Goal: Task Accomplishment & Management: Manage account settings

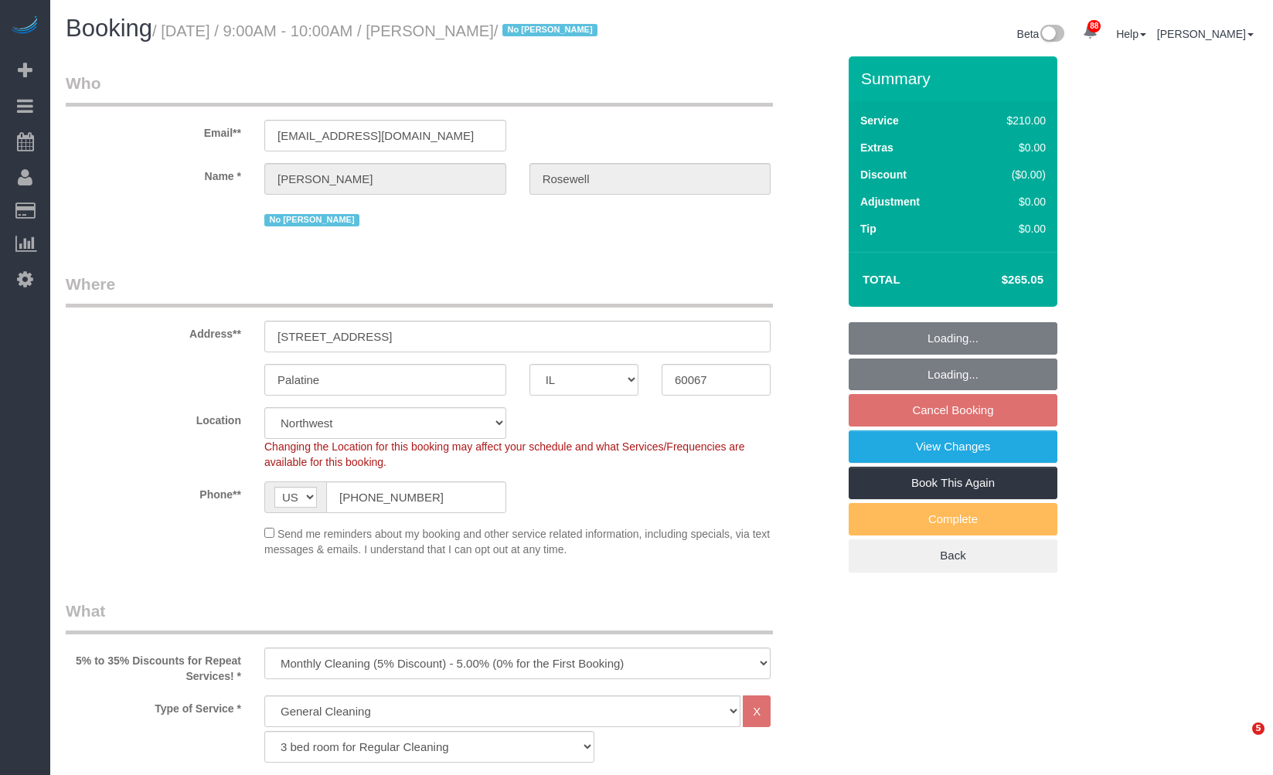
select select "IL"
select select "512"
select select "3"
select select "number:1"
select select "number:65"
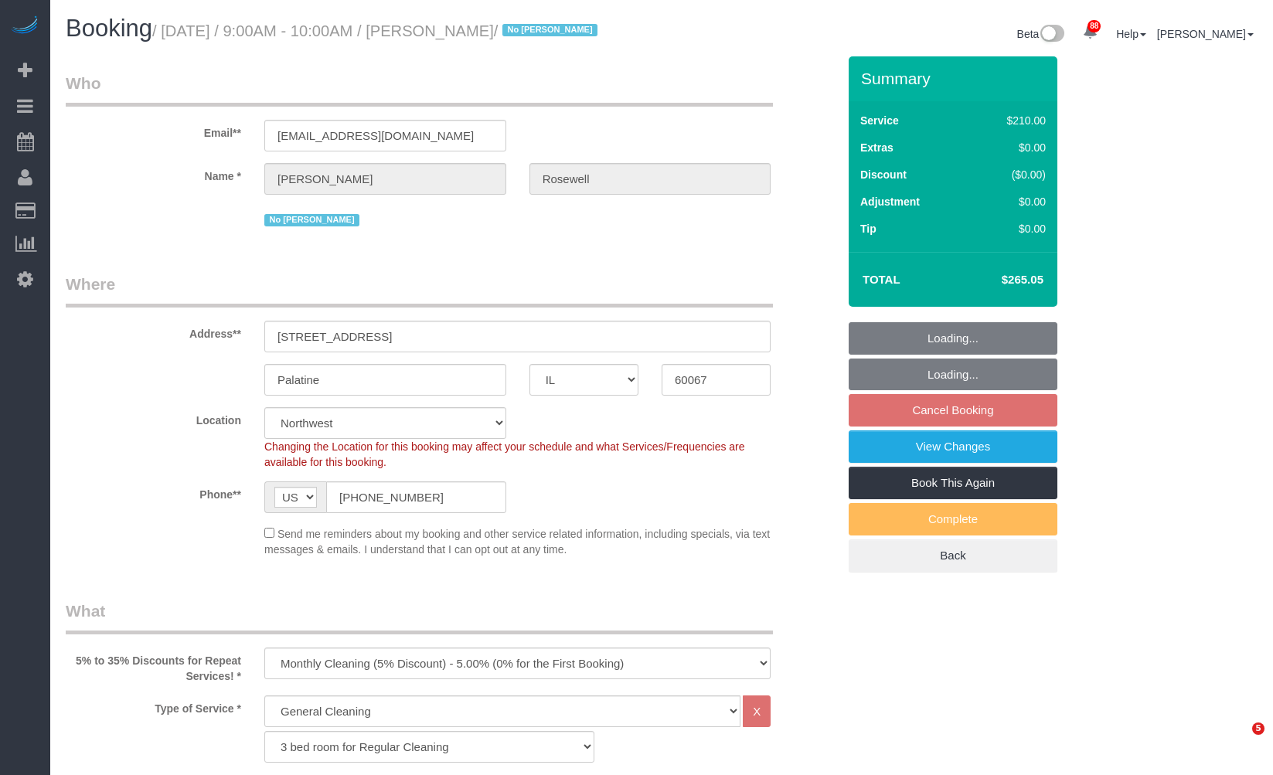
select select "number:139"
select select "number:107"
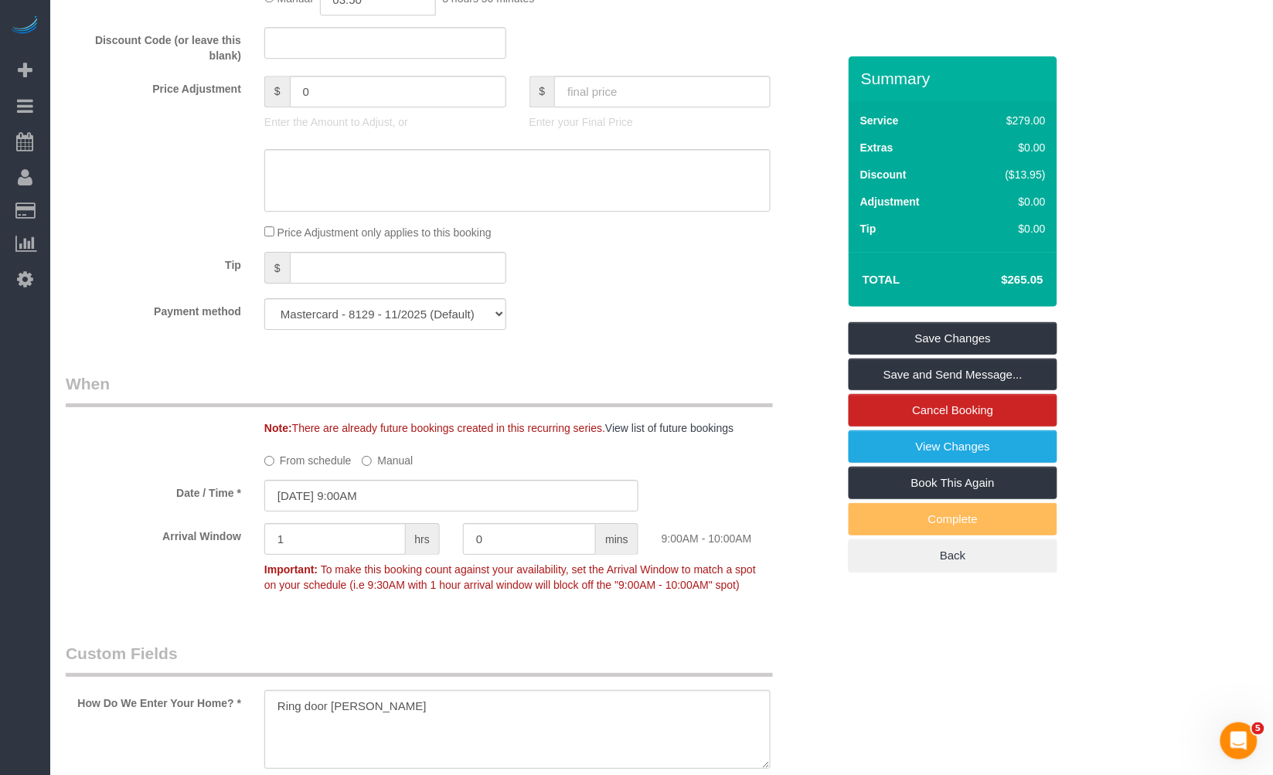
scroll to position [1546, 0]
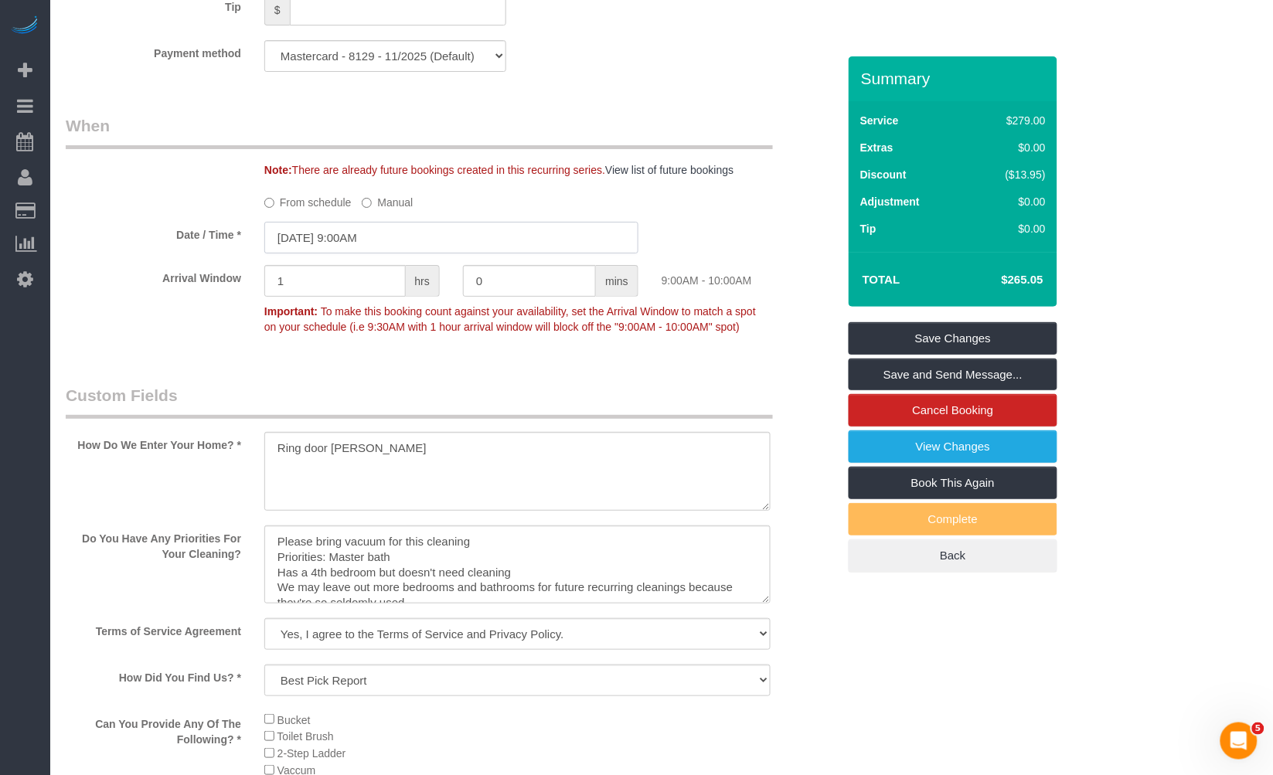
click at [400, 249] on input "10/22/2025 9:00AM" at bounding box center [451, 238] width 374 height 32
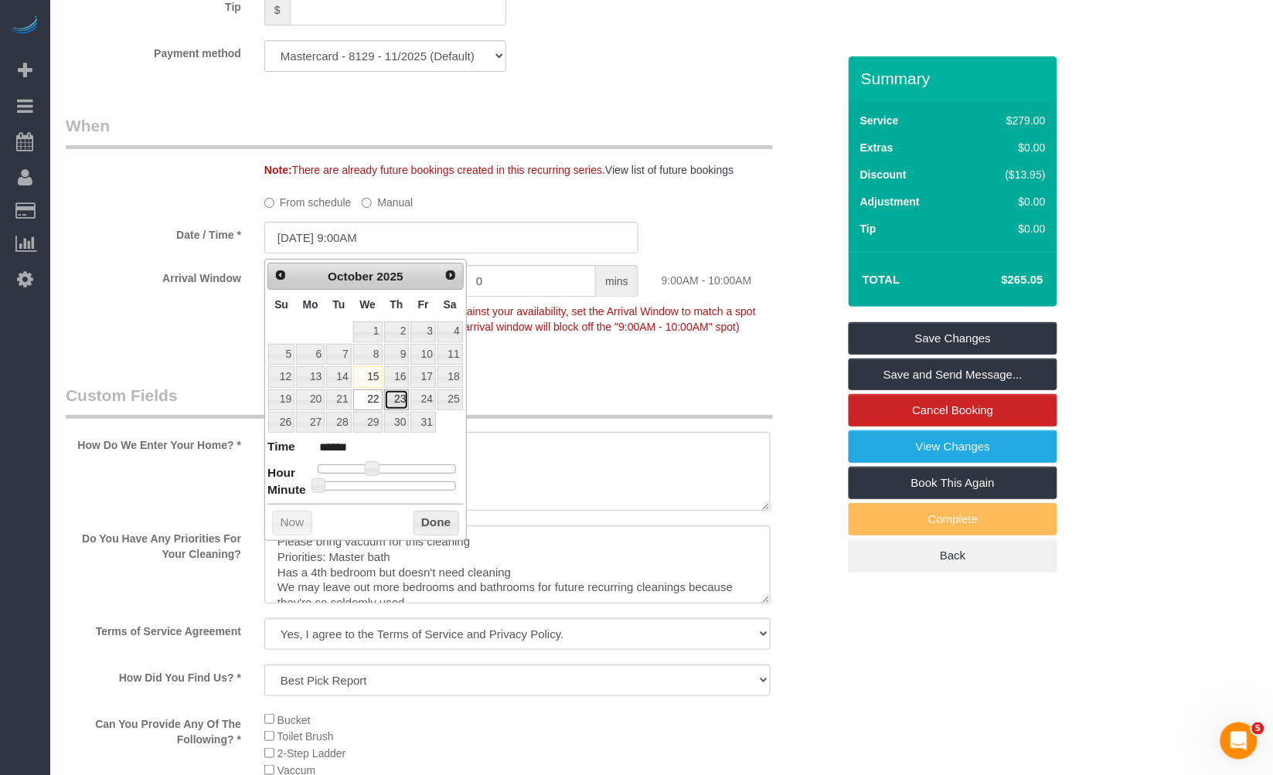
click at [388, 397] on link "23" at bounding box center [397, 400] width 26 height 21
type input "10/23/2025 9:00AM"
click at [429, 524] on button "Done" at bounding box center [437, 523] width 46 height 25
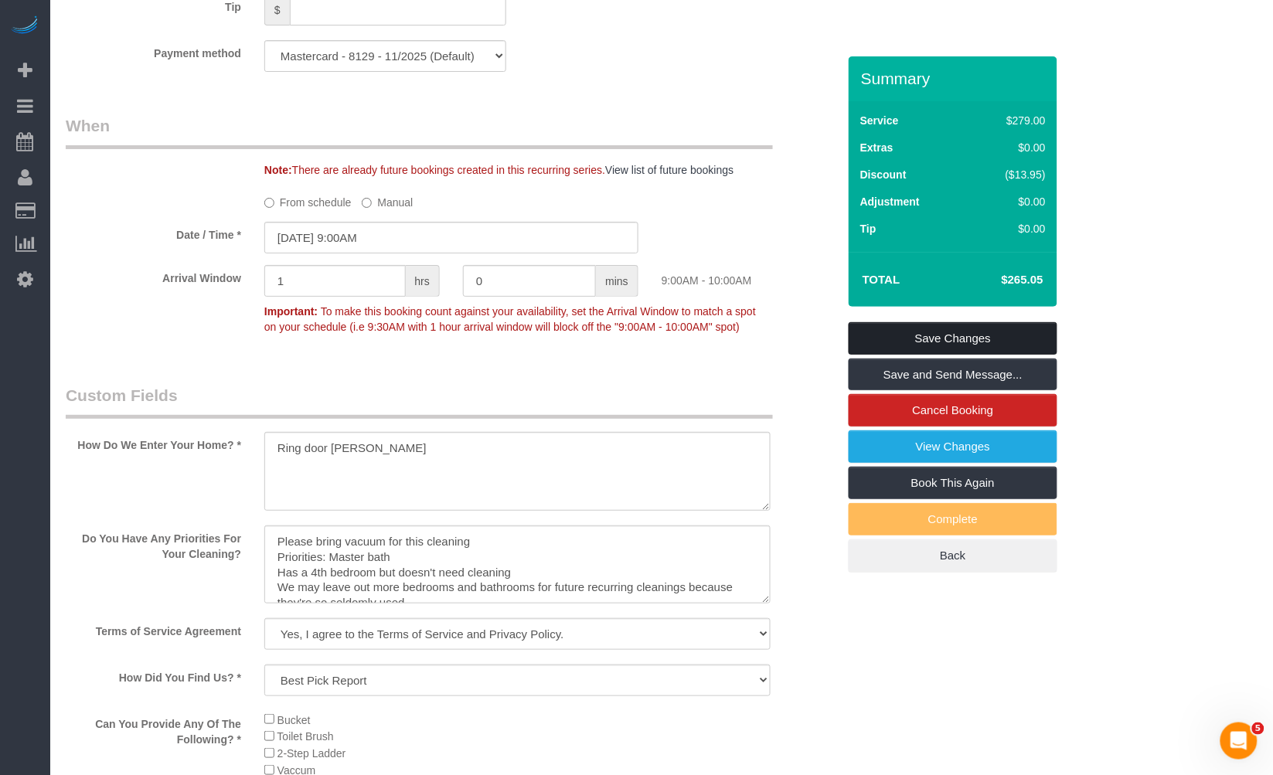
click at [969, 339] on link "Save Changes" at bounding box center [953, 338] width 209 height 32
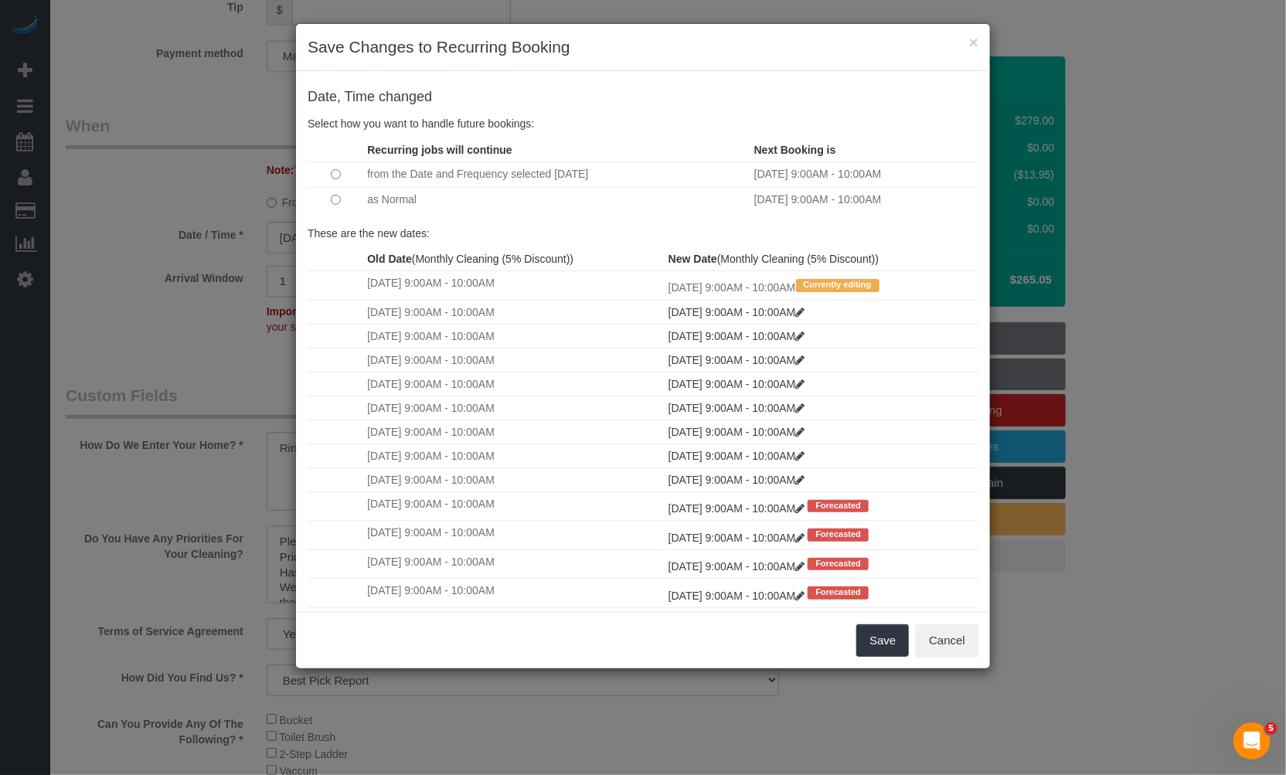
click at [349, 204] on td at bounding box center [336, 199] width 56 height 25
click at [864, 640] on button "Save" at bounding box center [882, 641] width 53 height 32
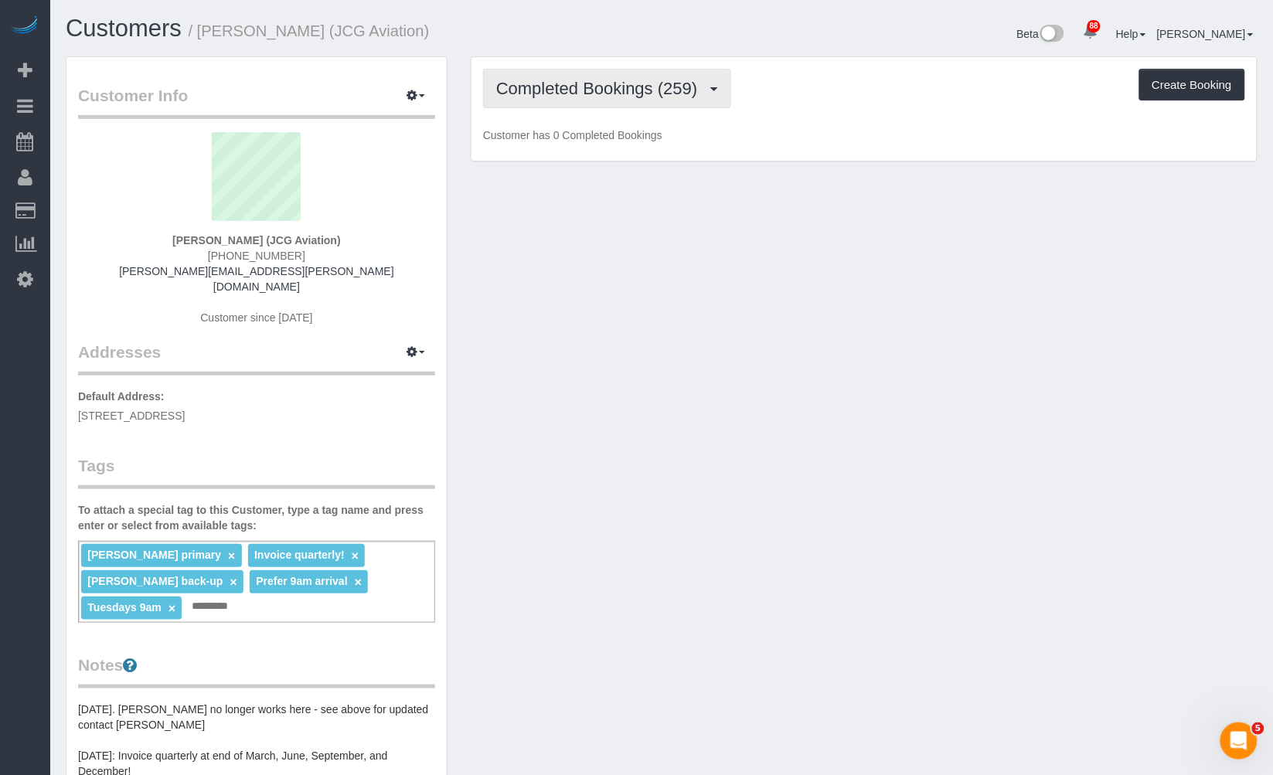
click at [593, 87] on span "Completed Bookings (259)" at bounding box center [600, 88] width 209 height 19
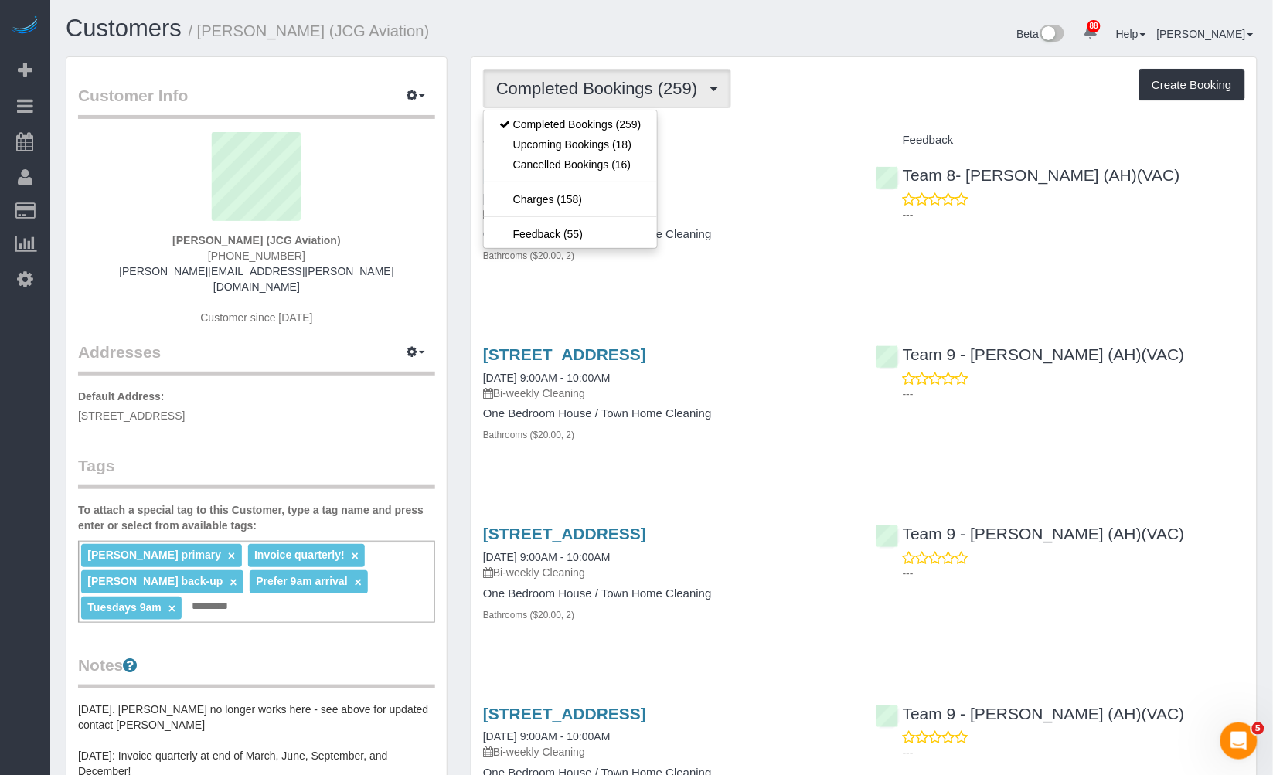
click at [855, 54] on div "Beta 88 Your Notifications You have 0 alerts × You have 1 to charge for 10/13/2…" at bounding box center [966, 35] width 608 height 41
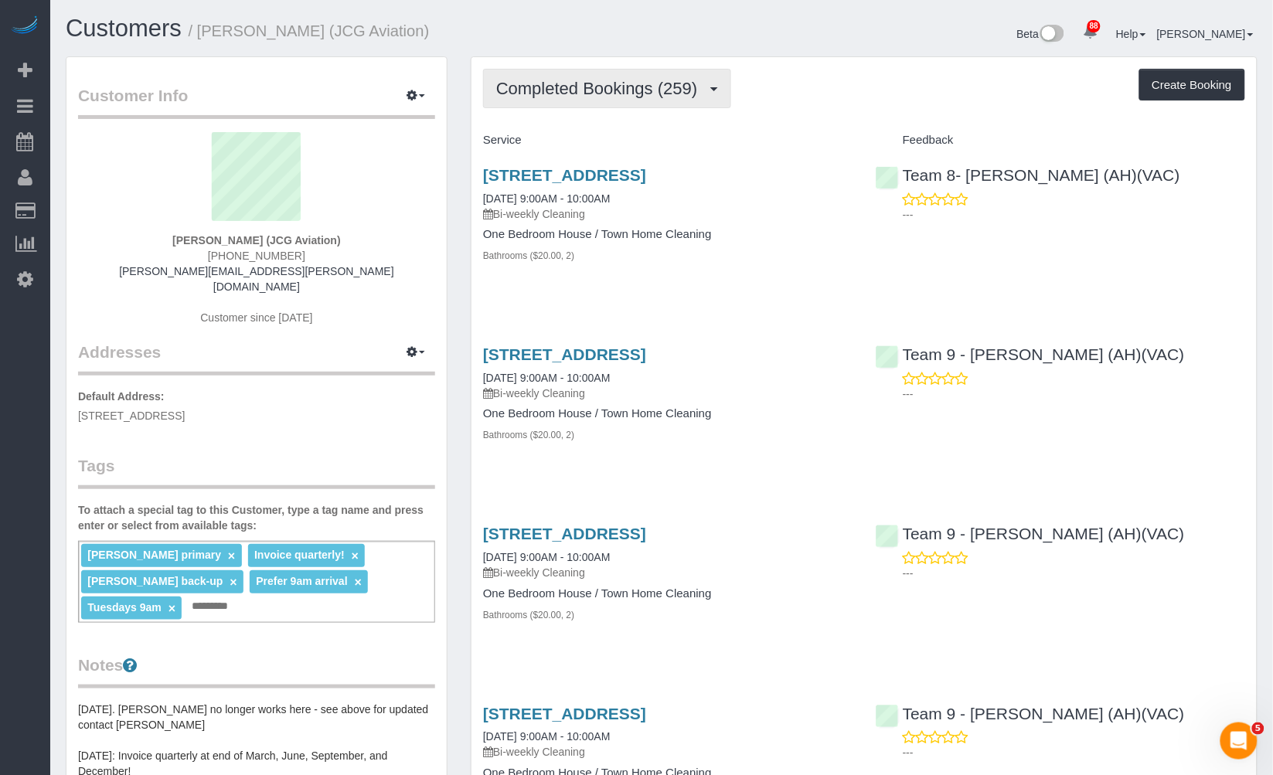
click at [678, 102] on button "Completed Bookings (259)" at bounding box center [607, 88] width 248 height 39
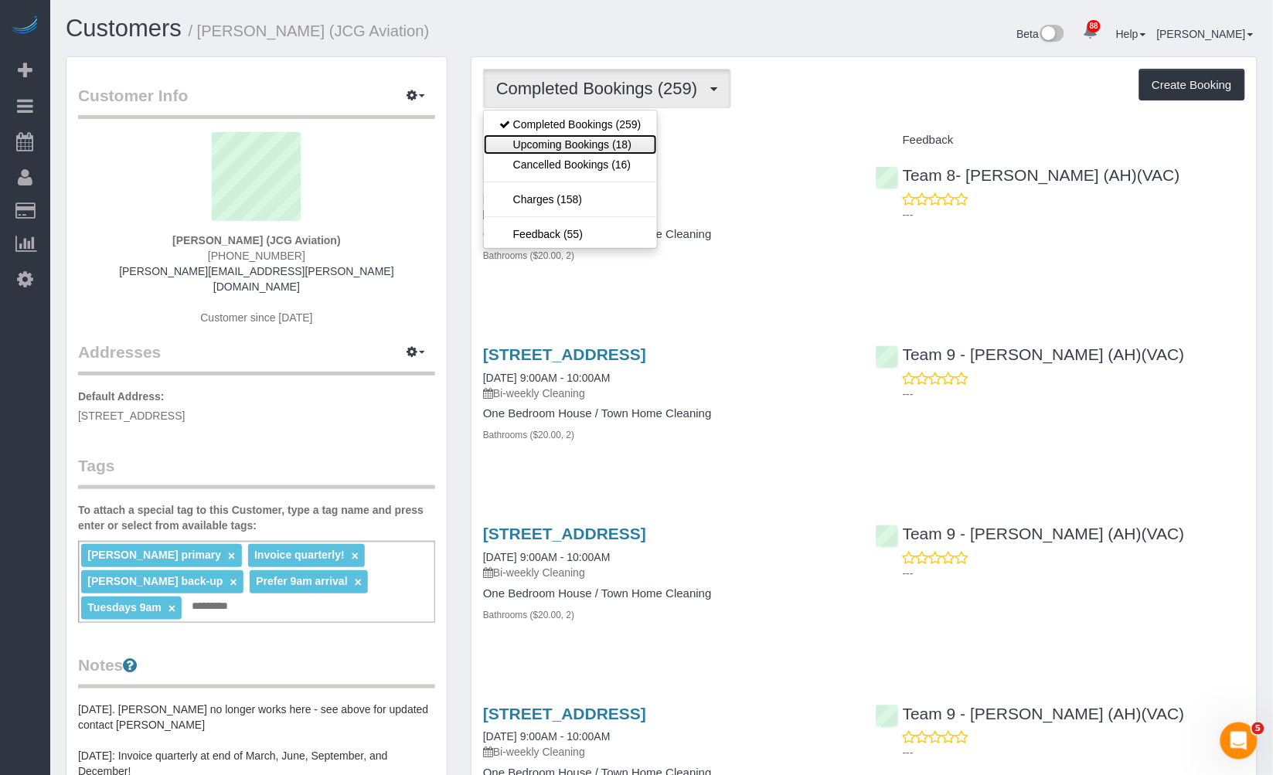
click at [625, 143] on link "Upcoming Bookings (18)" at bounding box center [570, 144] width 173 height 20
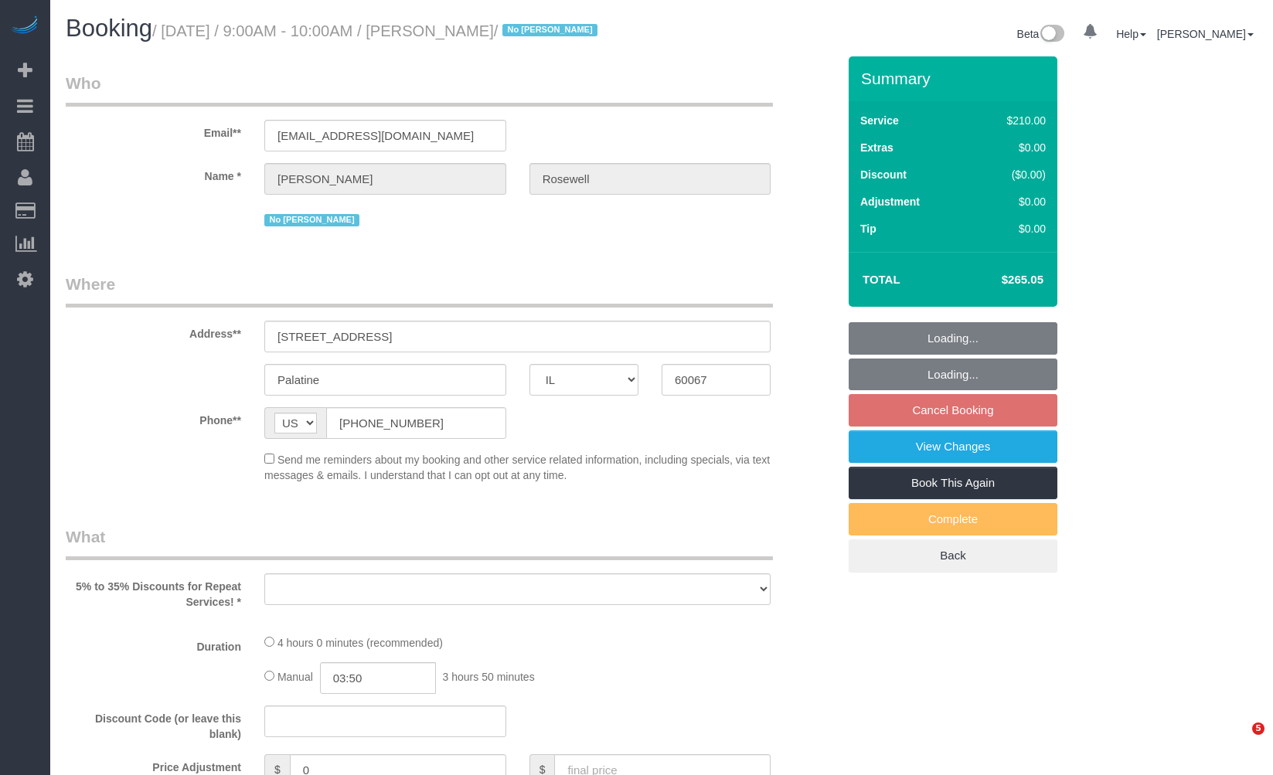
select select "IL"
select select "number:1"
select select "number:65"
select select "number:139"
select select "number:107"
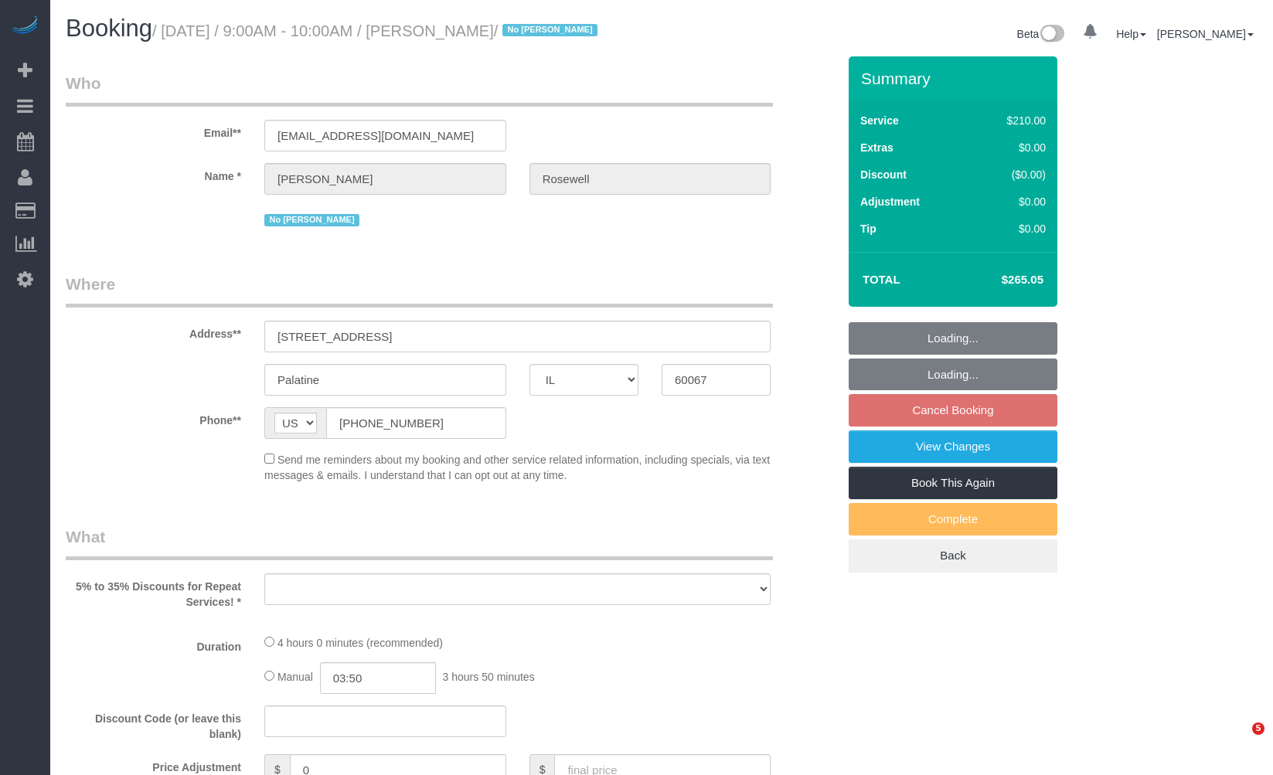
select select "object:1251"
select select "512"
select select "3"
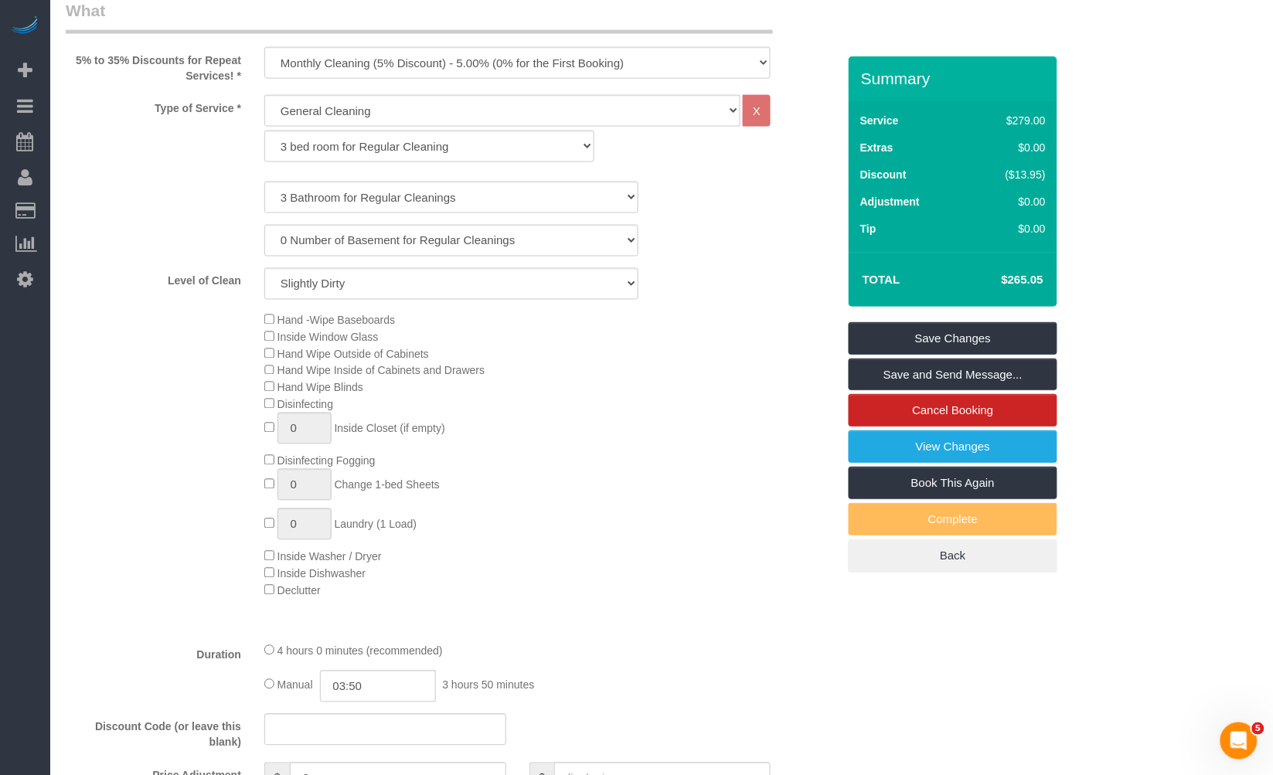
scroll to position [1374, 0]
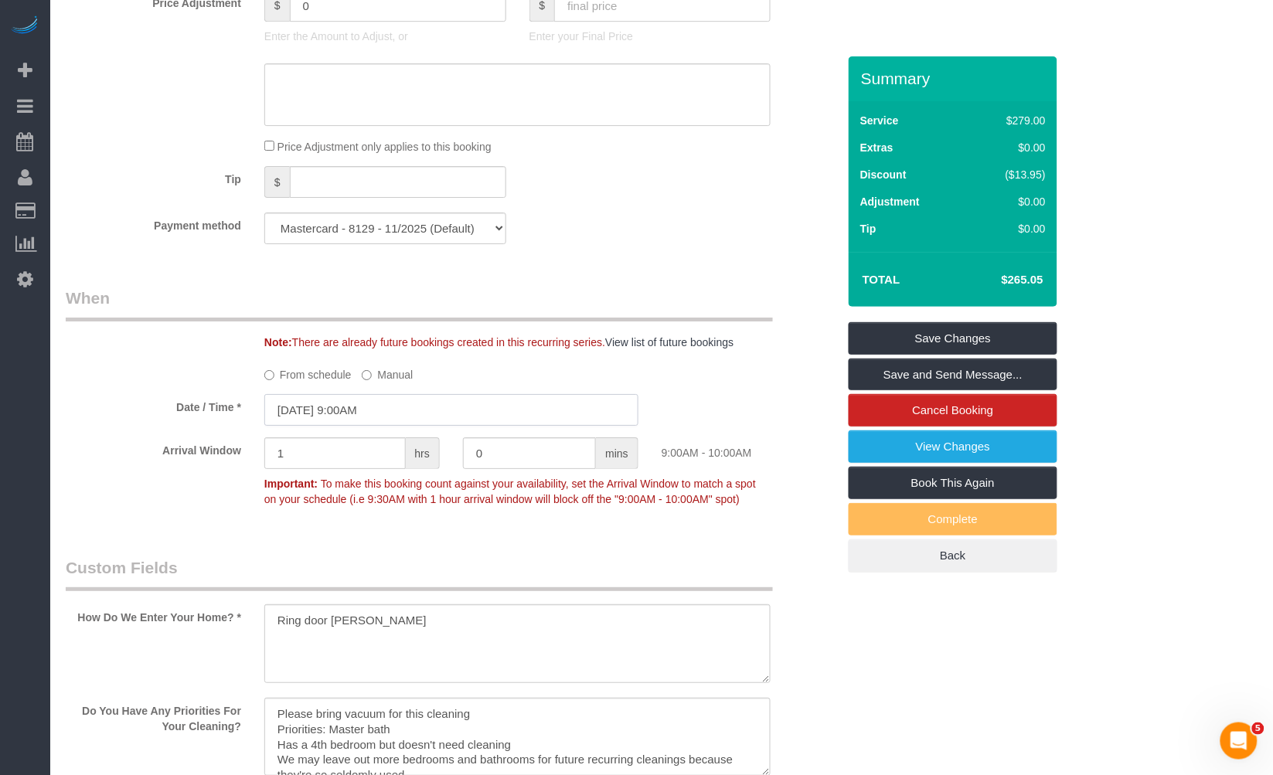
click at [398, 407] on input "11/19/2025 9:00AM" at bounding box center [451, 410] width 374 height 32
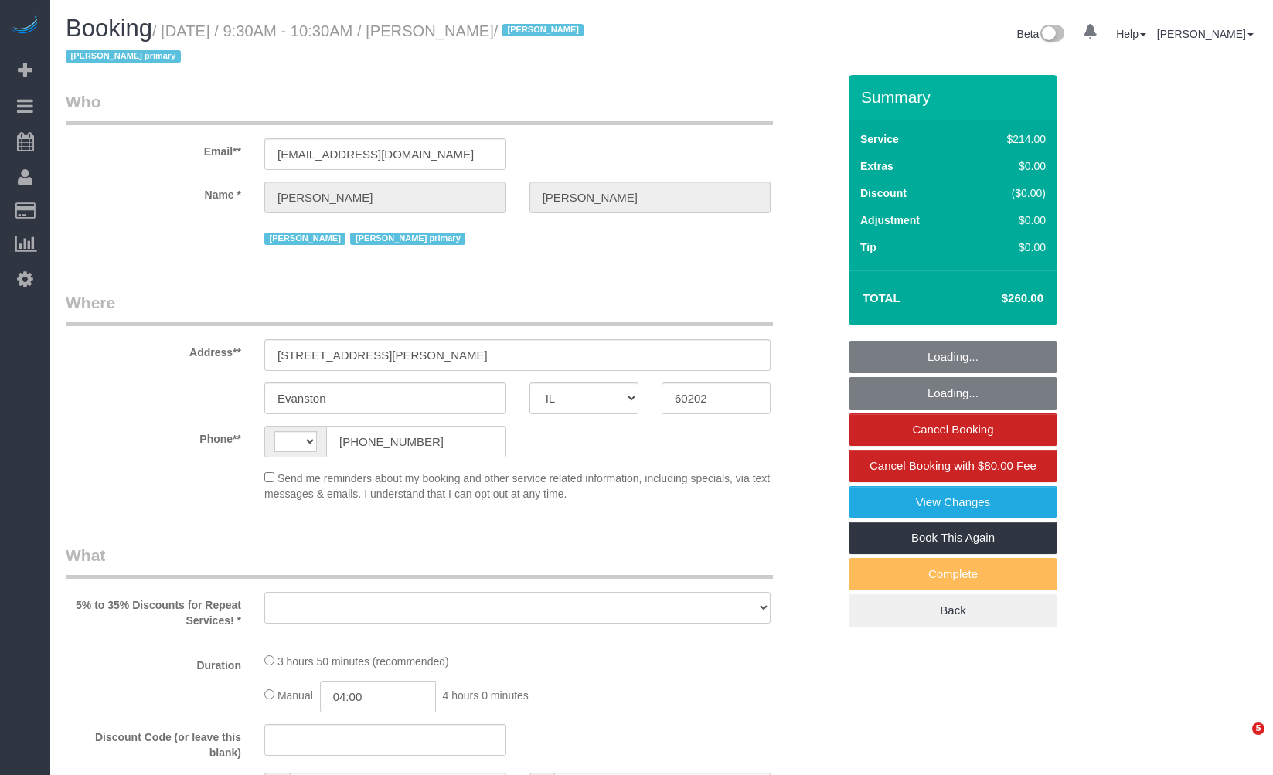
select select "IL"
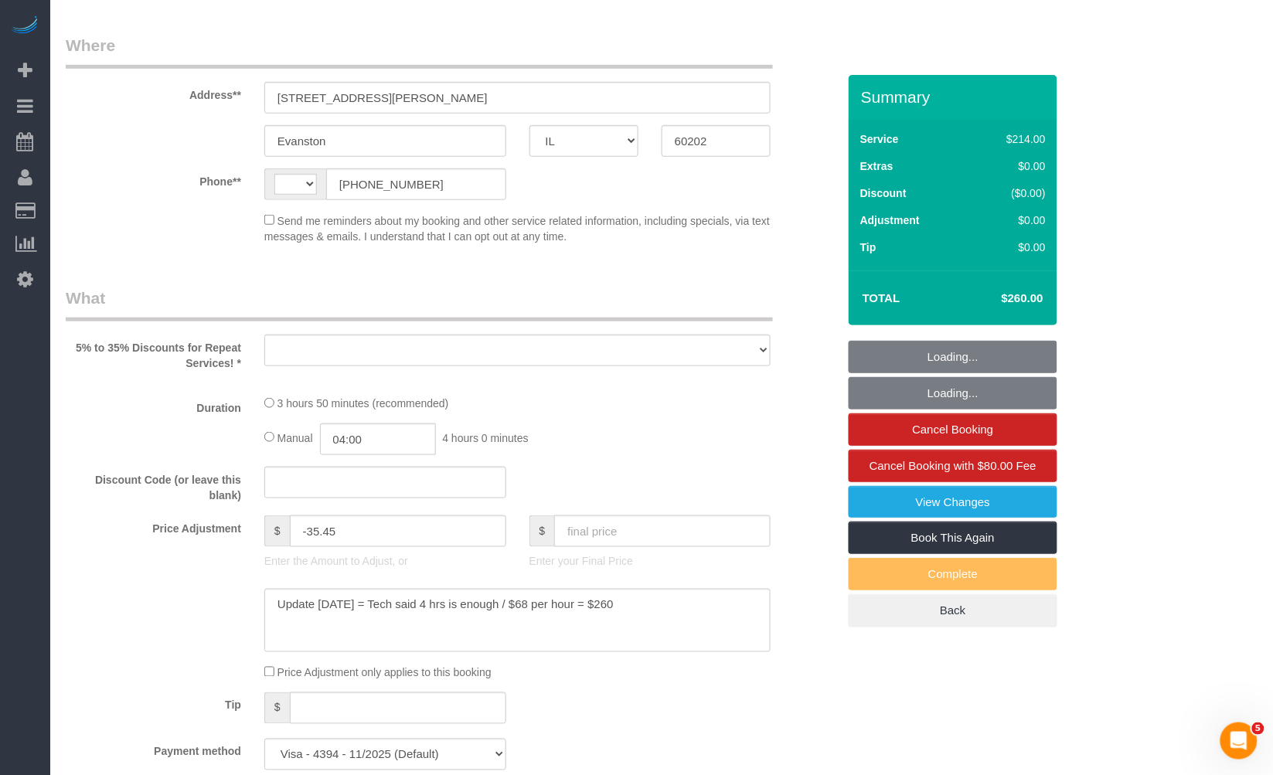
select select "string:[GEOGRAPHIC_DATA]"
select select "512"
select select "3"
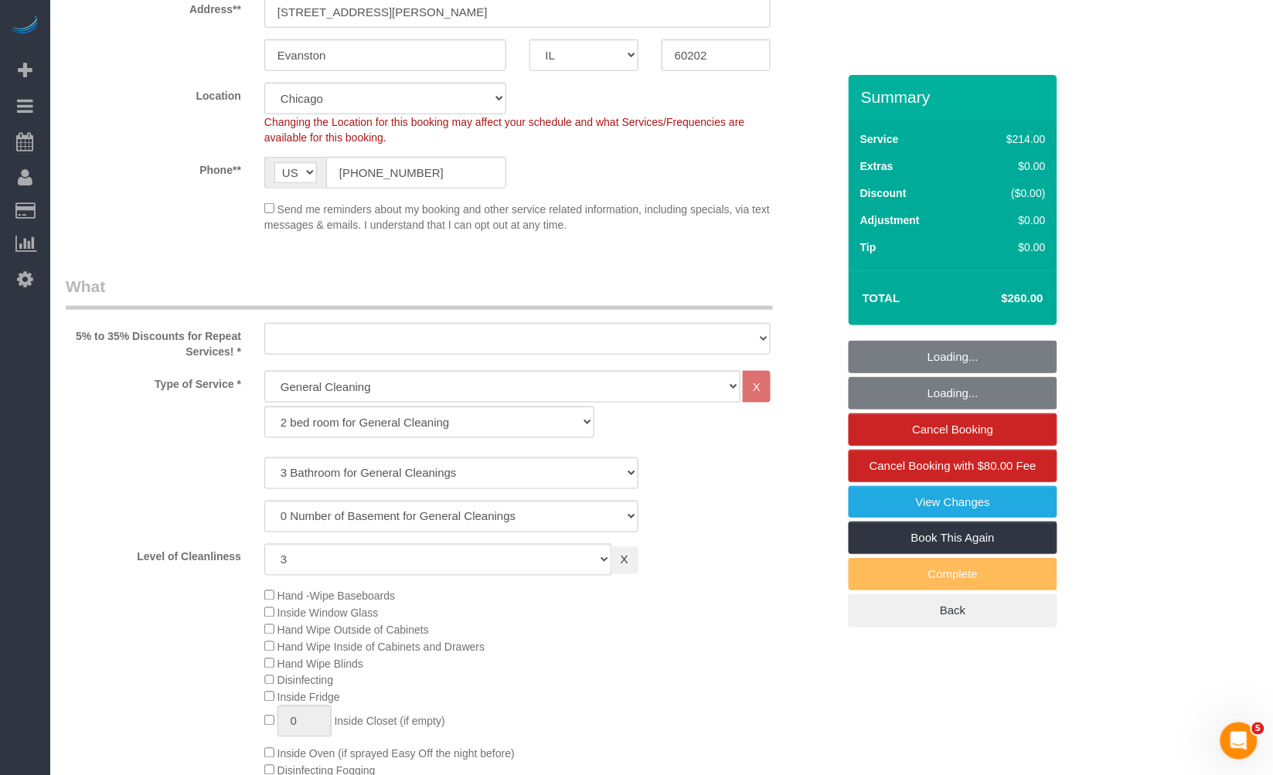
select select "object:968"
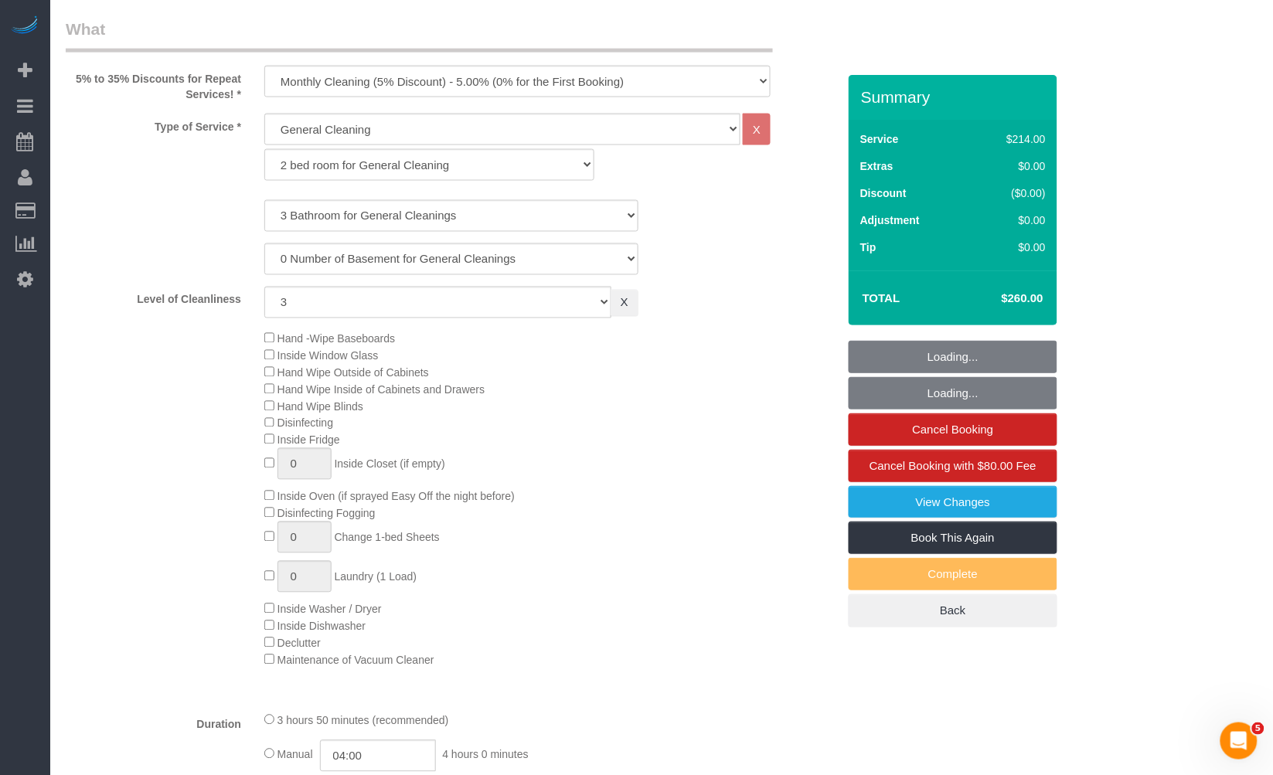
select select "number:1"
select select "number:63"
select select "number:139"
select select "number:105"
select select "3"
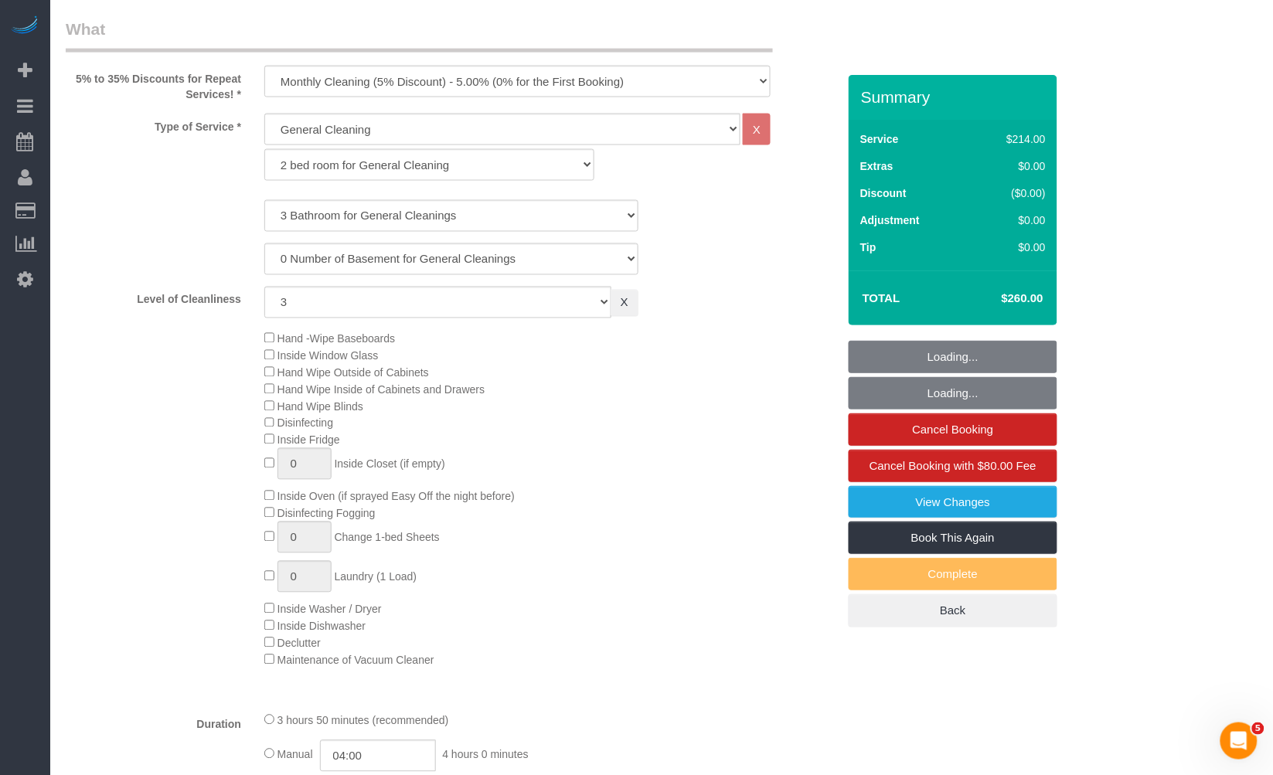
select select "3"
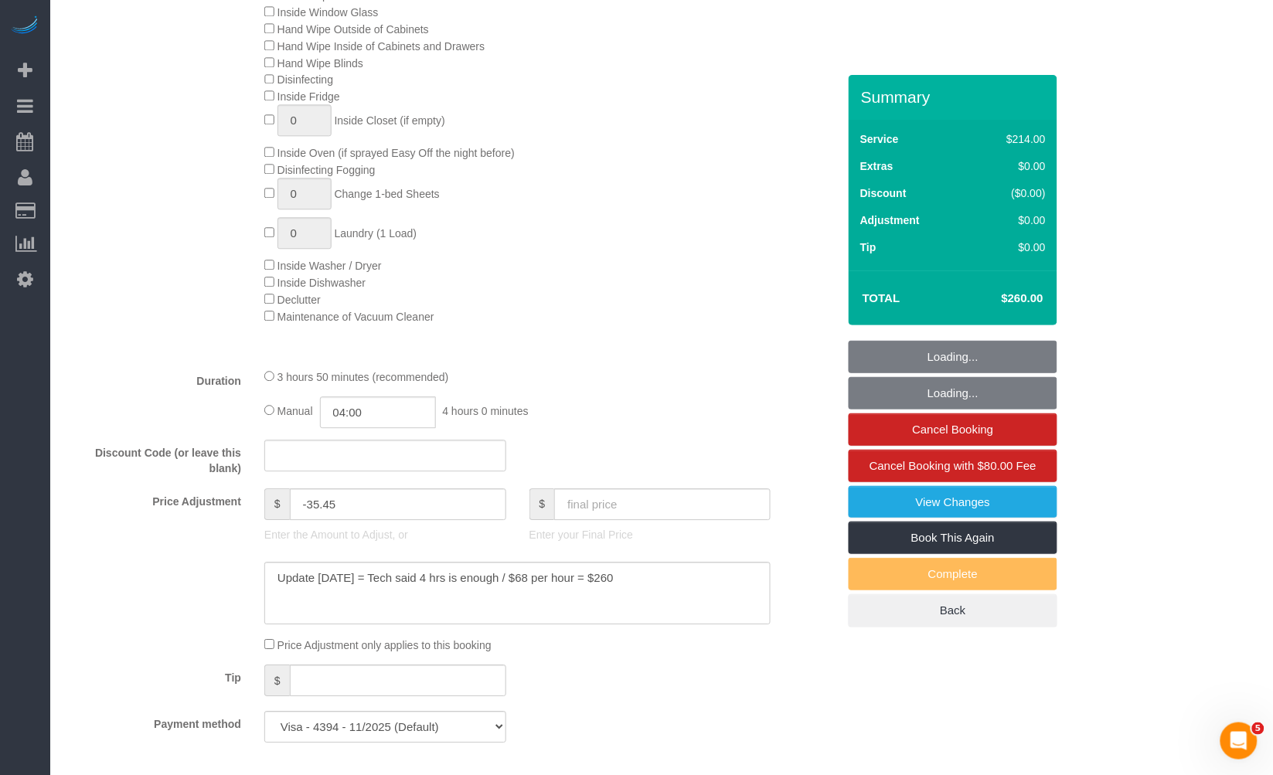
select select "object:1368"
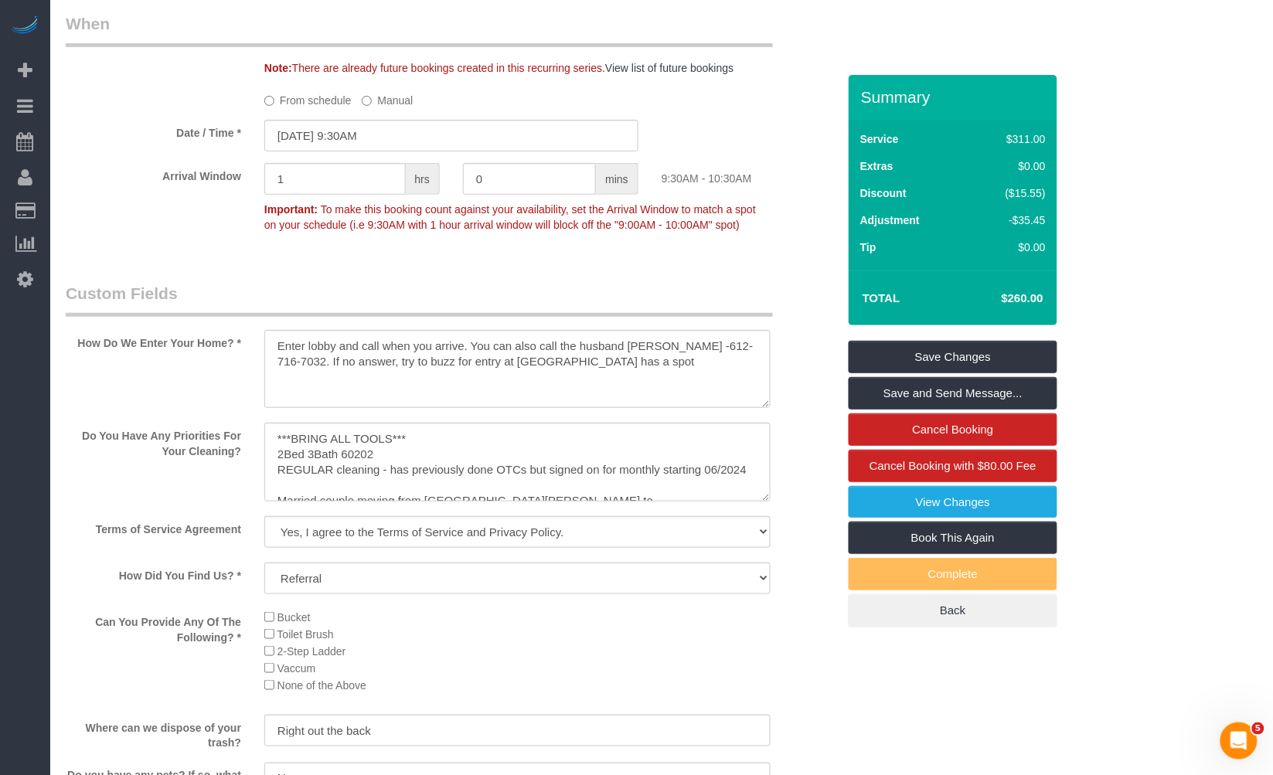
scroll to position [1632, 0]
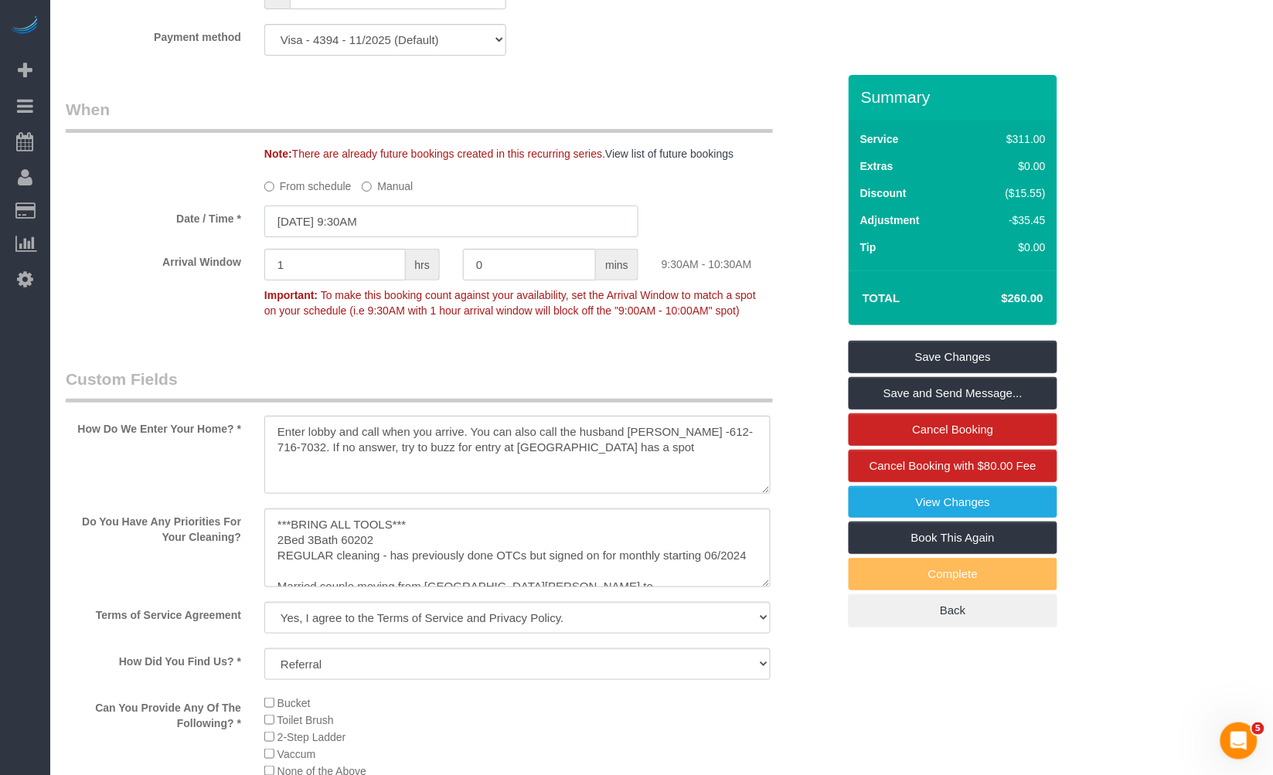
click at [371, 230] on input "10/16/2025 9:30AM" at bounding box center [451, 222] width 374 height 32
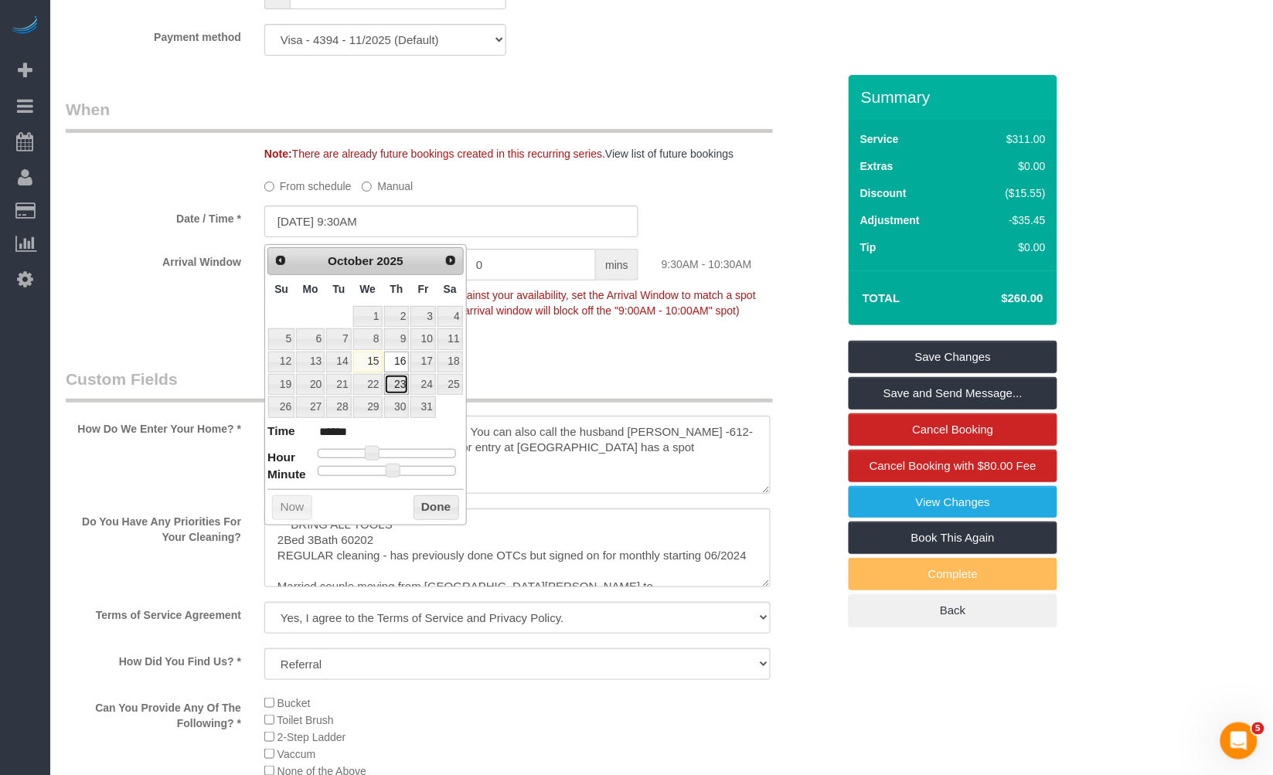
click at [395, 390] on link "23" at bounding box center [397, 384] width 26 height 21
type input "10/23/2025 9:30AM"
click at [444, 502] on button "Done" at bounding box center [437, 507] width 46 height 25
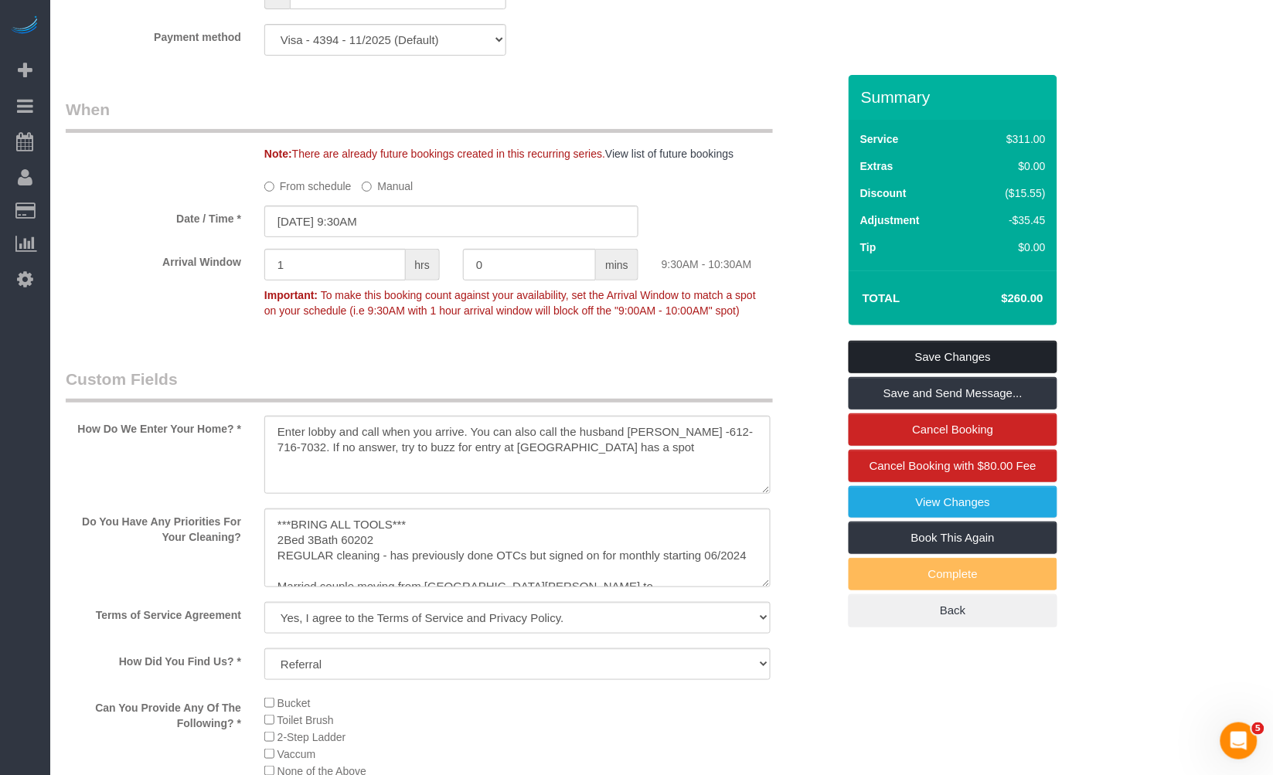
click at [935, 352] on link "Save Changes" at bounding box center [953, 357] width 209 height 32
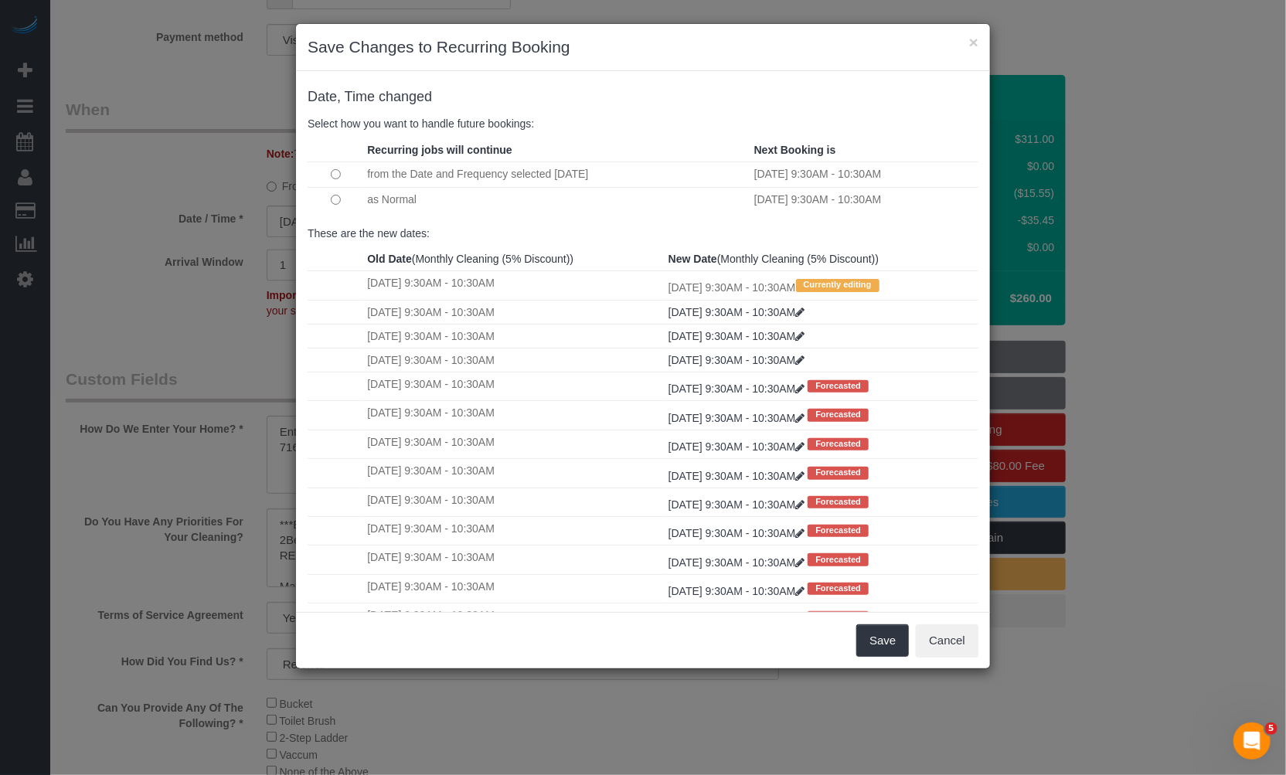
click at [342, 198] on td at bounding box center [336, 199] width 56 height 25
click at [763, 186] on tbody "from the Date and Frequency selected Today Thu November 20, 2025 9:30AM - 10:30…" at bounding box center [643, 187] width 671 height 50
click at [956, 646] on button "Cancel" at bounding box center [947, 641] width 63 height 32
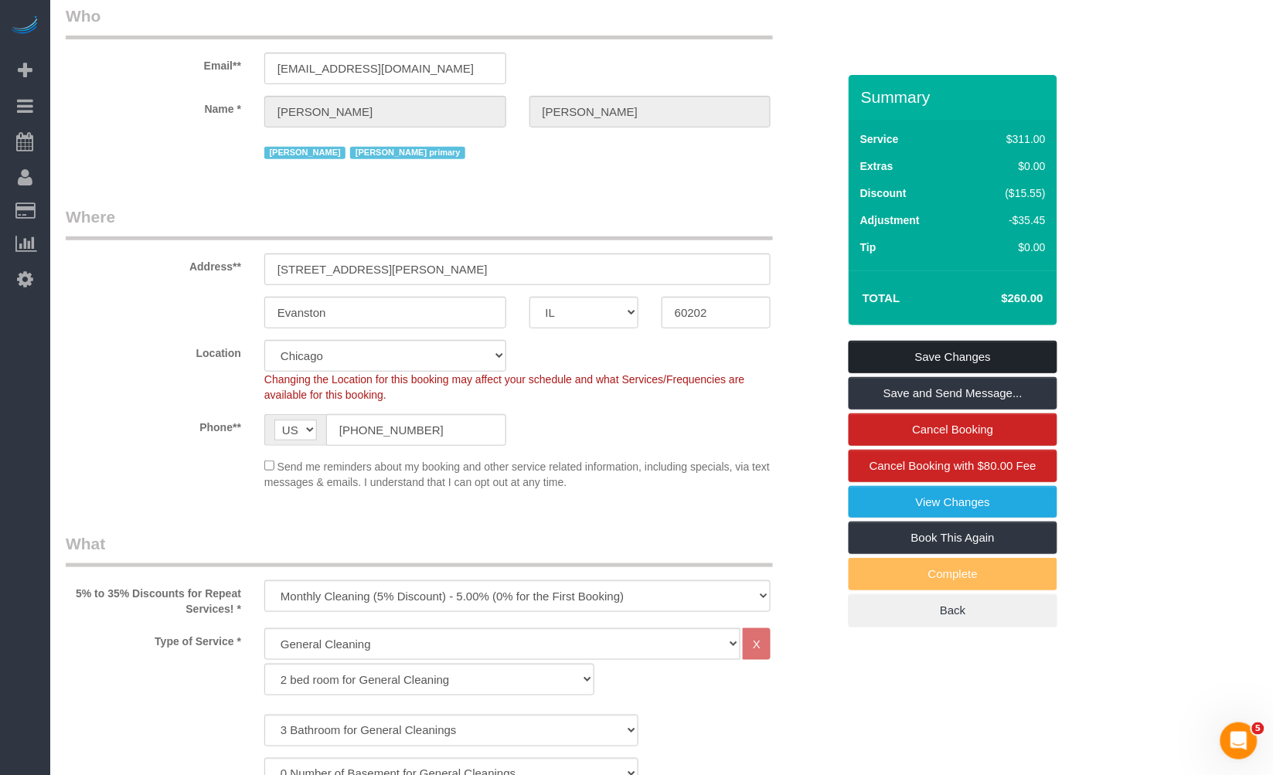
scroll to position [0, 0]
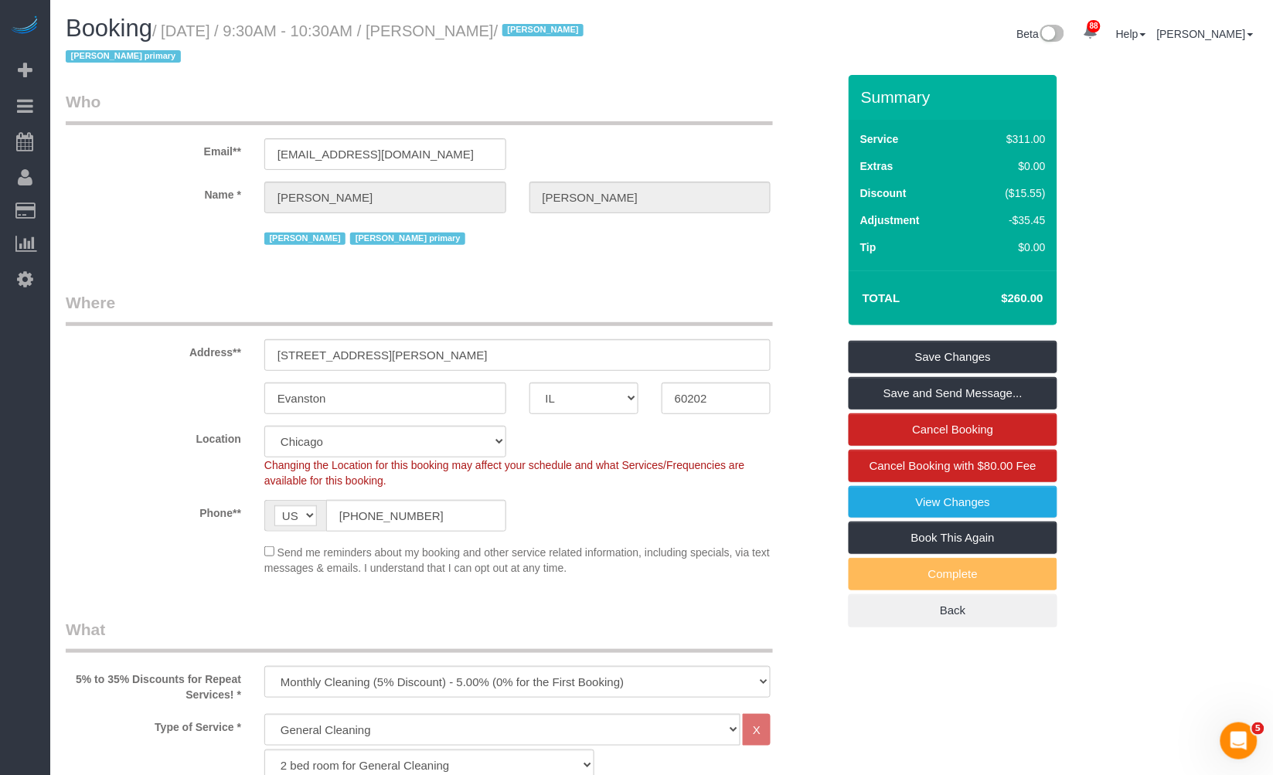
drag, startPoint x: 582, startPoint y: 26, endPoint x: 442, endPoint y: 36, distance: 140.3
click at [442, 36] on small "/ October 16, 2025 / 9:30AM - 10:30AM / Susan Cary-Hanson / Candice P. Ligia pr…" at bounding box center [327, 43] width 523 height 43
copy small "Susan Cary-Hanson"
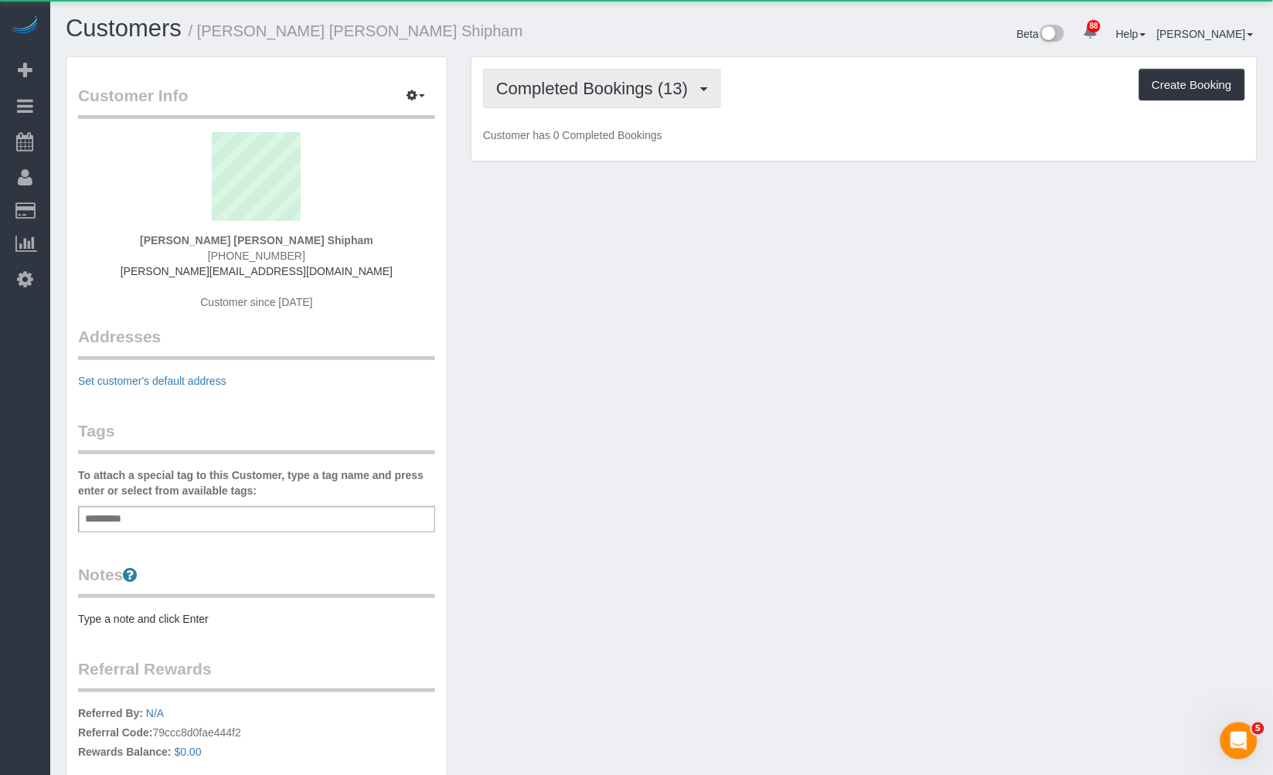
click at [582, 90] on span "Completed Bookings (13)" at bounding box center [595, 88] width 199 height 19
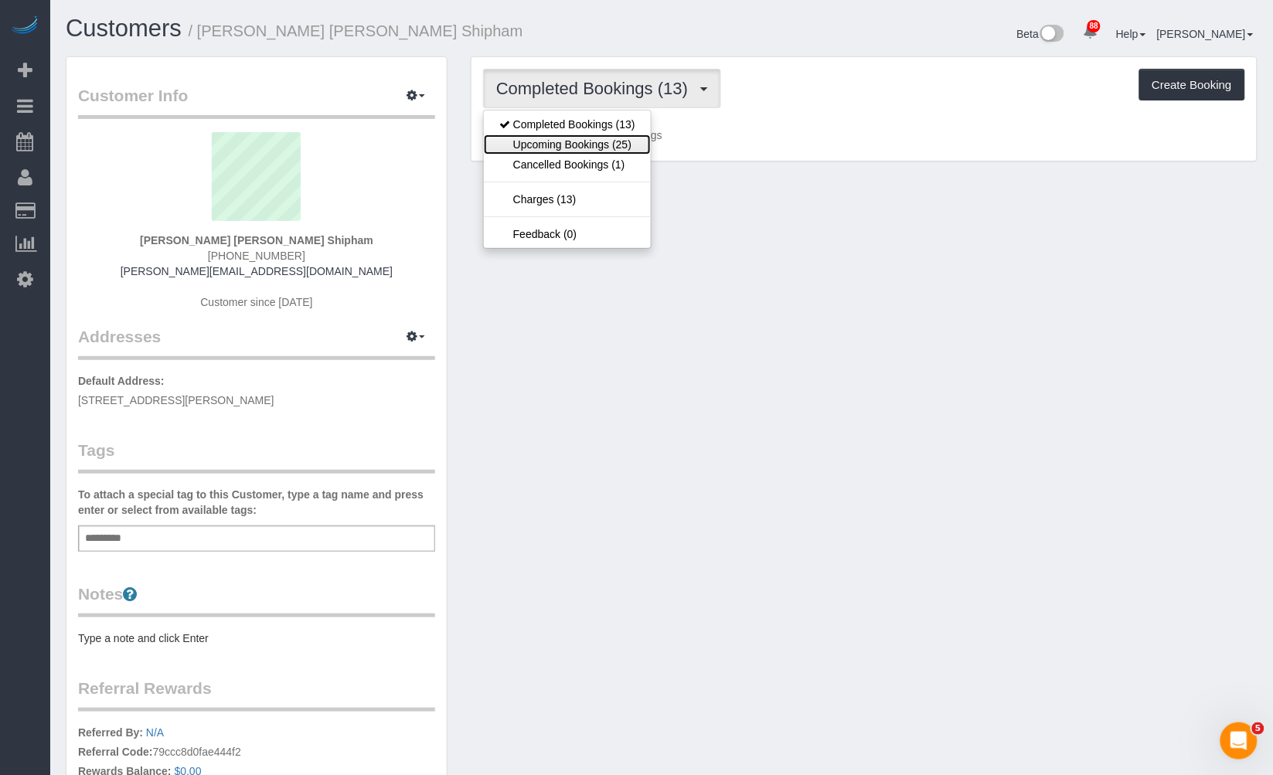
drag, startPoint x: 584, startPoint y: 143, endPoint x: 580, endPoint y: 103, distance: 40.4
click at [585, 143] on link "Upcoming Bookings (25)" at bounding box center [567, 144] width 167 height 20
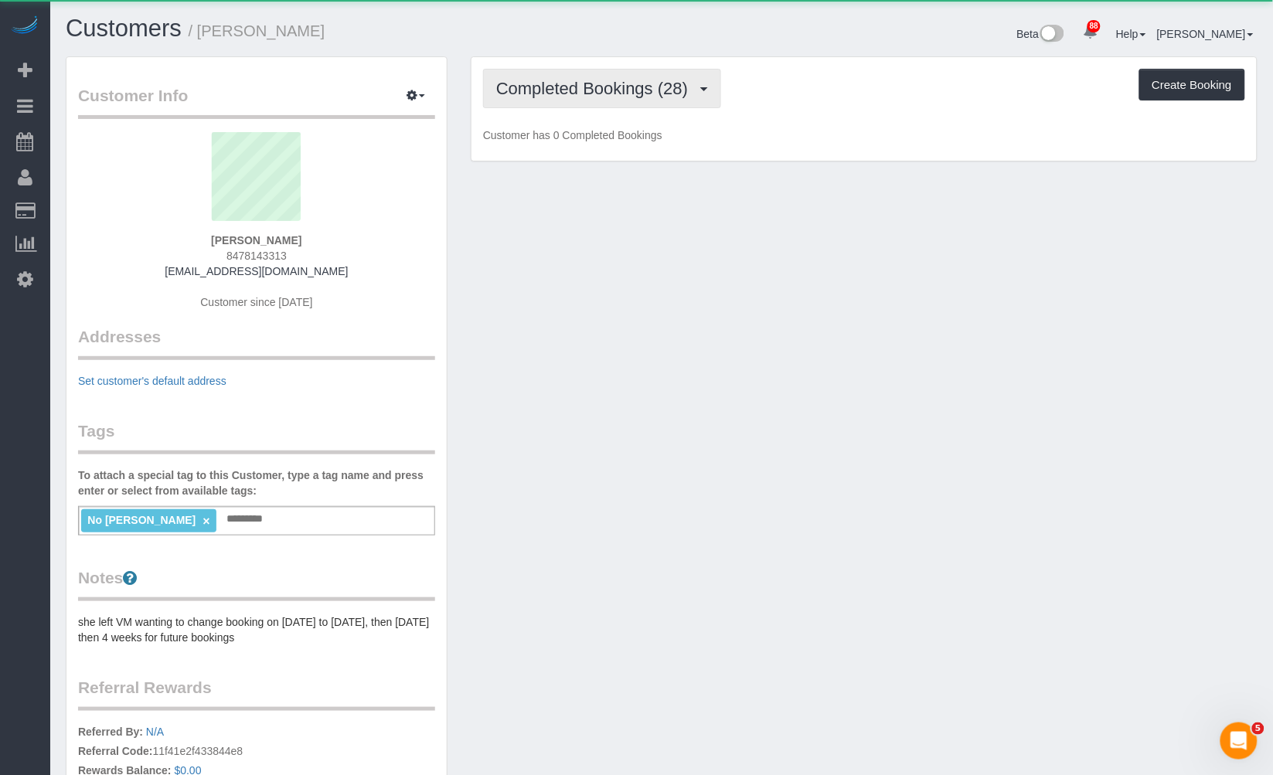
click at [615, 85] on span "Completed Bookings (28)" at bounding box center [595, 88] width 199 height 19
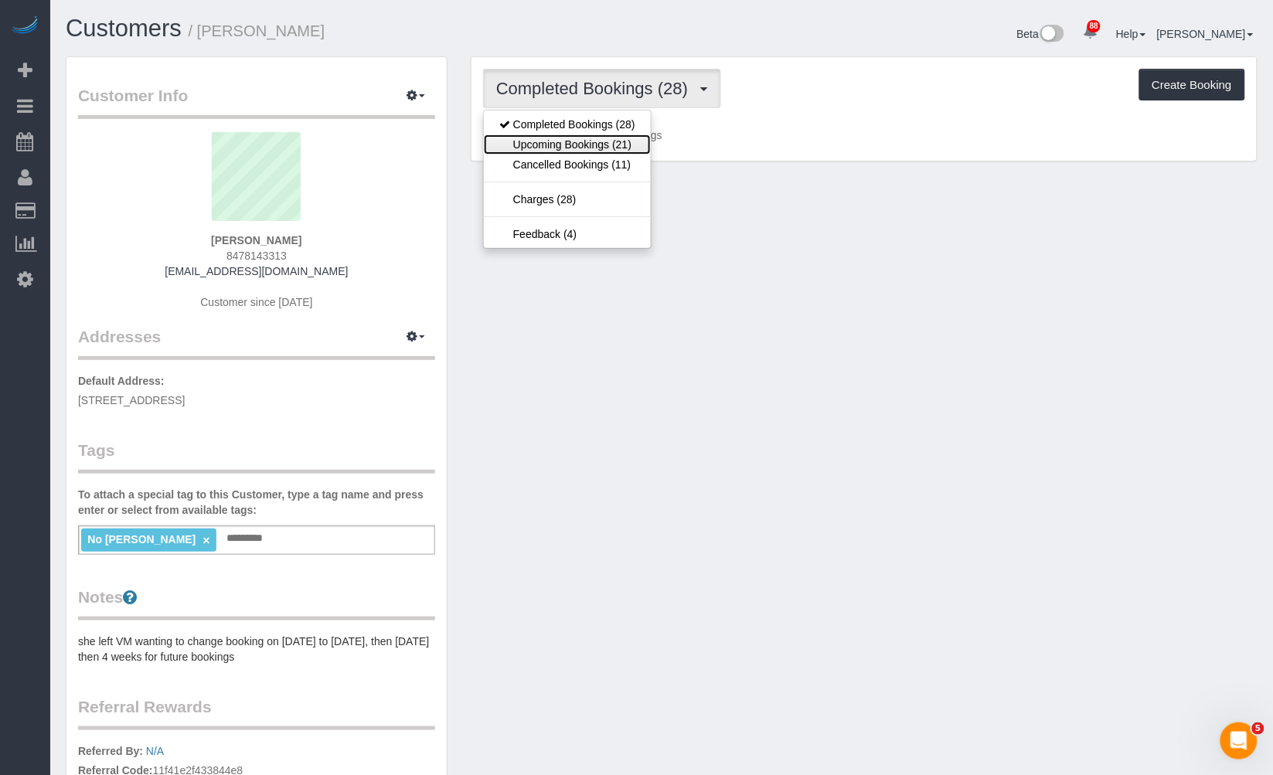
click at [608, 143] on link "Upcoming Bookings (21)" at bounding box center [567, 144] width 167 height 20
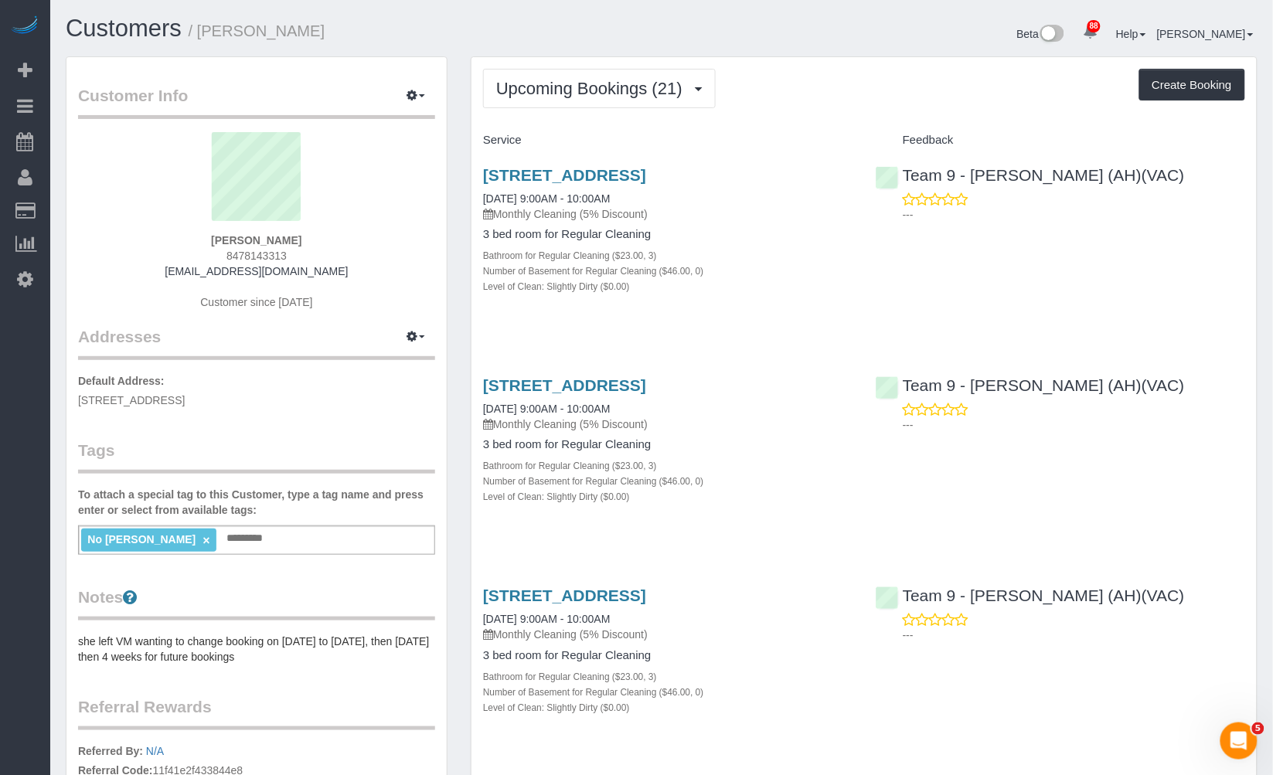
click at [598, 104] on button "Upcoming Bookings (21)" at bounding box center [599, 88] width 233 height 39
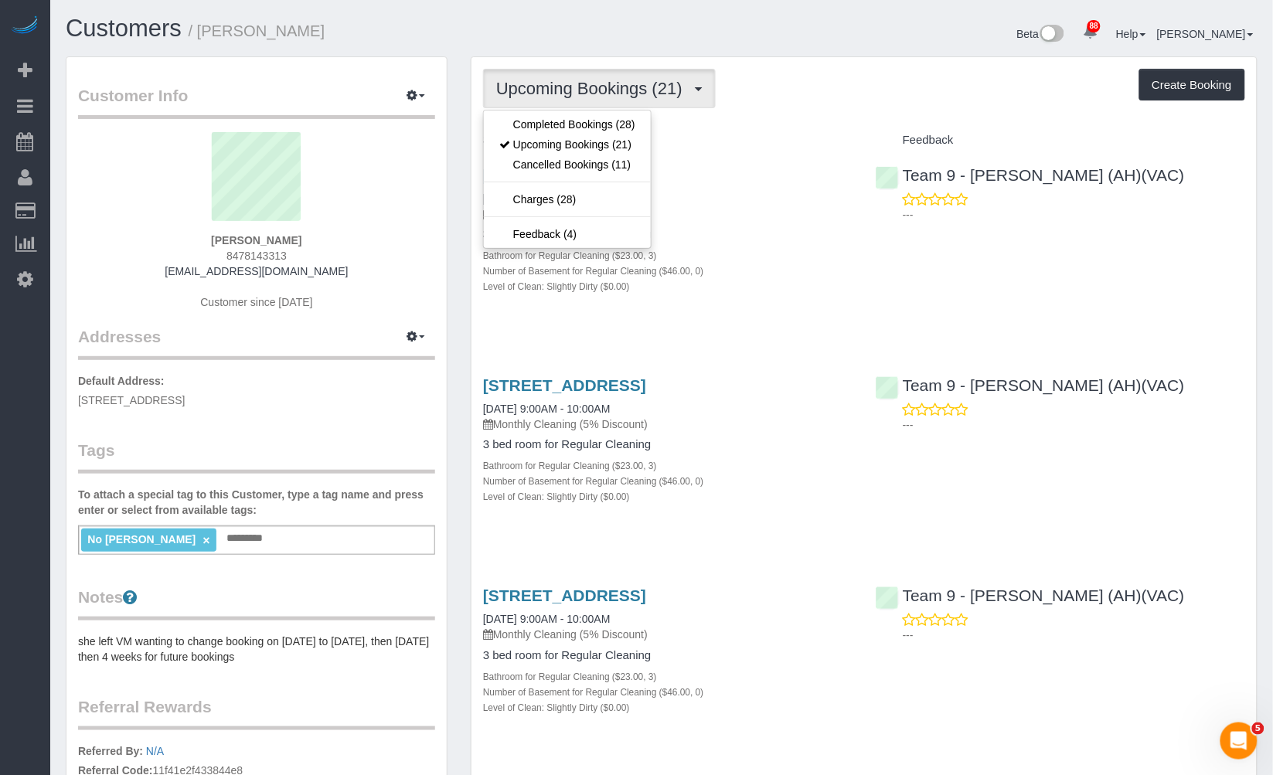
click at [892, 78] on div "Upcoming Bookings (21) Completed Bookings (28) Upcoming Bookings (21) Cancelled…" at bounding box center [864, 88] width 762 height 39
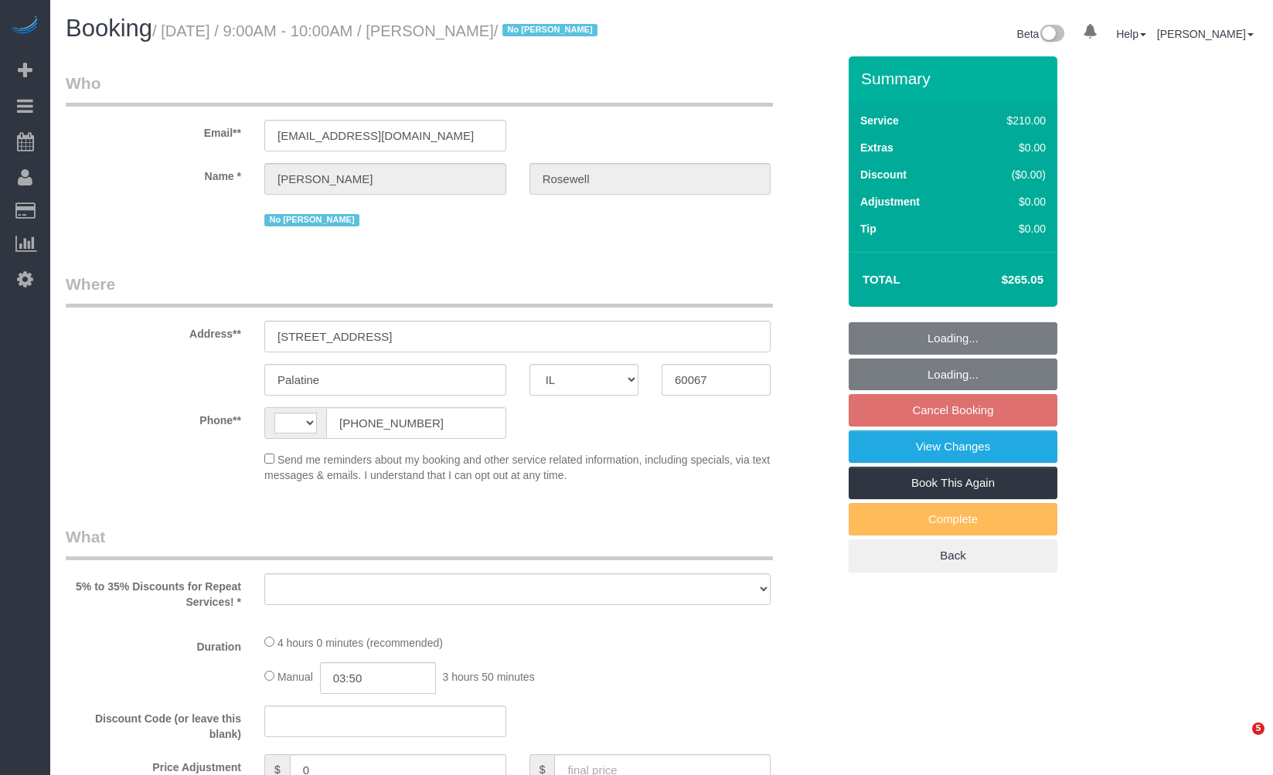
select select "IL"
select select "string:US"
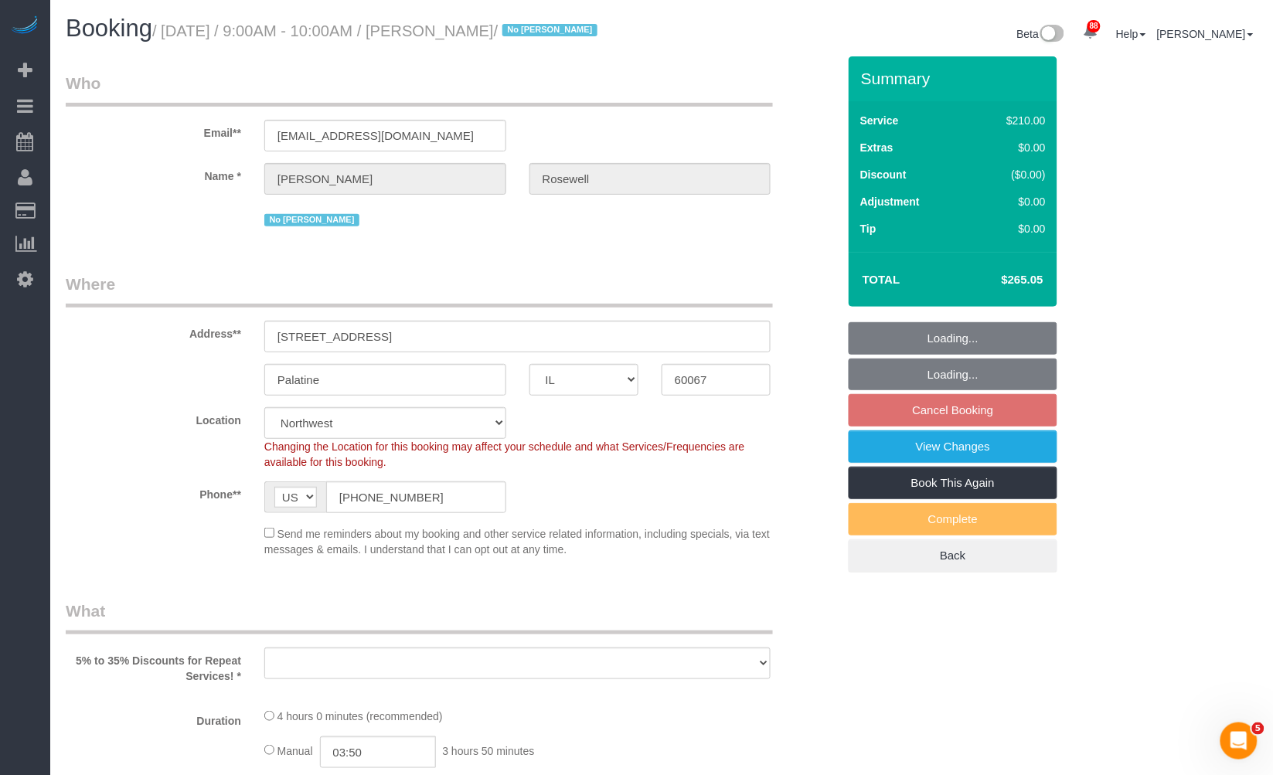
select select "object:1045"
select select "number:1"
select select "number:65"
select select "number:139"
select select "number:107"
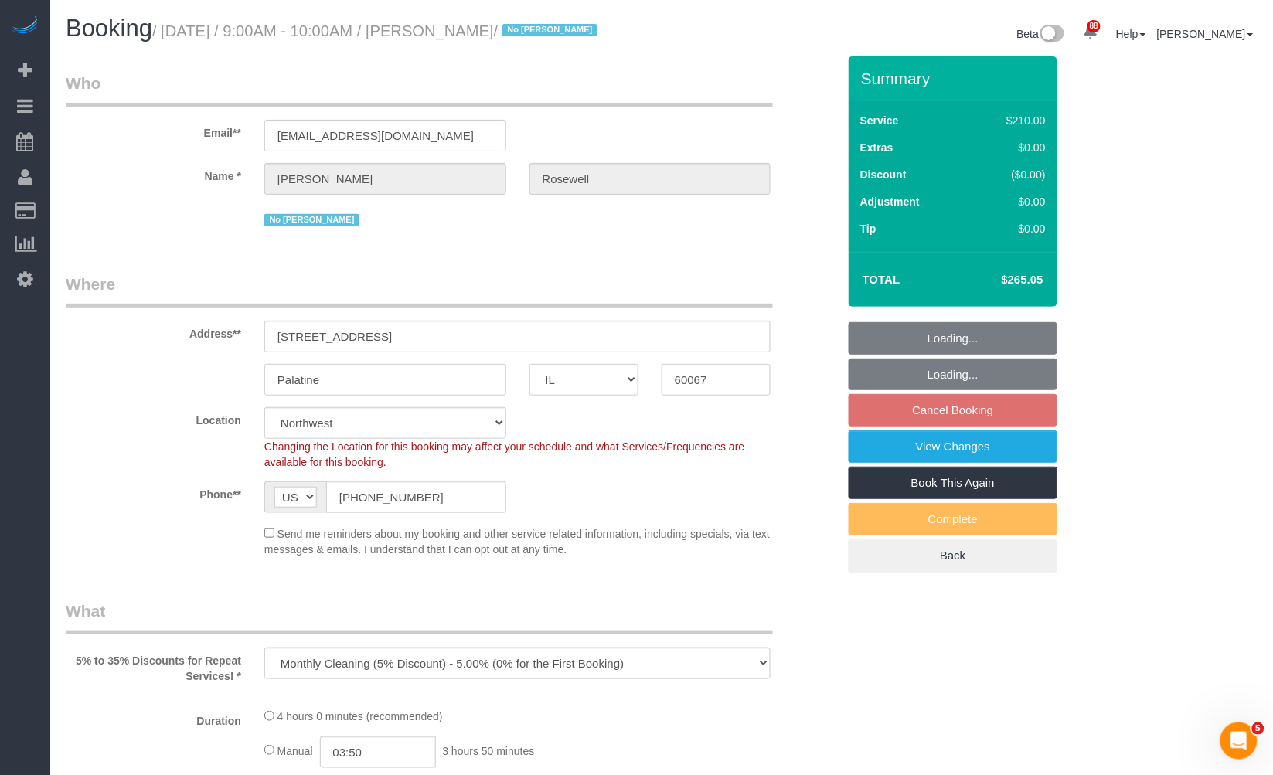
select select "object:1127"
select select "string:fspay-a683e29c-dc83-4e6b-81f4-fd20e9c5372a"
select select "512"
select select "3"
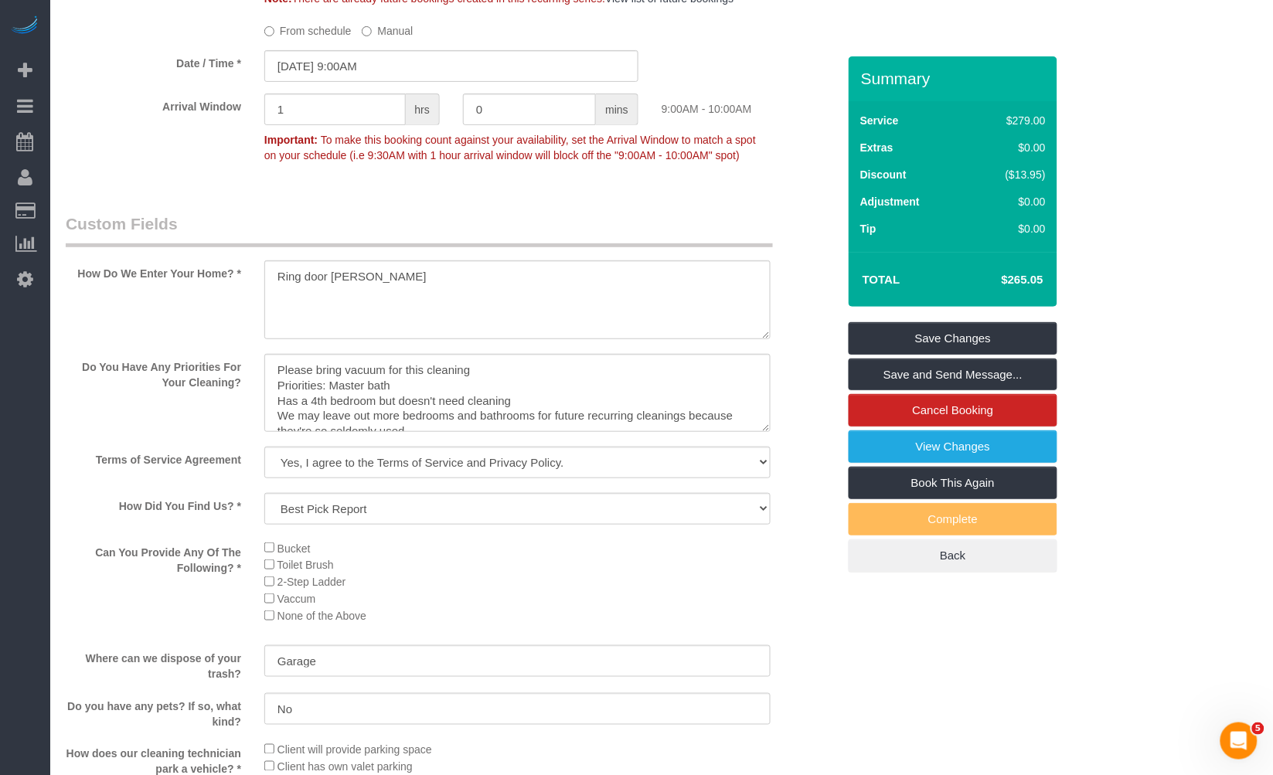
scroll to position [45, 0]
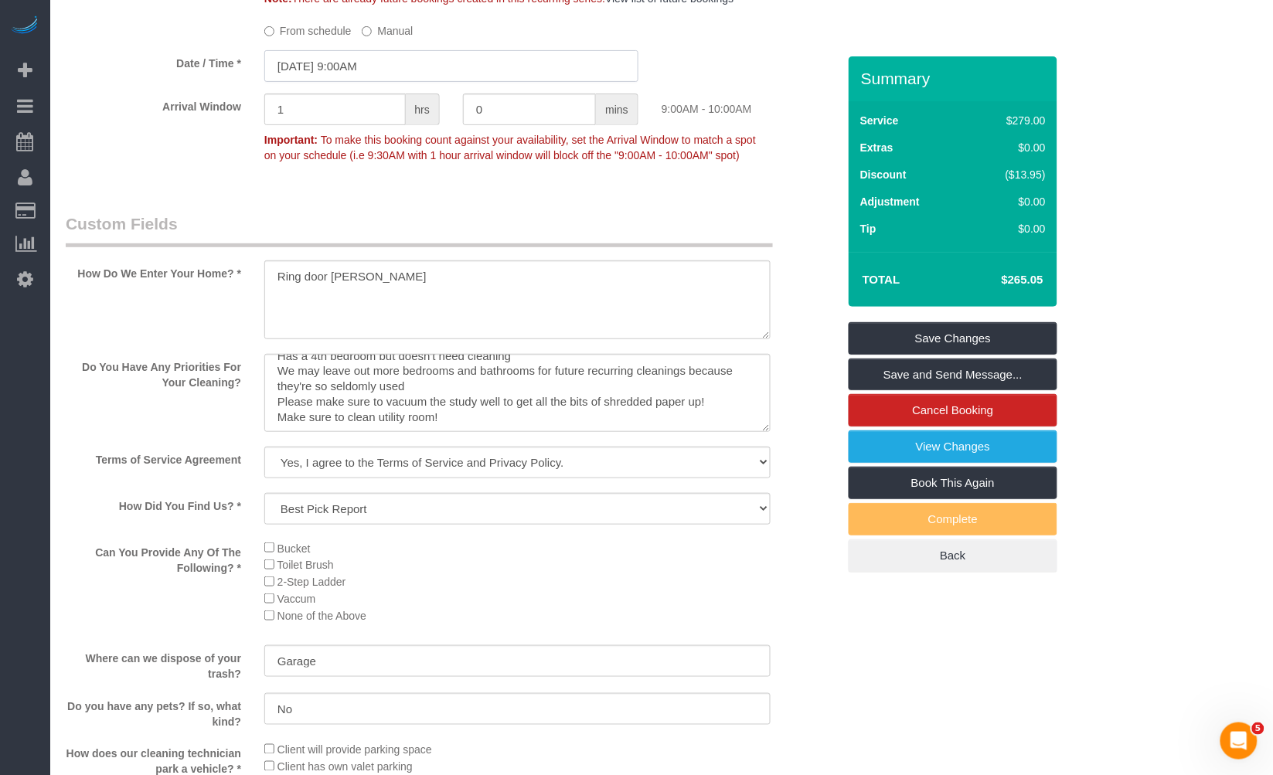
click at [399, 72] on input "11/19/2025 9:00AM" at bounding box center [451, 66] width 374 height 32
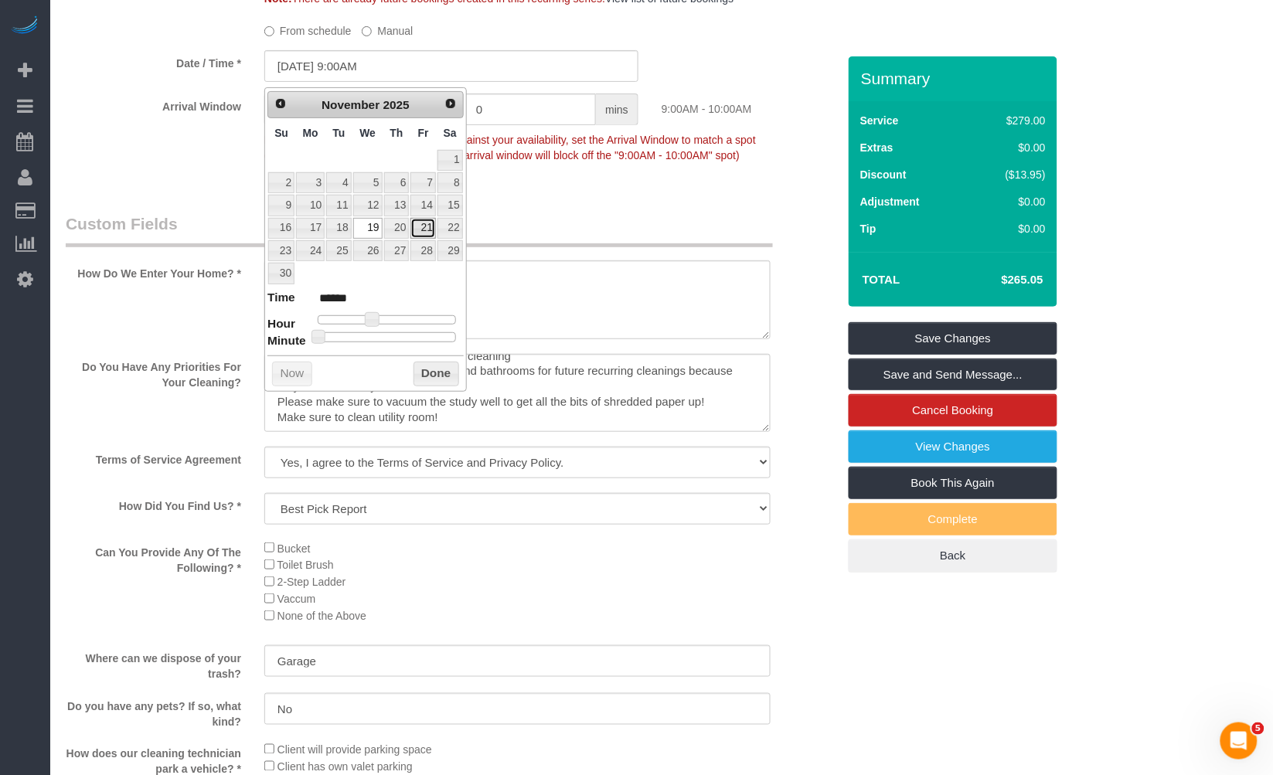
click at [421, 226] on link "21" at bounding box center [422, 228] width 25 height 21
type input "11/21/2025 9:00AM"
click at [424, 380] on button "Done" at bounding box center [437, 374] width 46 height 25
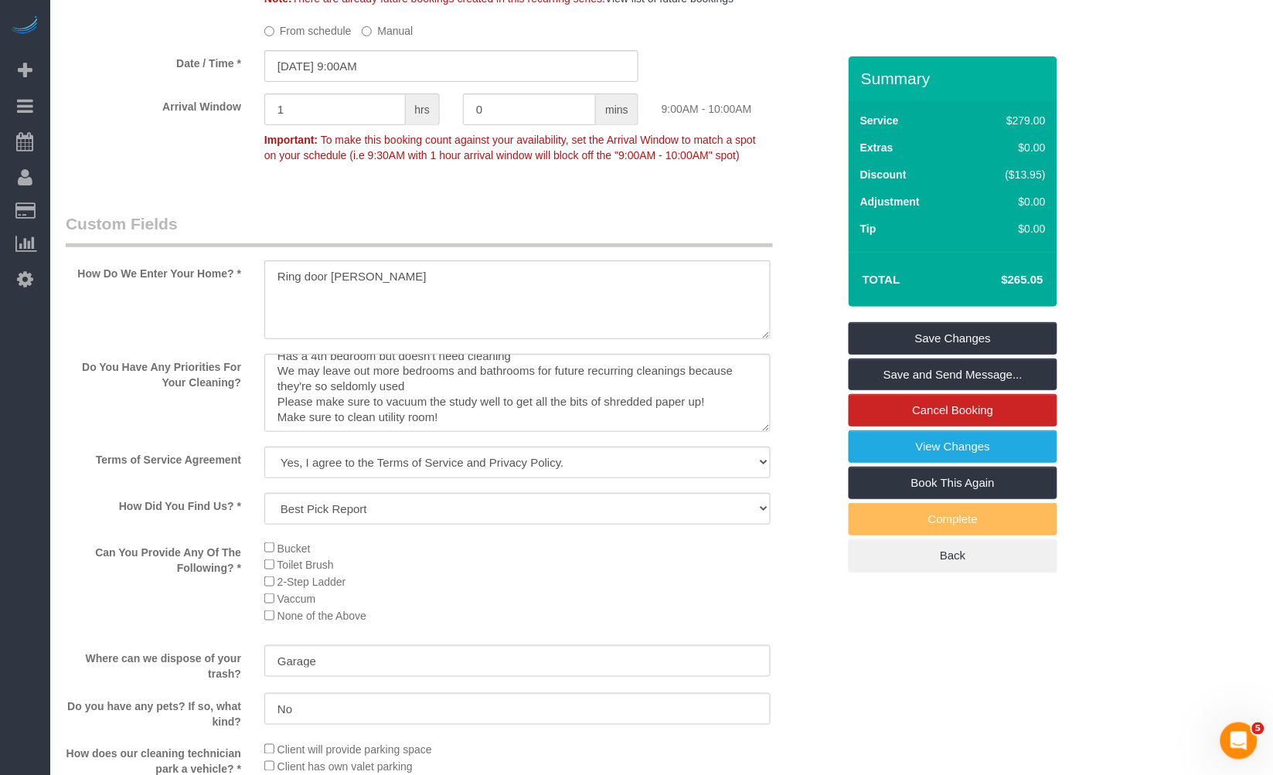
scroll to position [1546, 0]
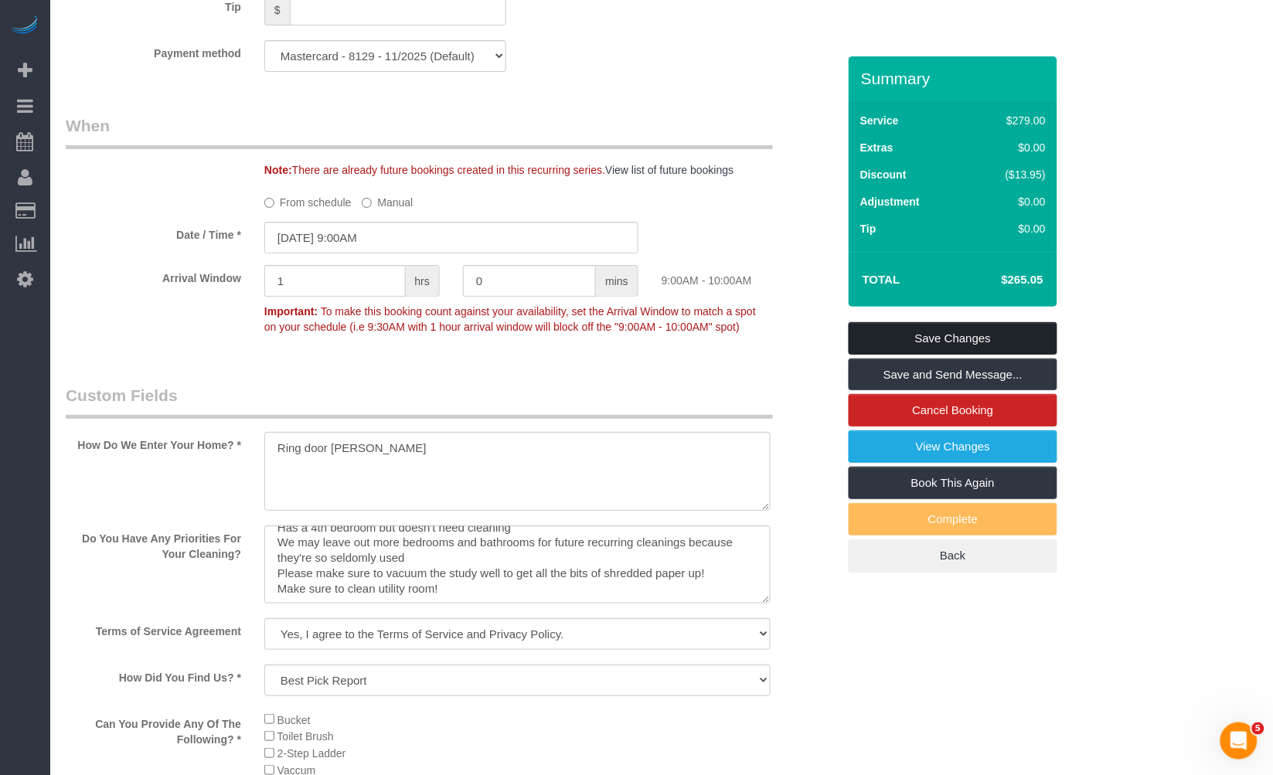
click at [954, 330] on link "Save Changes" at bounding box center [953, 338] width 209 height 32
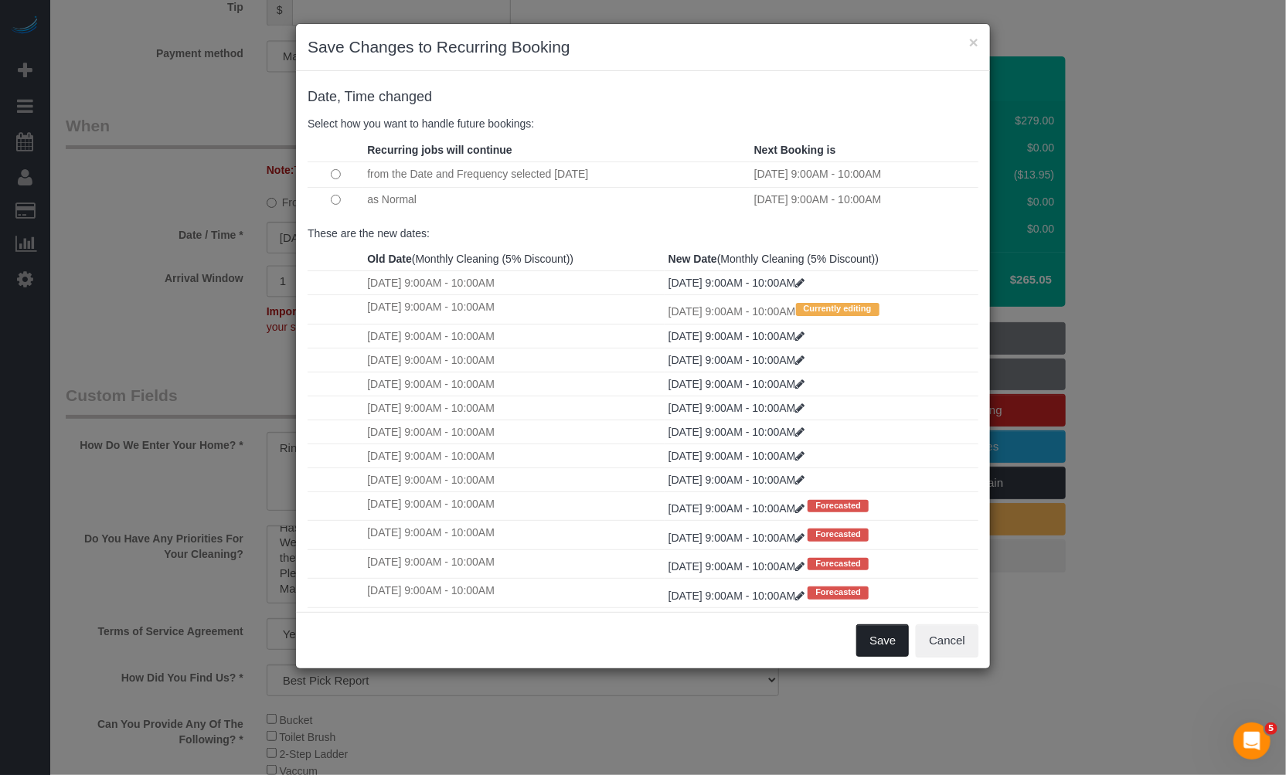
click at [900, 638] on button "Save" at bounding box center [882, 641] width 53 height 32
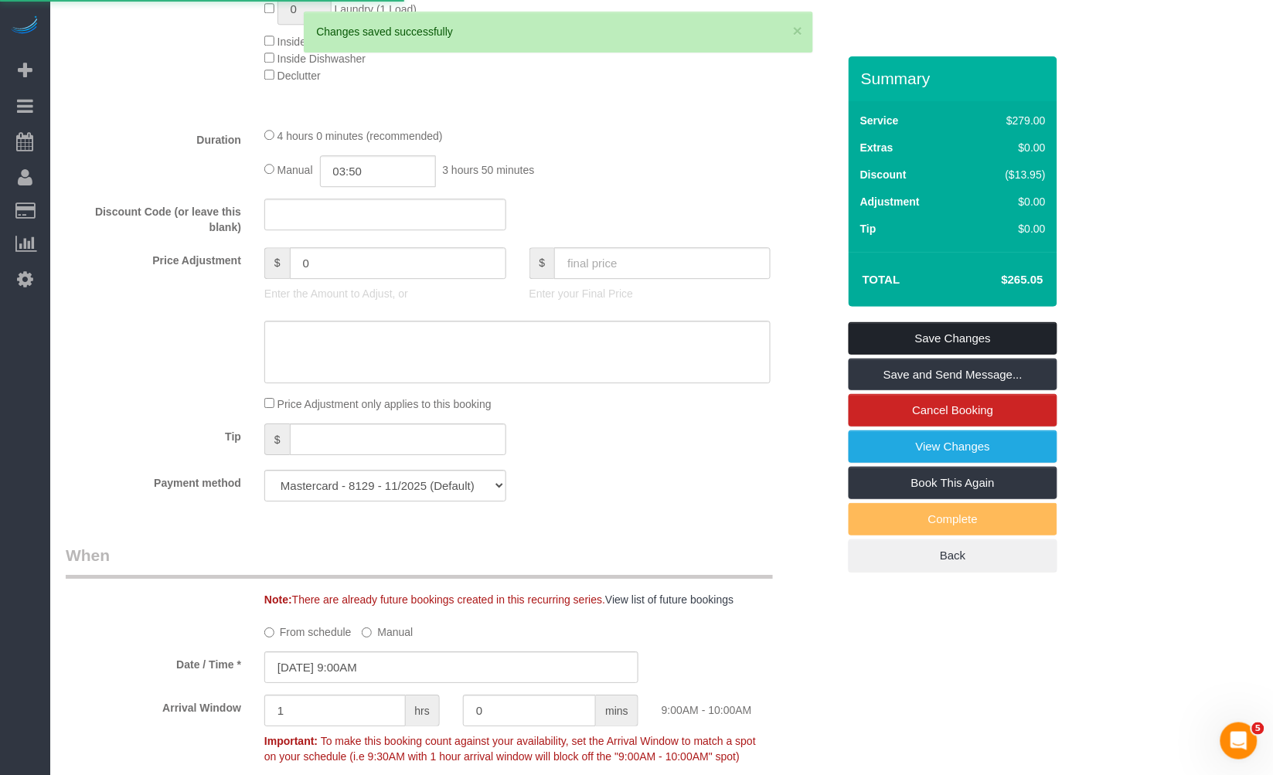
scroll to position [1030, 0]
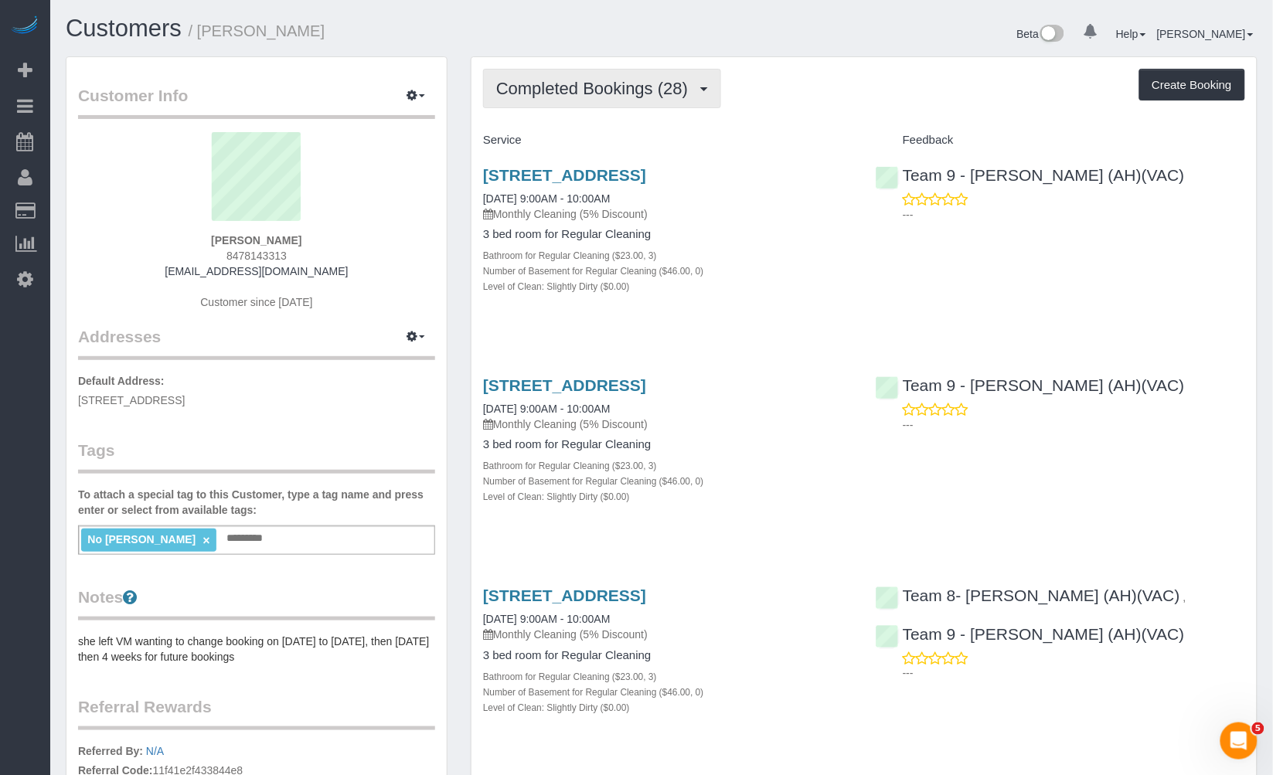
click at [696, 95] on span "Completed Bookings (28)" at bounding box center [595, 88] width 199 height 19
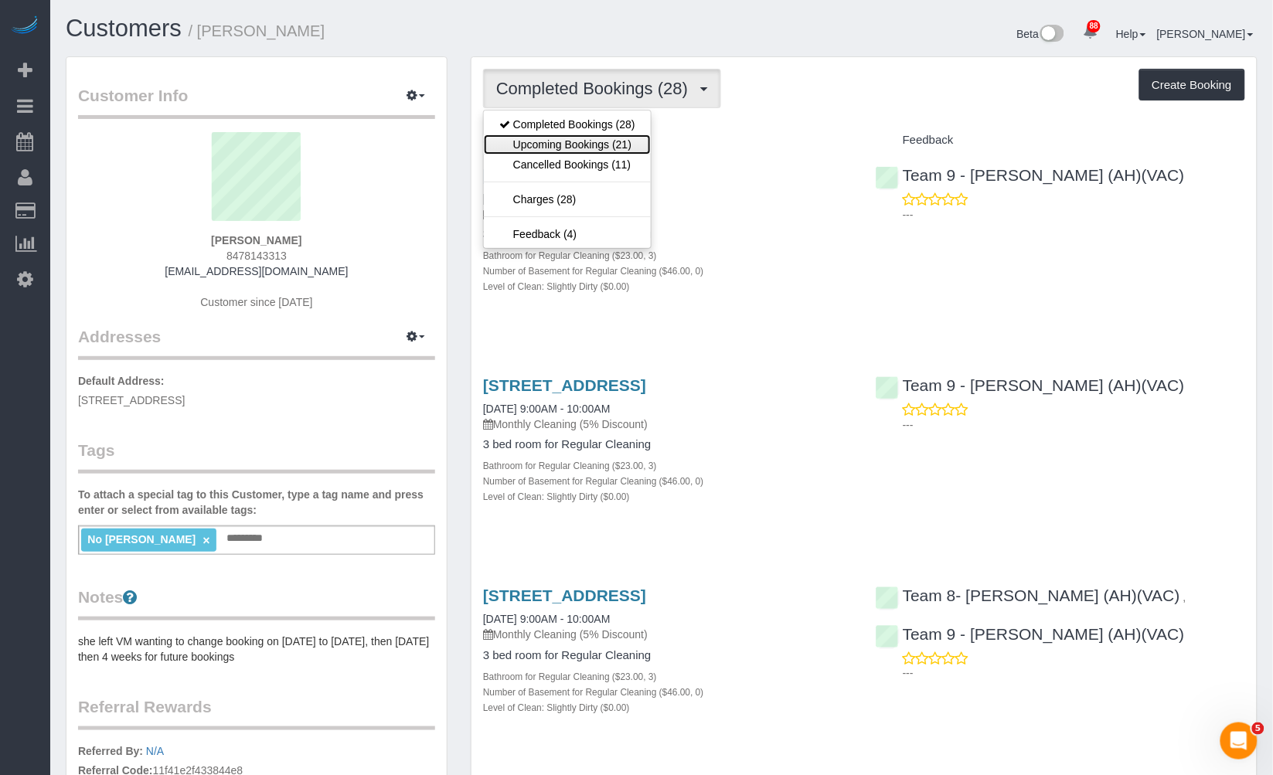
click at [635, 141] on link "Upcoming Bookings (21)" at bounding box center [567, 144] width 167 height 20
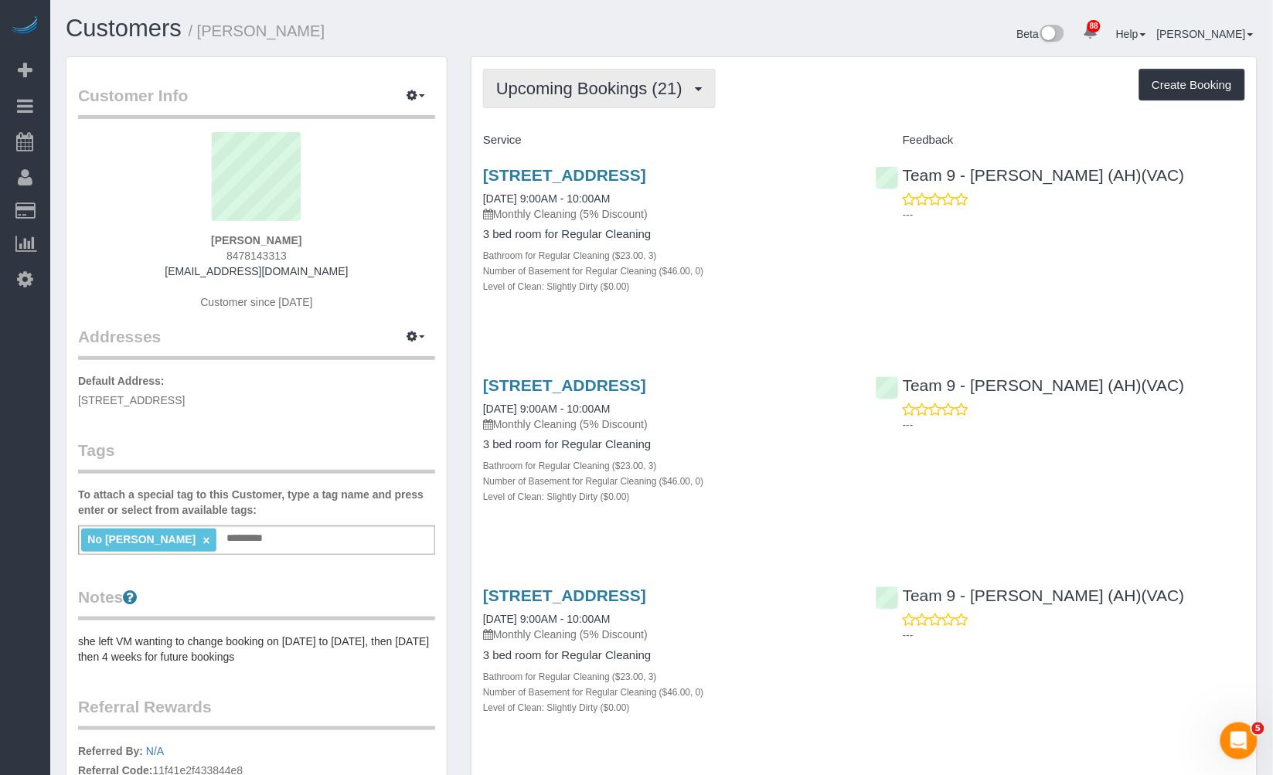
click at [637, 86] on span "Upcoming Bookings (21)" at bounding box center [593, 88] width 194 height 19
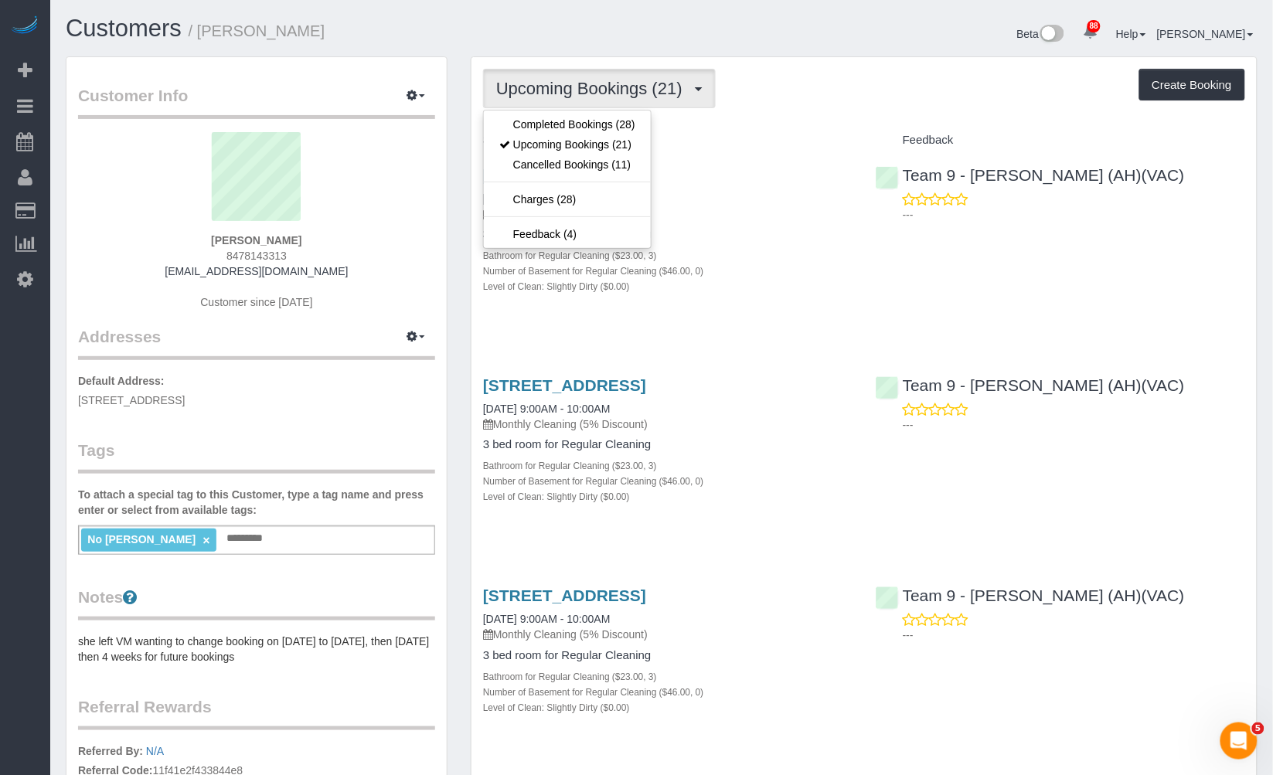
click at [815, 90] on div "Upcoming Bookings (21) Completed Bookings (28) Upcoming Bookings (21) Cancelled…" at bounding box center [864, 88] width 762 height 39
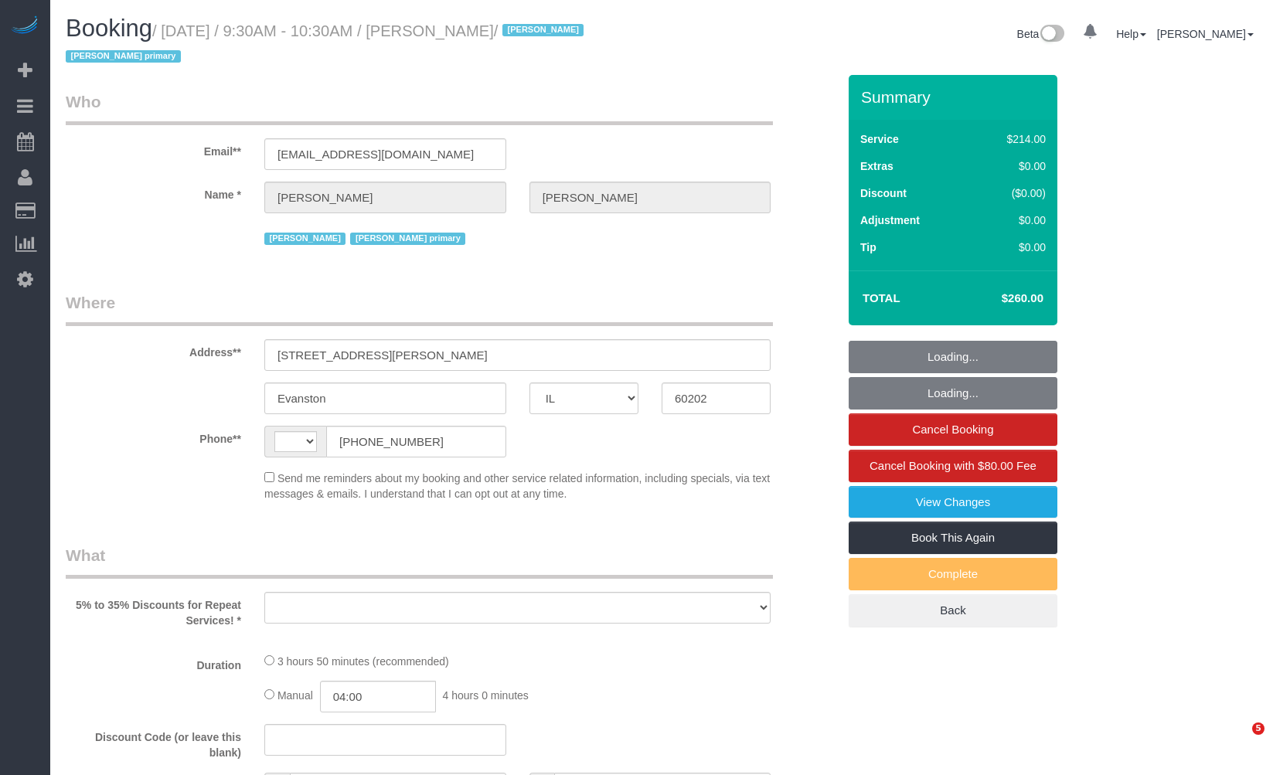
select select "IL"
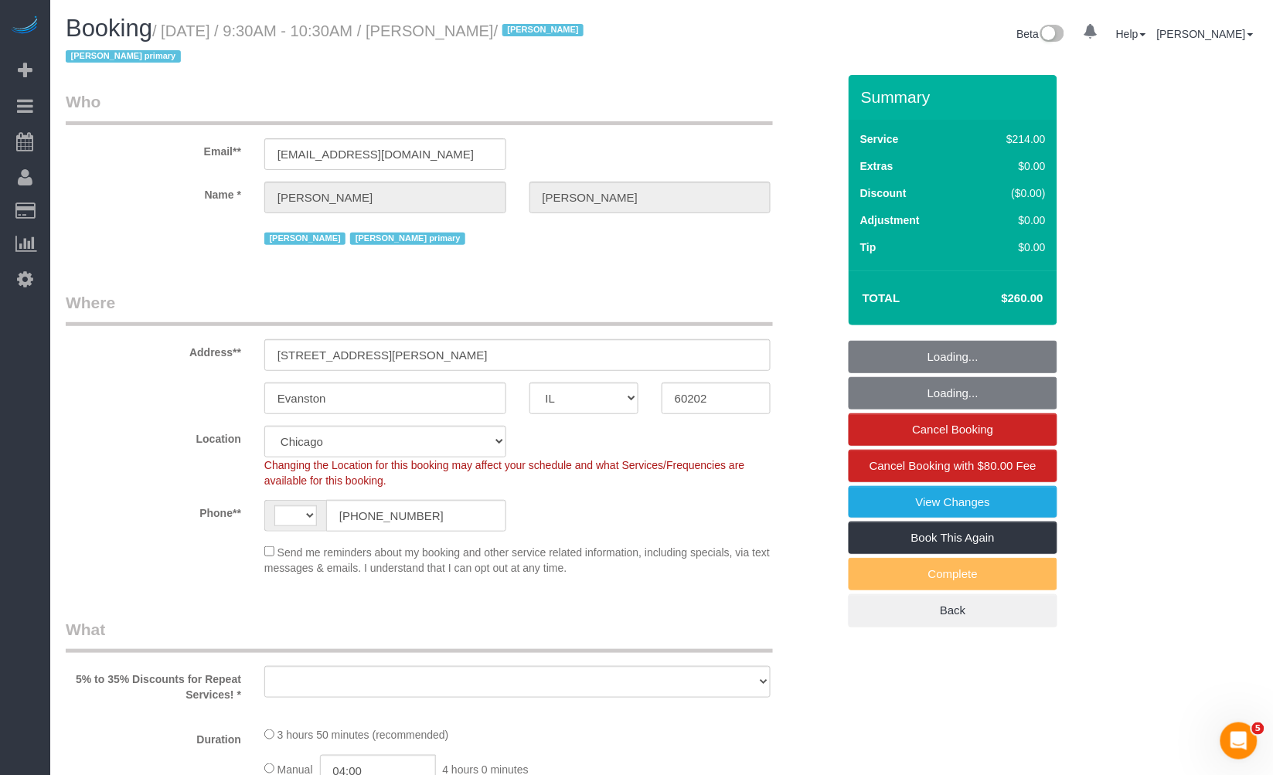
select select "string:[GEOGRAPHIC_DATA]"
select select "object:968"
select select "512"
select select "3"
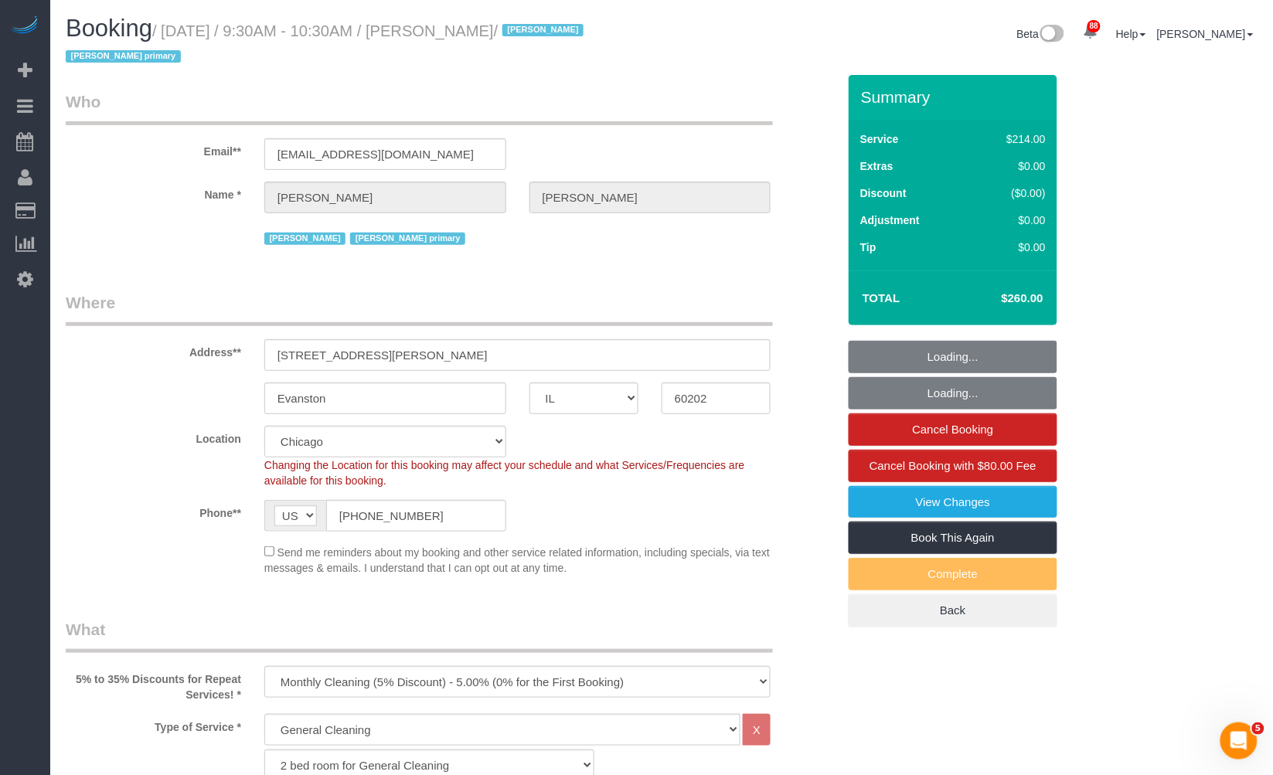
select select "number:1"
select select "number:63"
select select "number:139"
select select "number:105"
select select "3"
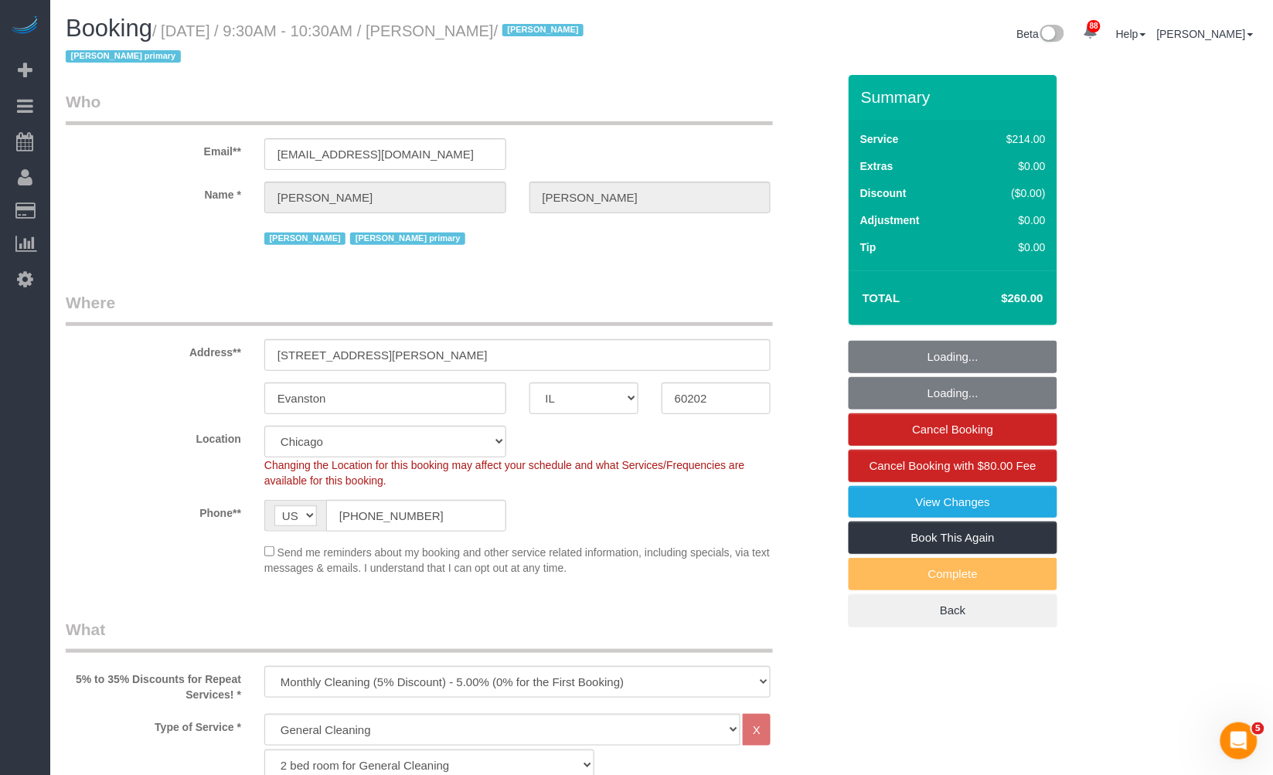
select select "3"
select select "object:1368"
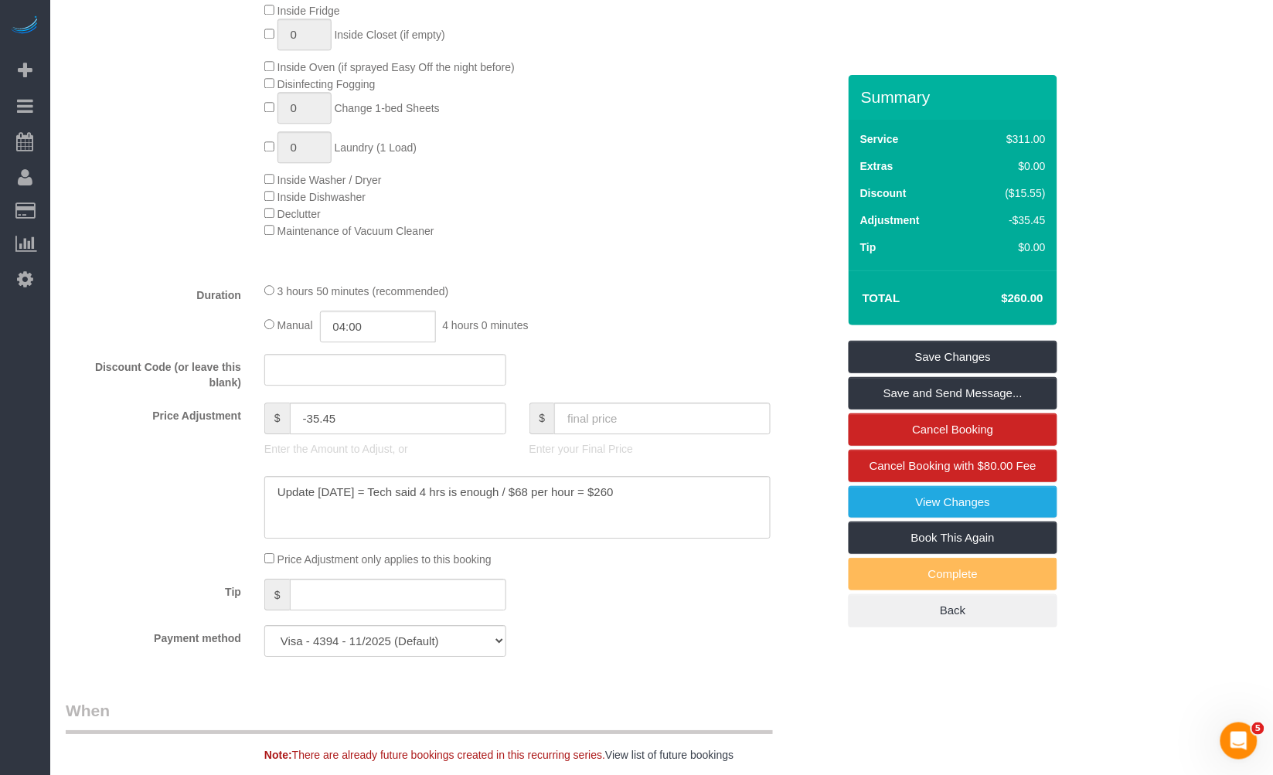
scroll to position [1374, 0]
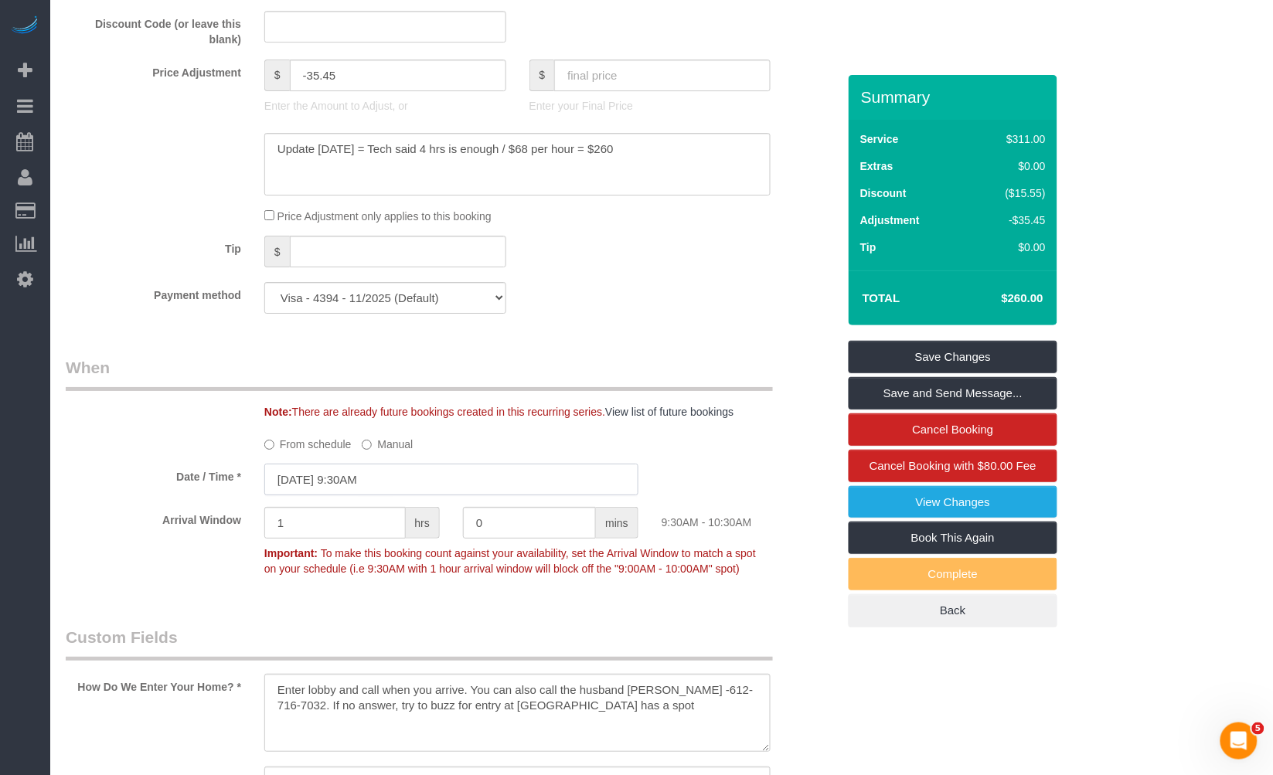
click at [383, 491] on input "[DATE] 9:30AM" at bounding box center [451, 480] width 374 height 32
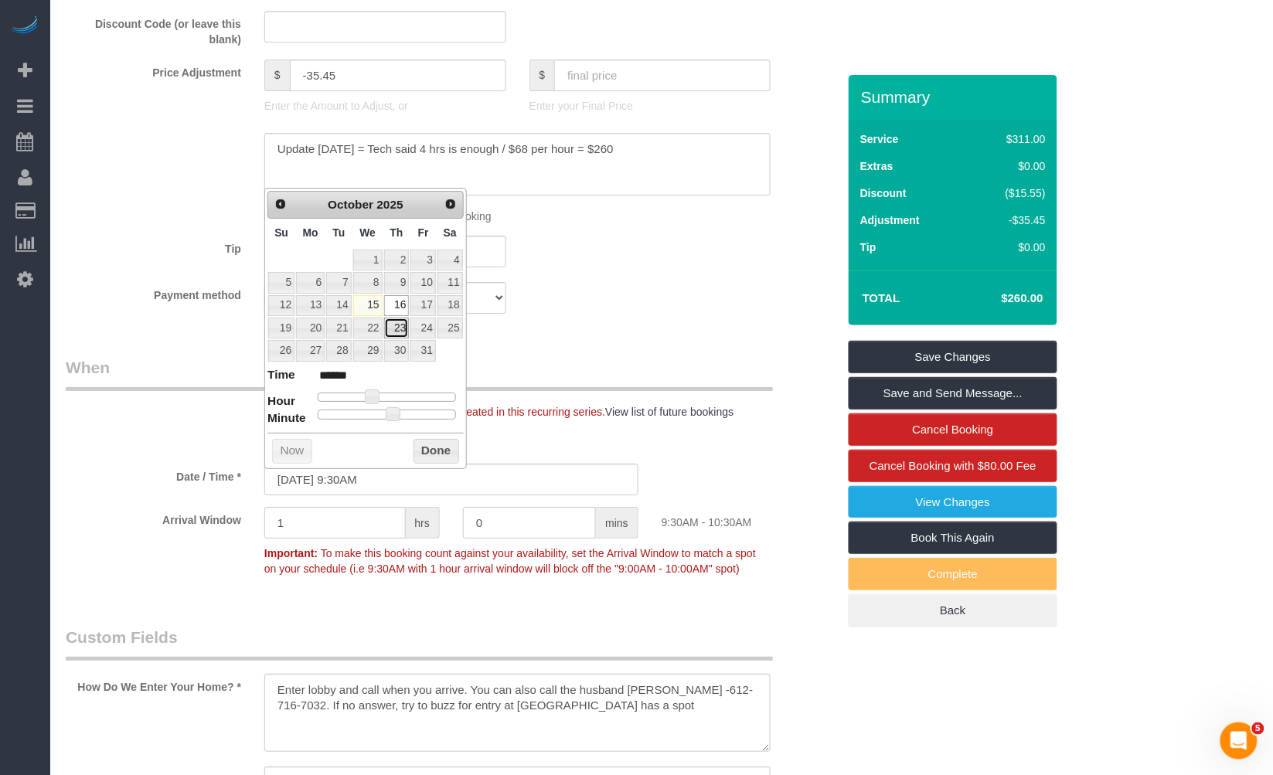
click at [399, 334] on link "23" at bounding box center [397, 328] width 26 height 21
type input "[DATE] 9:30AM"
click at [437, 455] on button "Done" at bounding box center [437, 451] width 46 height 25
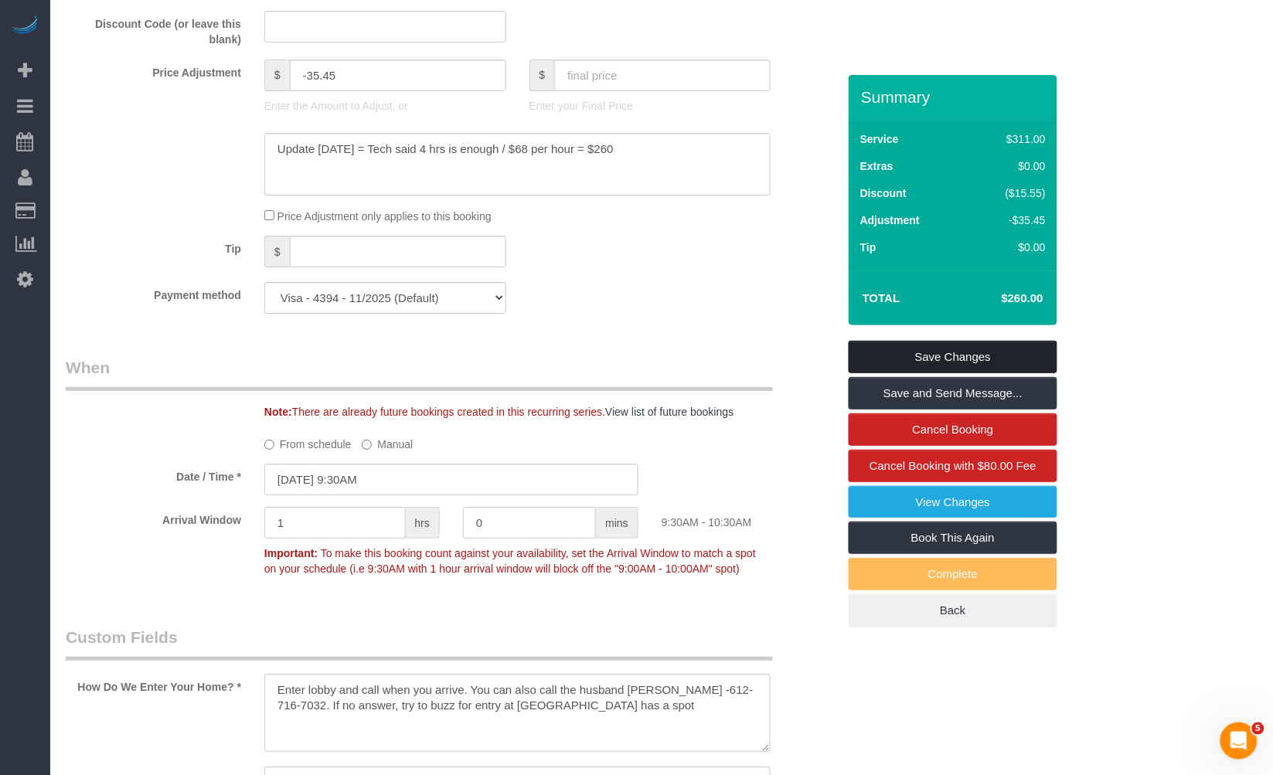
click at [980, 359] on link "Save Changes" at bounding box center [953, 357] width 209 height 32
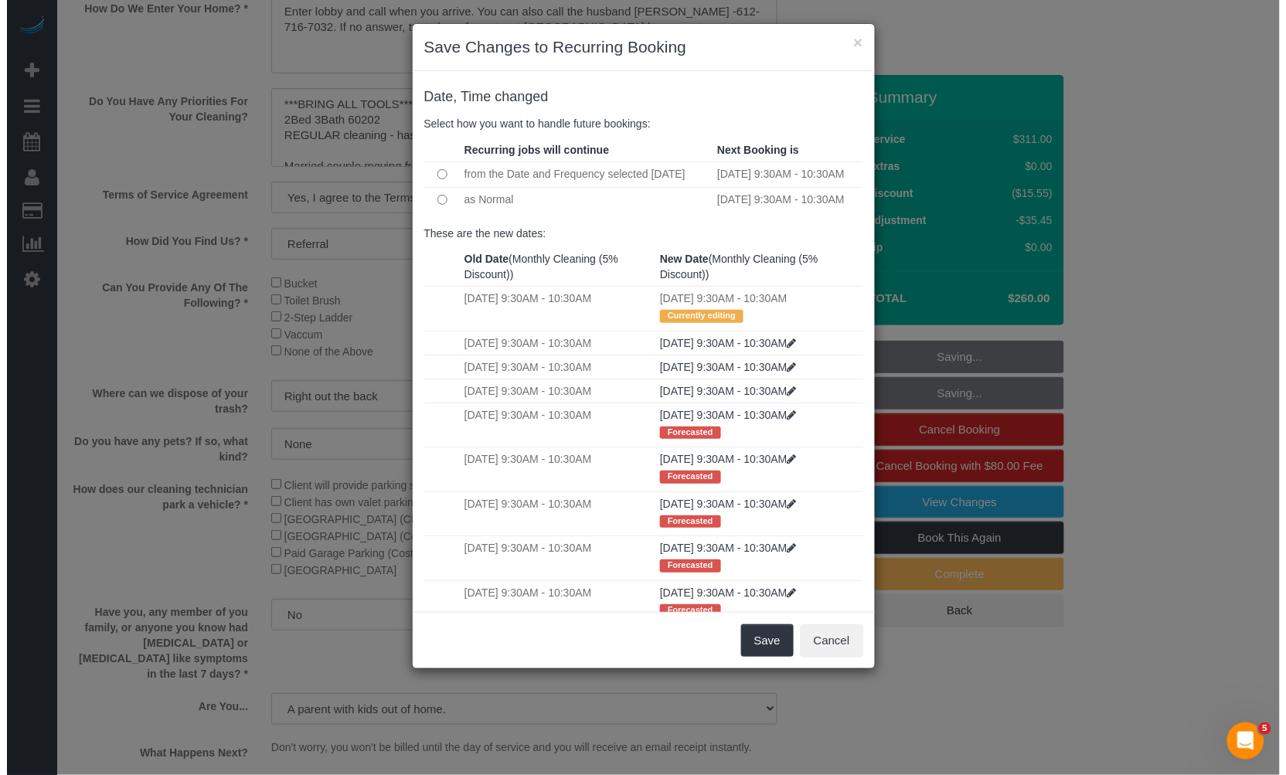
scroll to position [2037, 0]
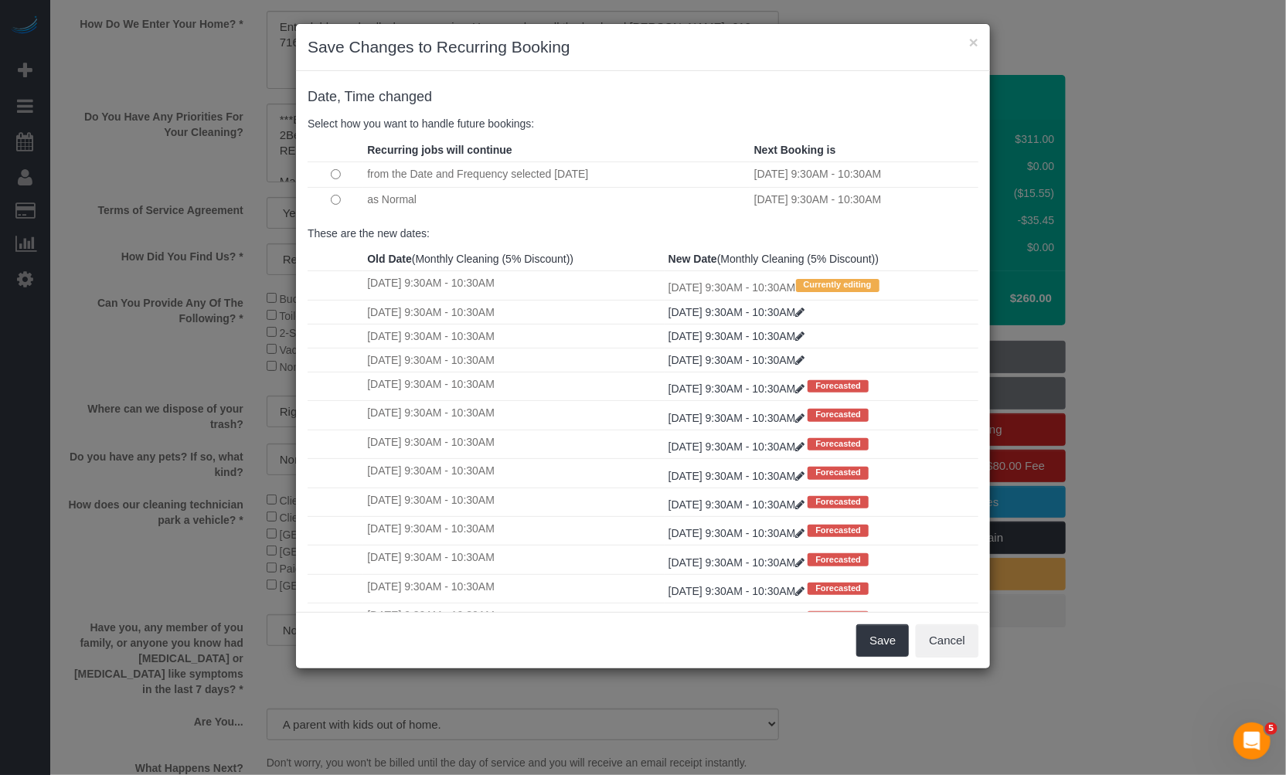
click at [369, 196] on td "as Normal" at bounding box center [556, 199] width 386 height 25
click at [342, 199] on td at bounding box center [336, 199] width 56 height 25
click at [877, 640] on button "Save" at bounding box center [882, 641] width 53 height 32
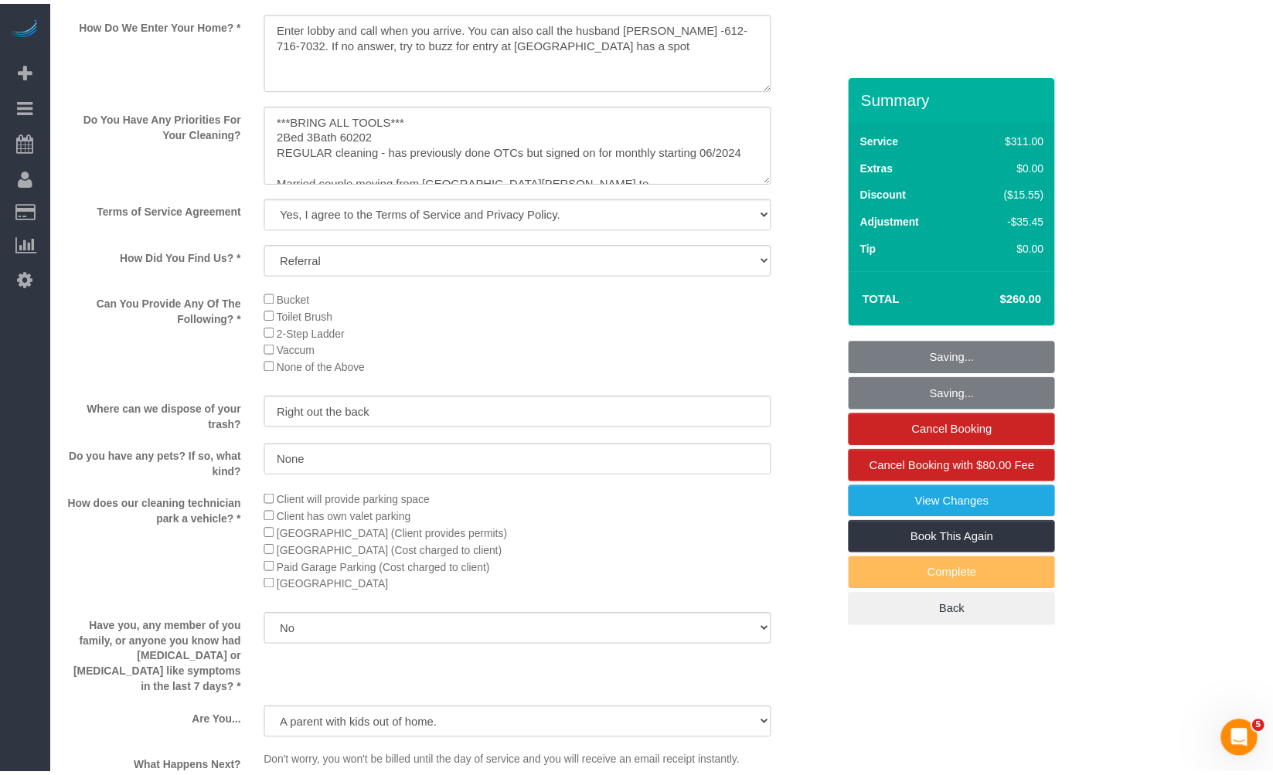
scroll to position [2052, 0]
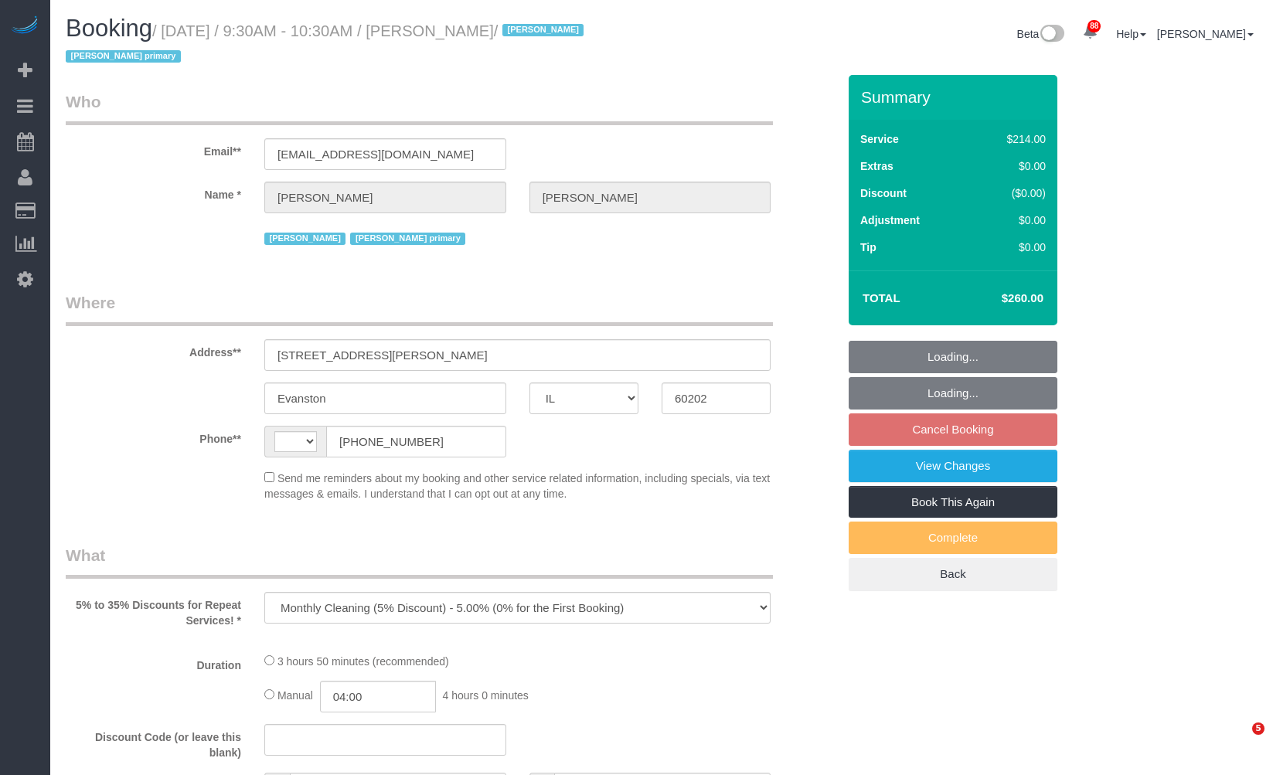
select select "IL"
select select "512"
select select "3"
select select "number:1"
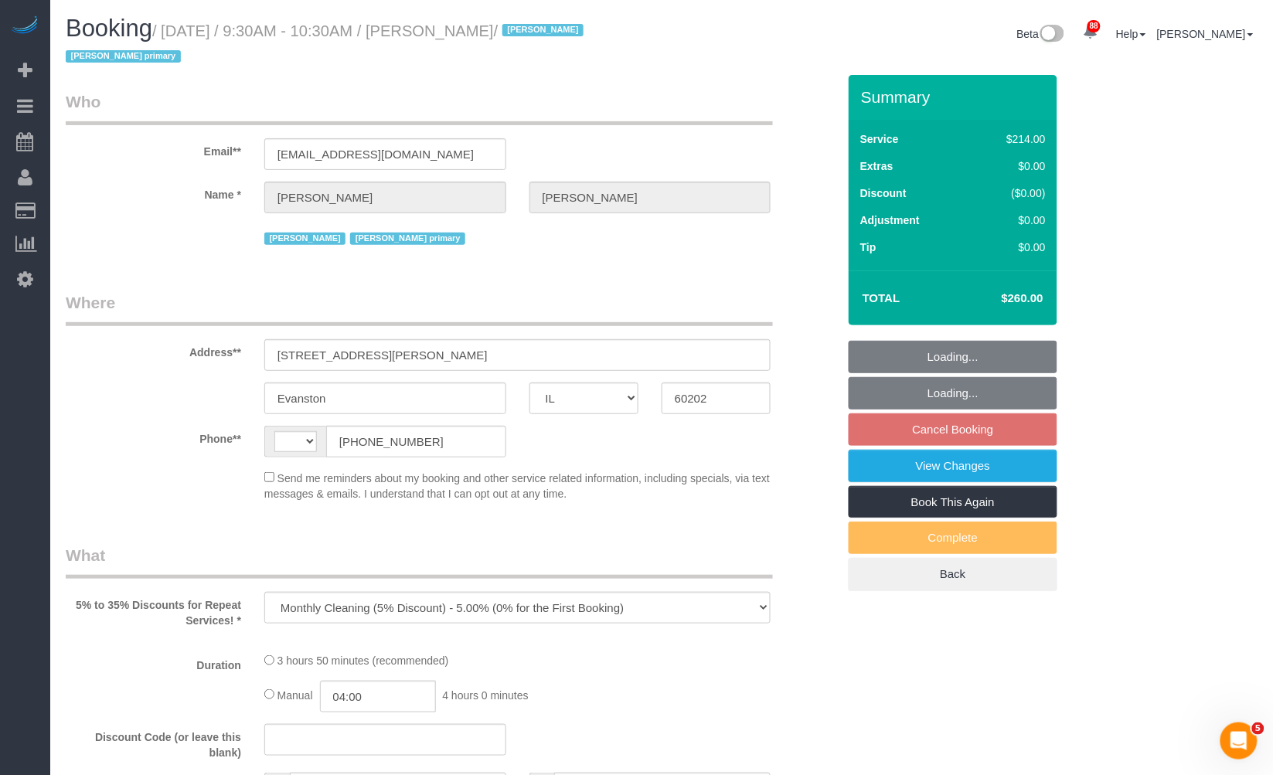
select select "number:63"
select select "number:139"
select select "number:105"
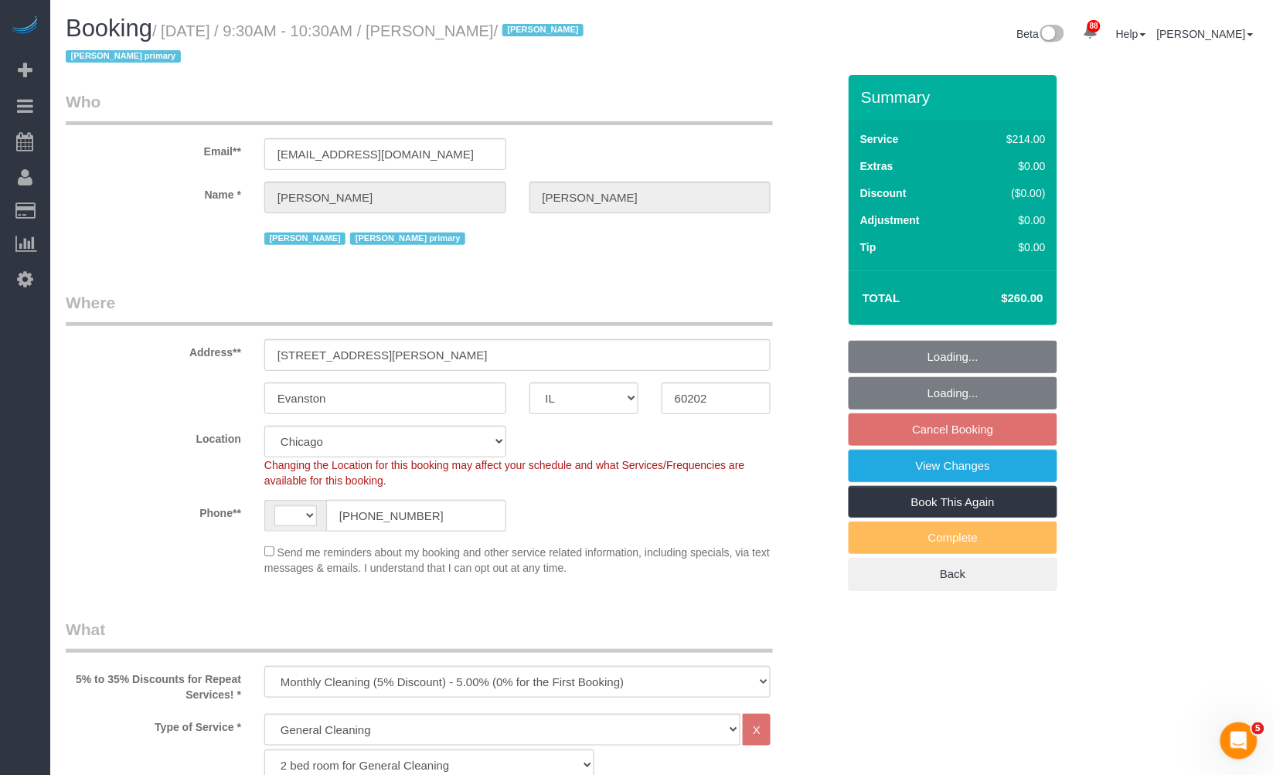
select select "object:950"
select select "string:US"
select select "3"
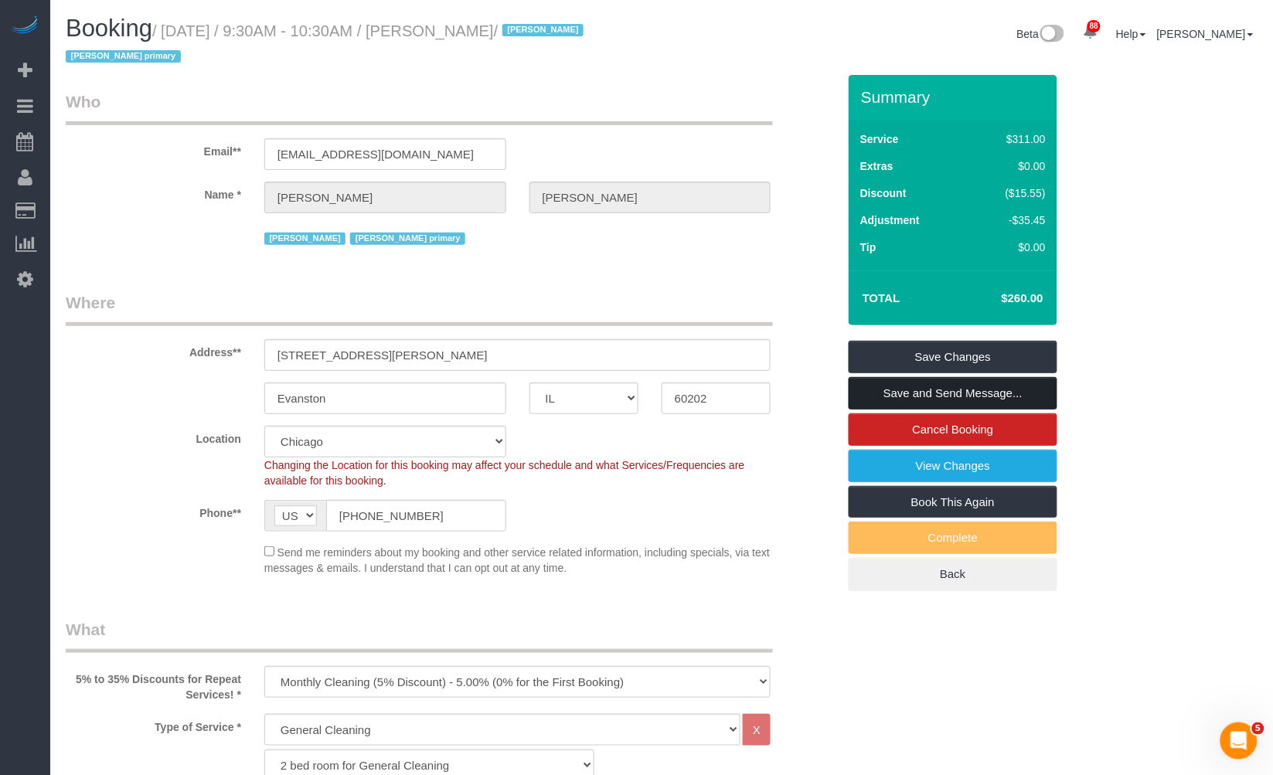
click at [961, 391] on link "Save and Send Message..." at bounding box center [953, 393] width 209 height 32
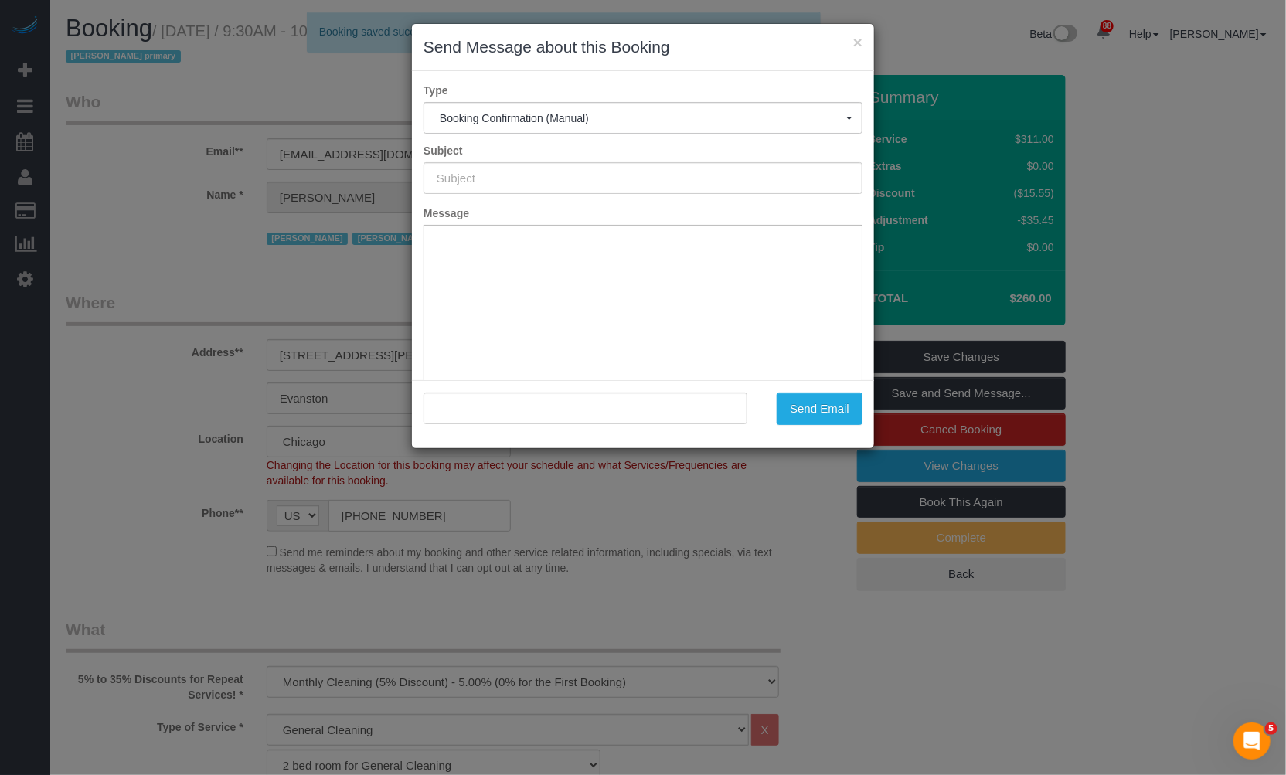
type input "Your Booking With Fresh Tech Maid, Confirmed!"
type input ""Susan Cary-Hanson" <doriscary@gmail.com>"
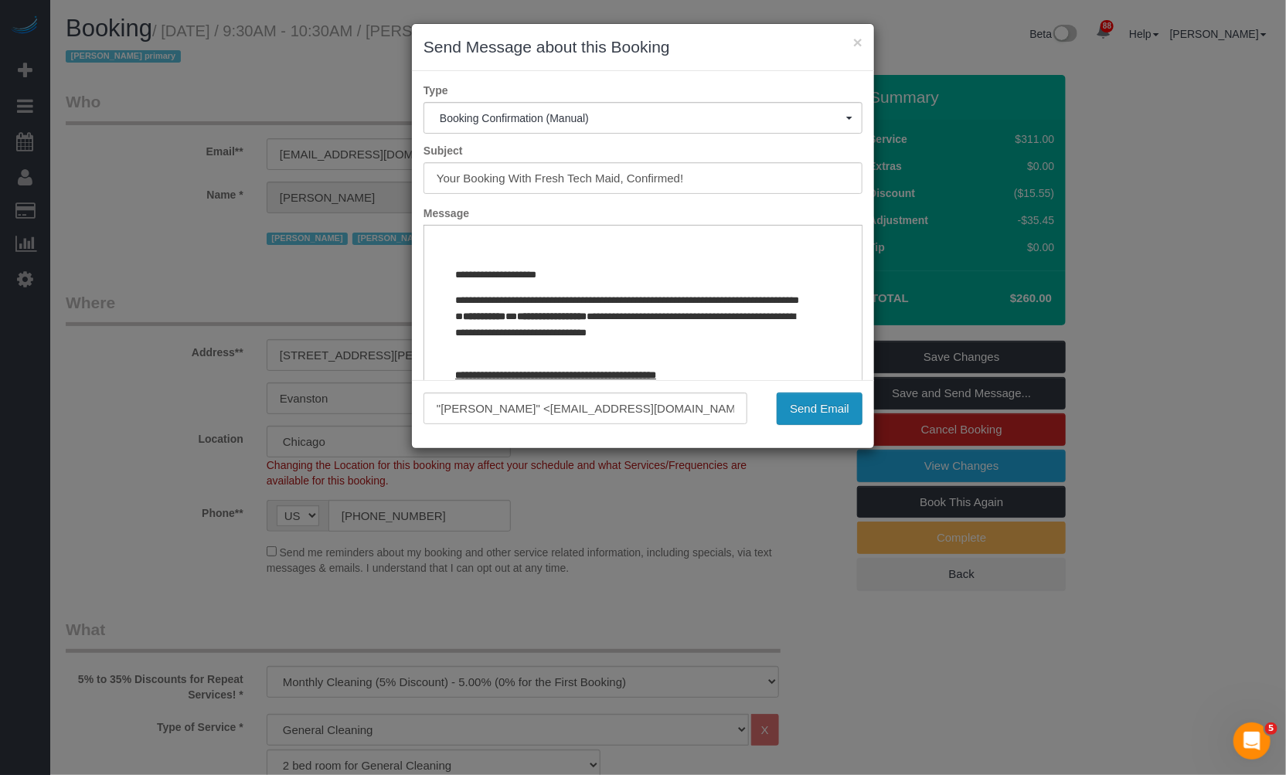
click at [839, 412] on button "Send Email" at bounding box center [820, 409] width 86 height 32
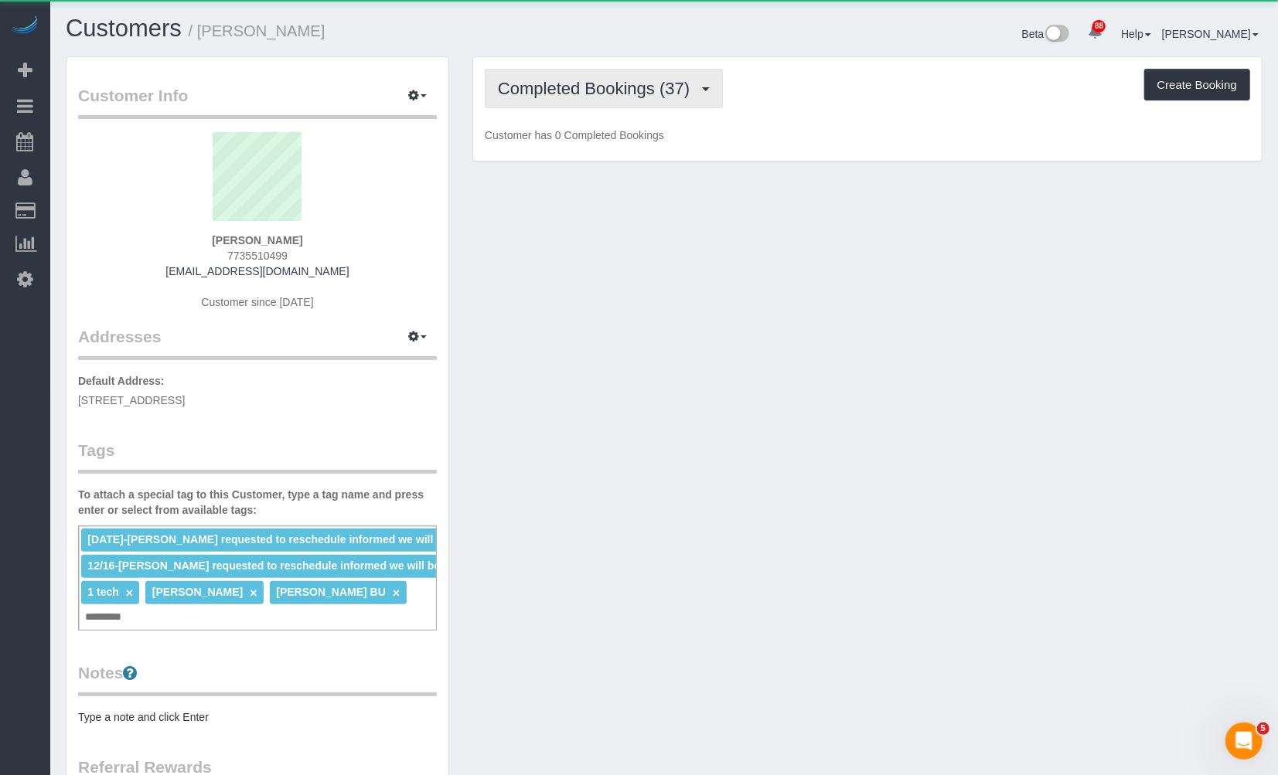
click at [657, 99] on button "Completed Bookings (37)" at bounding box center [604, 88] width 238 height 39
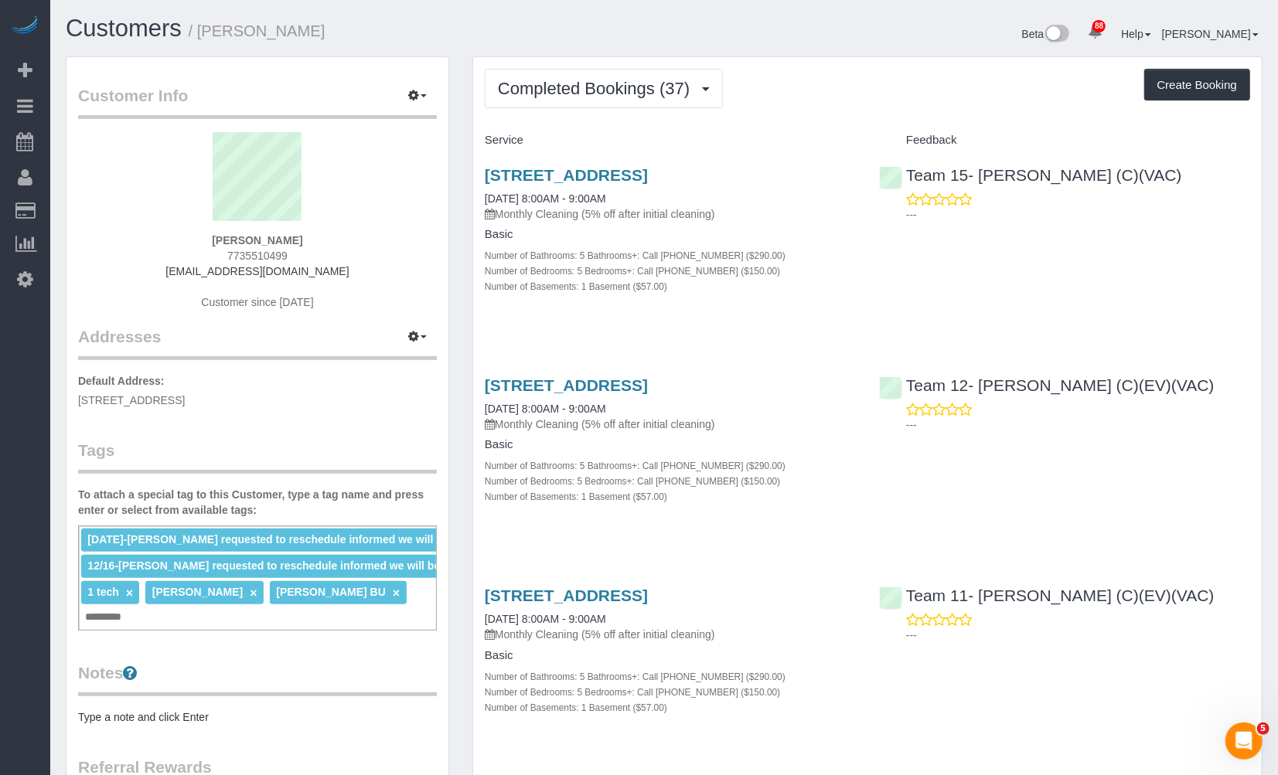
drag, startPoint x: 626, startPoint y: 179, endPoint x: 825, endPoint y: 118, distance: 207.6
click at [675, 98] on button "Completed Bookings (37)" at bounding box center [604, 88] width 238 height 39
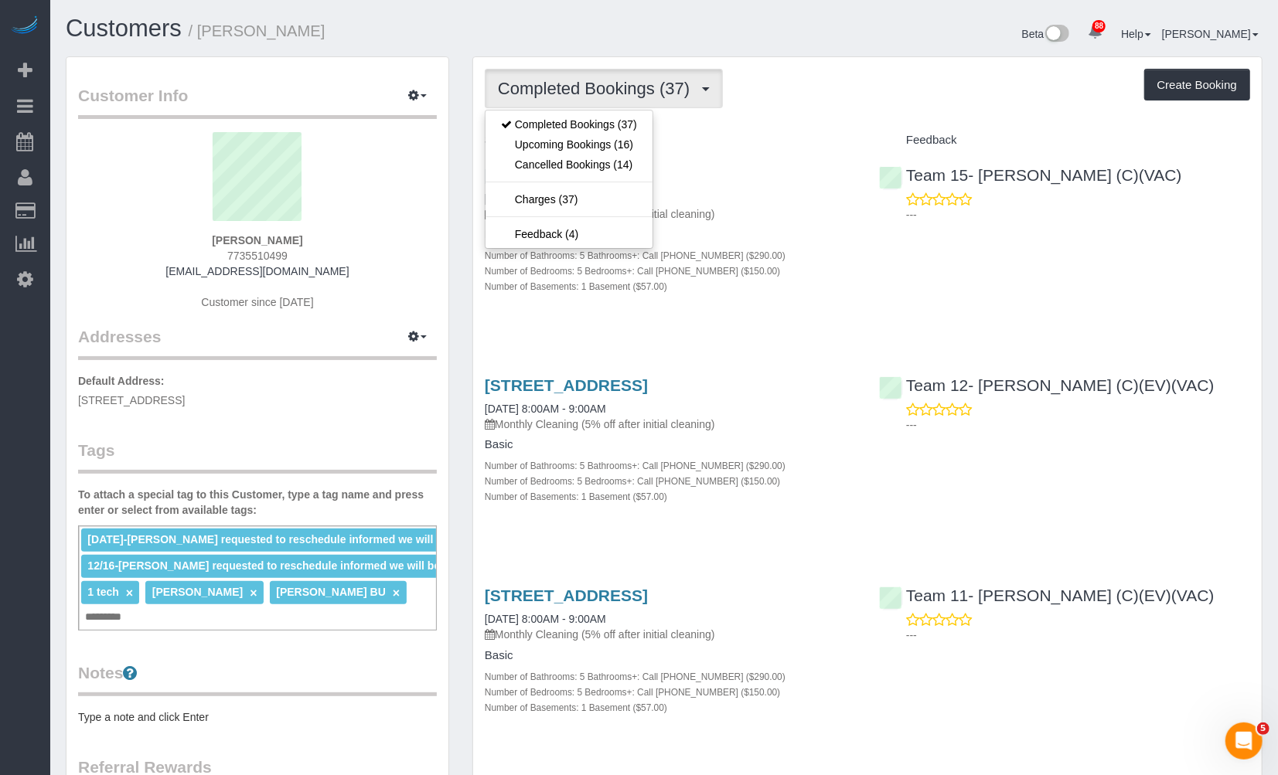
click at [839, 87] on div "Completed Bookings (37) Completed Bookings (37) Upcoming Bookings (16) Cancelle…" at bounding box center [867, 88] width 765 height 39
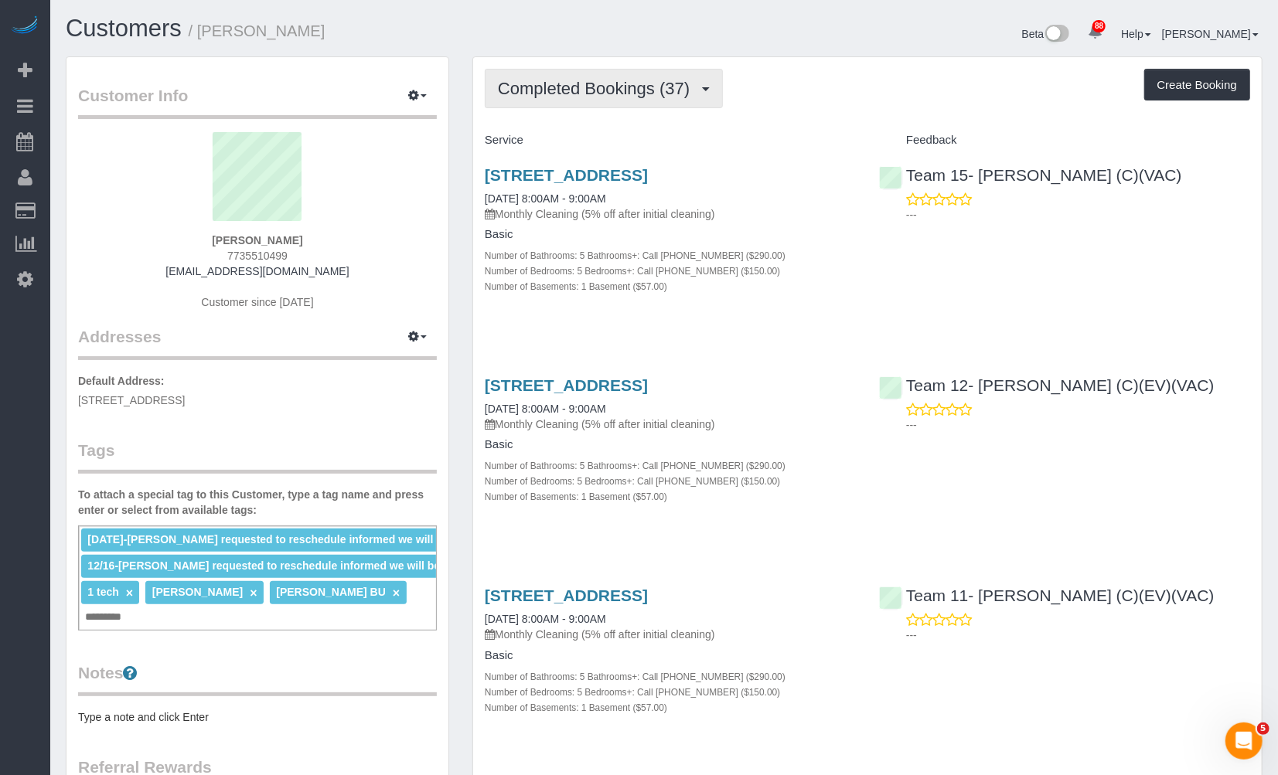
click at [607, 80] on span "Completed Bookings (37)" at bounding box center [597, 88] width 199 height 19
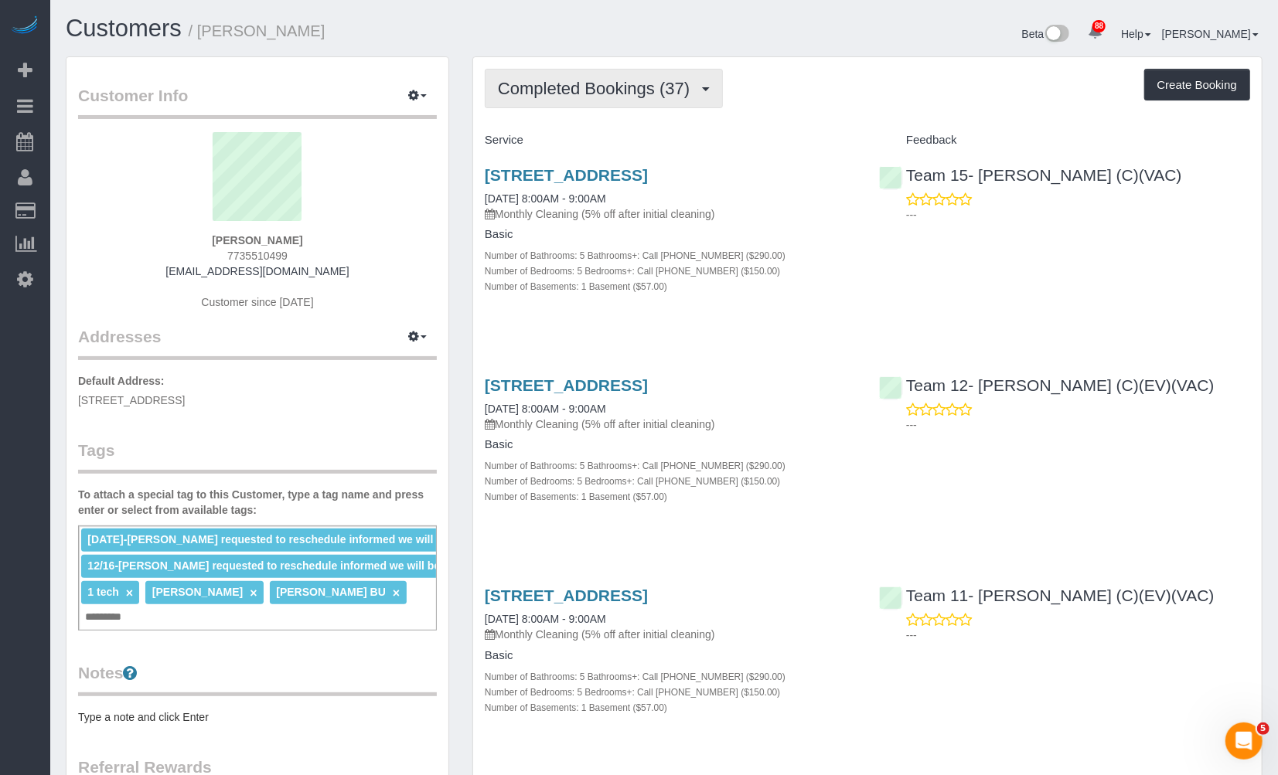
click at [662, 83] on span "Completed Bookings (37)" at bounding box center [597, 88] width 199 height 19
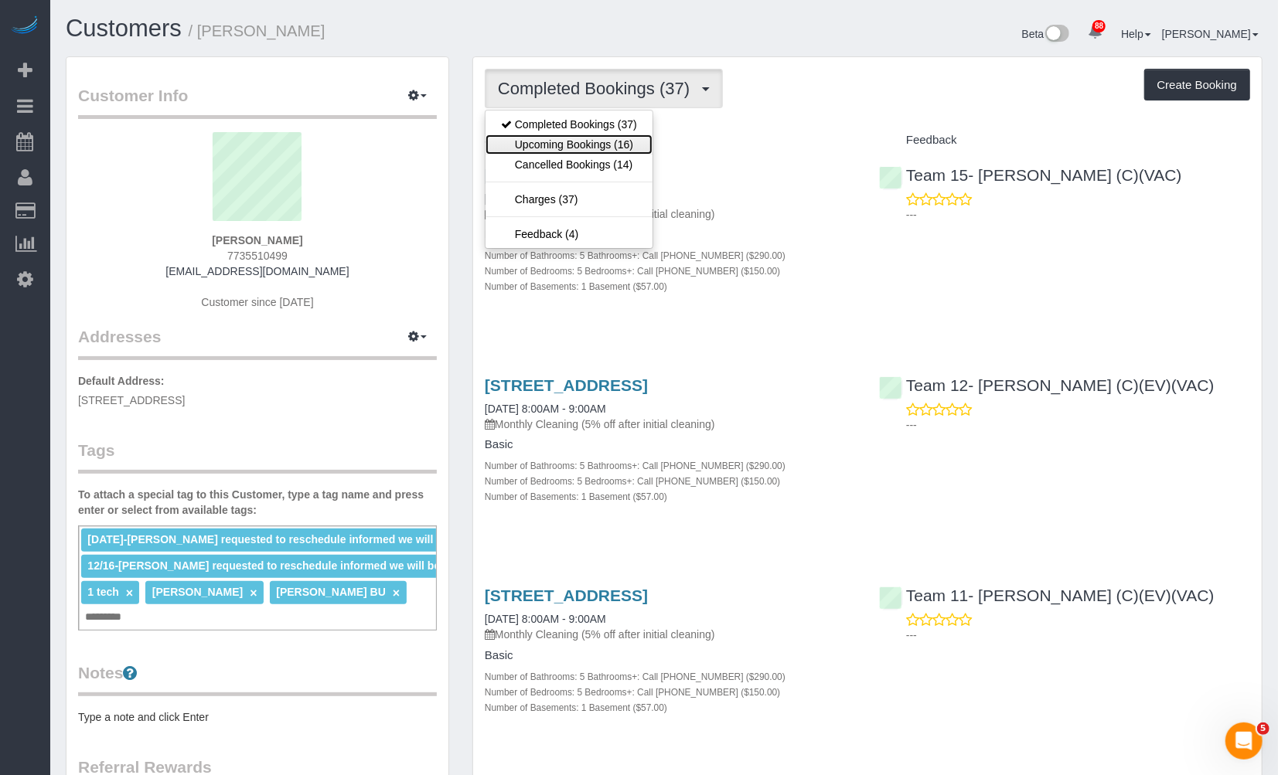
click at [614, 144] on link "Upcoming Bookings (16)" at bounding box center [568, 144] width 167 height 20
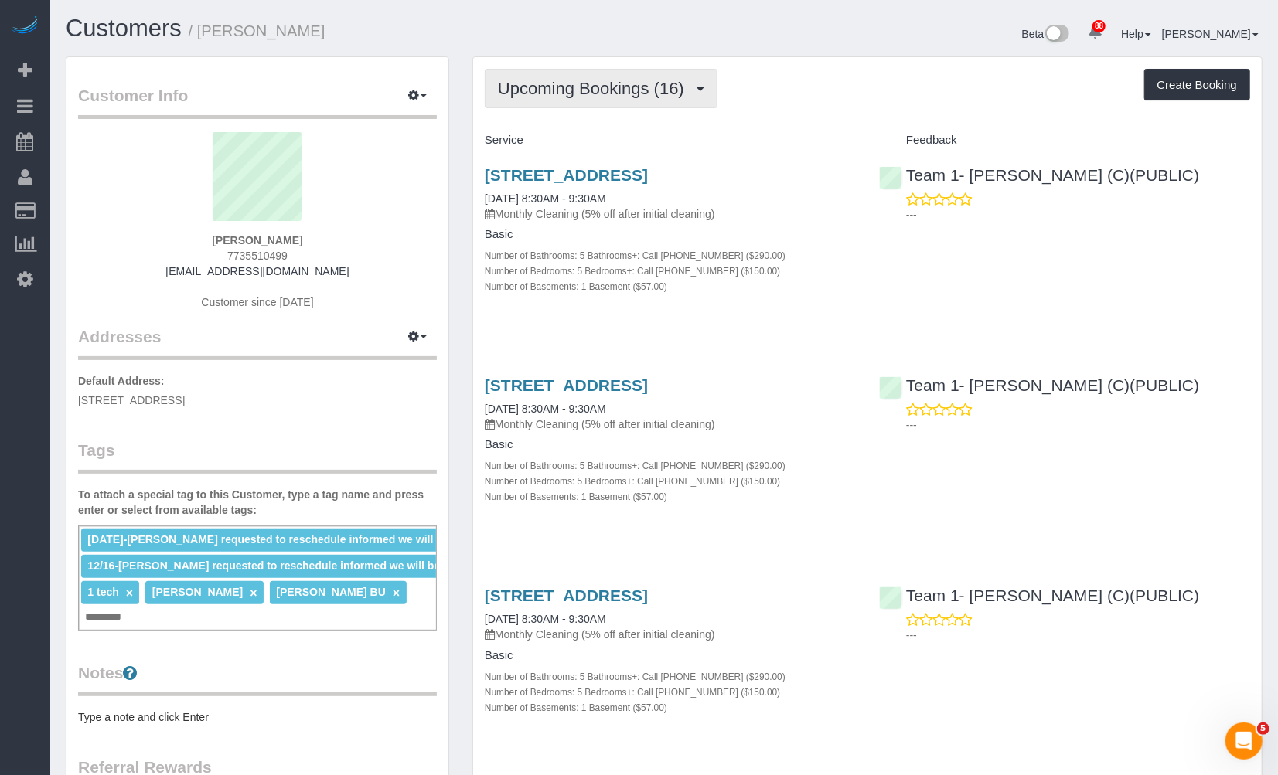
click at [666, 73] on button "Upcoming Bookings (16)" at bounding box center [601, 88] width 233 height 39
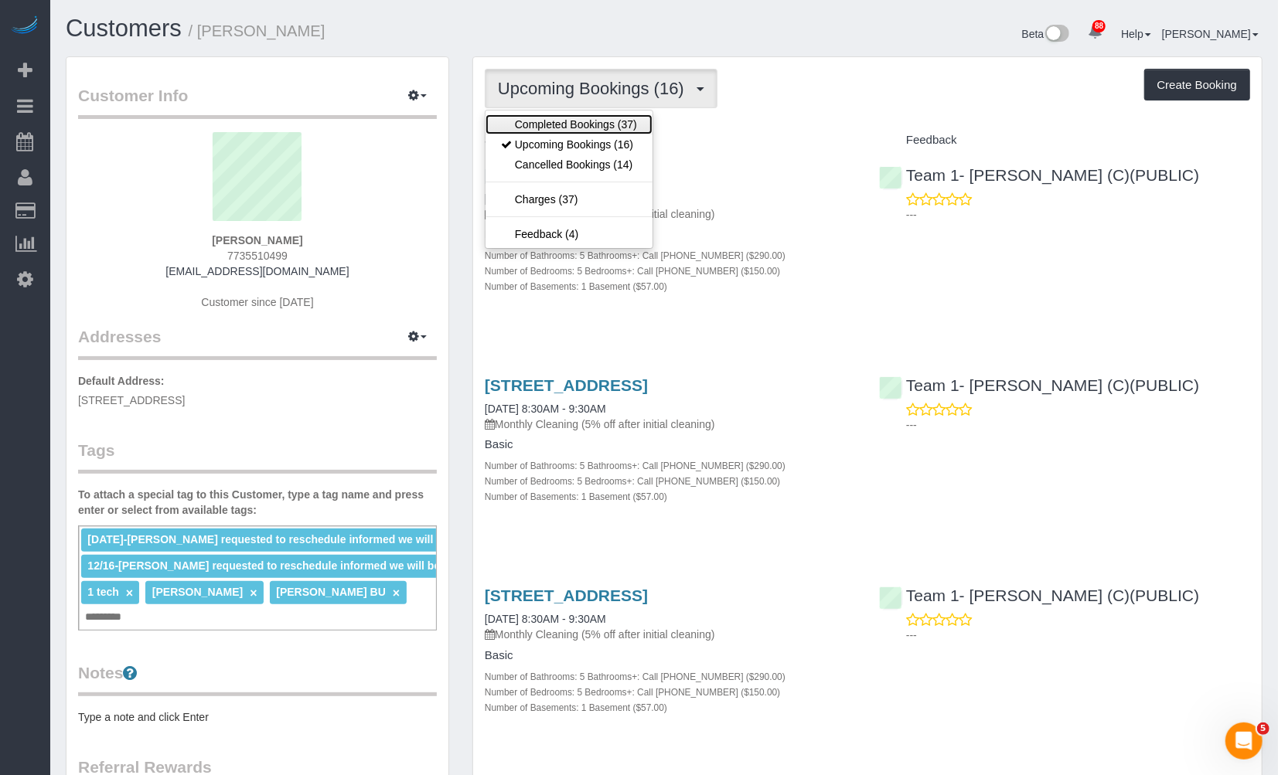
click at [637, 133] on link "Completed Bookings (37)" at bounding box center [568, 124] width 167 height 20
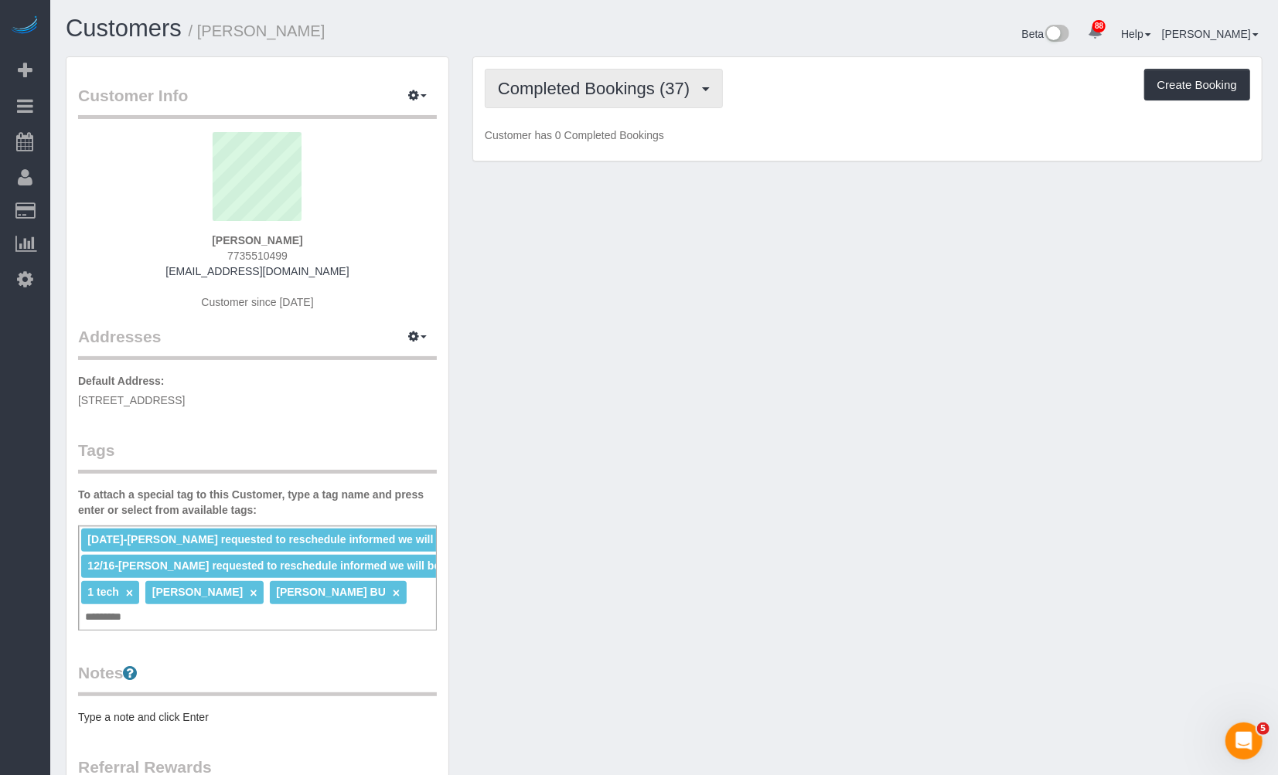
drag, startPoint x: 644, startPoint y: 74, endPoint x: 630, endPoint y: 108, distance: 36.7
click at [644, 73] on button "Completed Bookings (37)" at bounding box center [604, 88] width 238 height 39
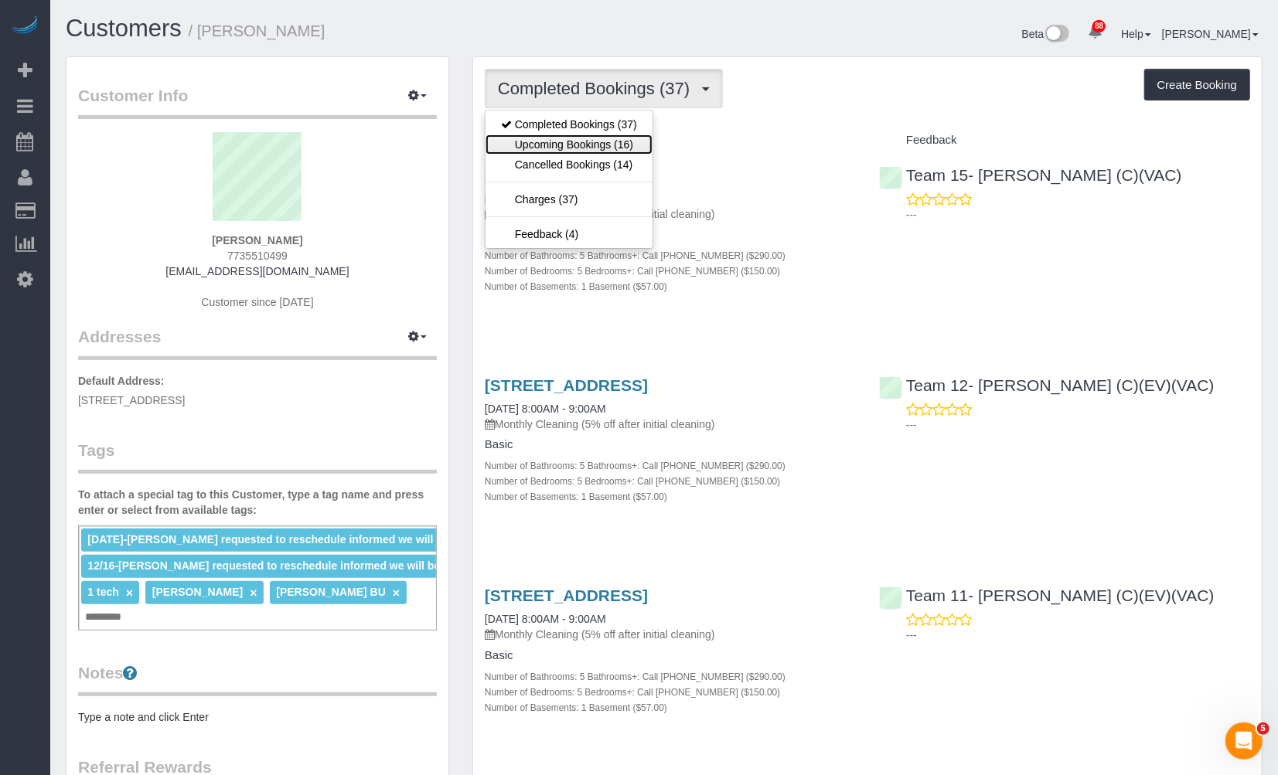
click at [612, 141] on link "Upcoming Bookings (16)" at bounding box center [568, 144] width 167 height 20
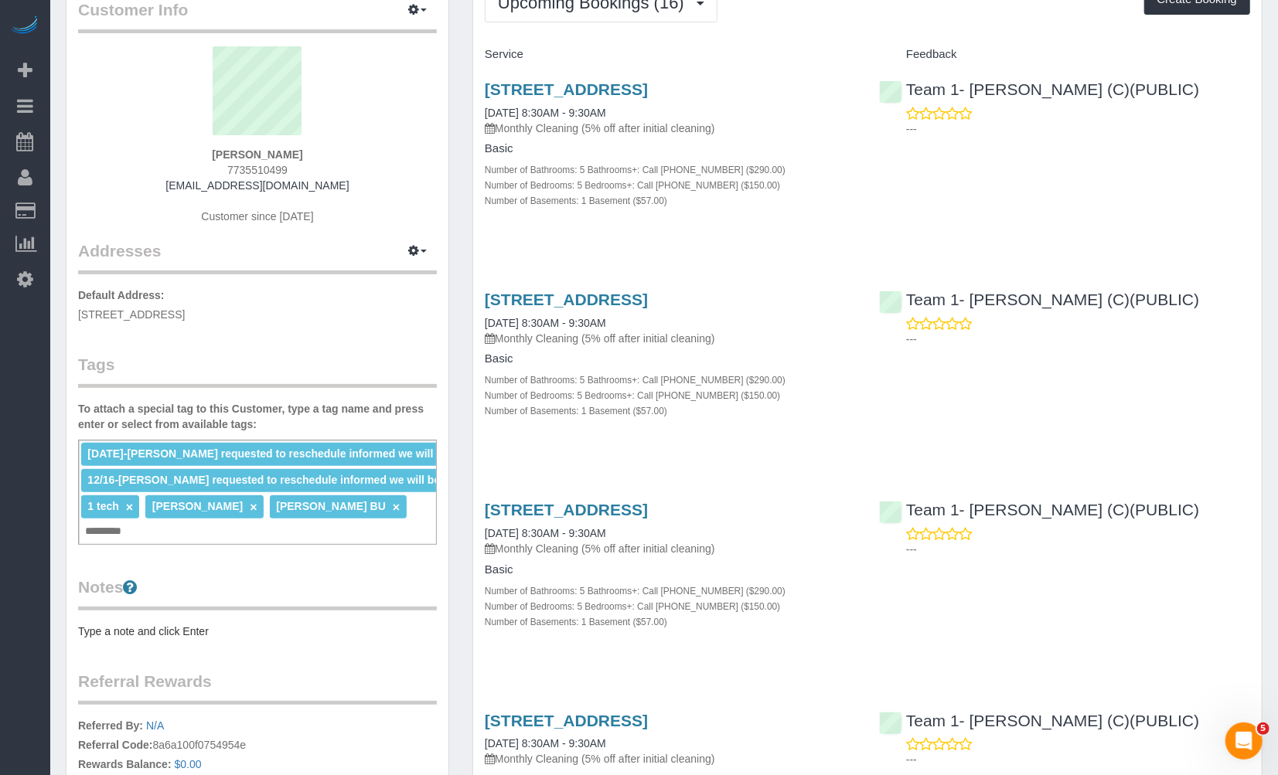
scroll to position [257, 0]
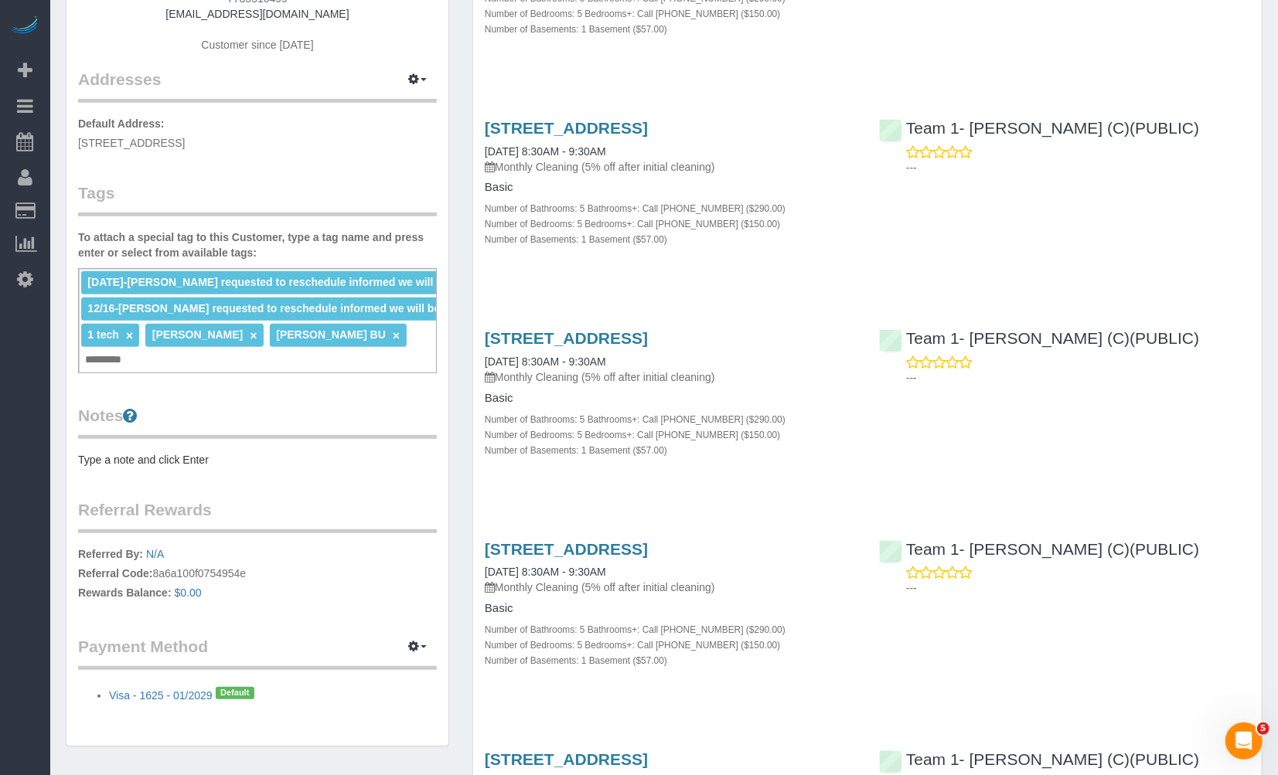
click at [135, 350] on input "text" at bounding box center [108, 360] width 54 height 20
type input "**********"
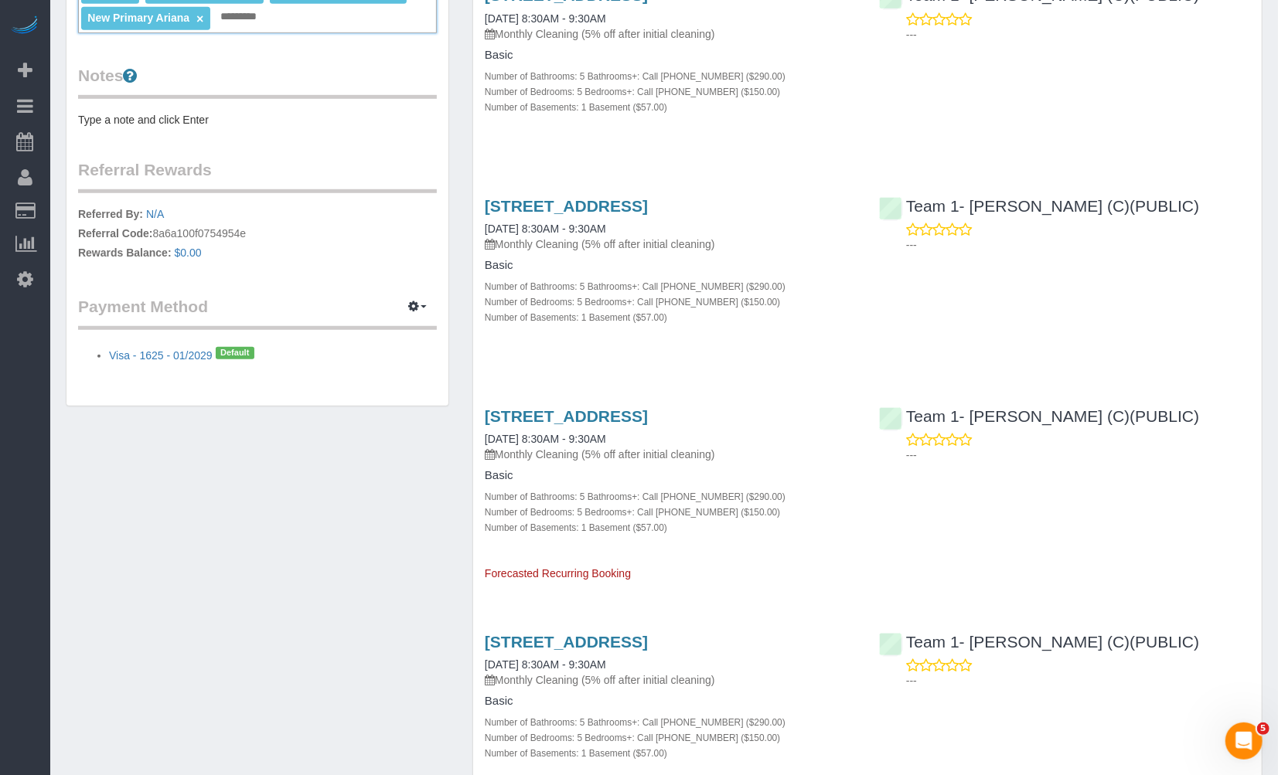
scroll to position [0, 0]
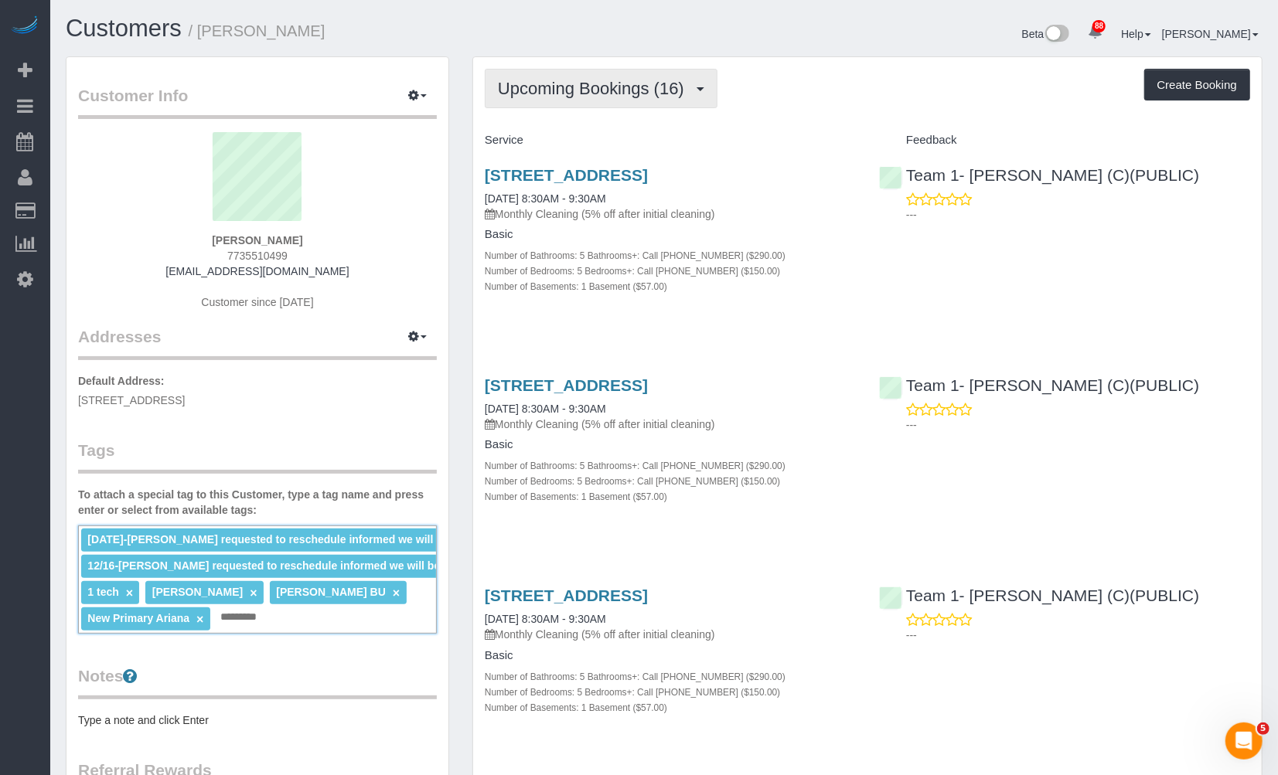
click at [583, 80] on span "Upcoming Bookings (16)" at bounding box center [595, 88] width 194 height 19
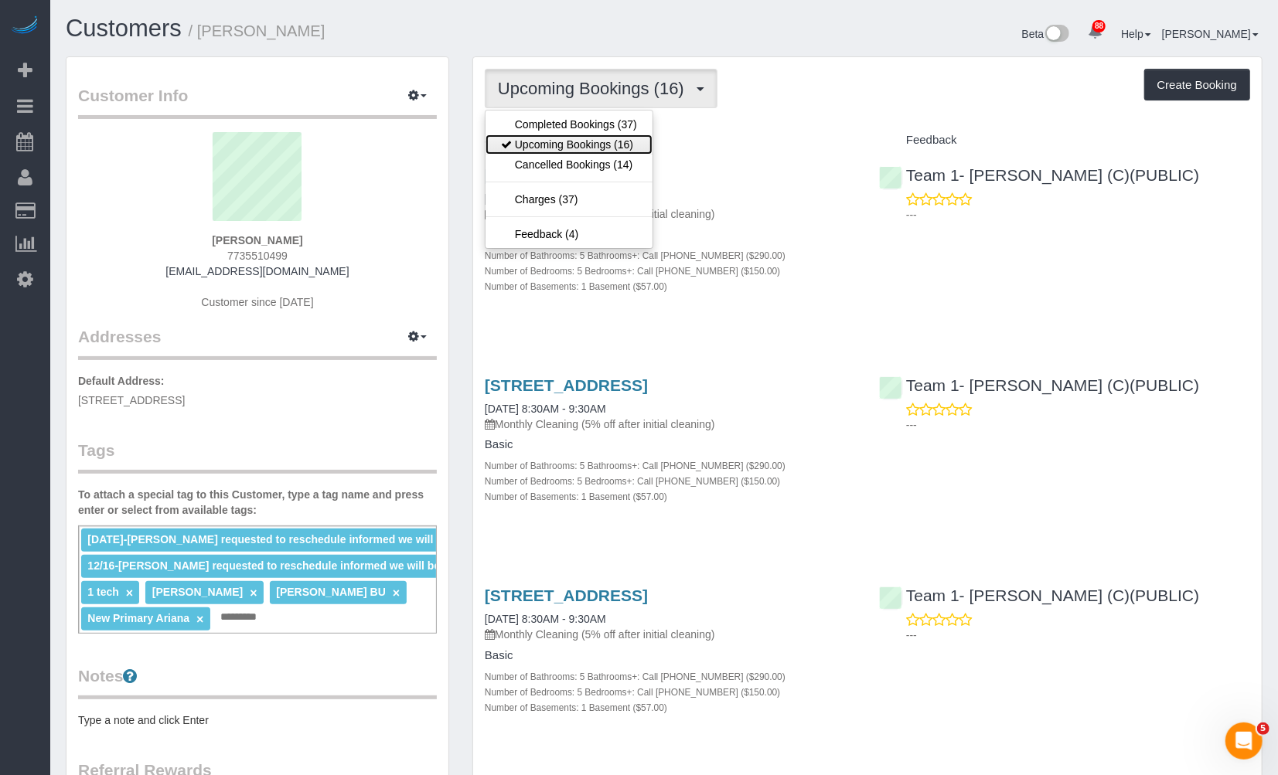
click at [594, 149] on link "Upcoming Bookings (16)" at bounding box center [568, 144] width 167 height 20
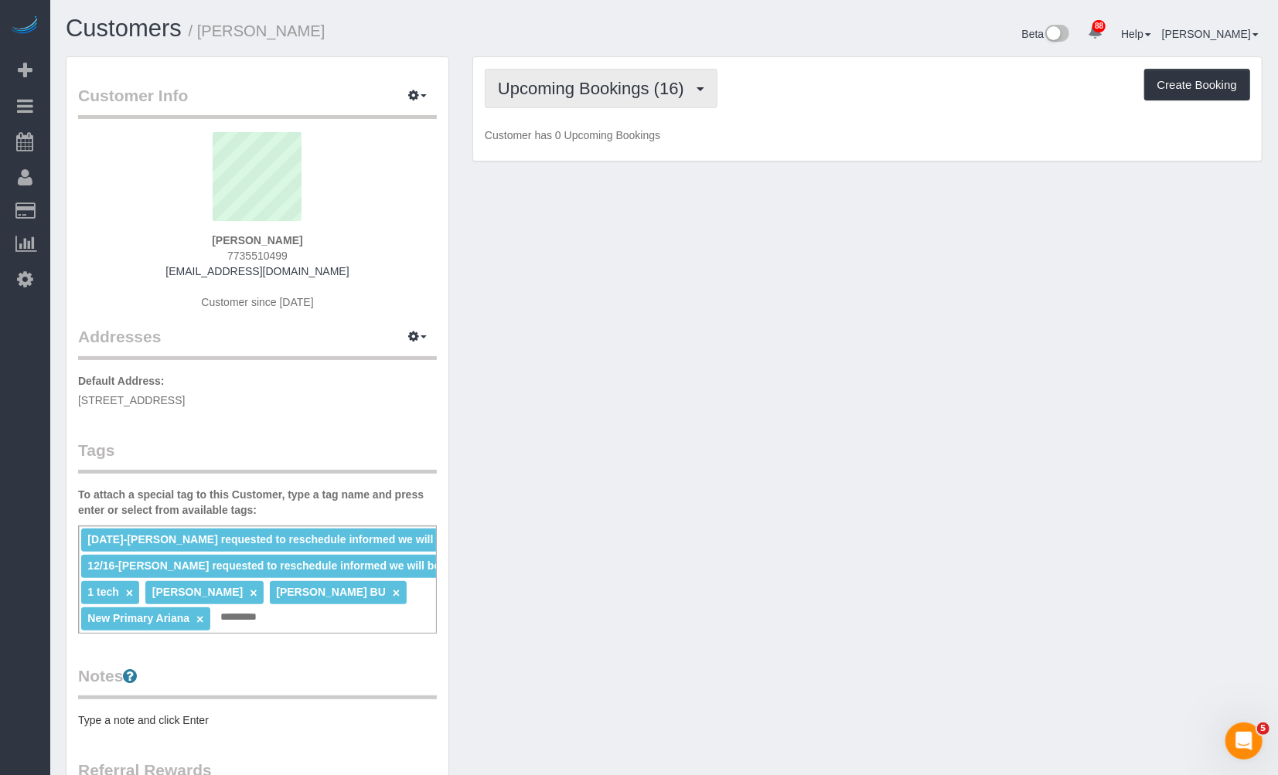
click at [588, 89] on span "Upcoming Bookings (16)" at bounding box center [595, 88] width 194 height 19
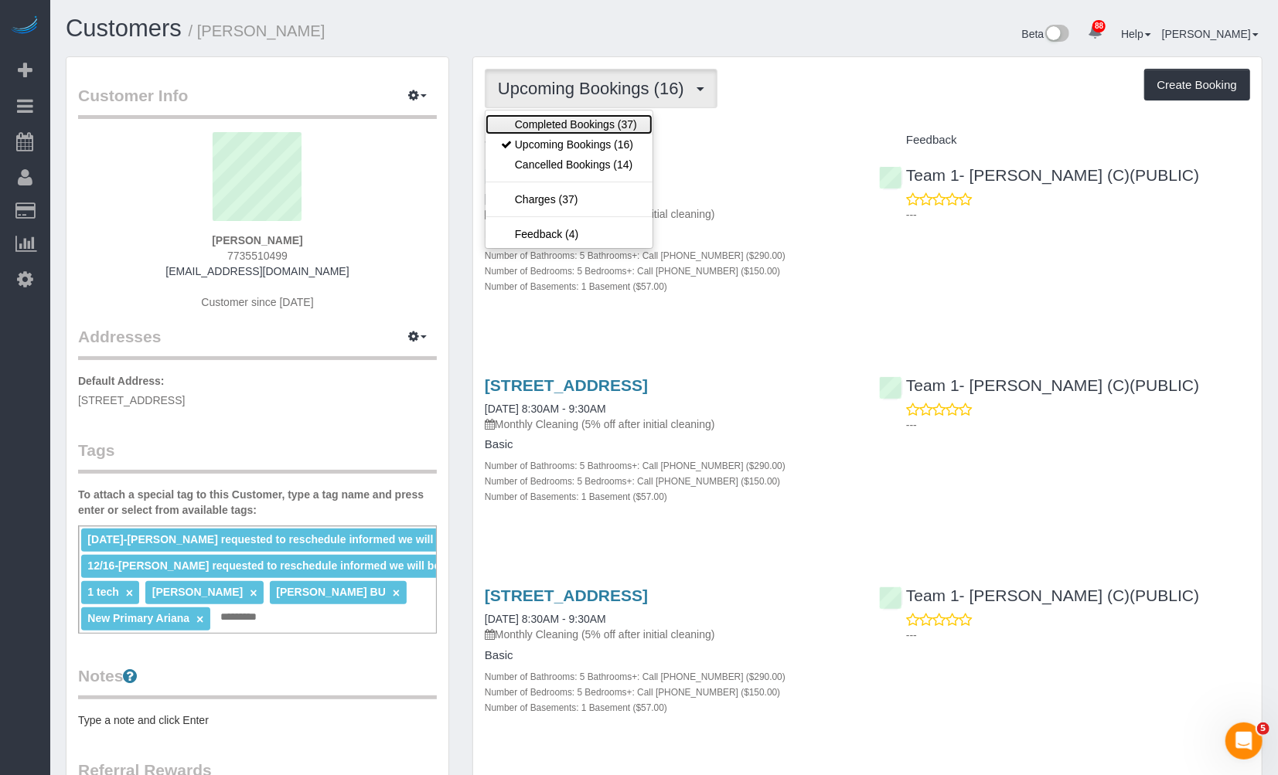
click at [630, 124] on link "Completed Bookings (37)" at bounding box center [568, 124] width 167 height 20
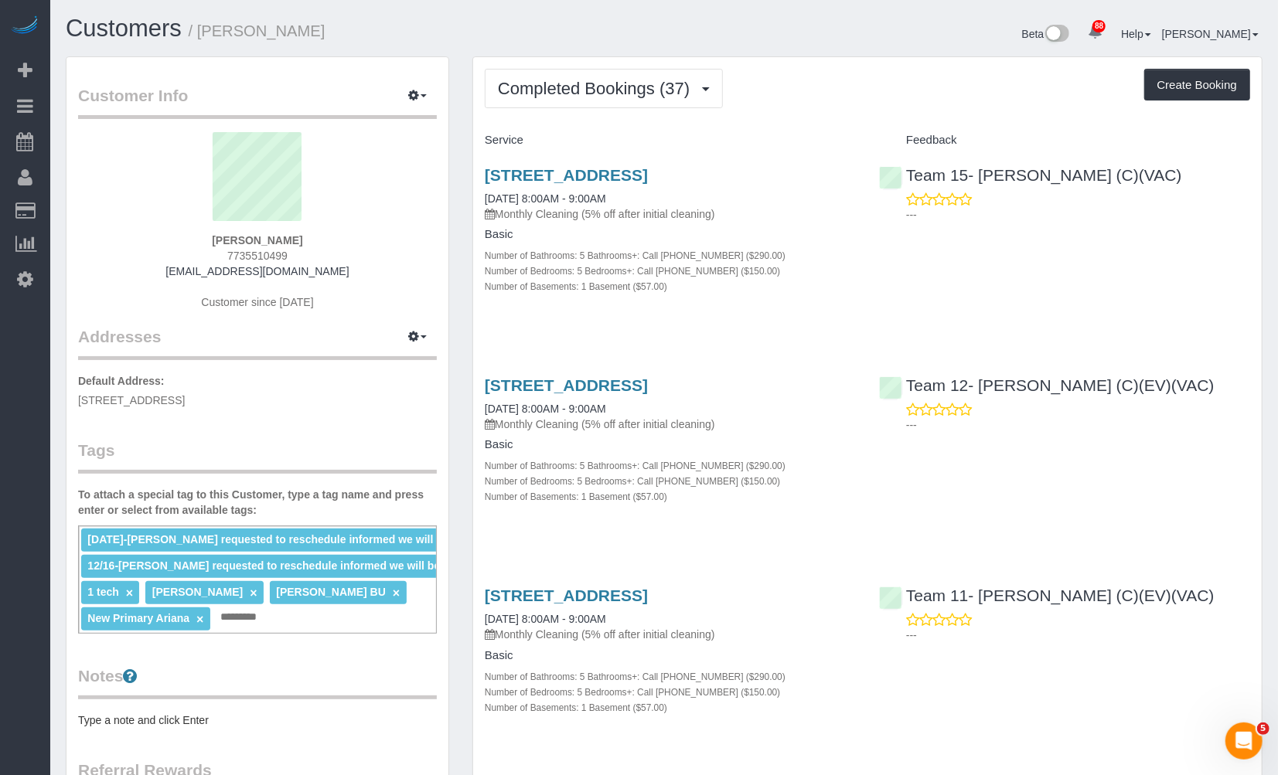
drag, startPoint x: 284, startPoint y: 250, endPoint x: 218, endPoint y: 254, distance: 65.8
click at [218, 254] on div "Pilar Ortega 7735510499 pilarortegamd@gmail.com Customer since 2022" at bounding box center [257, 228] width 359 height 193
copy span "7735510499"
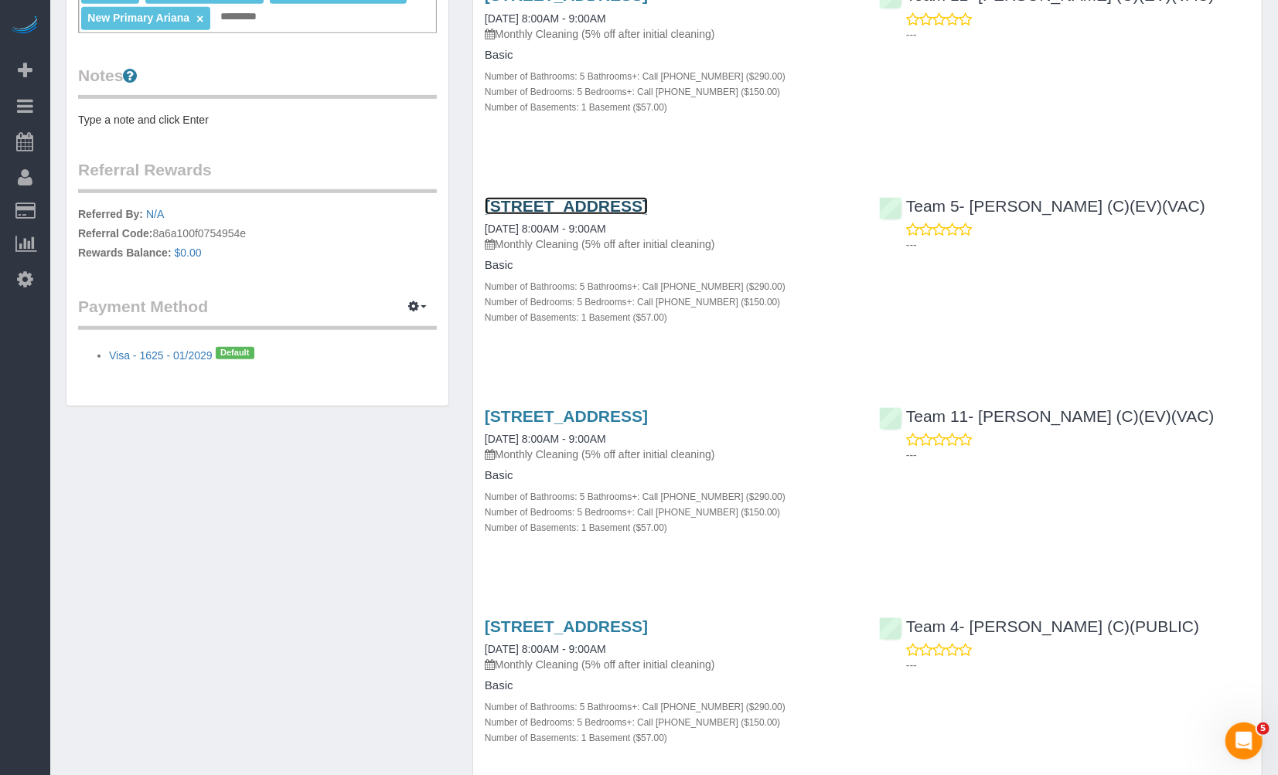
scroll to position [773, 0]
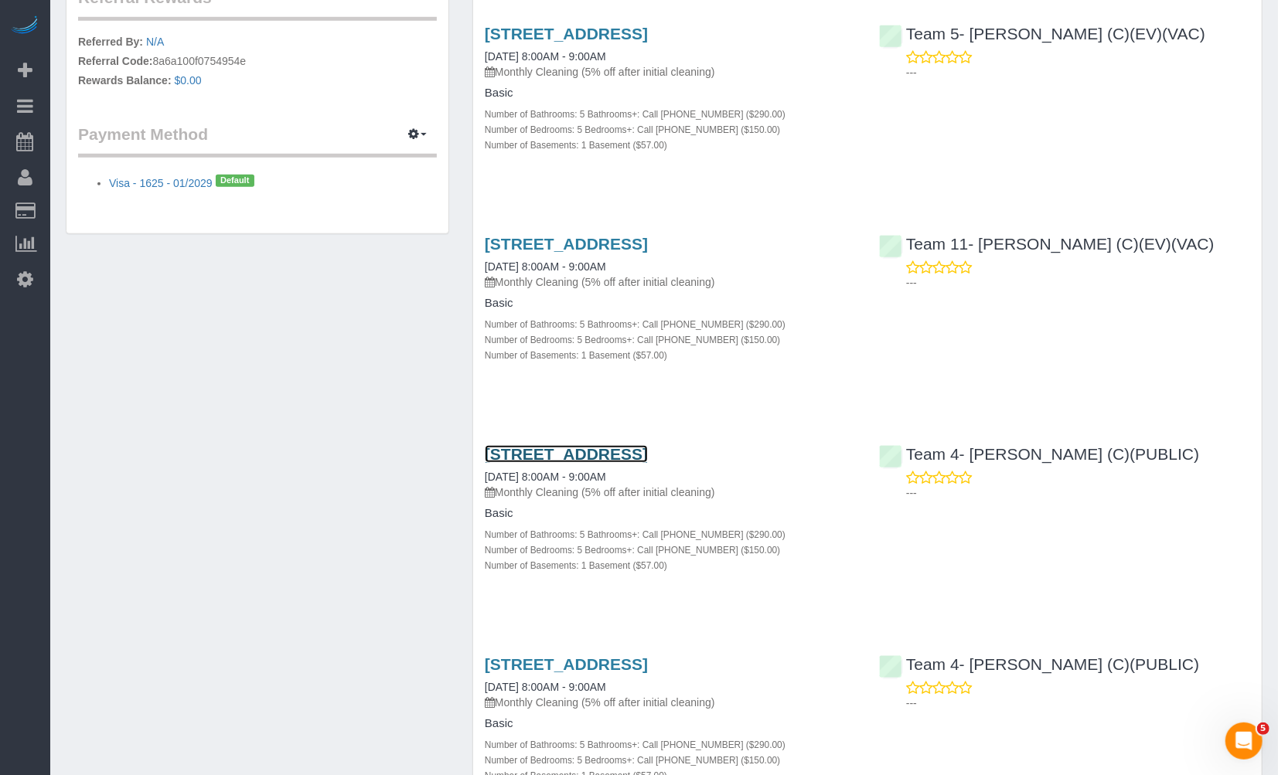
drag, startPoint x: 639, startPoint y: 434, endPoint x: 632, endPoint y: 460, distance: 27.2
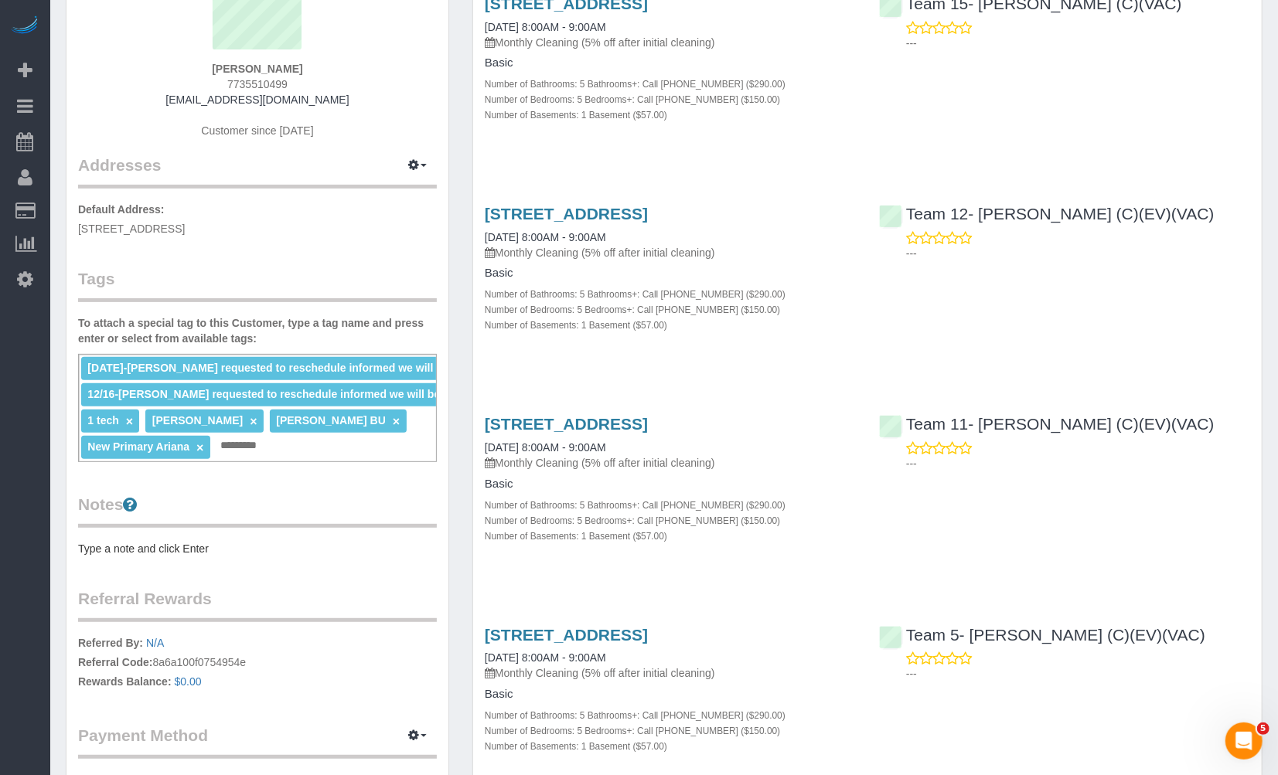
scroll to position [0, 0]
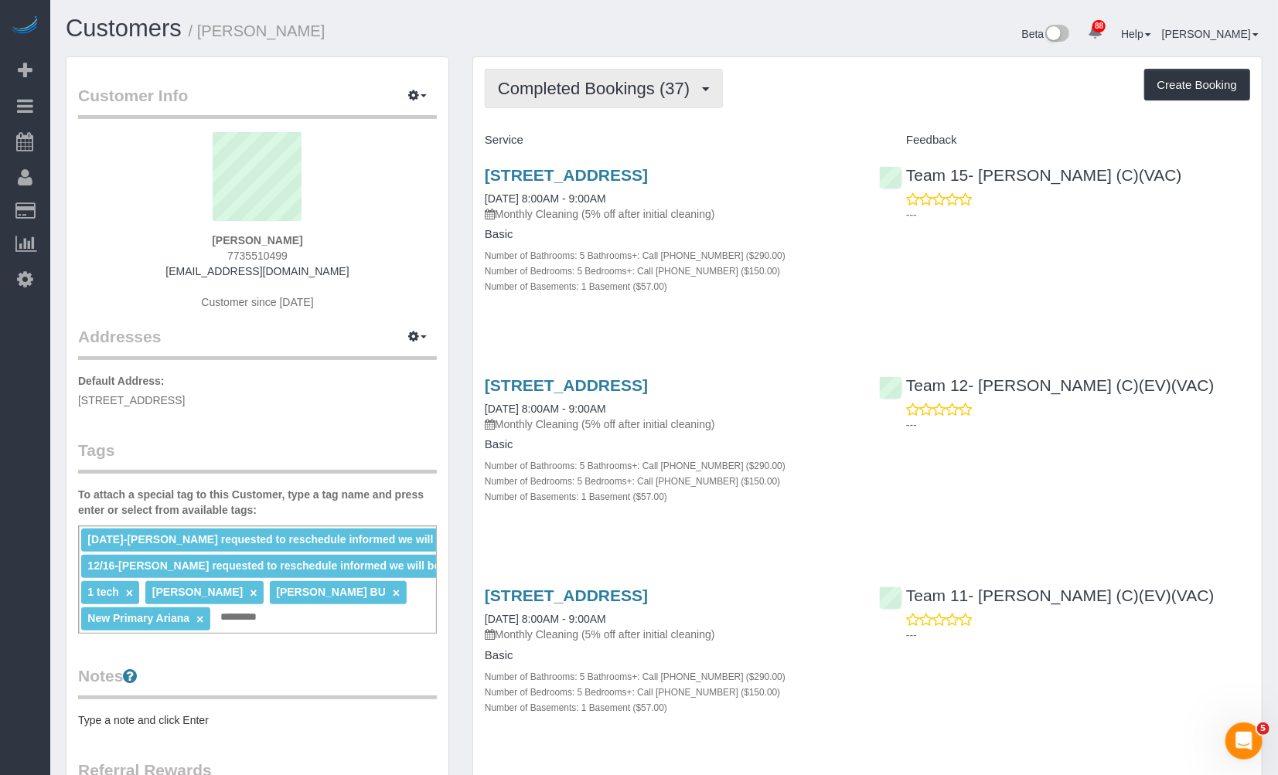
click at [720, 99] on button "Completed Bookings (37)" at bounding box center [604, 88] width 238 height 39
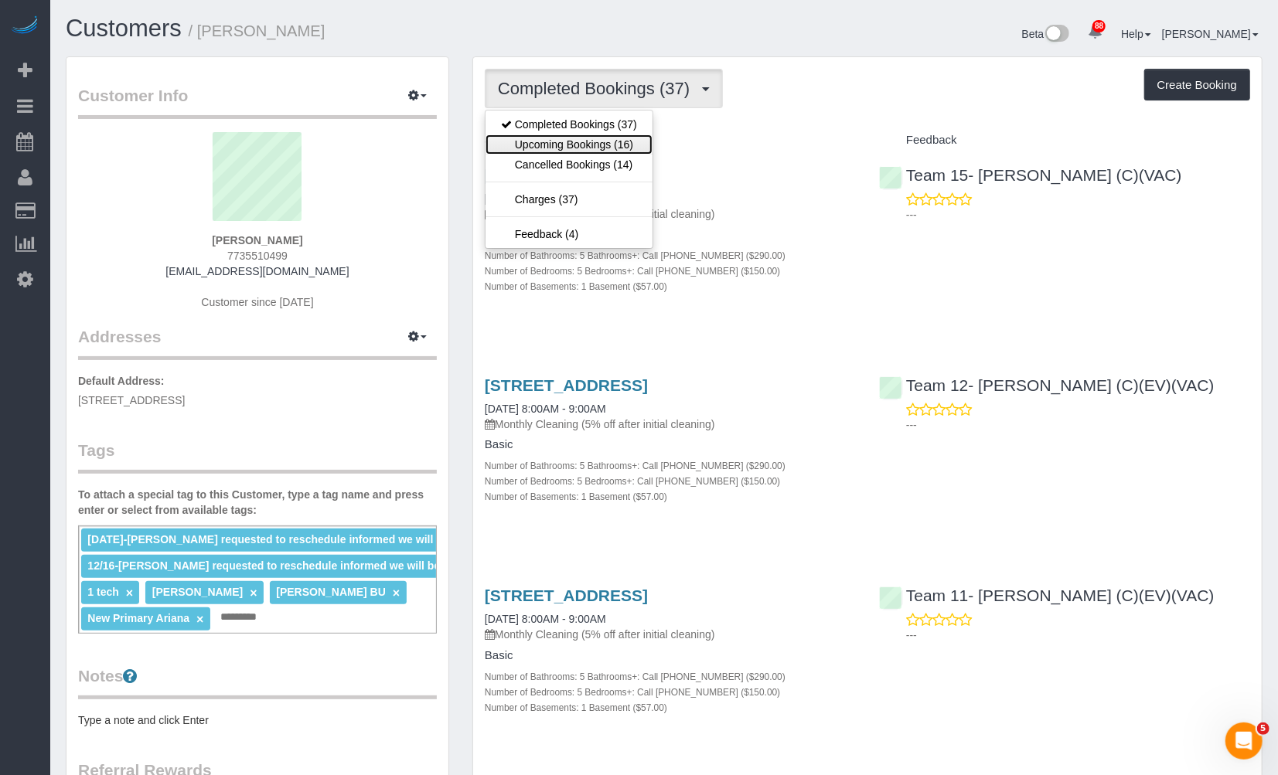
click at [621, 138] on link "Upcoming Bookings (16)" at bounding box center [568, 144] width 167 height 20
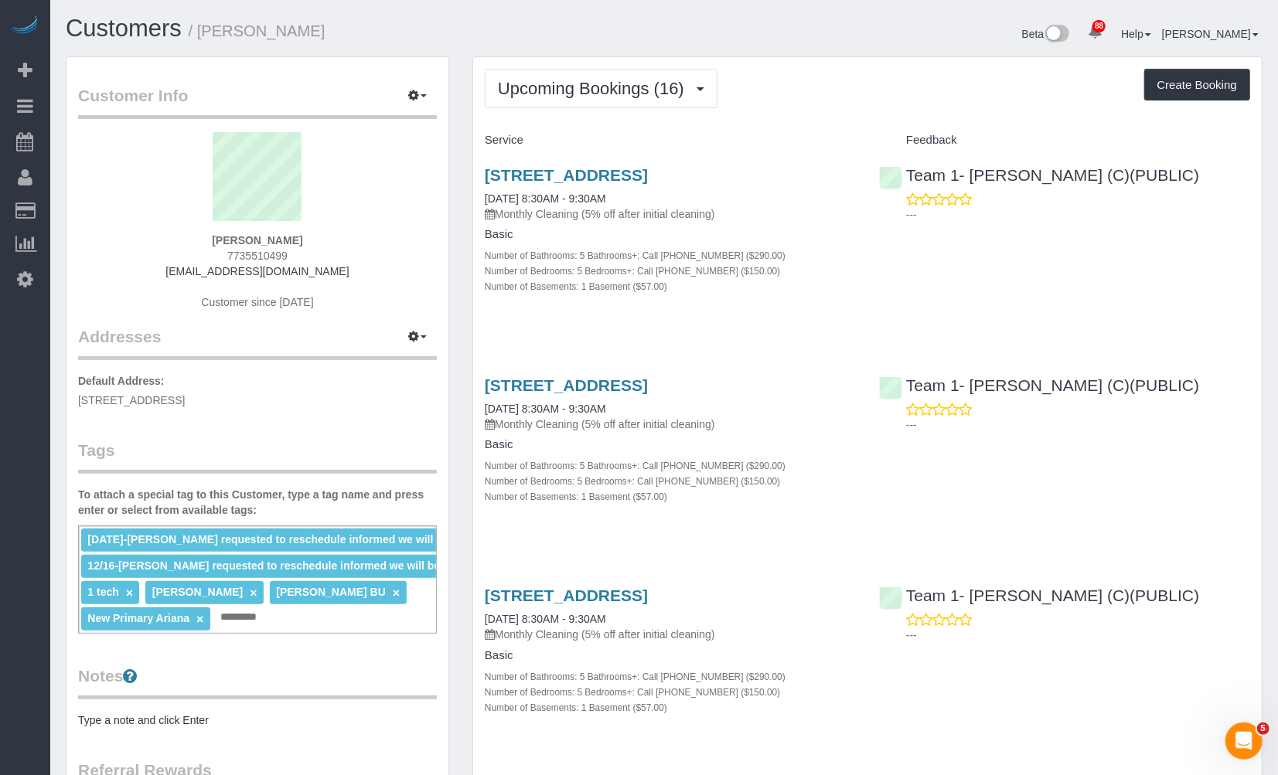
click at [822, 106] on div "Upcoming Bookings (16) Completed Bookings (37) Upcoming Bookings (16) Cancelled…" at bounding box center [867, 88] width 765 height 39
click at [592, 86] on span "Upcoming Bookings (16)" at bounding box center [595, 88] width 194 height 19
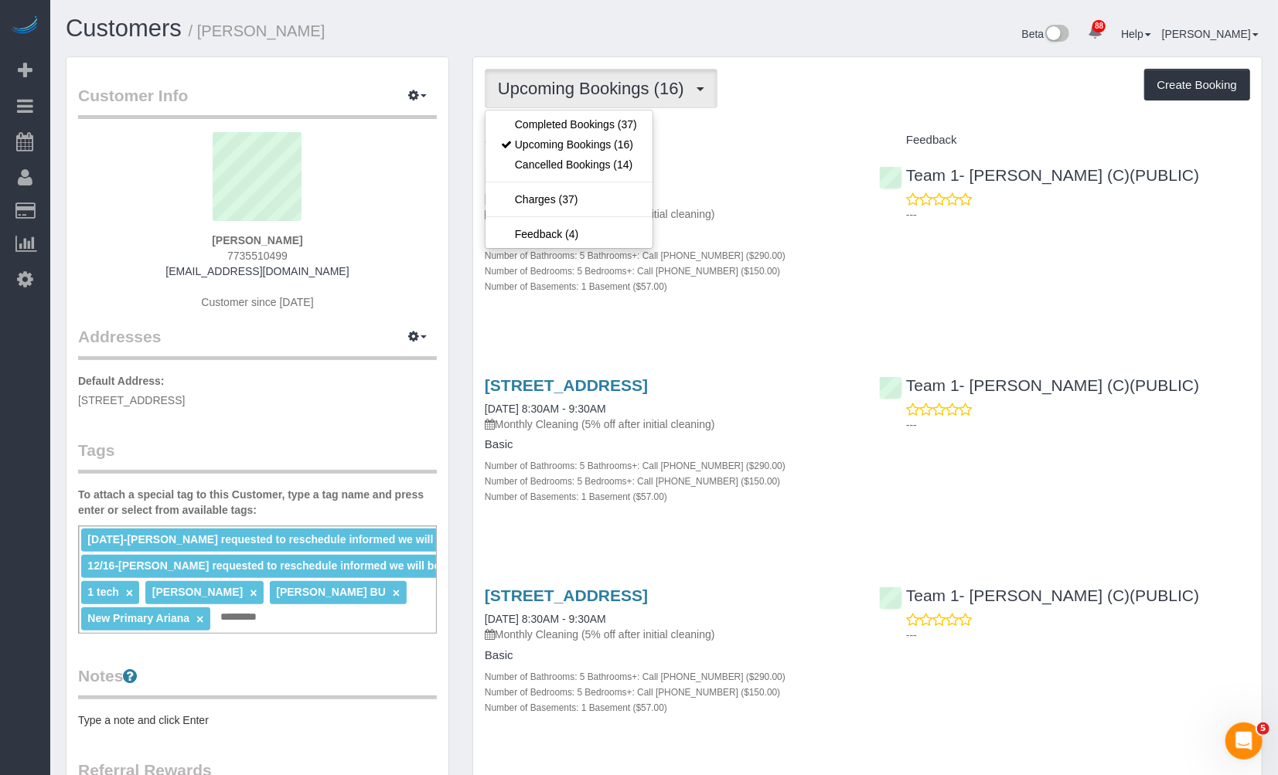
click at [852, 83] on div "Upcoming Bookings (16) Completed Bookings (37) Upcoming Bookings (16) Cancelled…" at bounding box center [867, 88] width 765 height 39
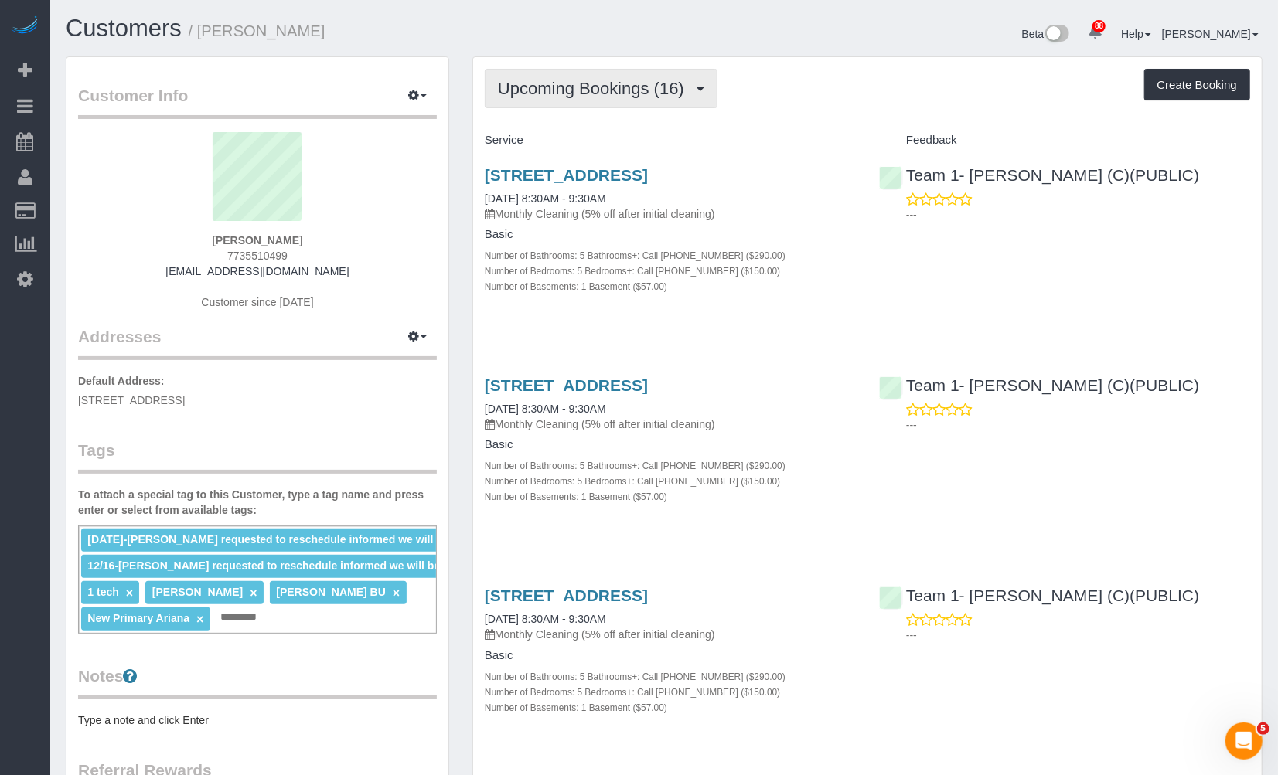
click at [603, 80] on span "Upcoming Bookings (16)" at bounding box center [595, 88] width 194 height 19
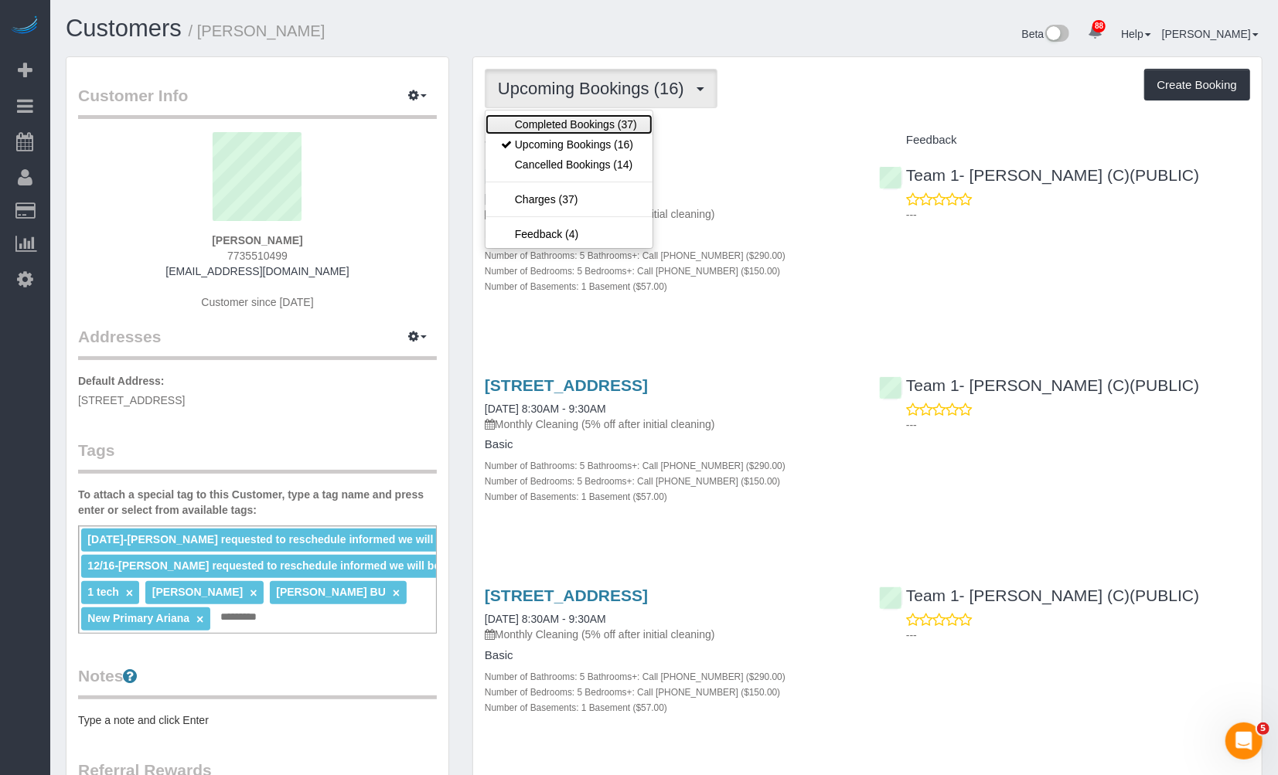
click at [612, 121] on link "Completed Bookings (37)" at bounding box center [568, 124] width 167 height 20
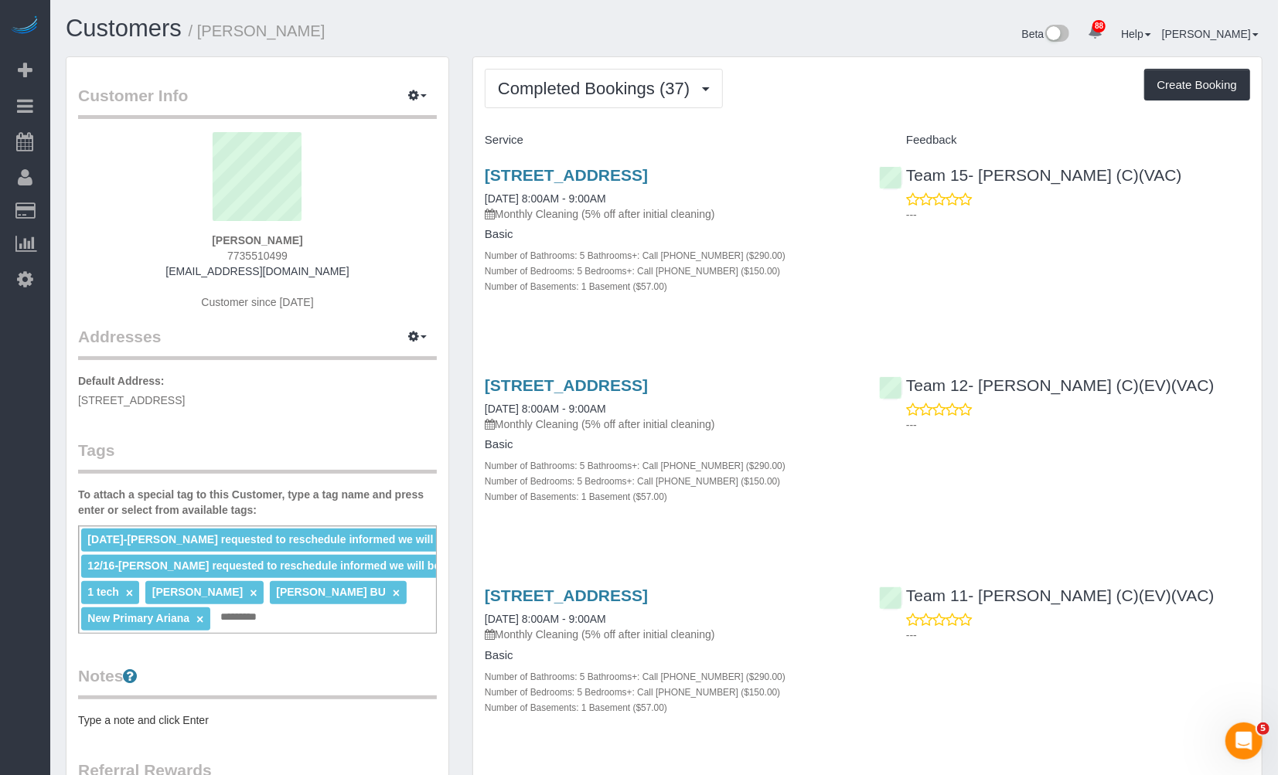
drag, startPoint x: 288, startPoint y: 29, endPoint x: 204, endPoint y: 42, distance: 85.2
click at [204, 42] on div "Customers / Pilar Ortega" at bounding box center [359, 31] width 610 height 33
copy small "Pilar Ortega"
click at [877, 49] on div "Beta 88 Your Notifications You have 0 alerts × You have 1 to charge for 10/13/2…" at bounding box center [966, 35] width 608 height 41
click at [657, 79] on span "Completed Bookings (37)" at bounding box center [595, 88] width 199 height 19
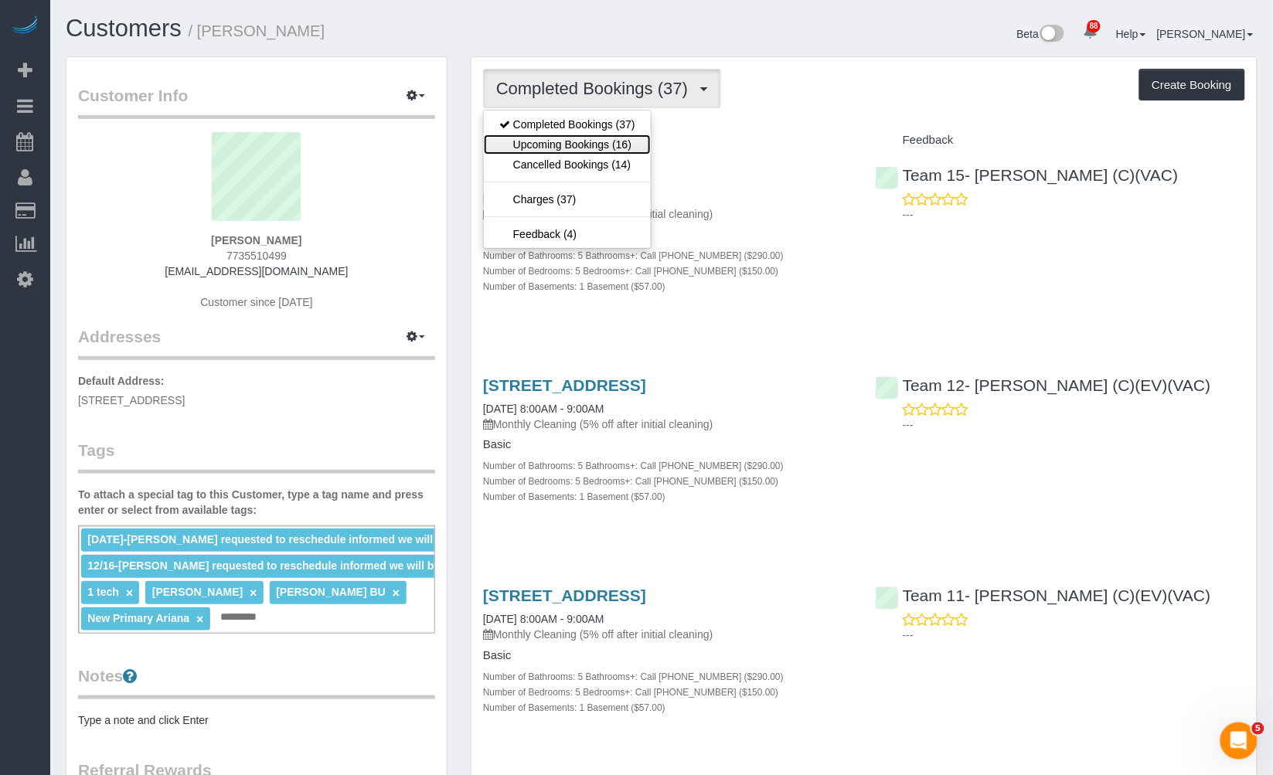
click at [625, 148] on link "Upcoming Bookings (16)" at bounding box center [567, 144] width 167 height 20
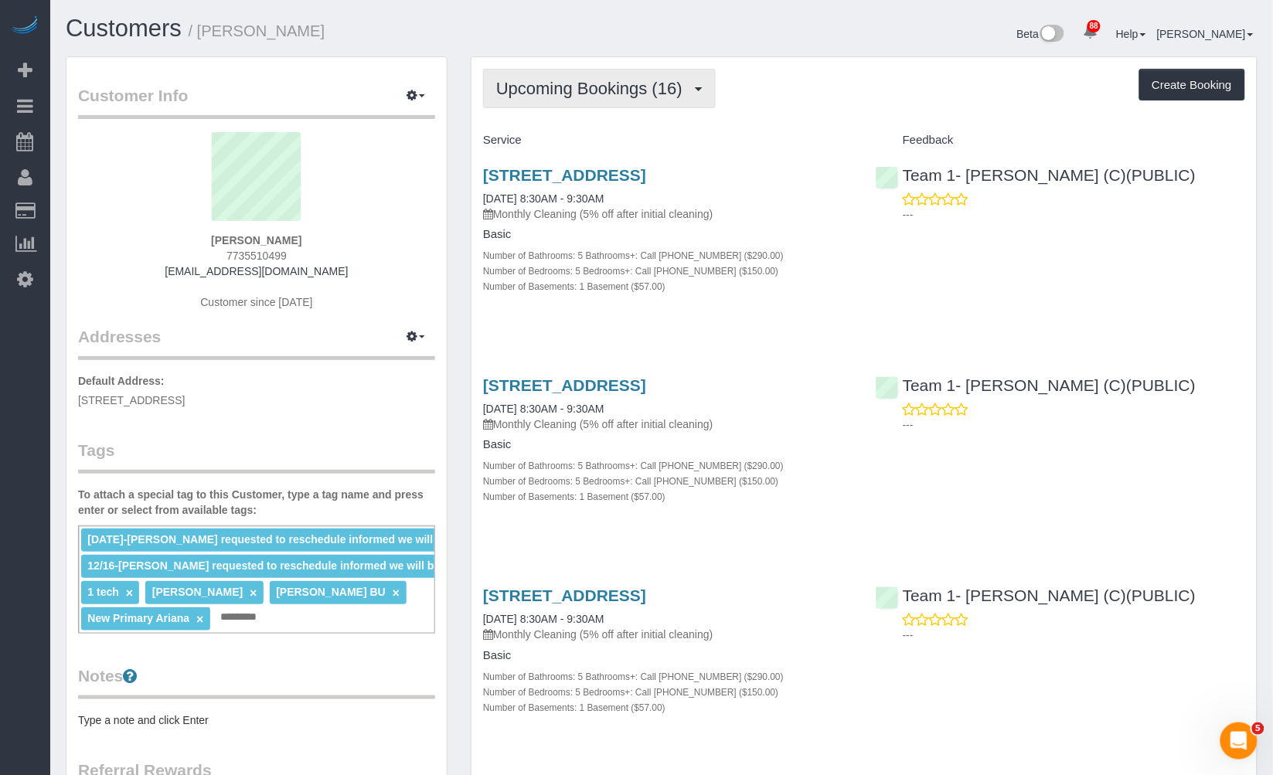
click at [651, 87] on span "Upcoming Bookings (16)" at bounding box center [593, 88] width 194 height 19
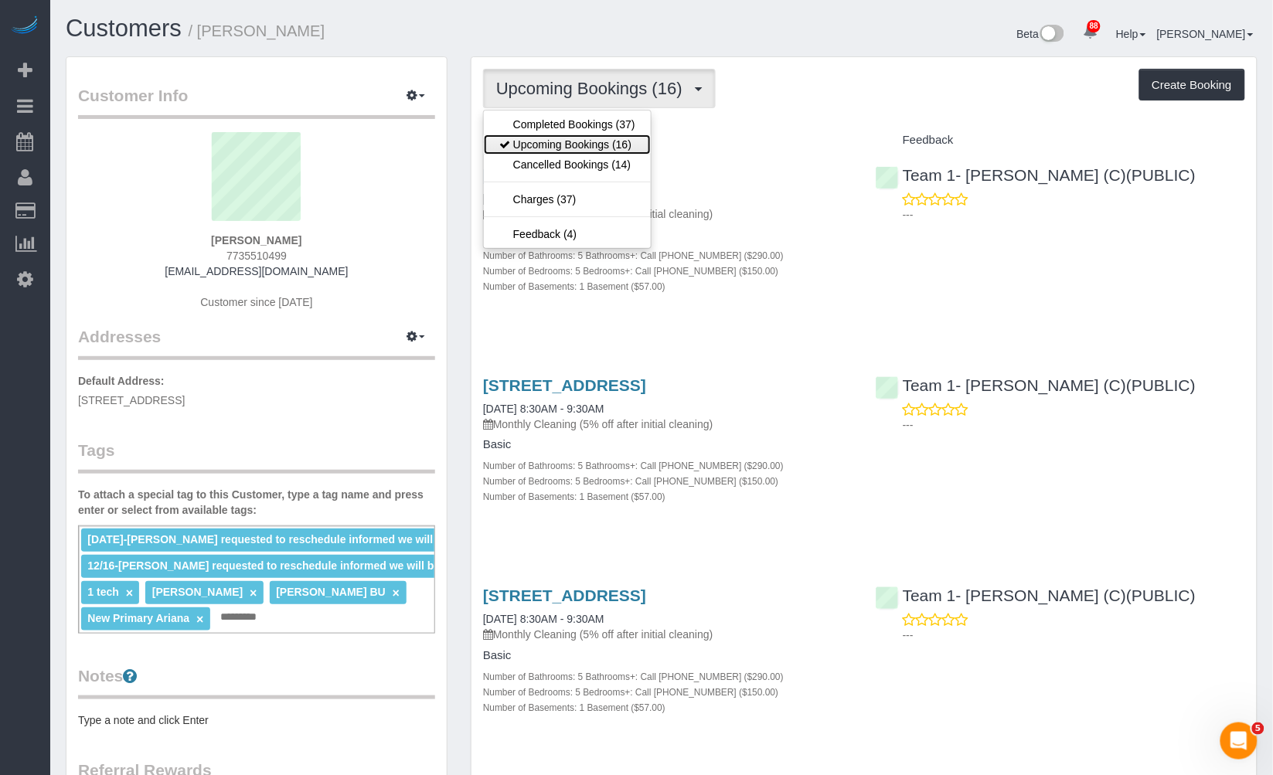
click at [628, 151] on link "Upcoming Bookings (16)" at bounding box center [567, 144] width 167 height 20
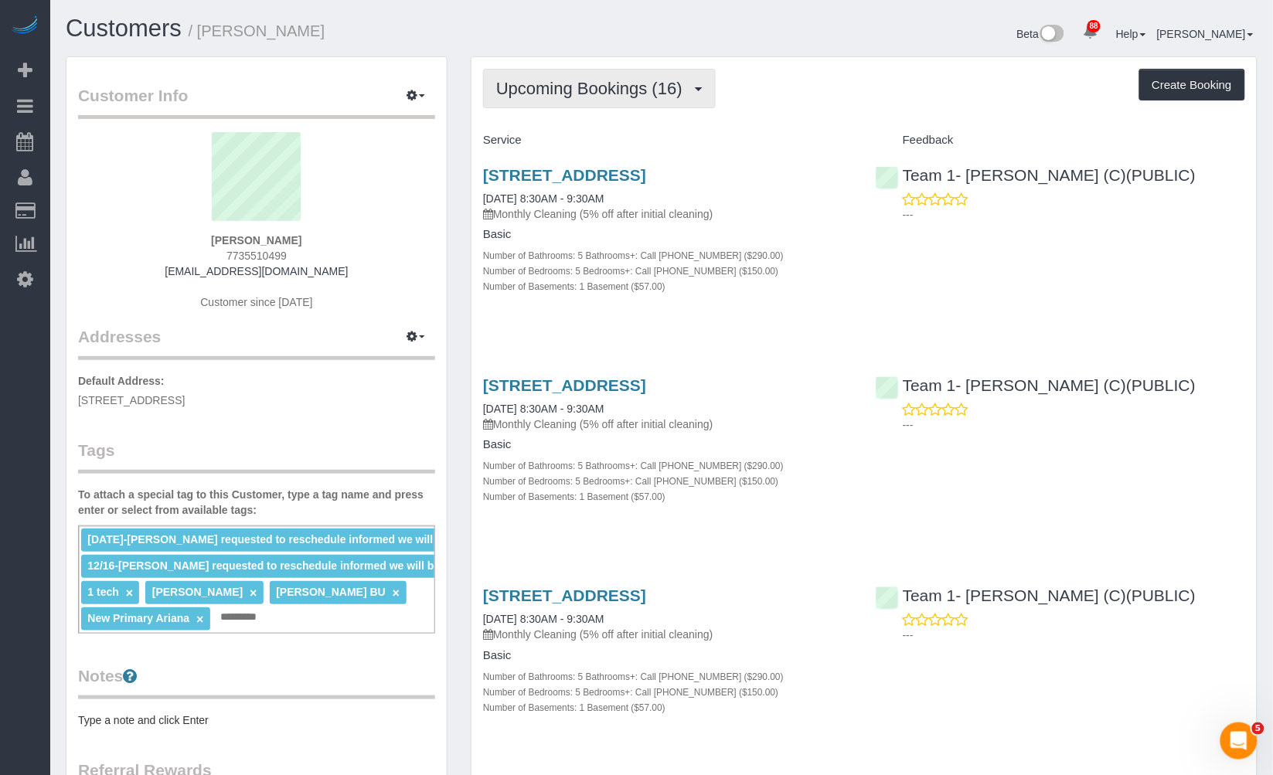
click at [662, 95] on span "Upcoming Bookings (16)" at bounding box center [593, 88] width 194 height 19
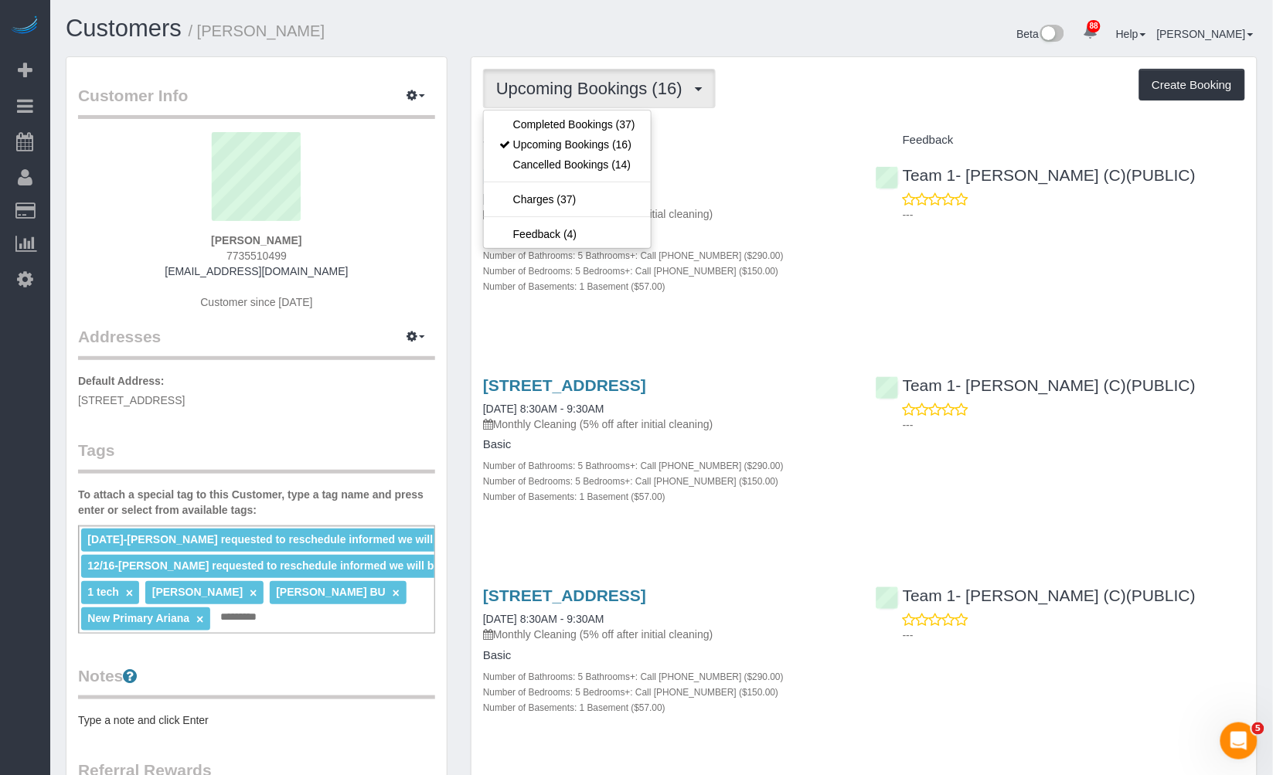
click at [697, 29] on div "Beta 88 Your Notifications You have 0 alerts × You have 1 to charge for 10/13/2…" at bounding box center [966, 35] width 608 height 41
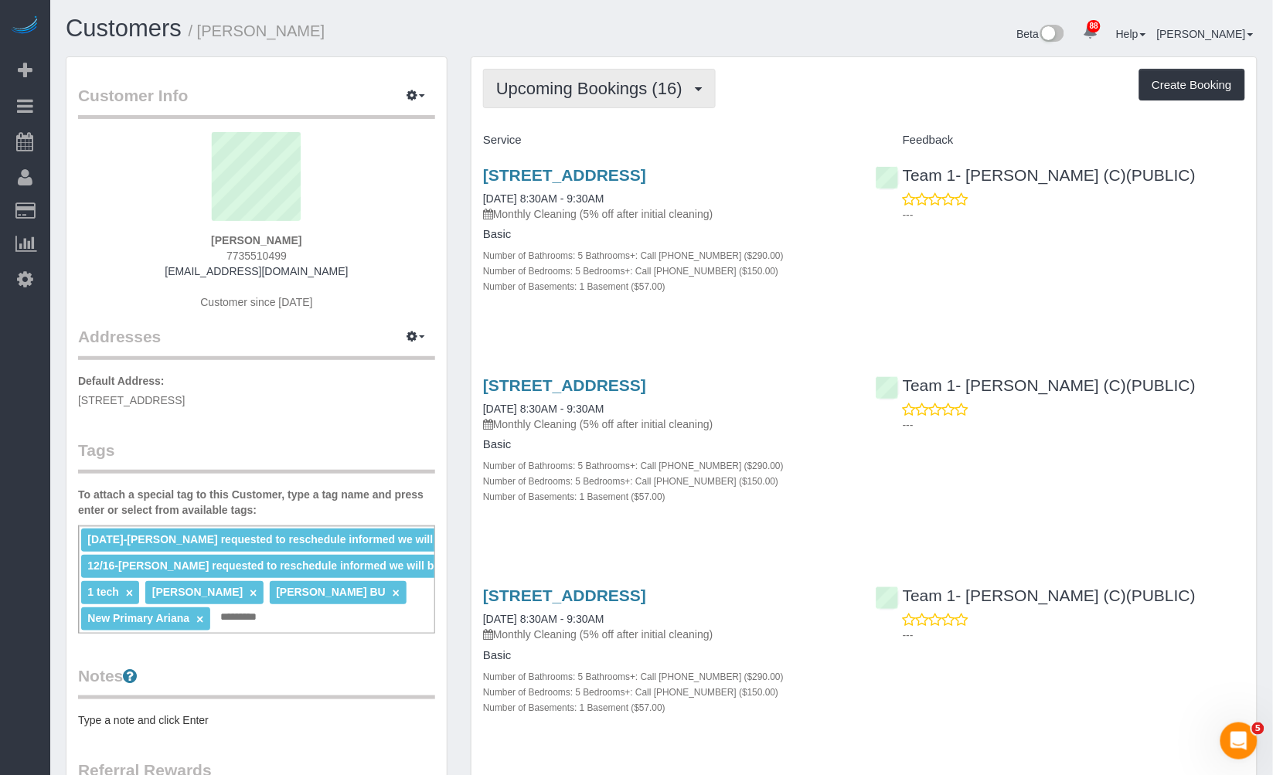
click at [648, 85] on span "Upcoming Bookings (16)" at bounding box center [593, 88] width 194 height 19
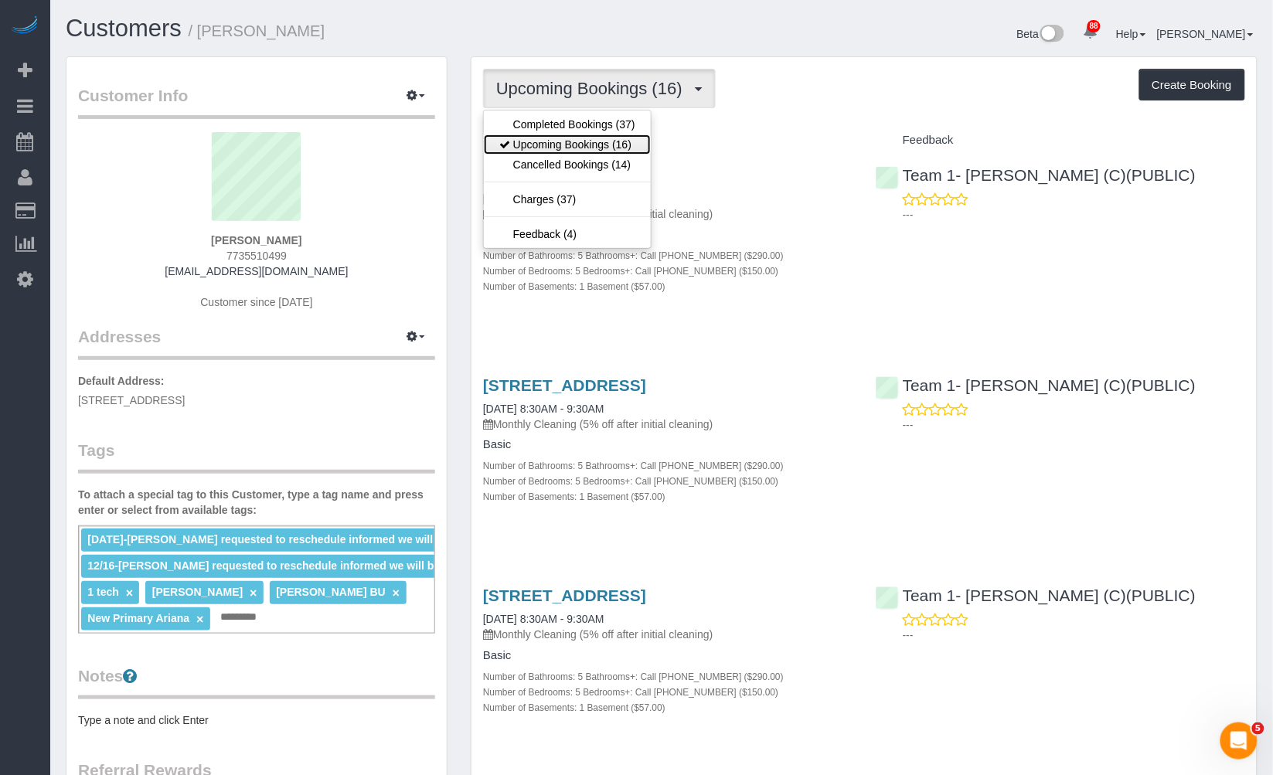
click at [615, 142] on link "Upcoming Bookings (16)" at bounding box center [567, 144] width 167 height 20
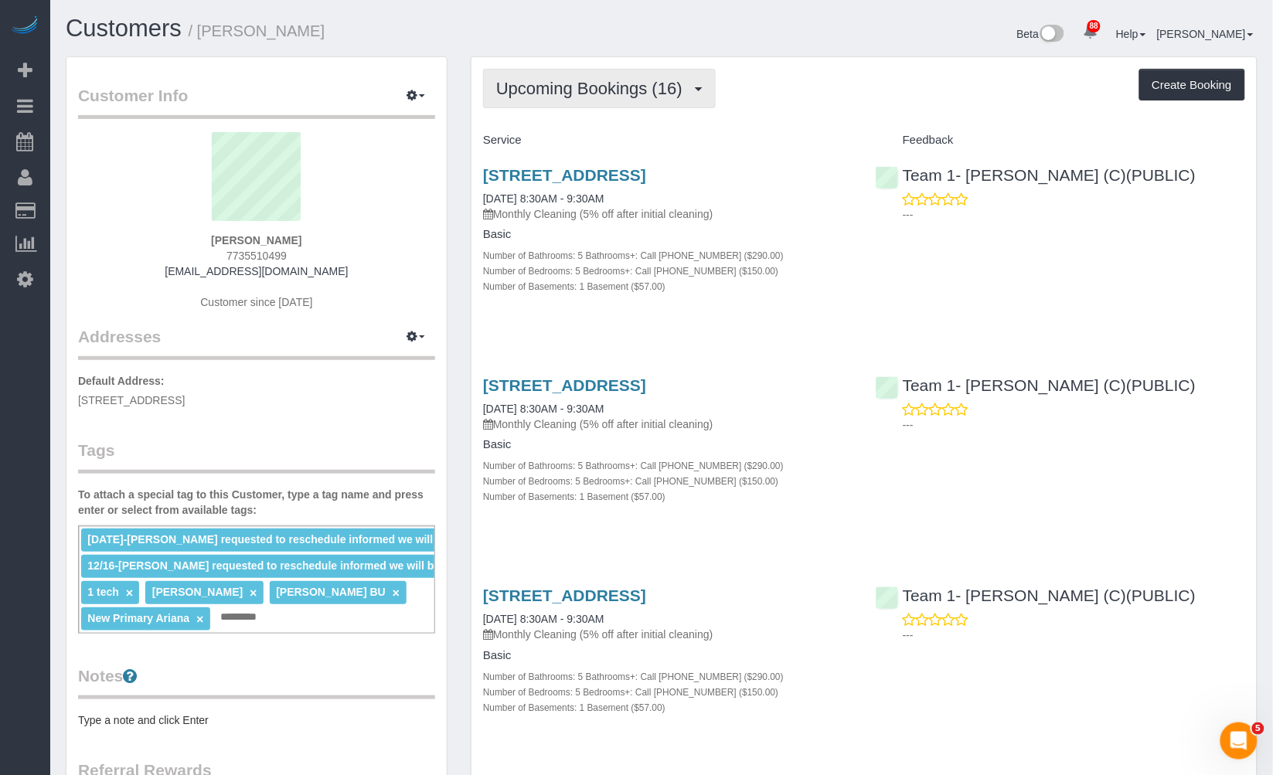
click at [674, 87] on span "Upcoming Bookings (16)" at bounding box center [593, 88] width 194 height 19
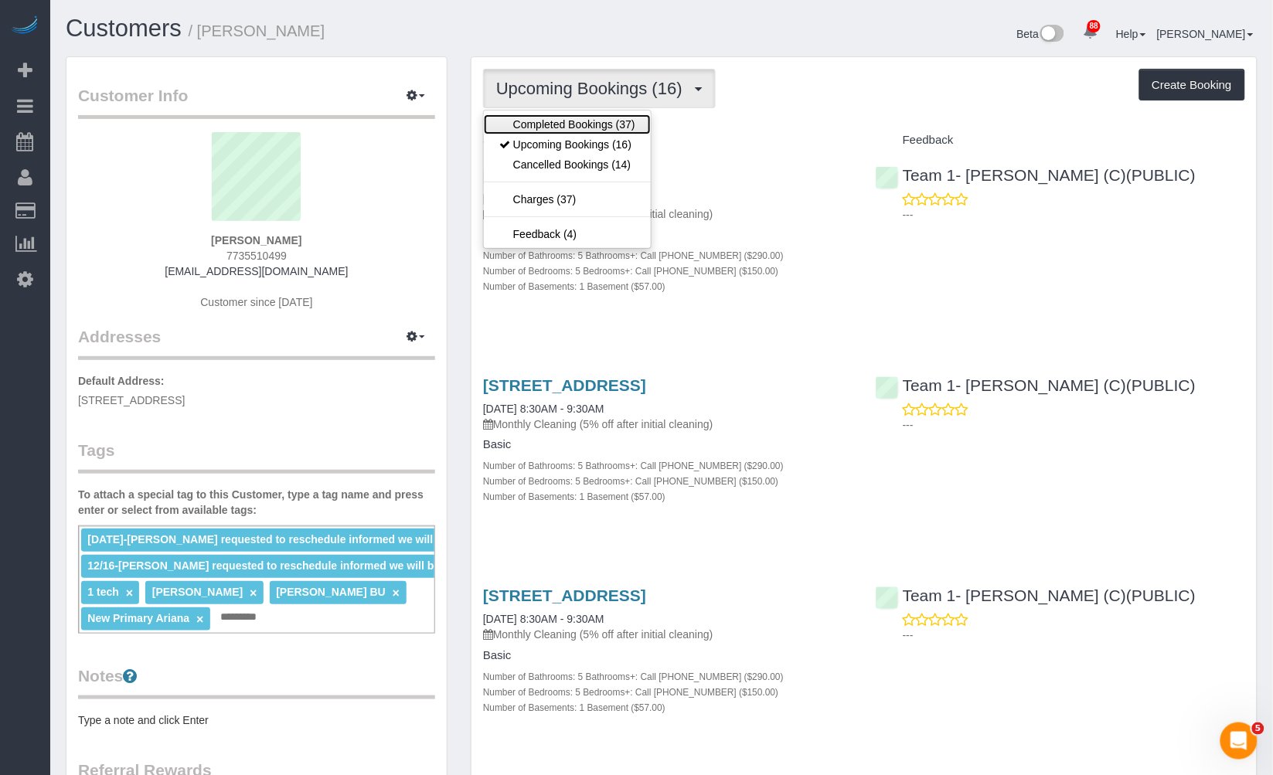
click at [638, 120] on link "Completed Bookings (37)" at bounding box center [567, 124] width 167 height 20
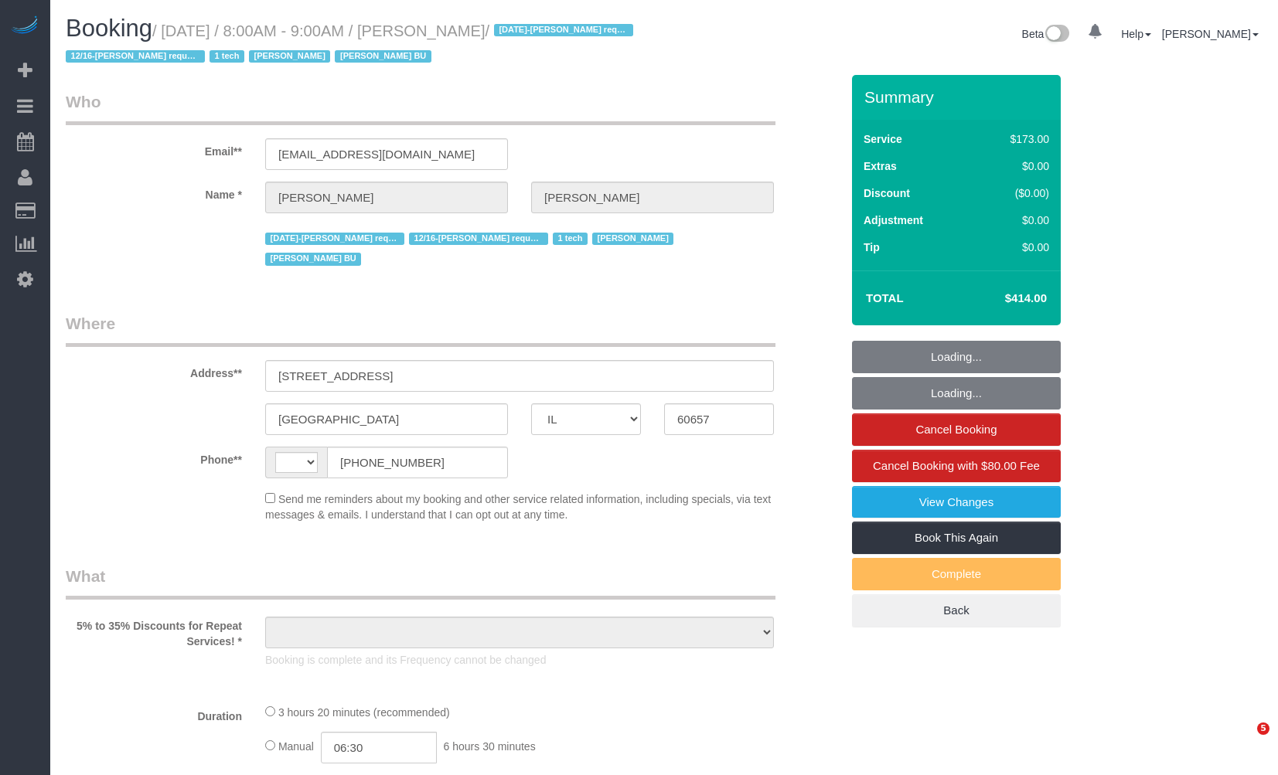
select select "IL"
select select "number:1"
select select "number:58"
select select "number:139"
select select "number:104"
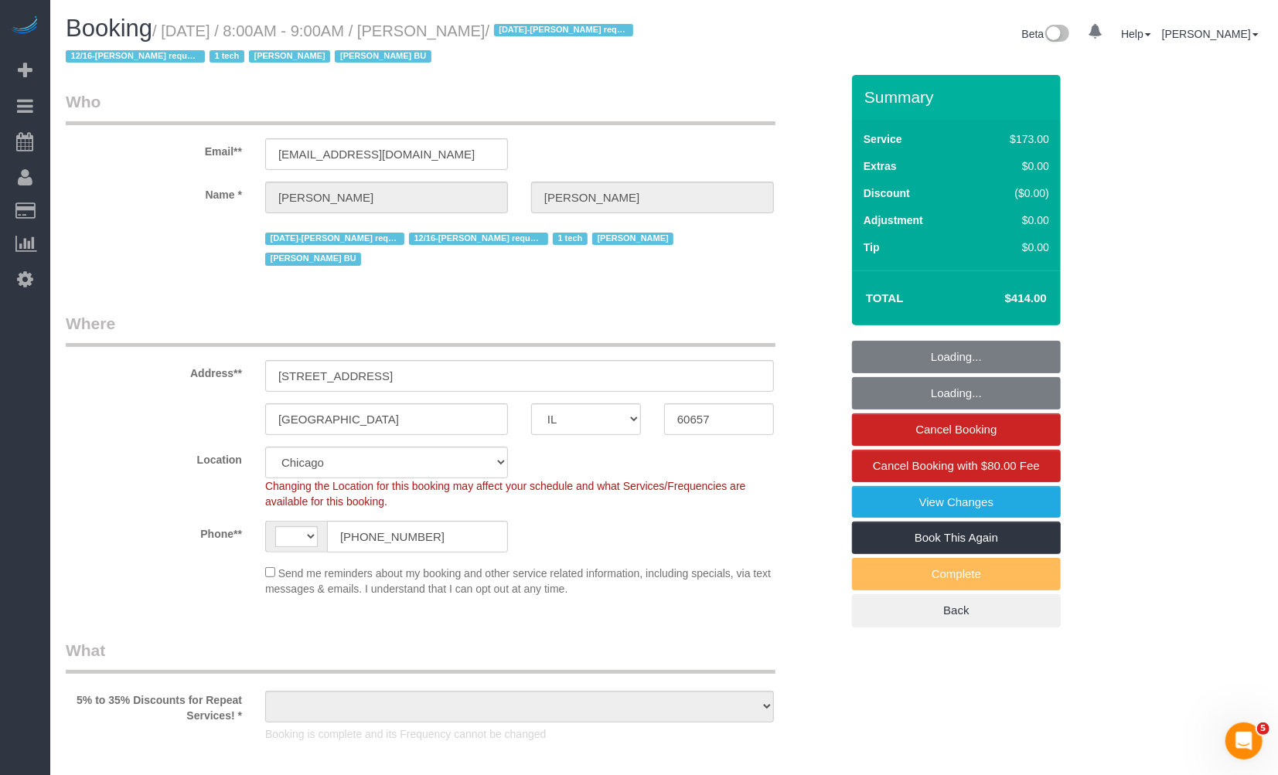
select select "string:[GEOGRAPHIC_DATA]"
select select "object:1070"
select select "string:fspay-31e5056a-84ae-4d93-9950-6d155ed718ca"
select select "object:1169"
select select "5"
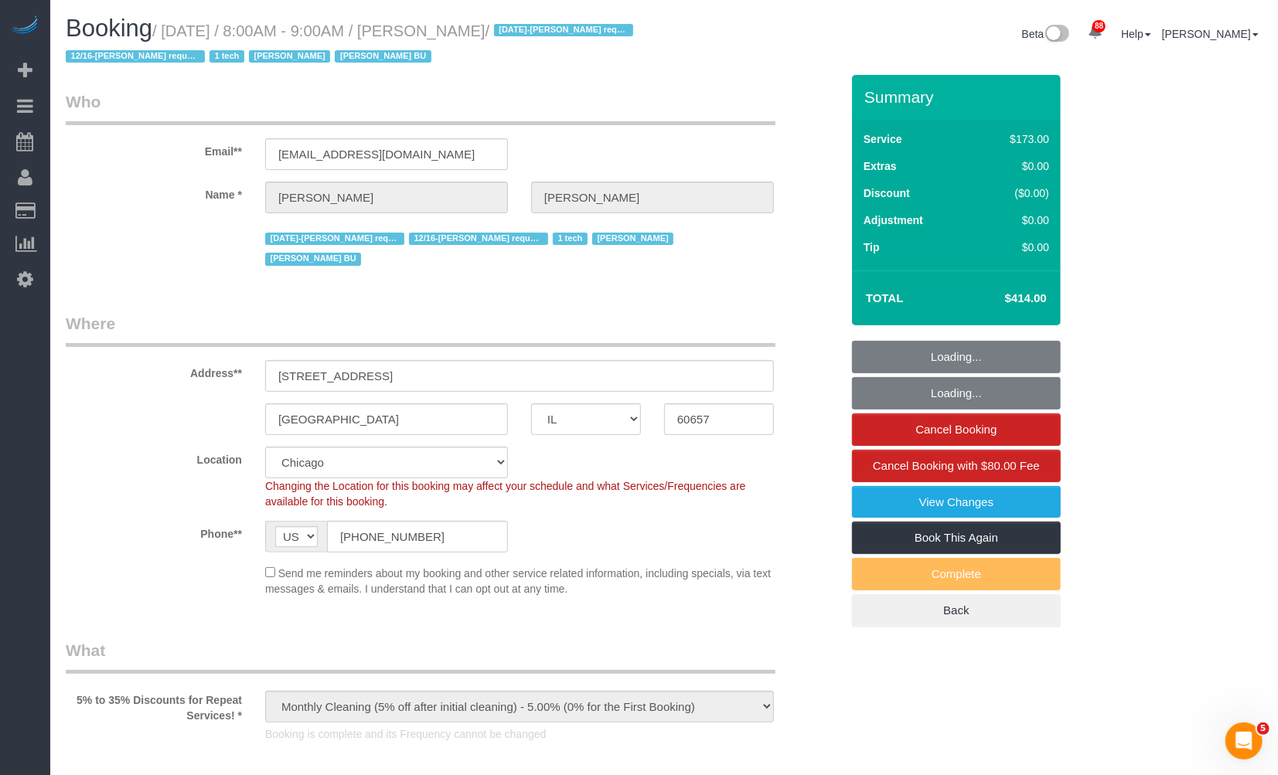
select select "5"
select select "1"
select select "spot1"
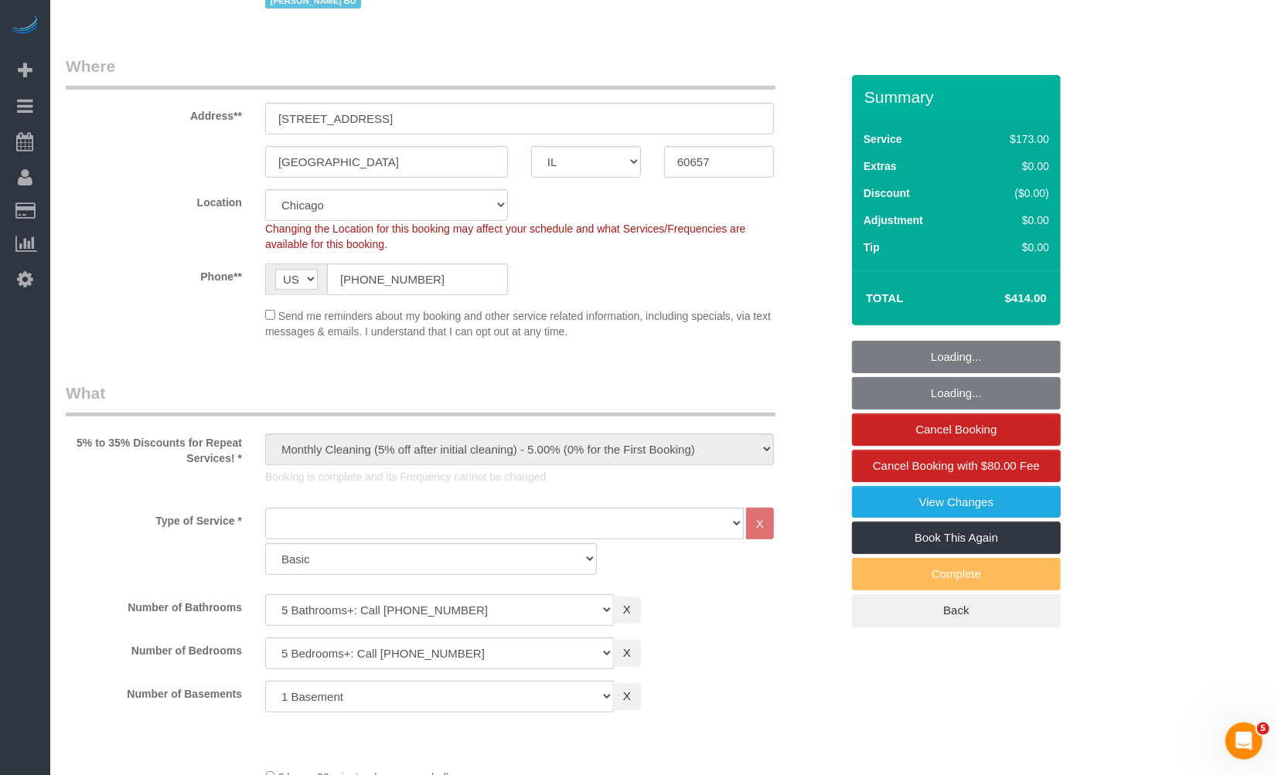
select select "5"
select select "1"
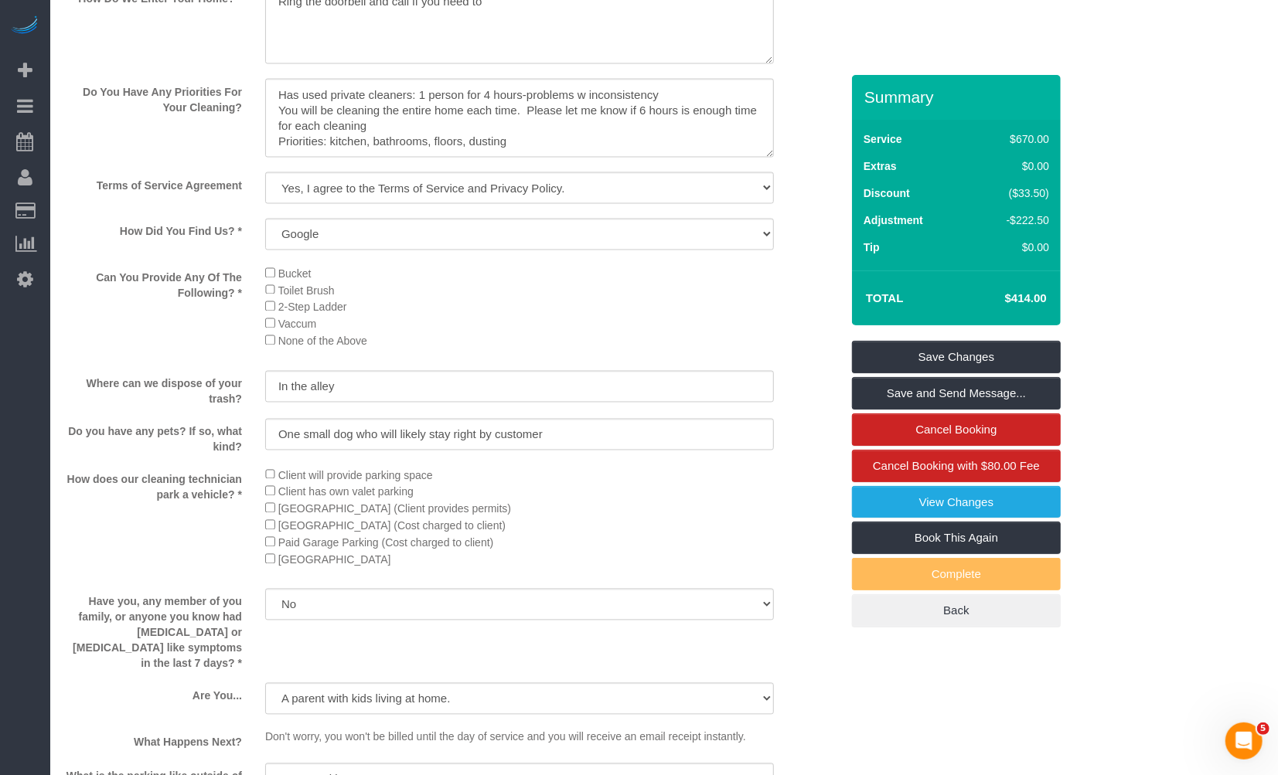
scroll to position [2378, 0]
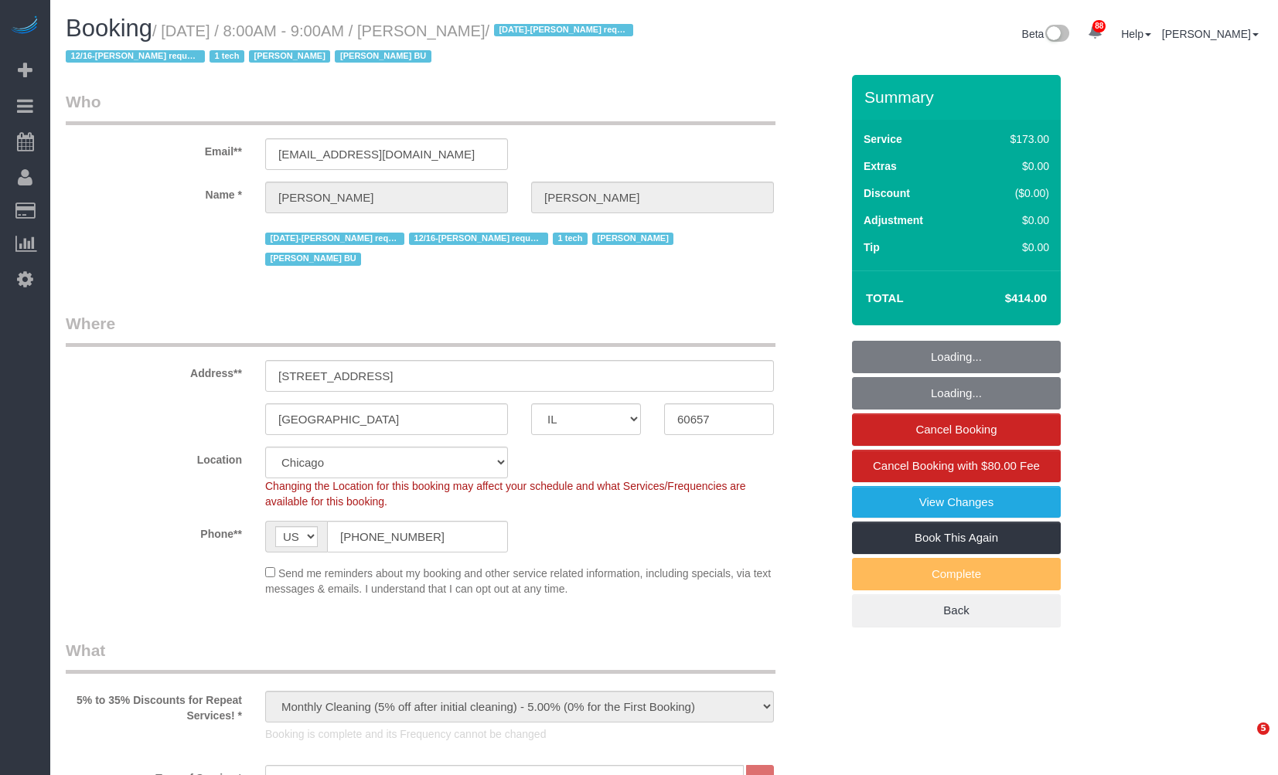
select select "IL"
select select "5"
select select "1"
select select "number:1"
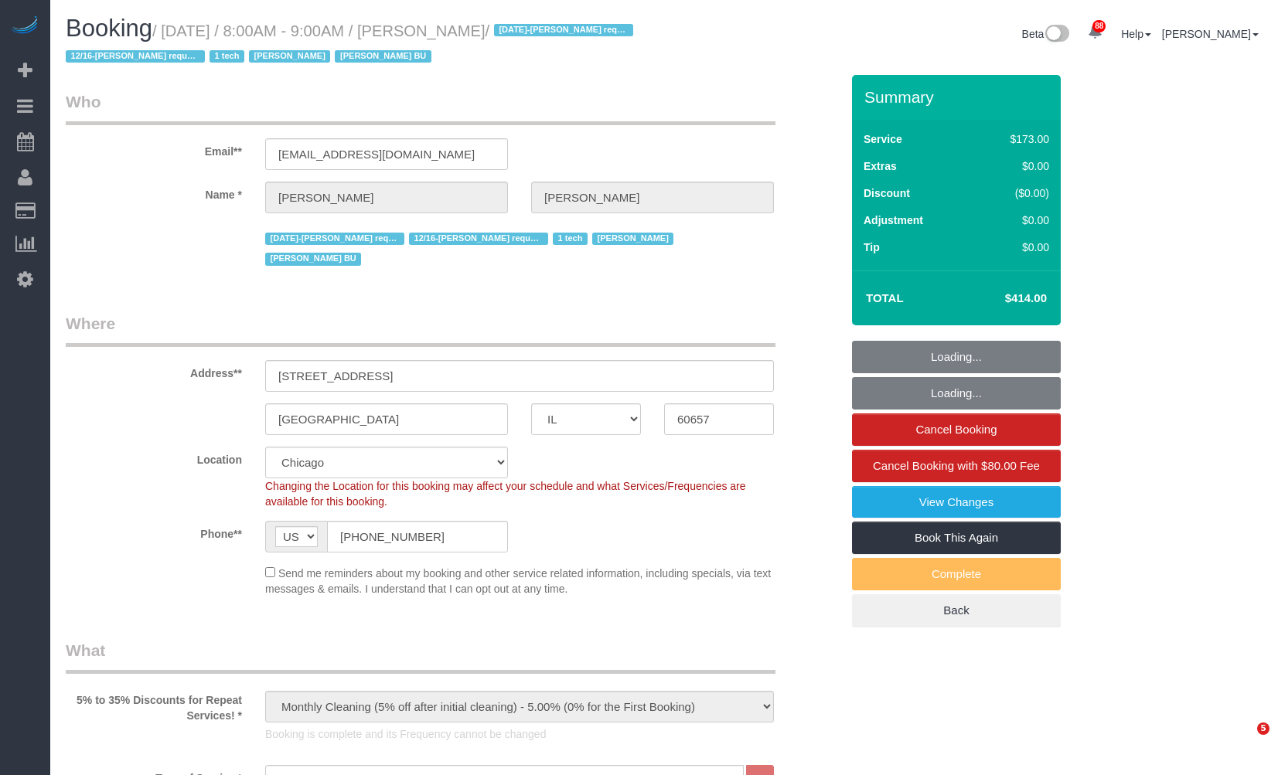
select select "number:58"
select select "number:139"
select select "number:104"
select select "spot1"
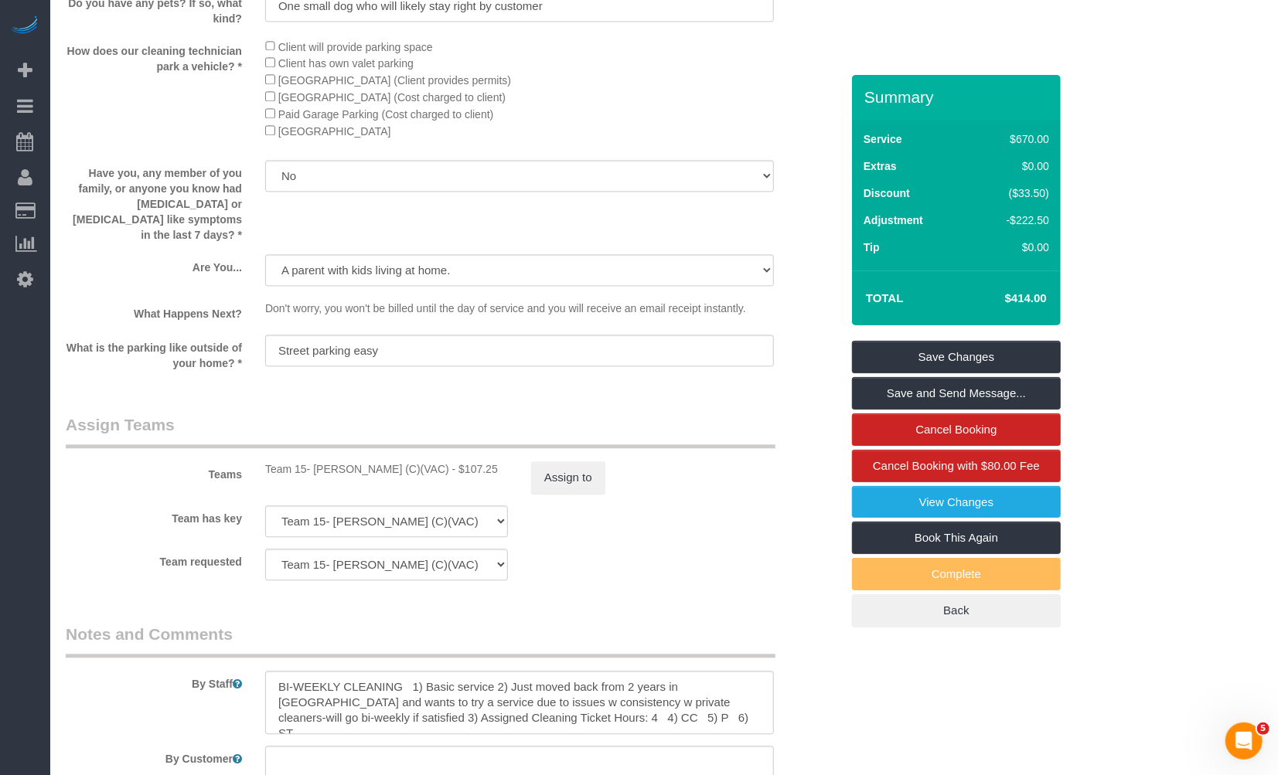
scroll to position [2378, 0]
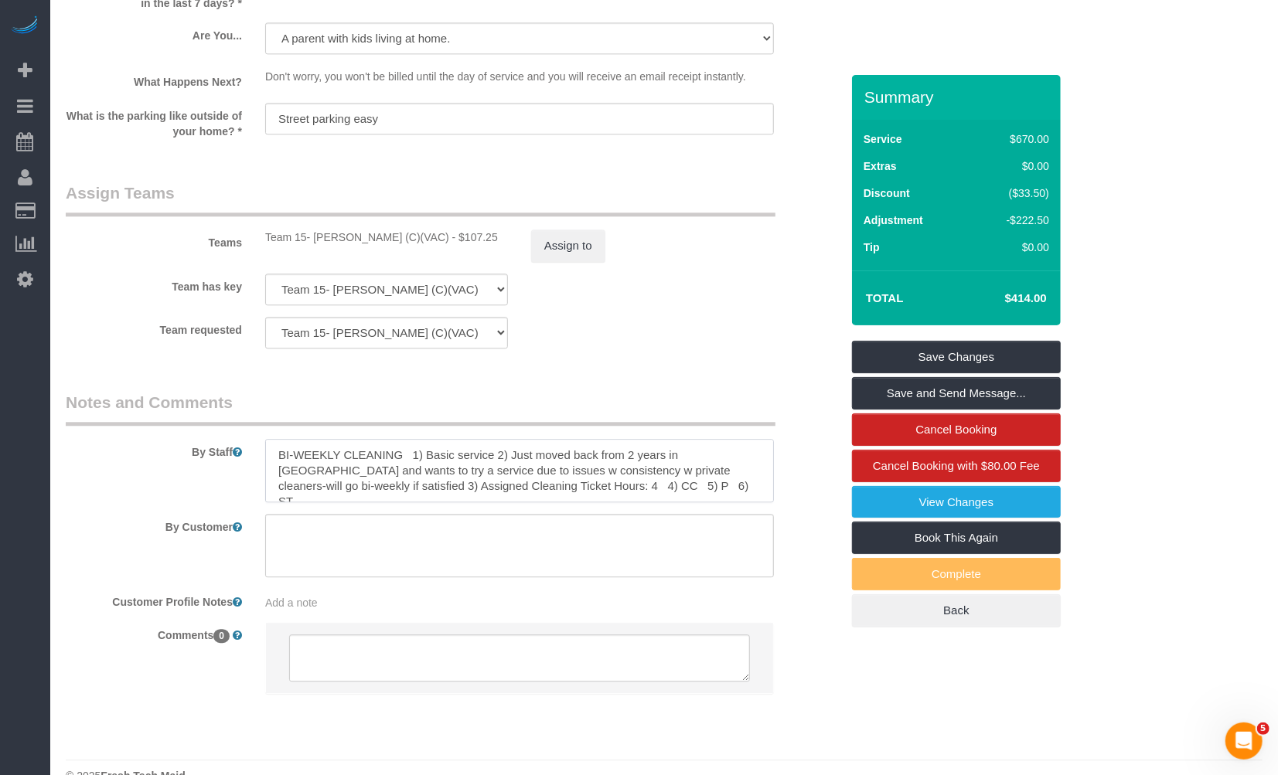
click at [604, 442] on textarea at bounding box center [519, 470] width 509 height 63
click at [690, 439] on textarea at bounding box center [519, 470] width 509 height 63
click at [523, 454] on textarea at bounding box center [519, 470] width 509 height 63
type textarea "BI-WEEKLY CLEANING 1) Basic service 2) Just moved back from 2 years in [GEOGRAP…"
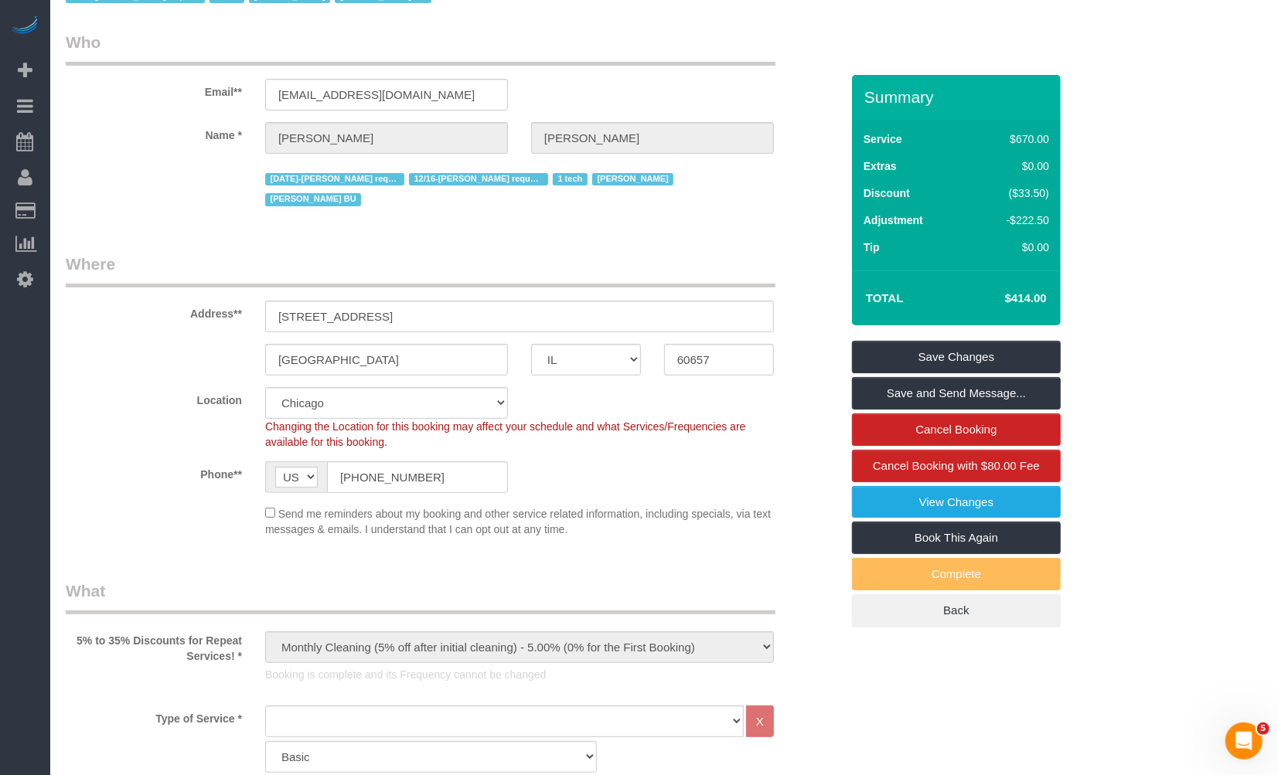
scroll to position [0, 0]
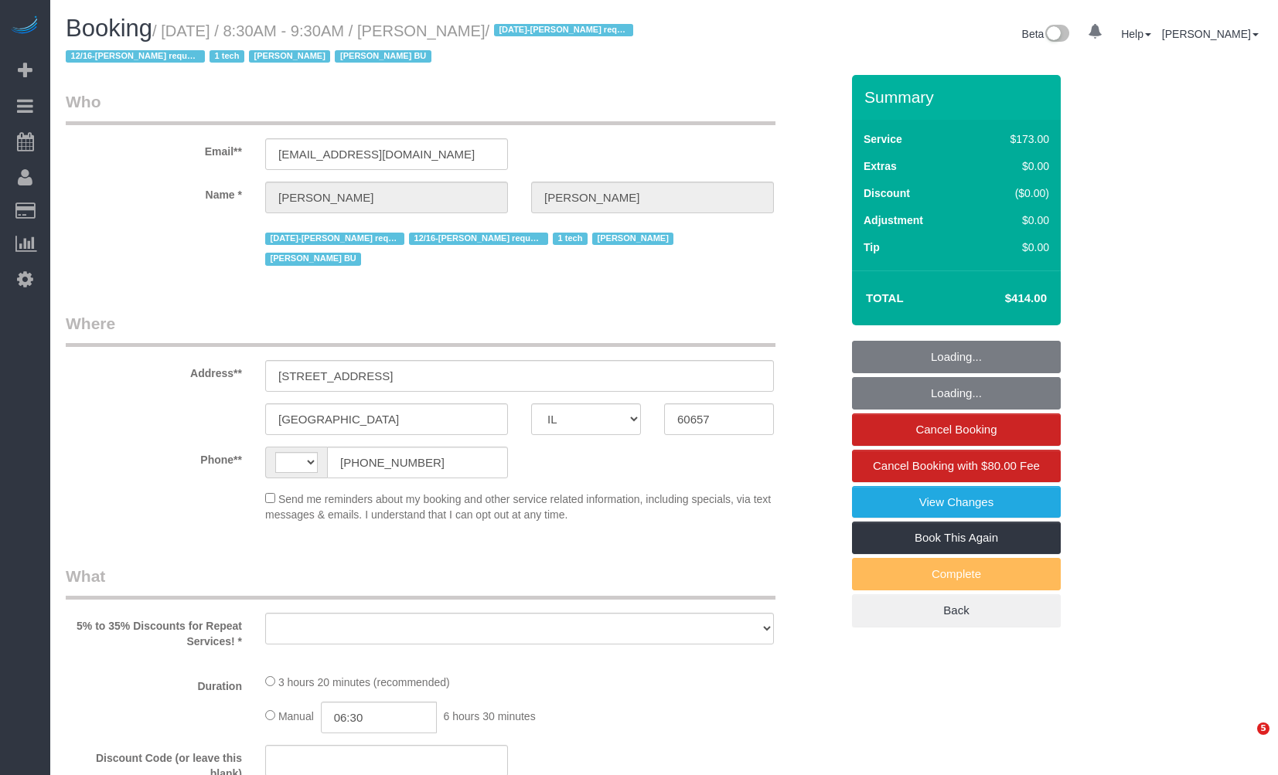
select select "IL"
select select "string:fspay-31e5056a-84ae-4d93-9950-6d155ed718ca"
select select "number:1"
select select "number:58"
select select "number:139"
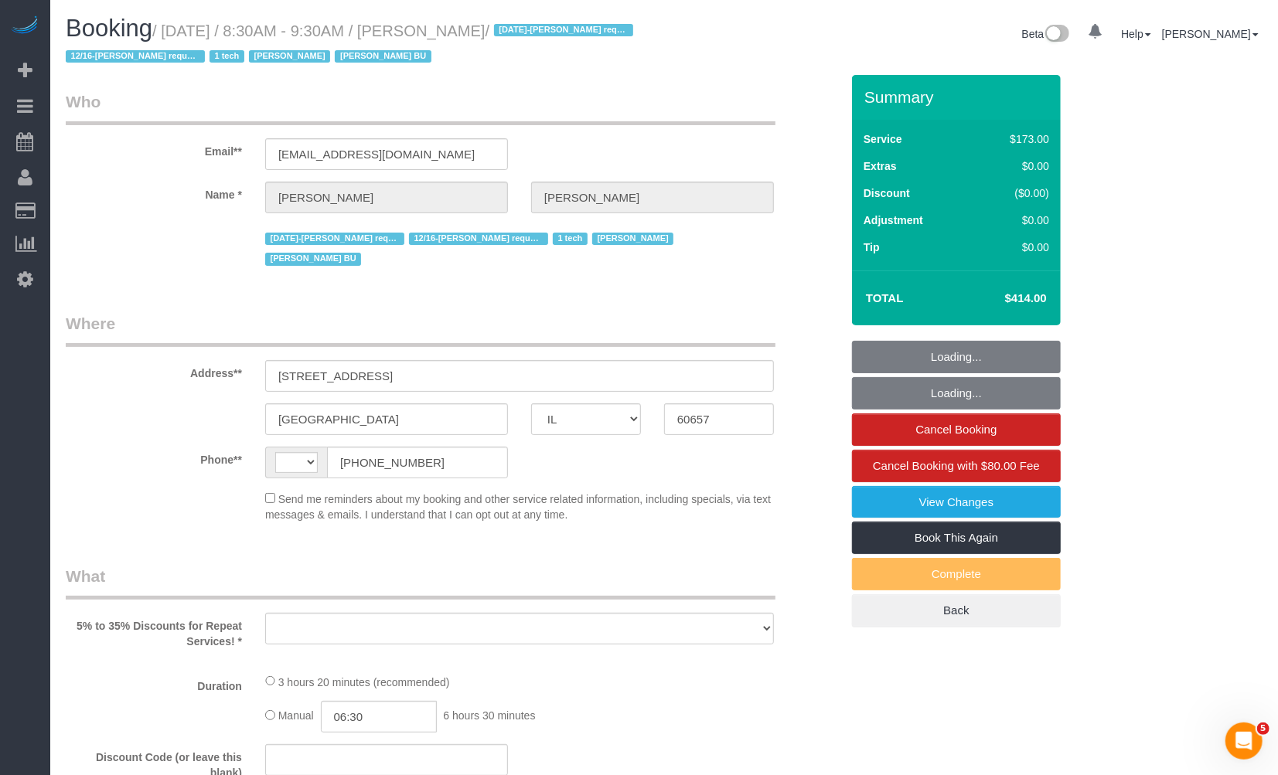
select select "number:104"
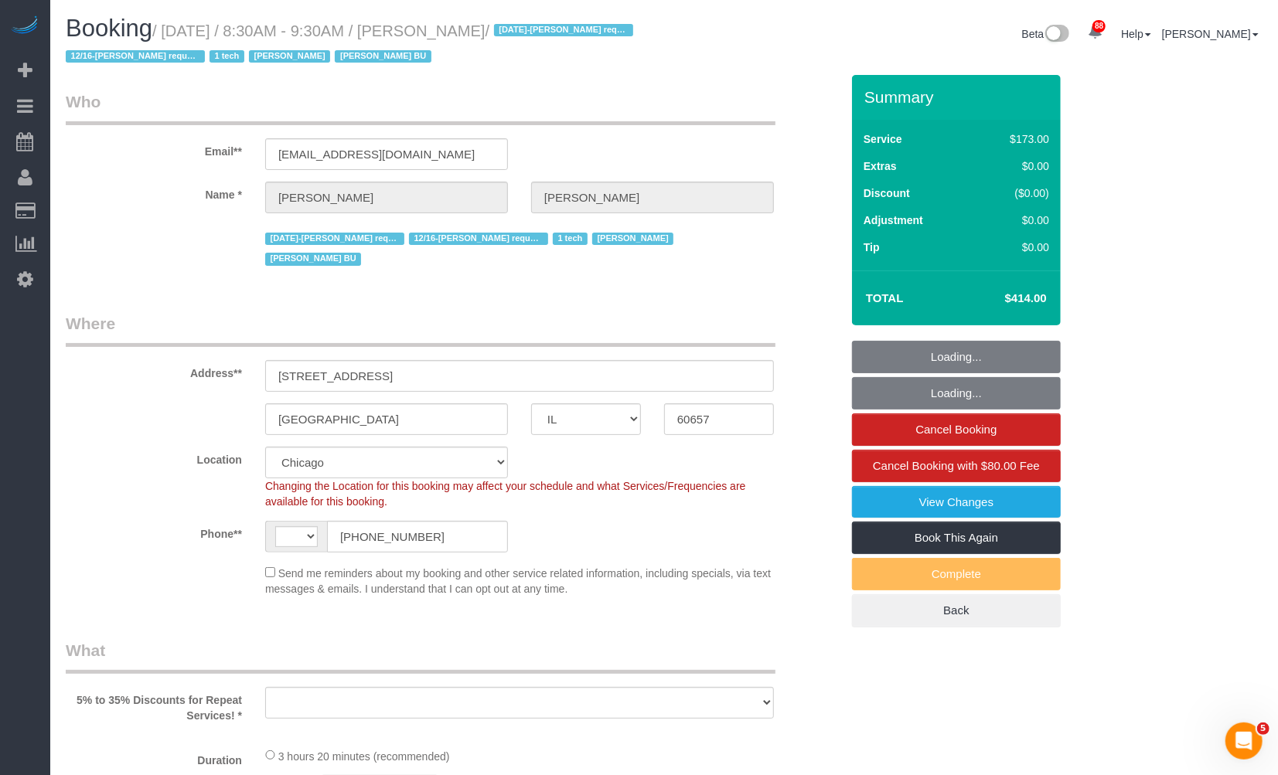
select select "string:US"
select select "object:1261"
select select "5"
select select "1"
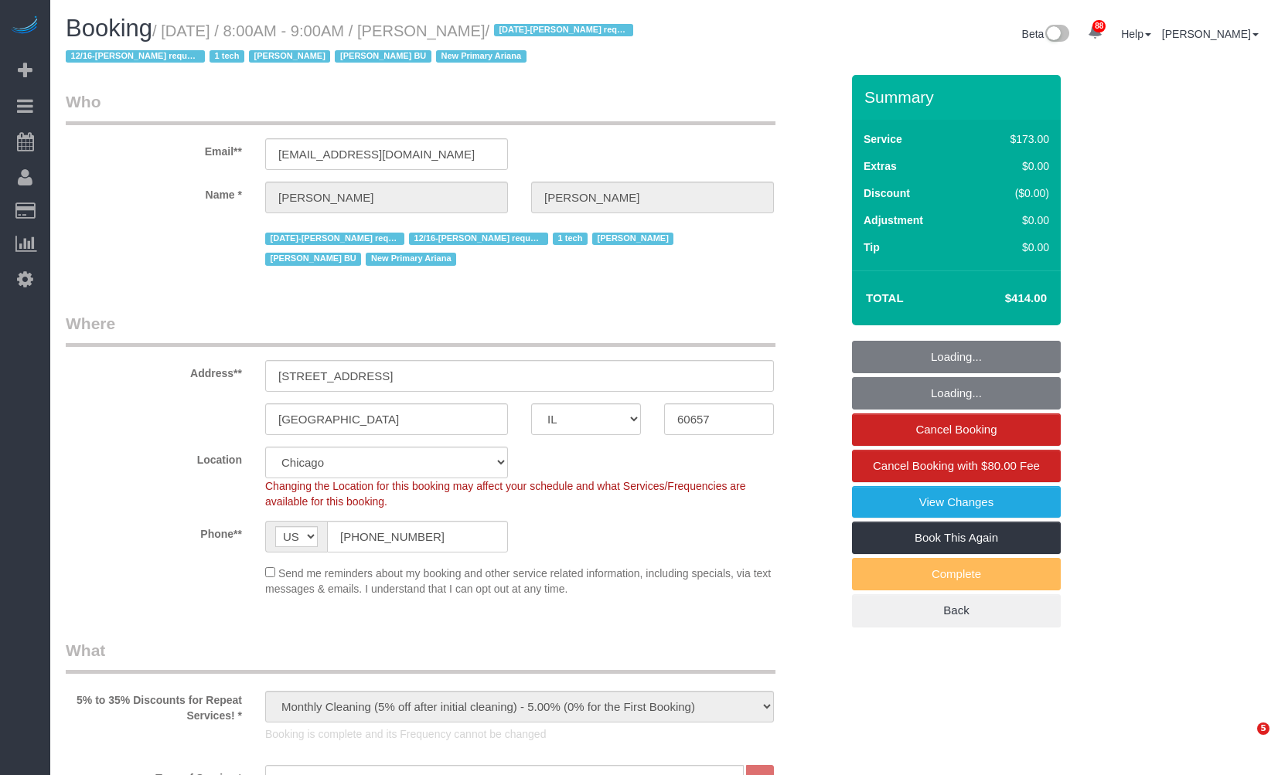
select select "IL"
select select "spot1"
select select "number:1"
select select "number:58"
select select "number:139"
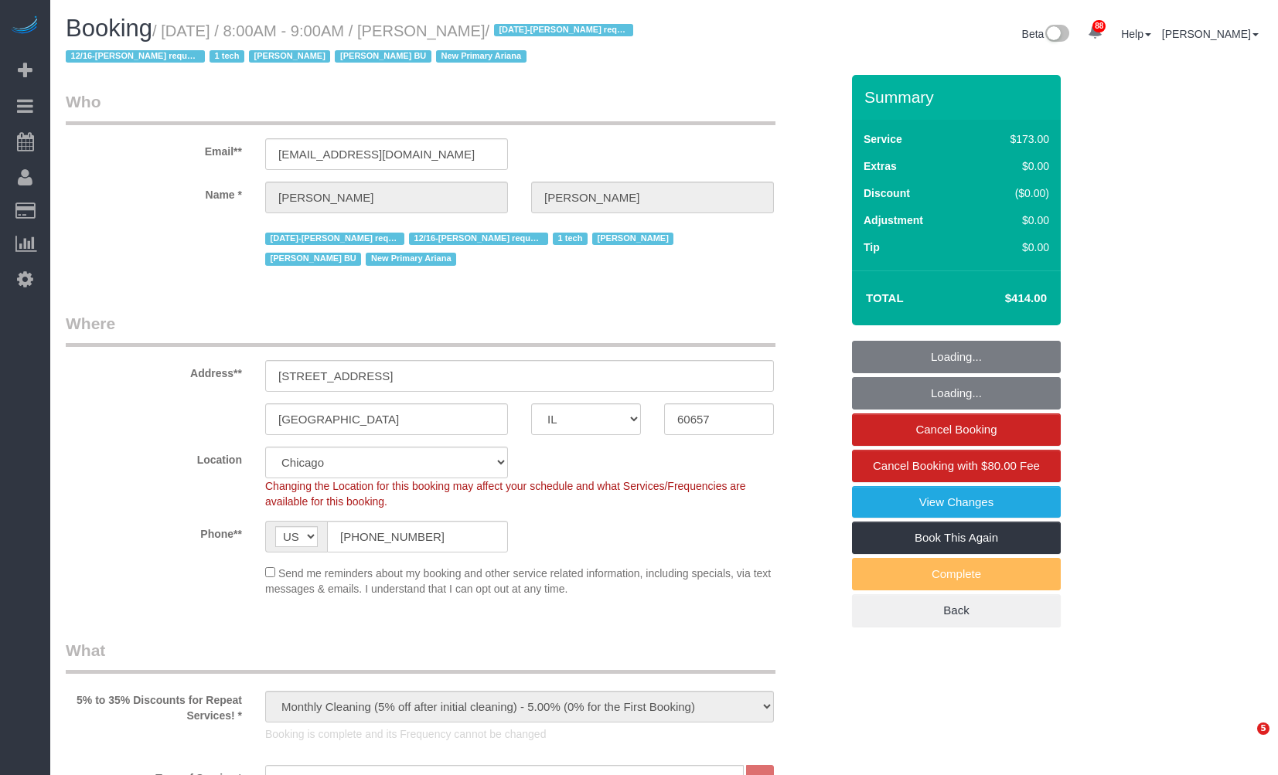
select select "number:104"
select select "5"
select select "1"
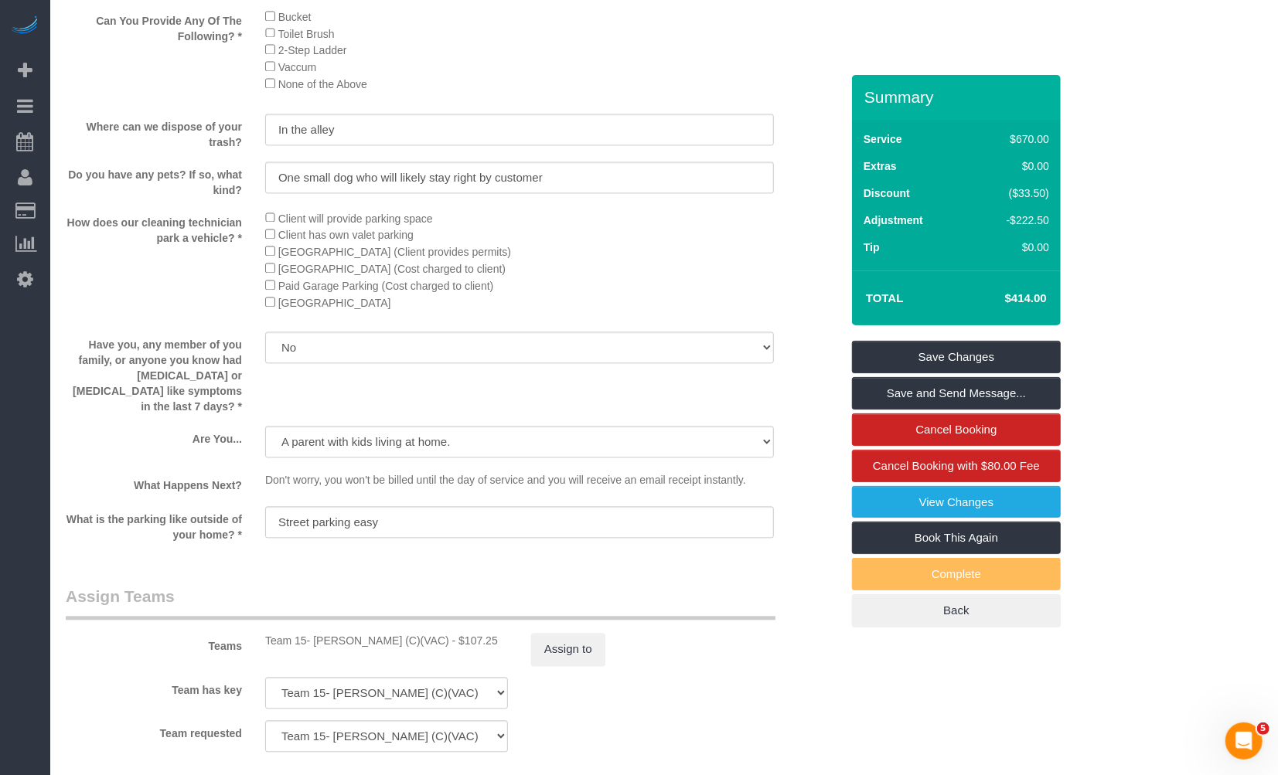
scroll to position [2399, 0]
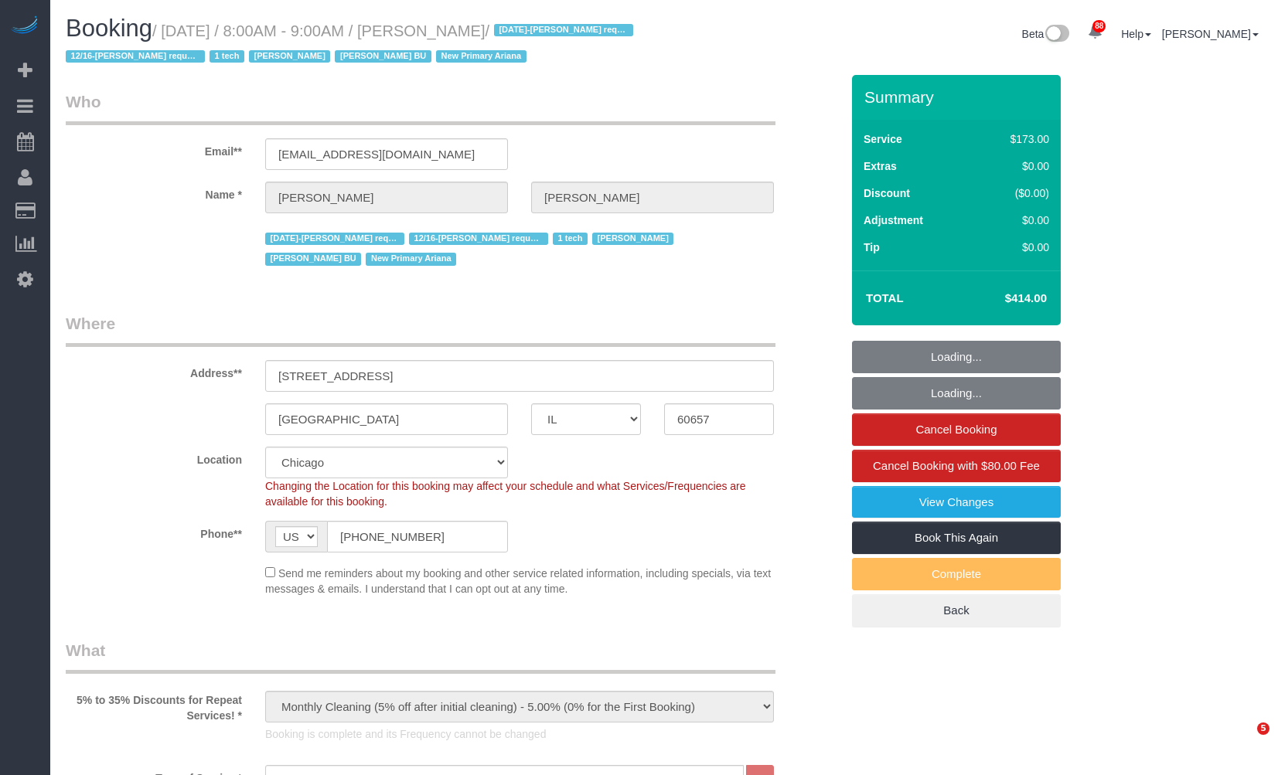
select select "IL"
select select "spot1"
select select "number:1"
select select "number:58"
select select "number:139"
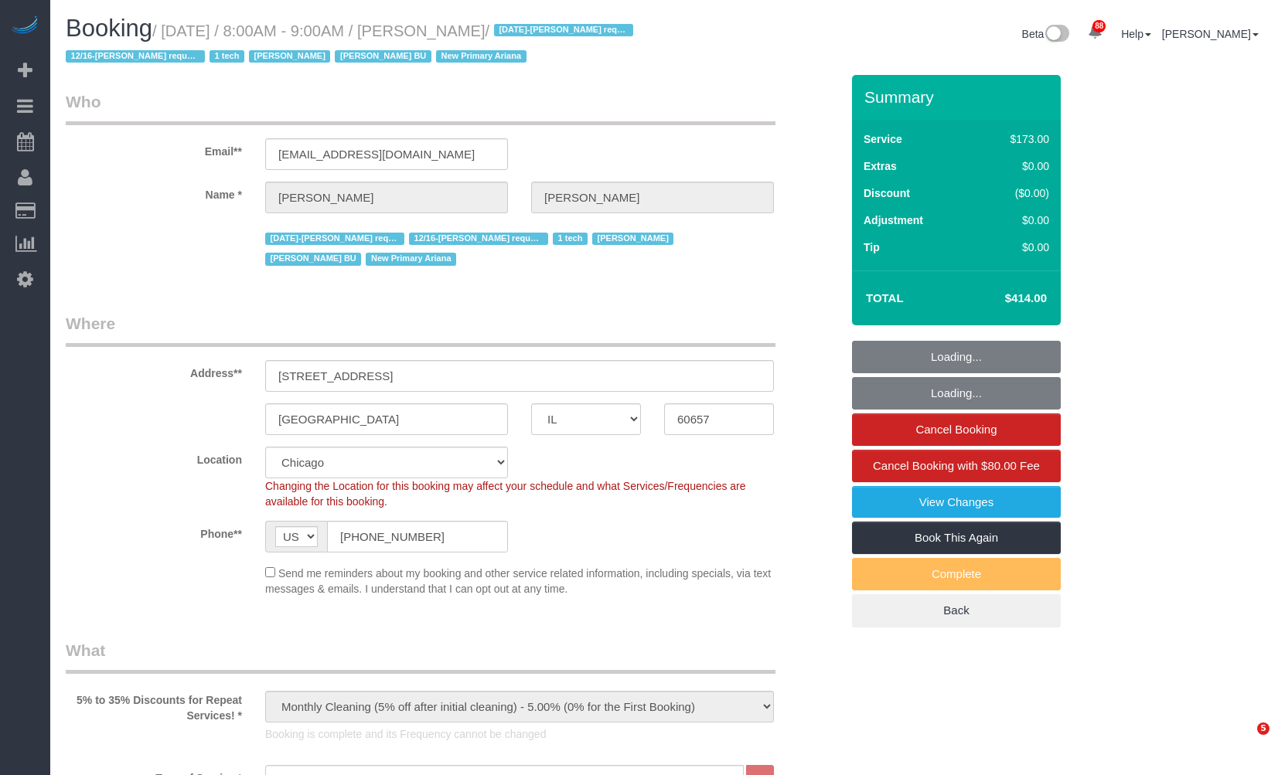
select select "number:104"
select select "5"
select select "1"
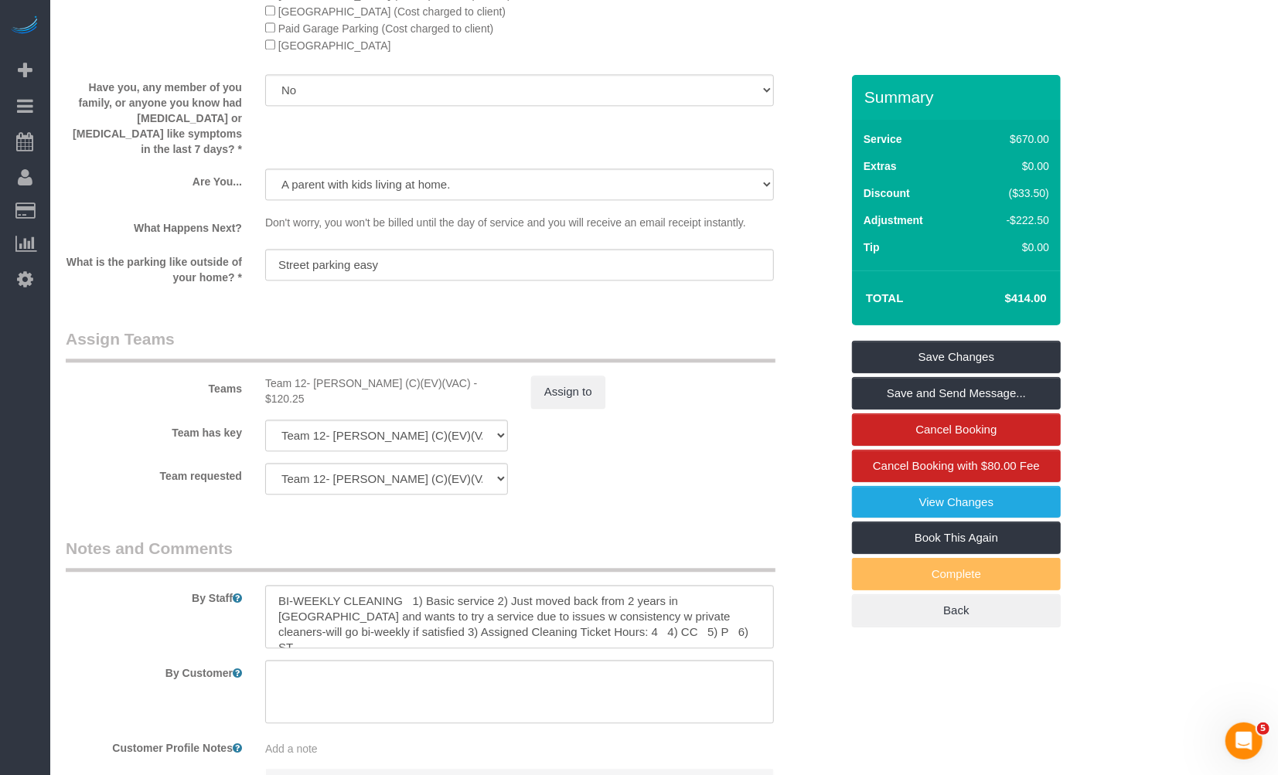
scroll to position [2399, 0]
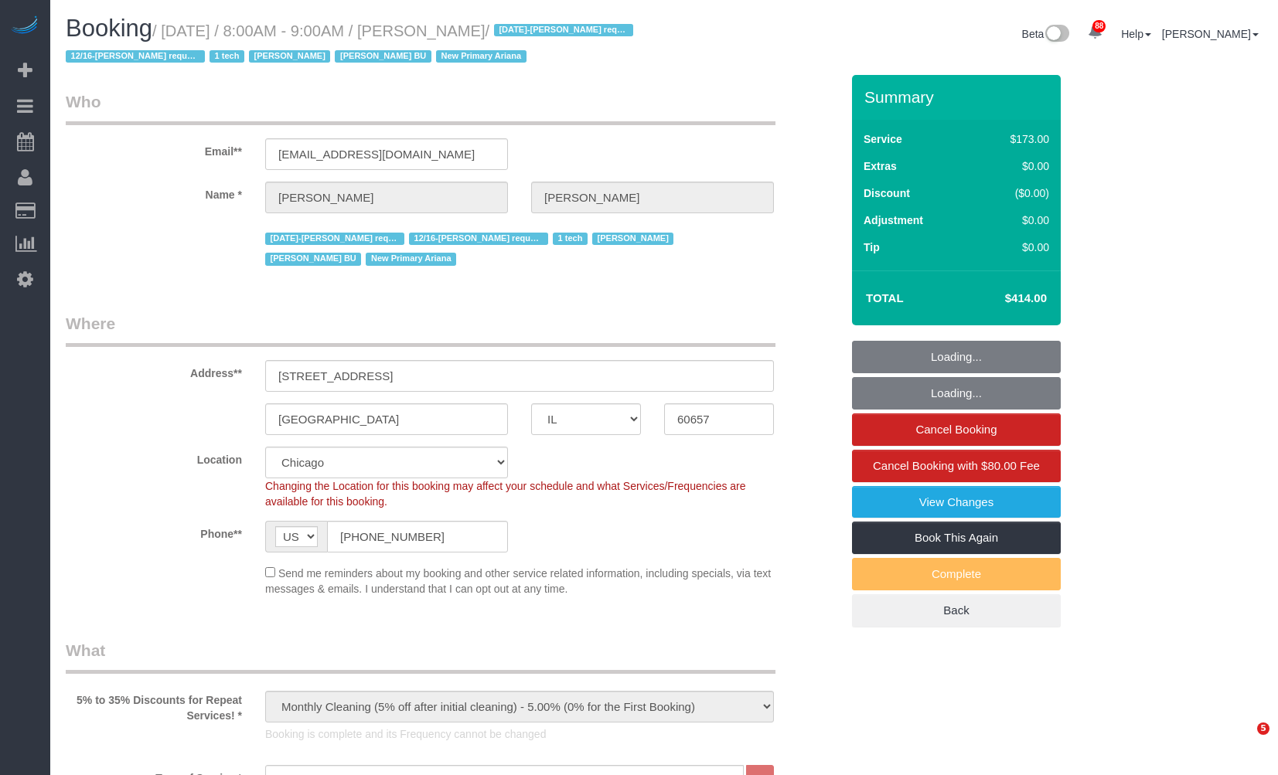
select select "IL"
select select "spot1"
select select "number:1"
select select "number:58"
select select "number:139"
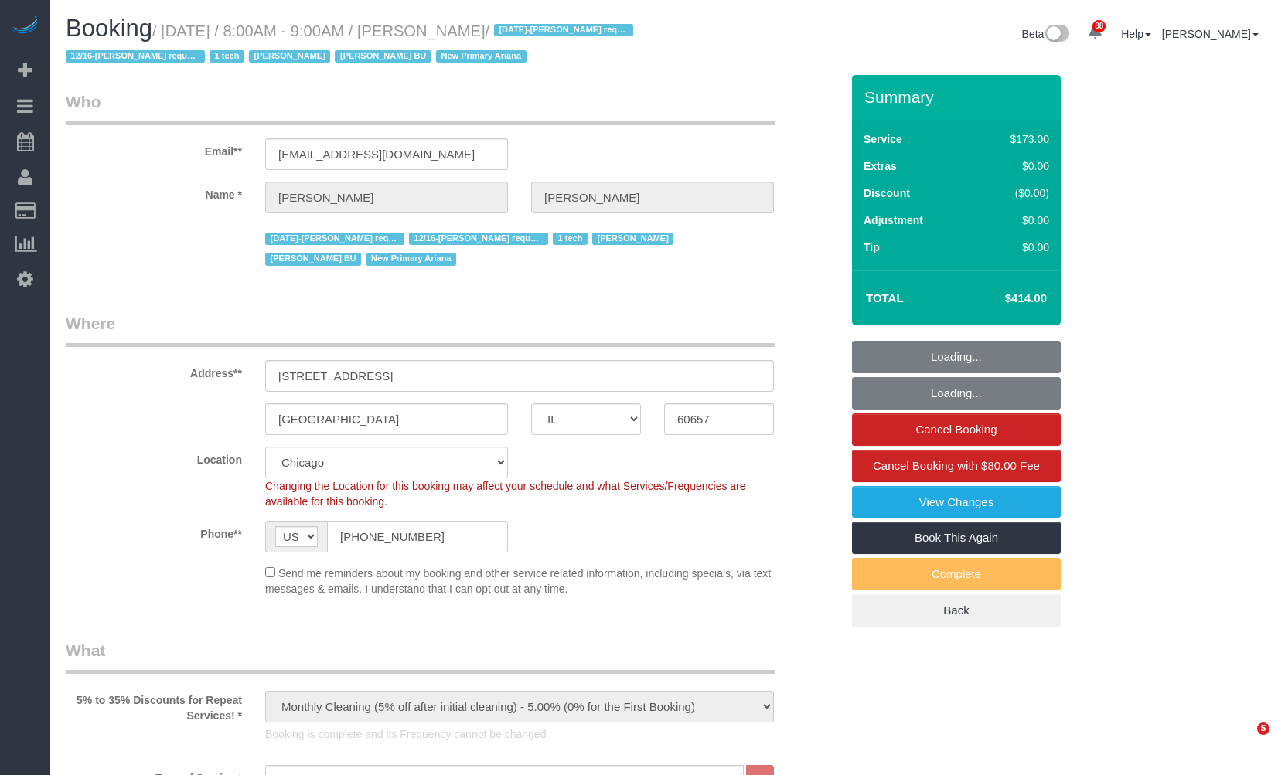
select select "number:104"
select select "5"
select select "1"
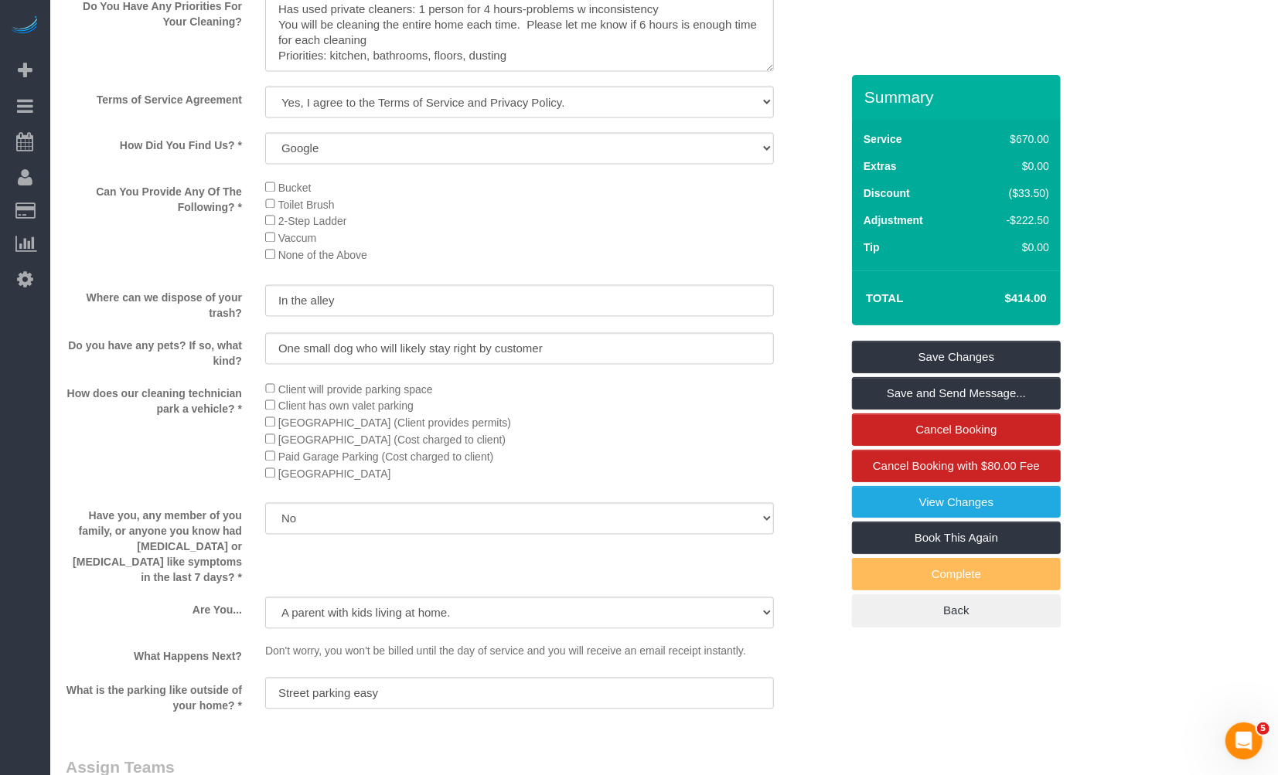
scroll to position [2147, 0]
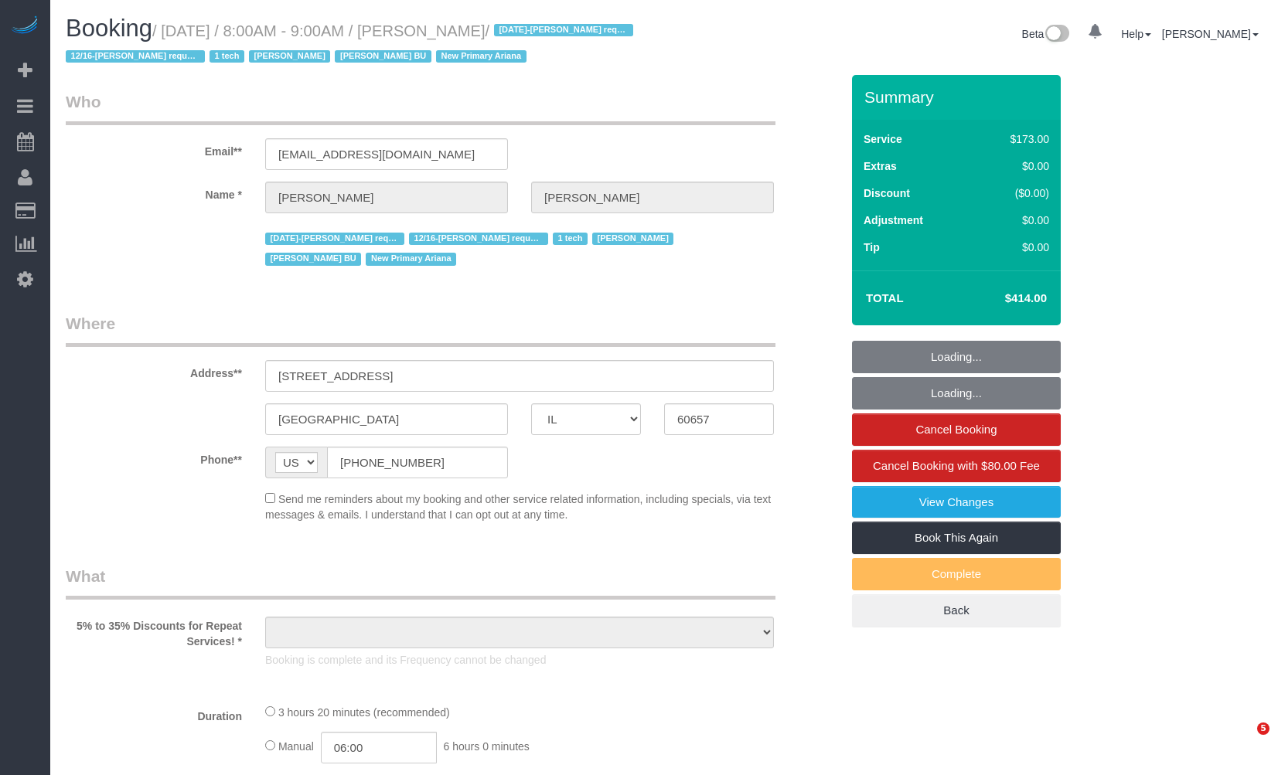
select select "IL"
select select "5"
select select "1"
select select "number:1"
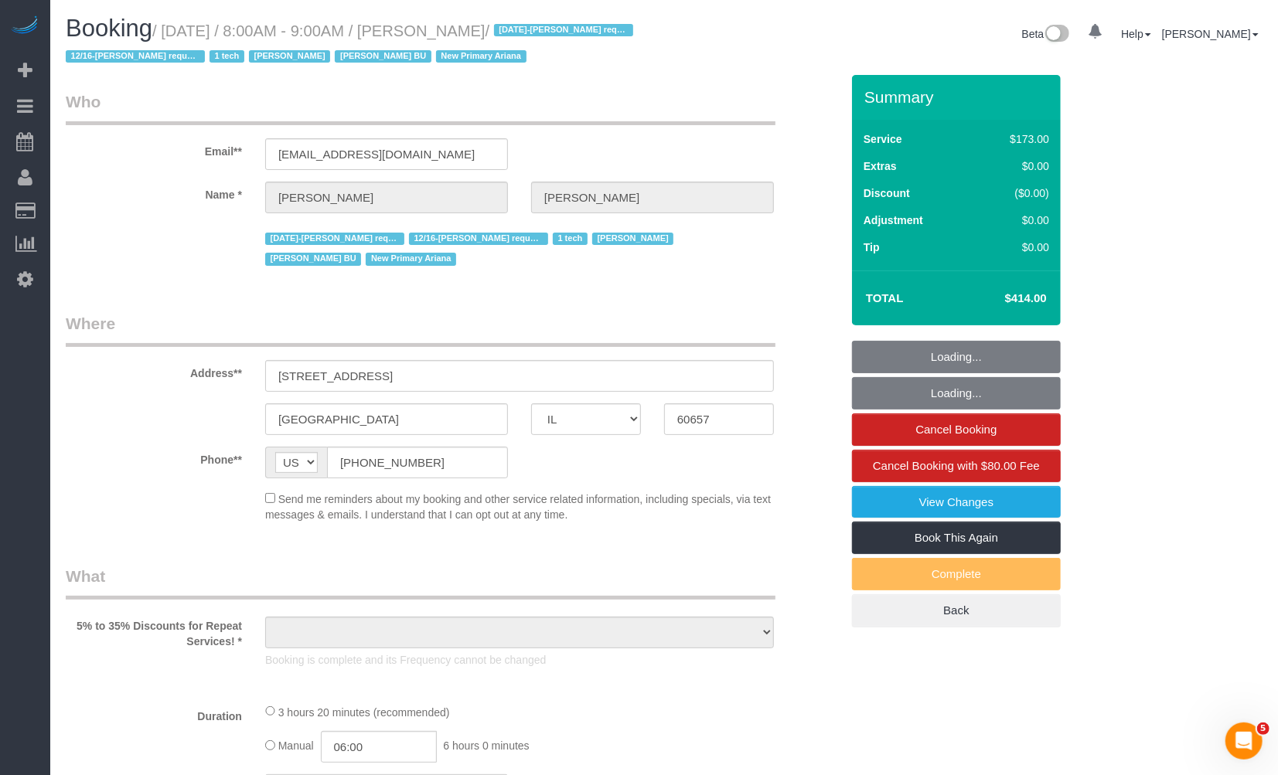
select select "number:58"
select select "number:139"
select select "number:104"
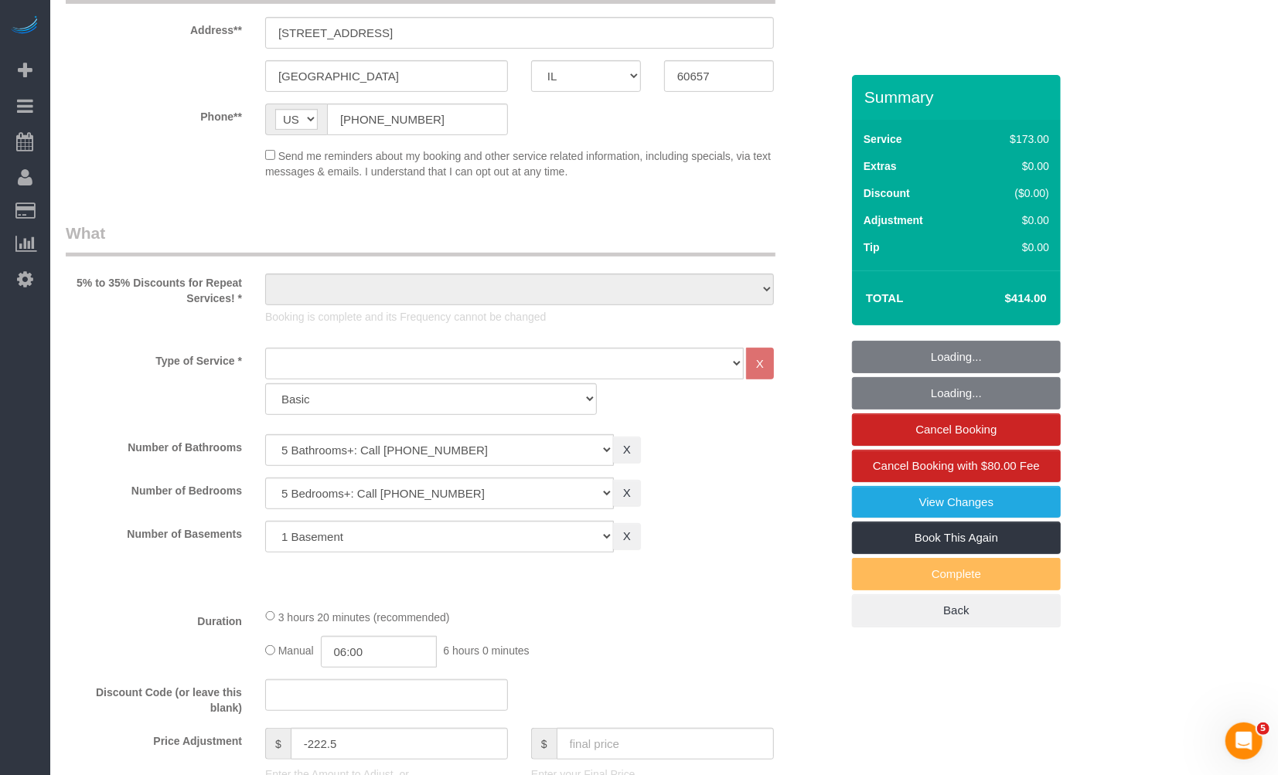
select select "object:1162"
select select "string:fspay-31e5056a-84ae-4d93-9950-6d155ed718ca"
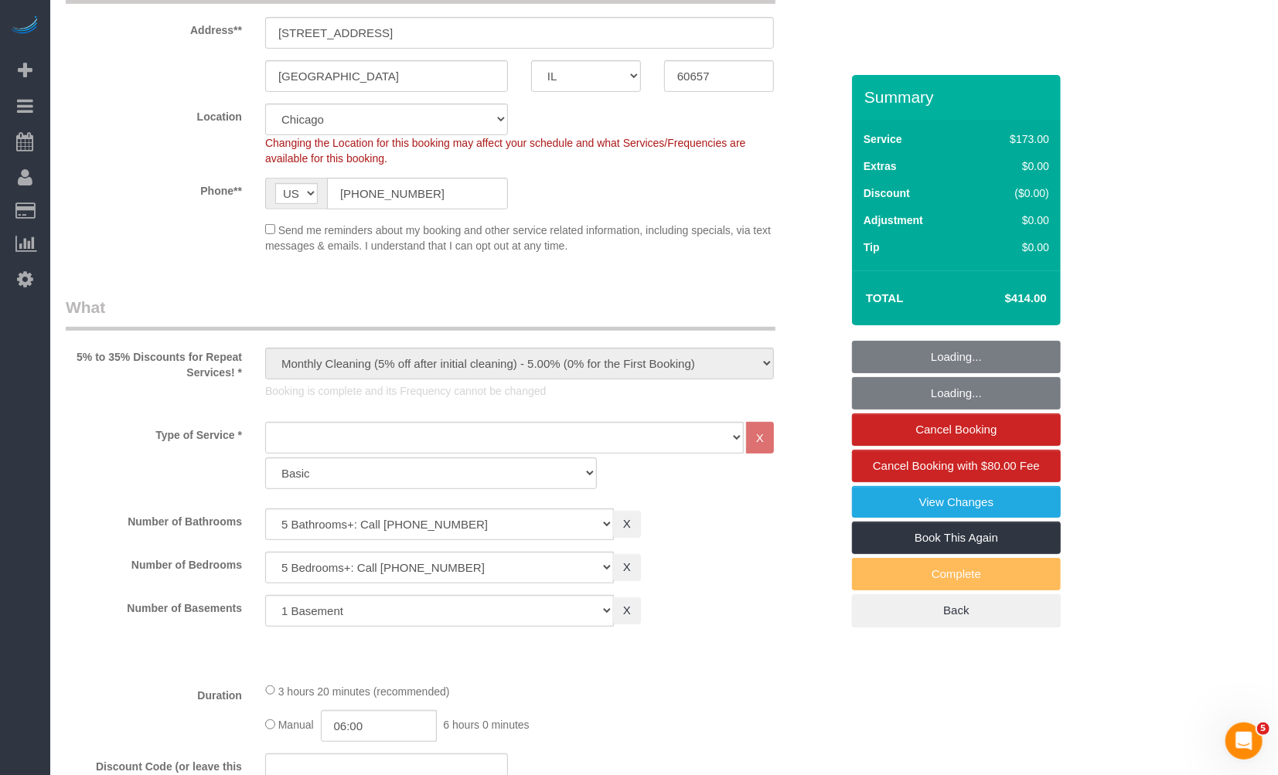
select select "spot1"
select select "object:1263"
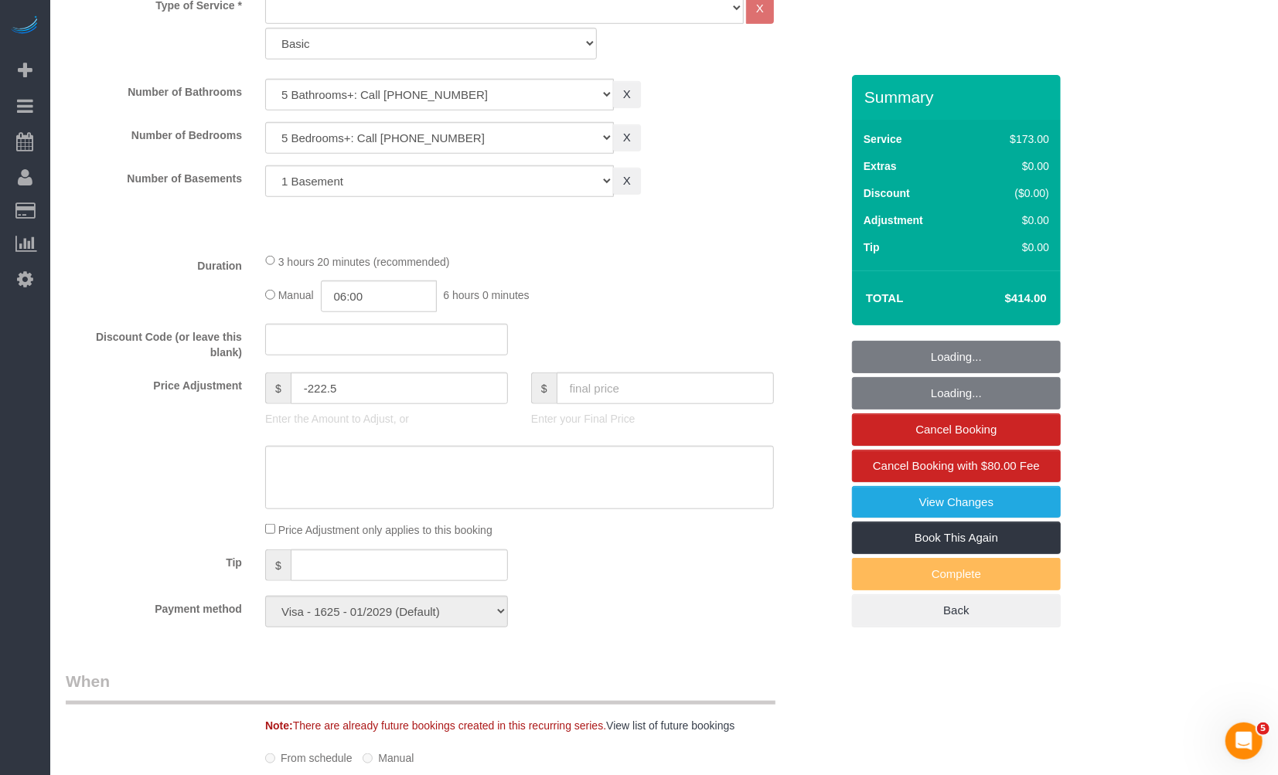
select select "5"
select select "1"
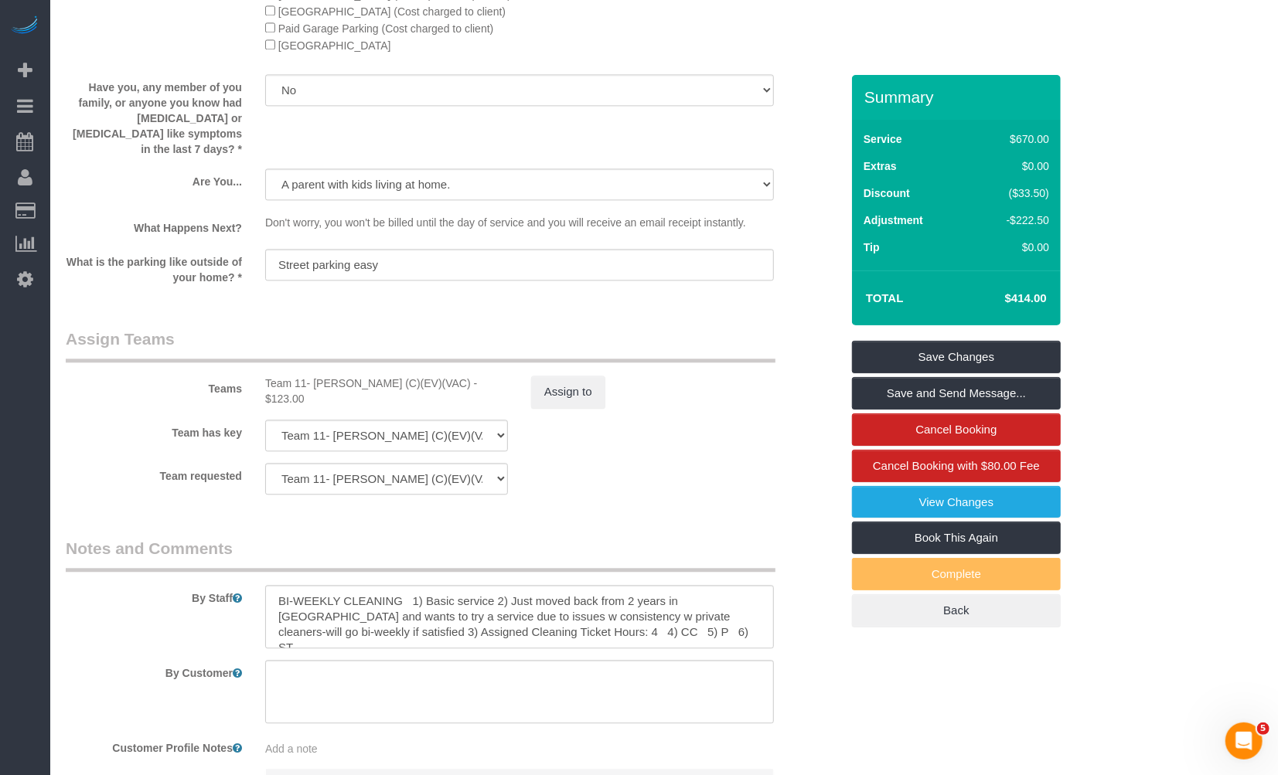
scroll to position [2319, 0]
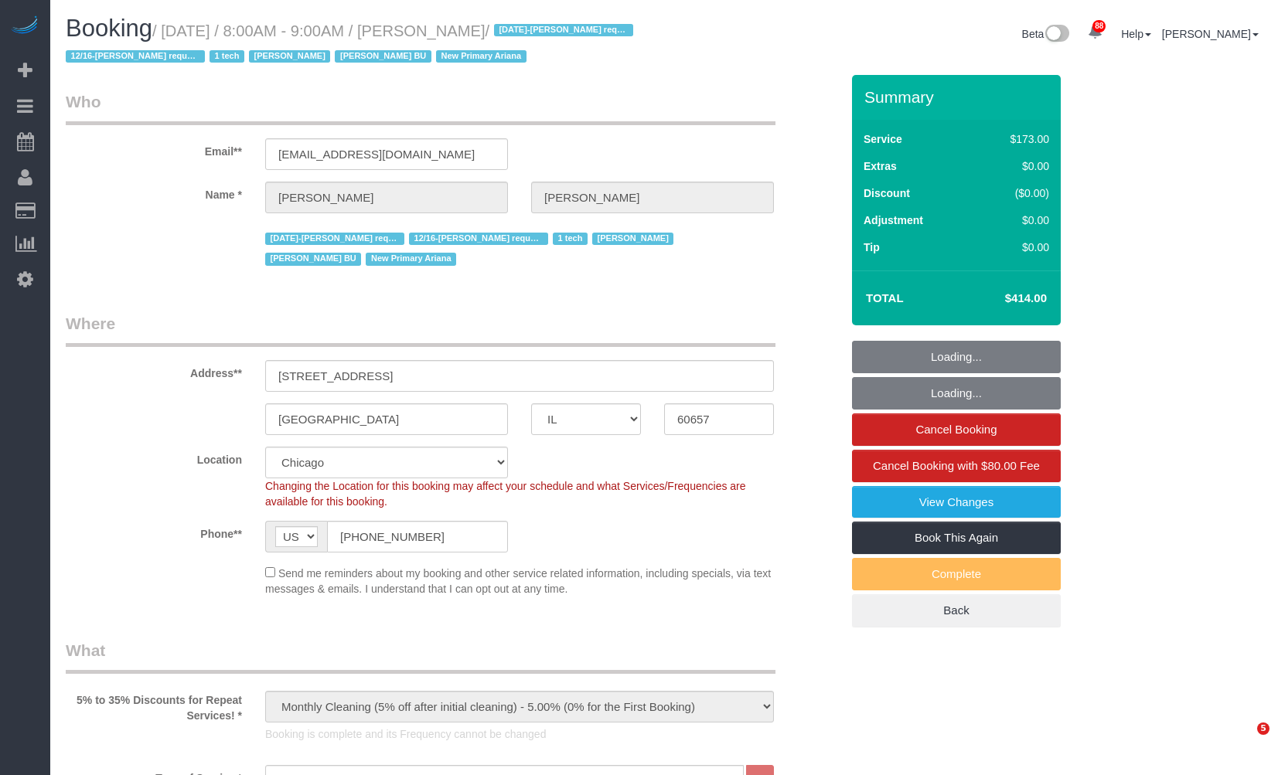
select select "IL"
select select "spot6"
select select "number:1"
select select "number:58"
select select "number:139"
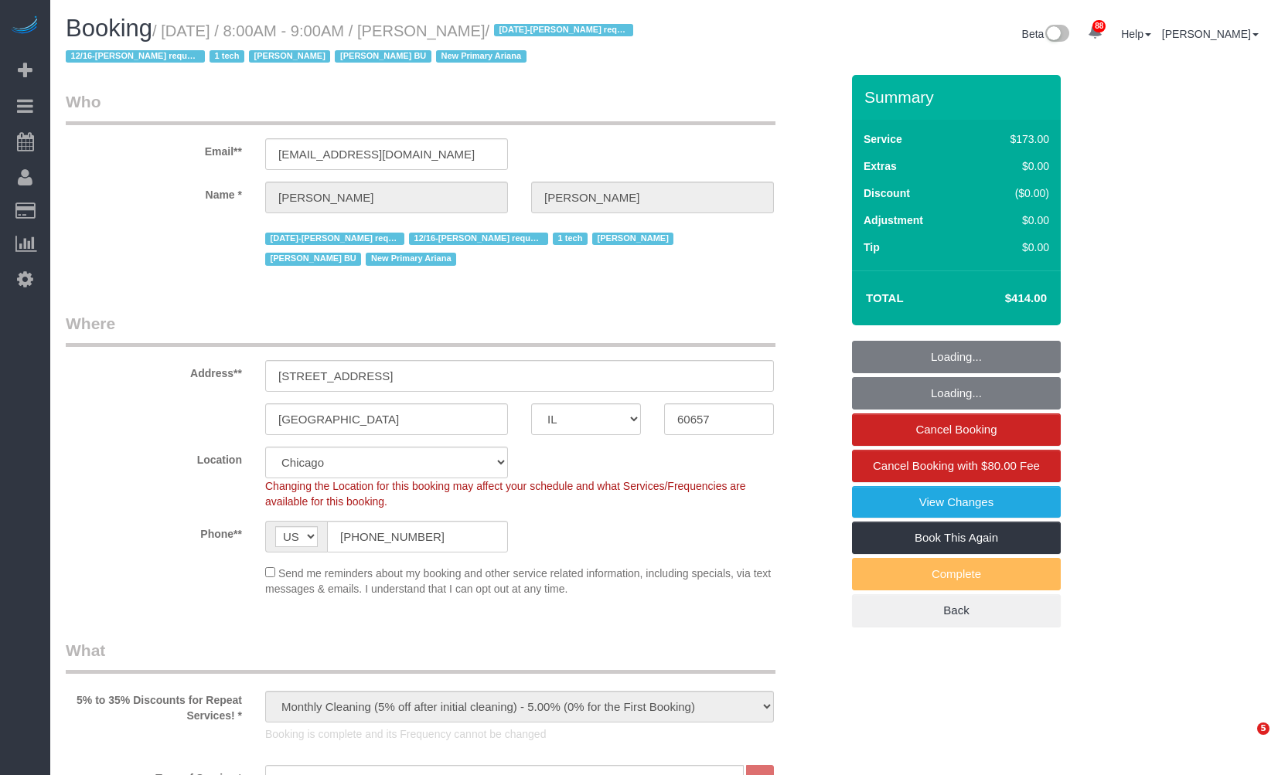
select select "number:104"
select select "5"
select select "1"
select select "IL"
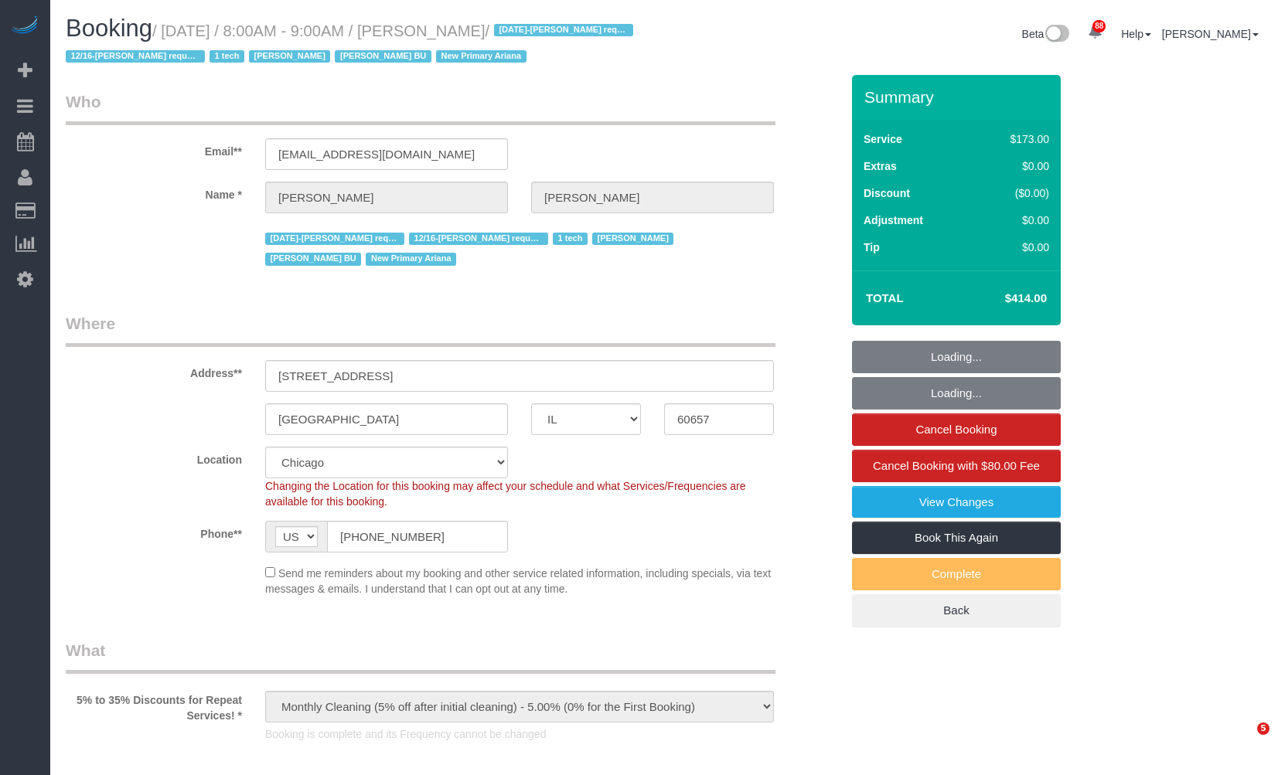
select select "number:1"
select select "number:58"
select select "number:139"
select select "number:104"
select select "spot1"
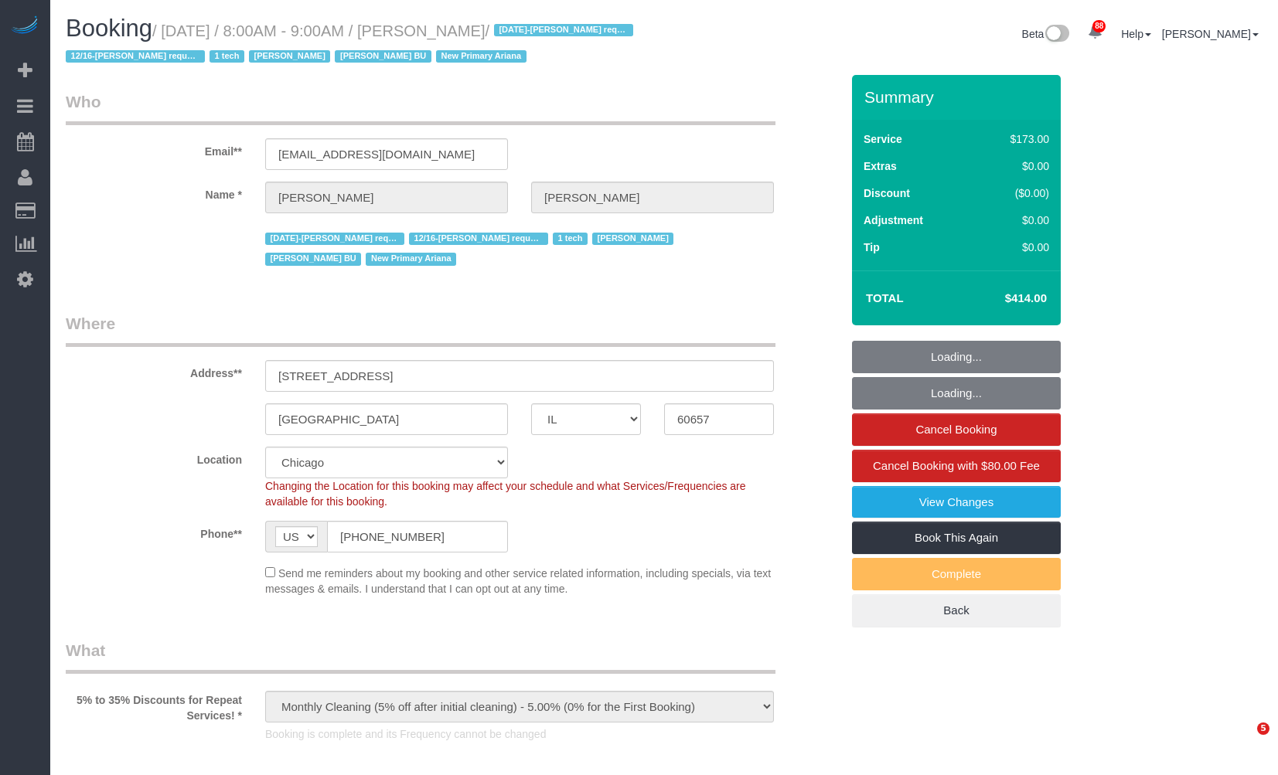
select select "5"
select select "1"
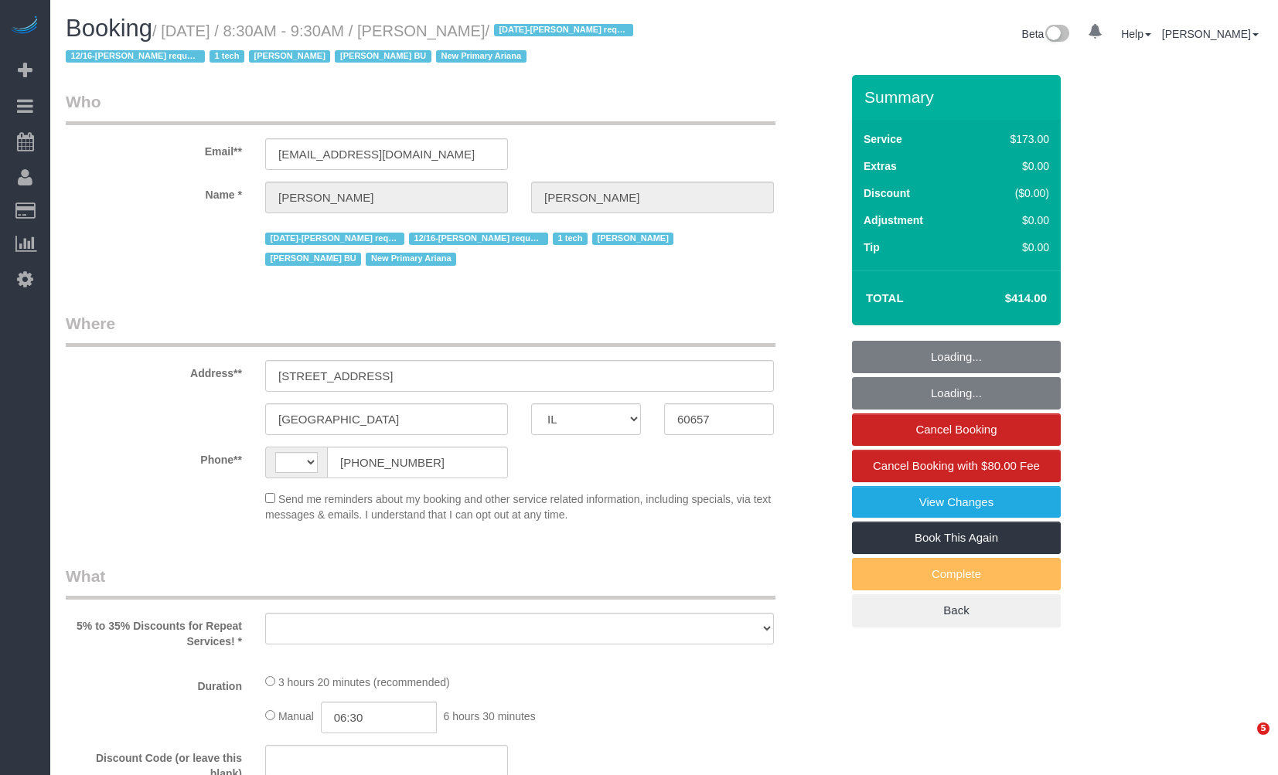
select select "IL"
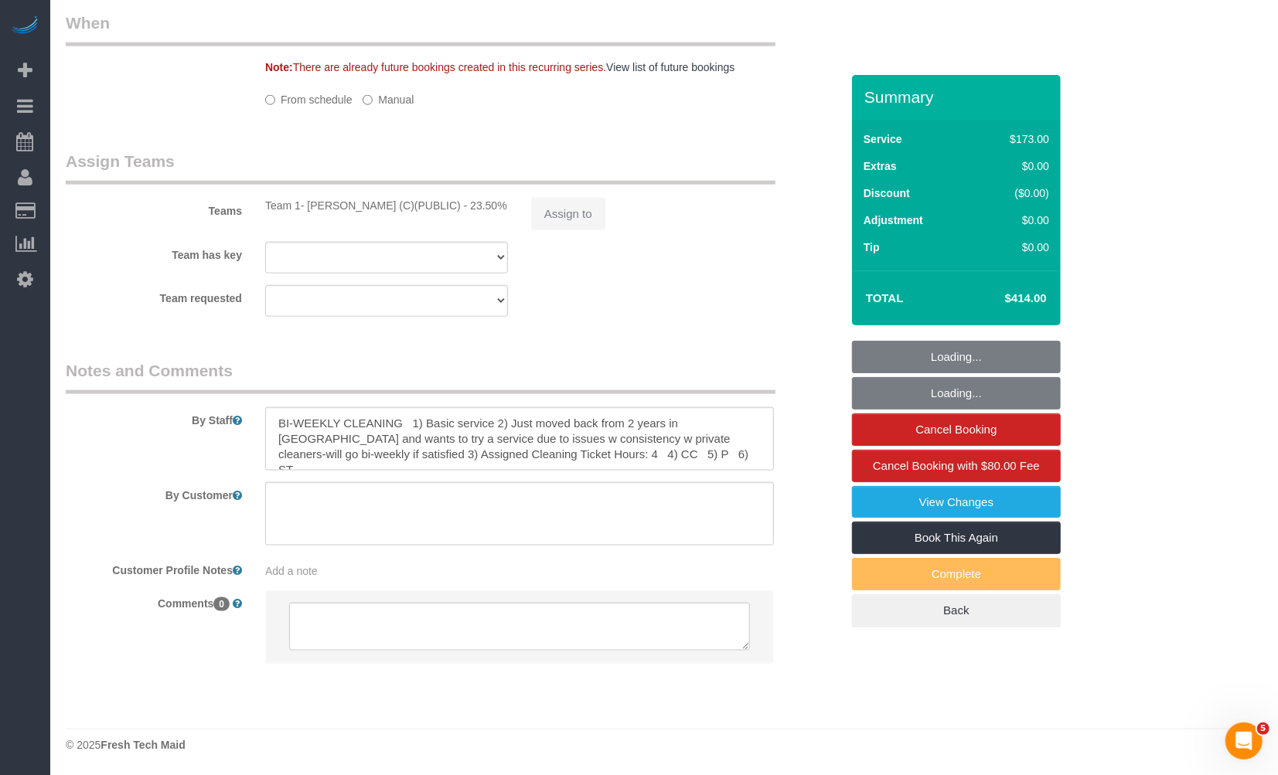
select select "string:US"
select select "object:841"
select select "5"
select select "1"
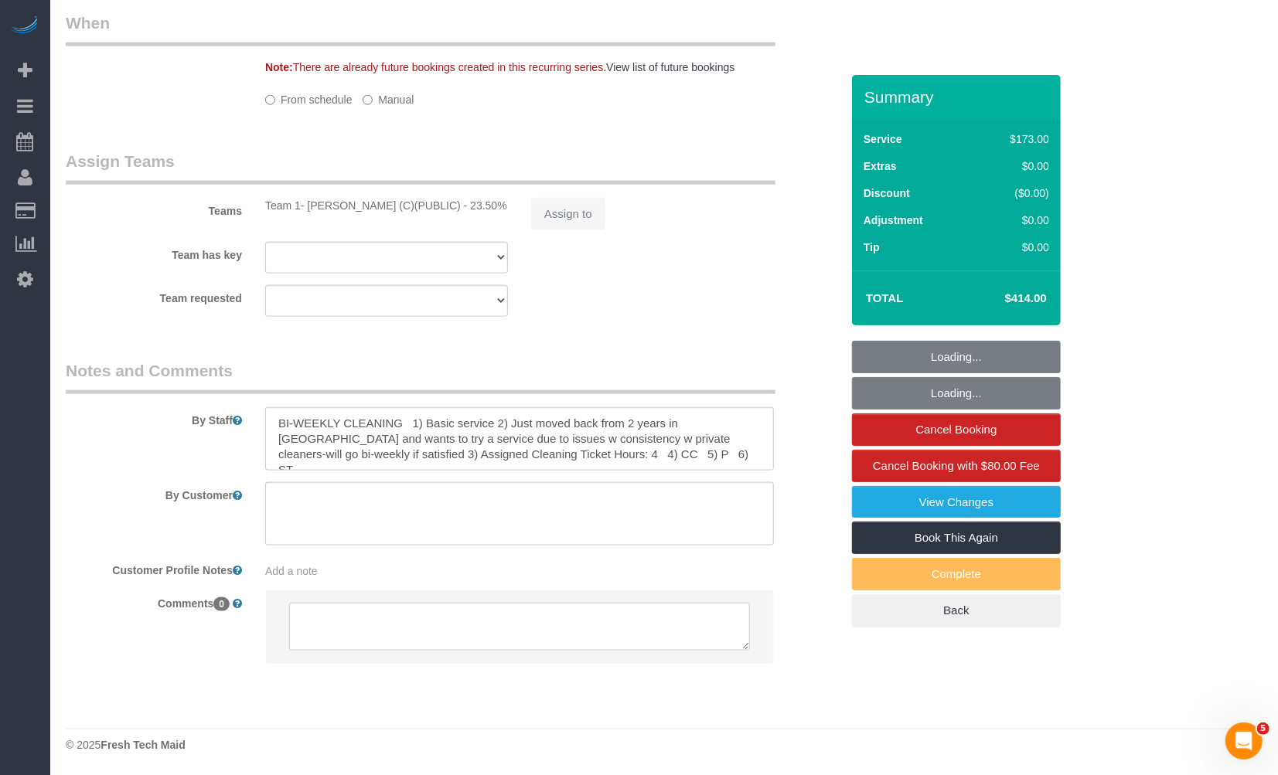
select select "number:1"
select select "number:58"
select select "number:139"
select select "number:104"
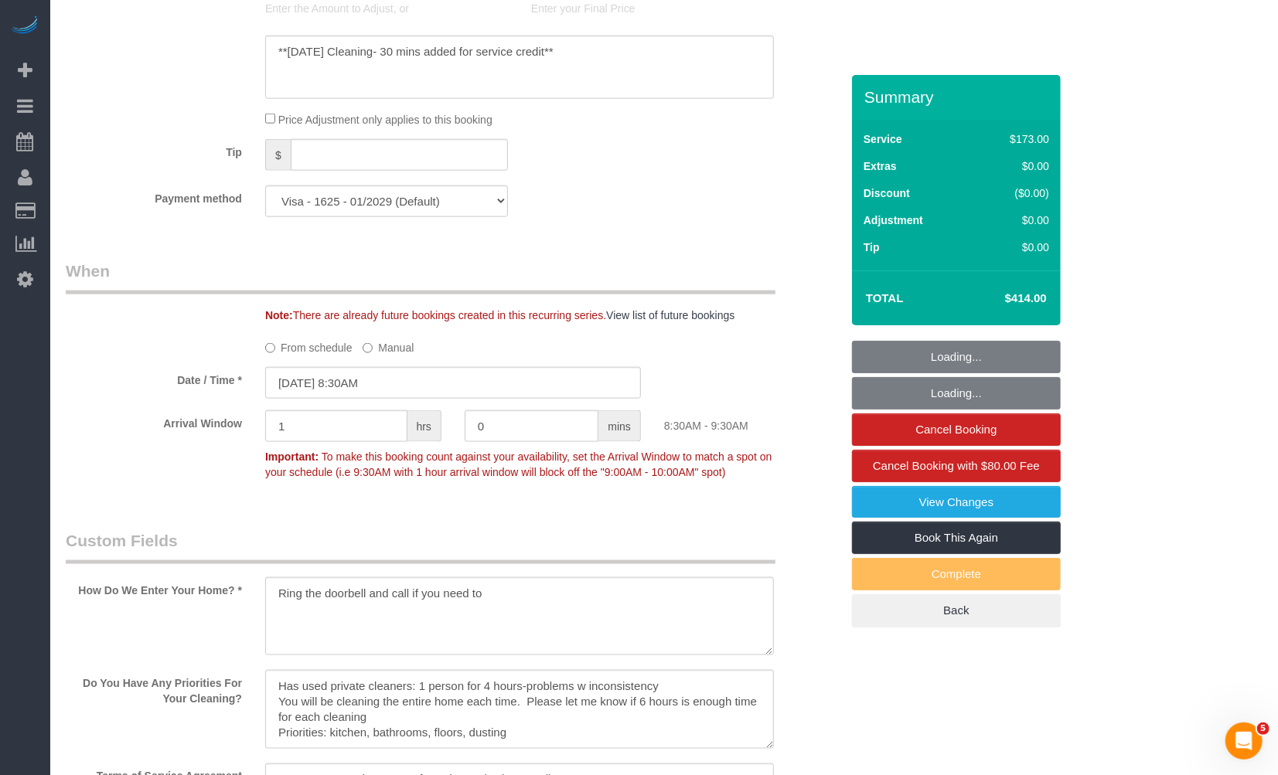
select select "object:1265"
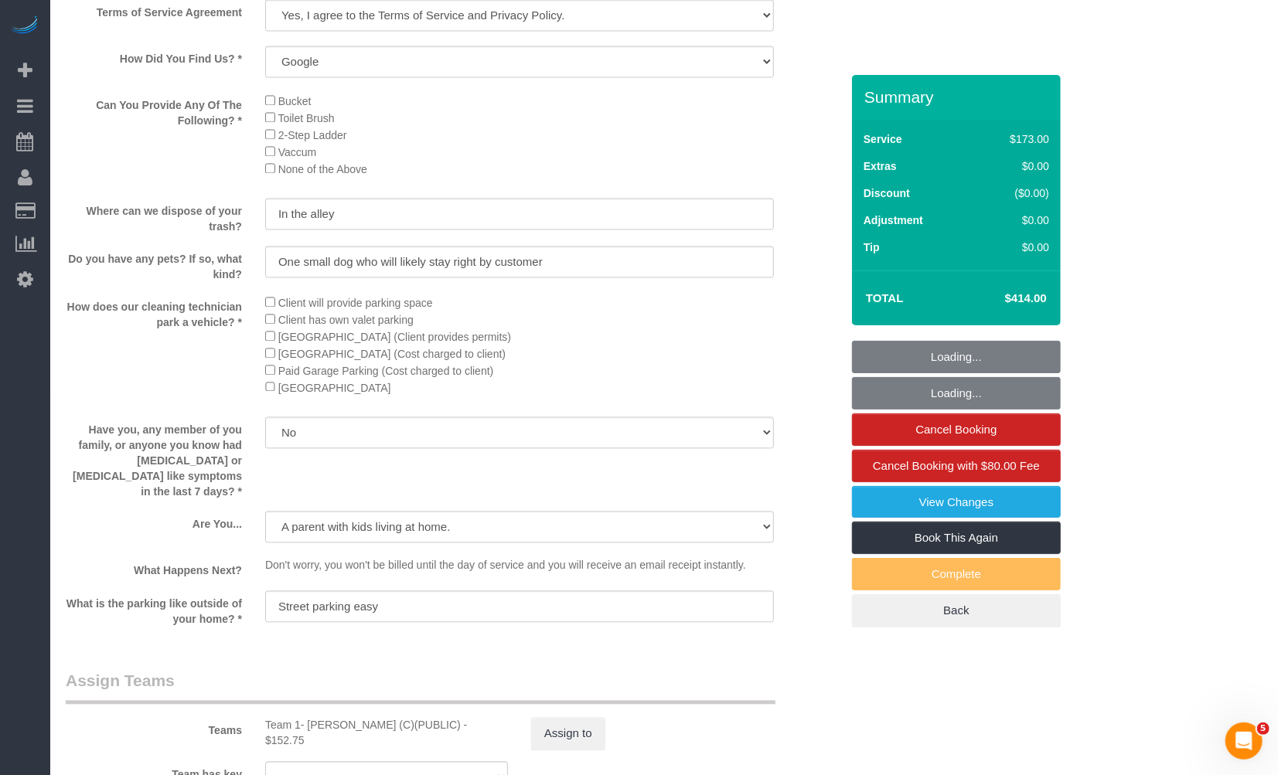
select select "5"
select select "1"
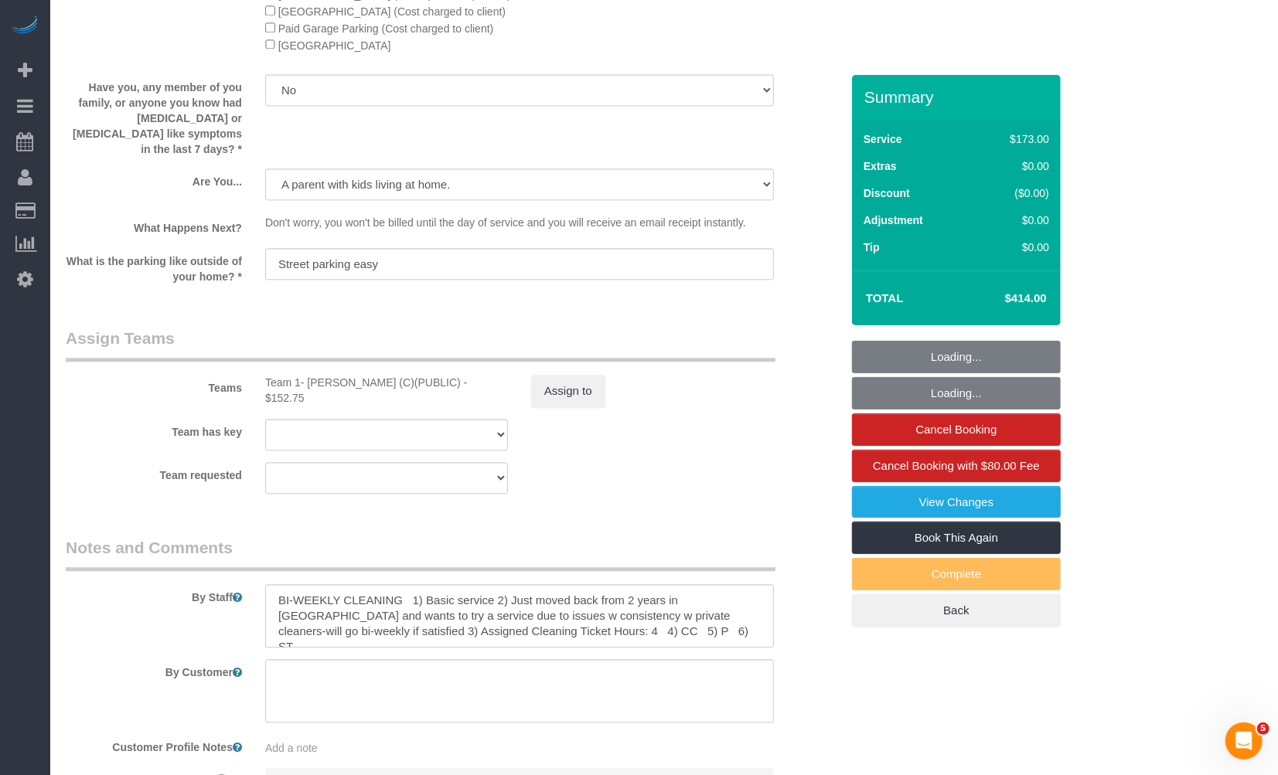
scroll to position [2346, 0]
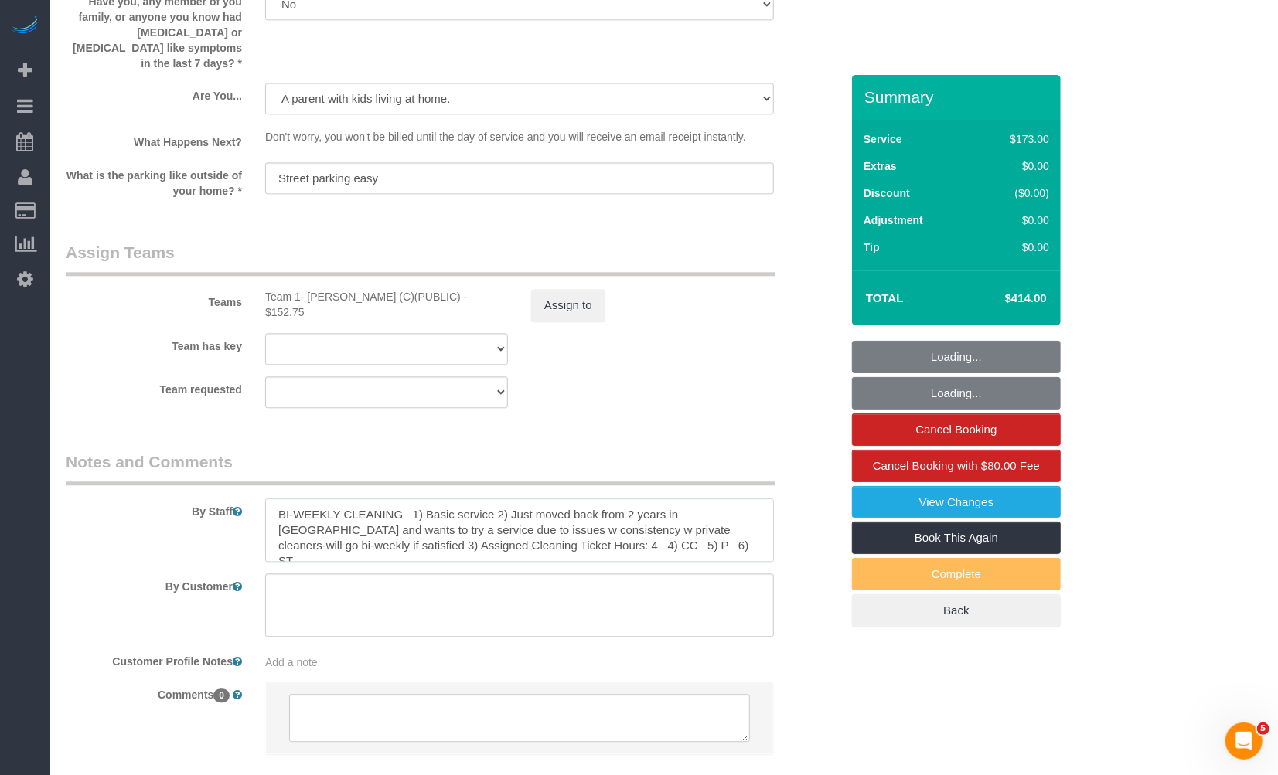
click at [629, 519] on textarea at bounding box center [519, 530] width 509 height 63
click at [527, 557] on textarea at bounding box center [519, 530] width 509 height 63
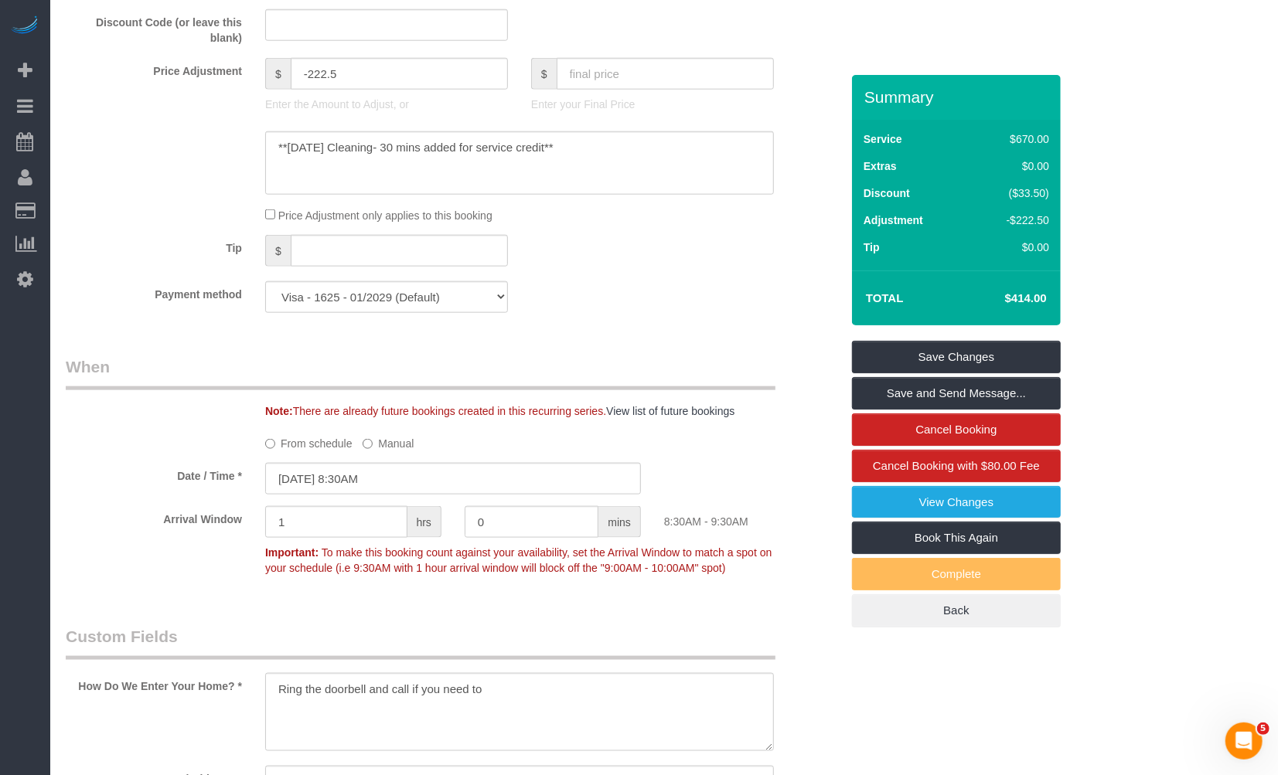
scroll to position [972, 0]
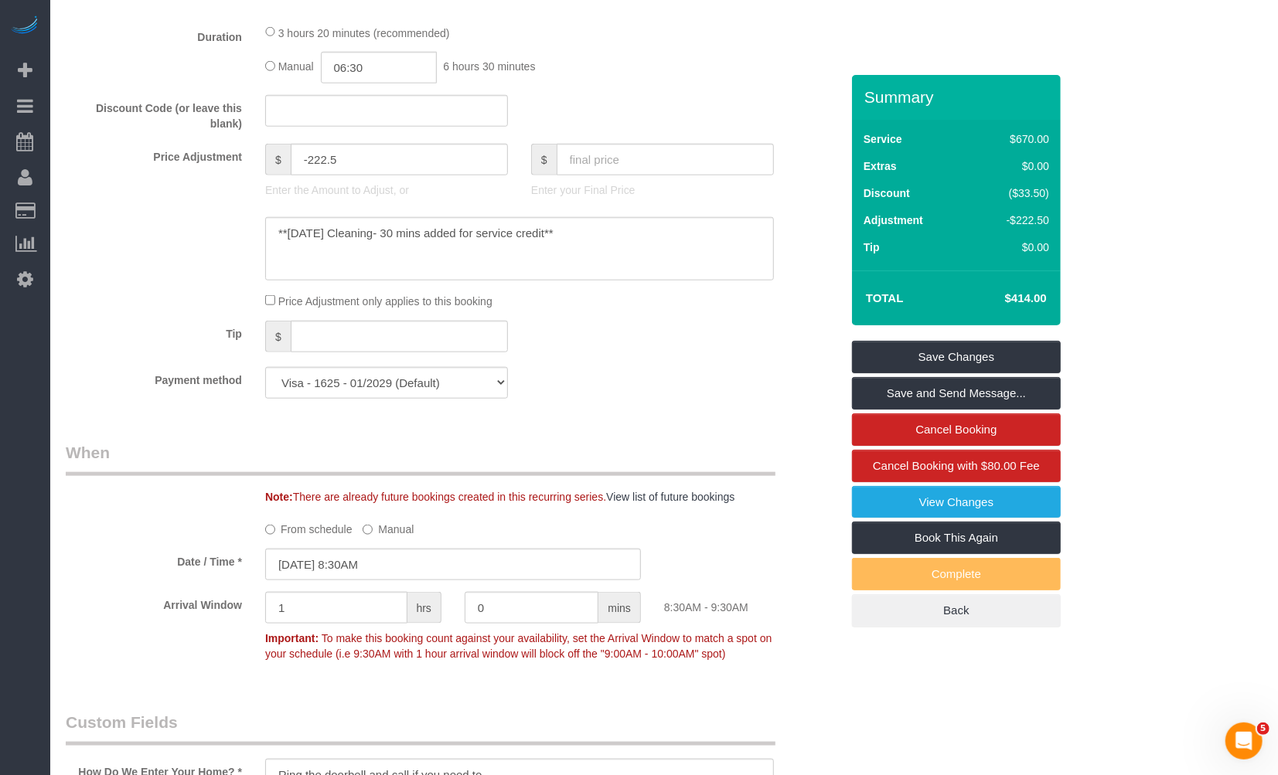
type textarea "BI-WEEKLY CLEANING 1) Basic service 2) Just moved back from 2 years in Spain an…"
click at [625, 254] on textarea at bounding box center [519, 248] width 509 height 63
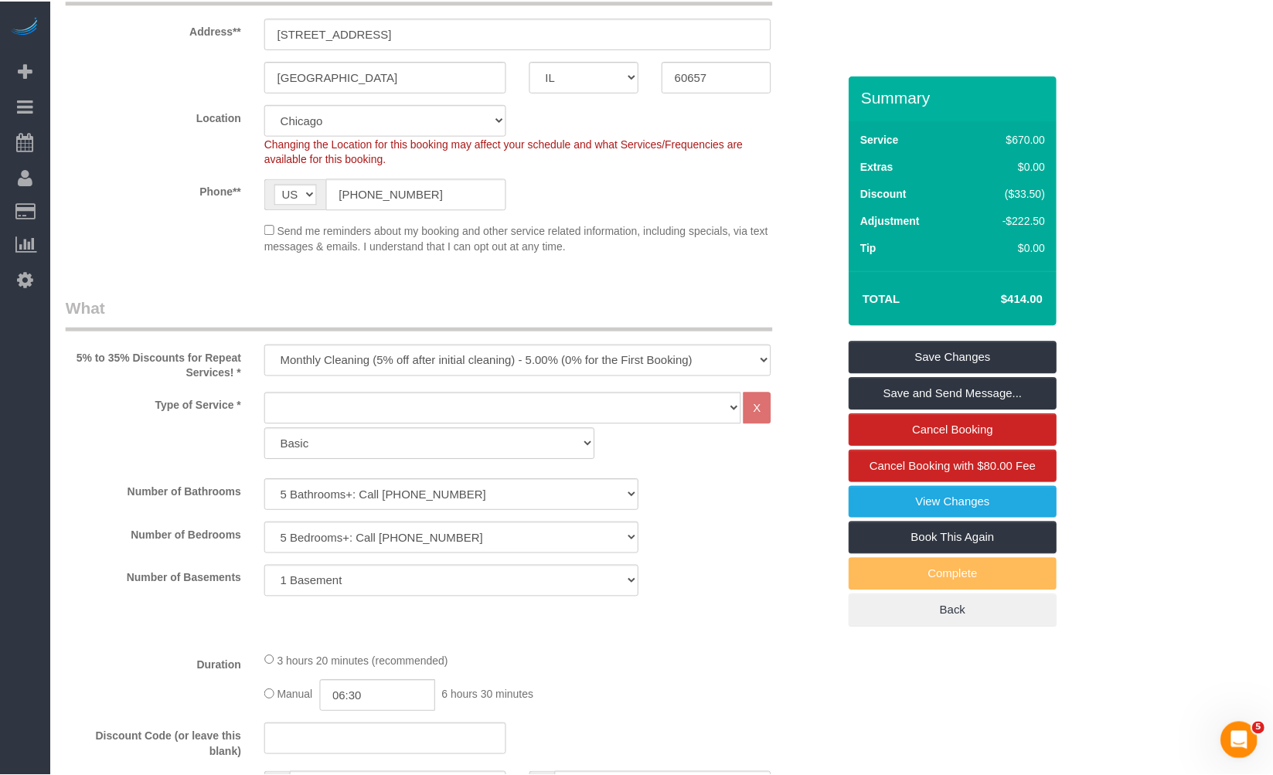
scroll to position [0, 0]
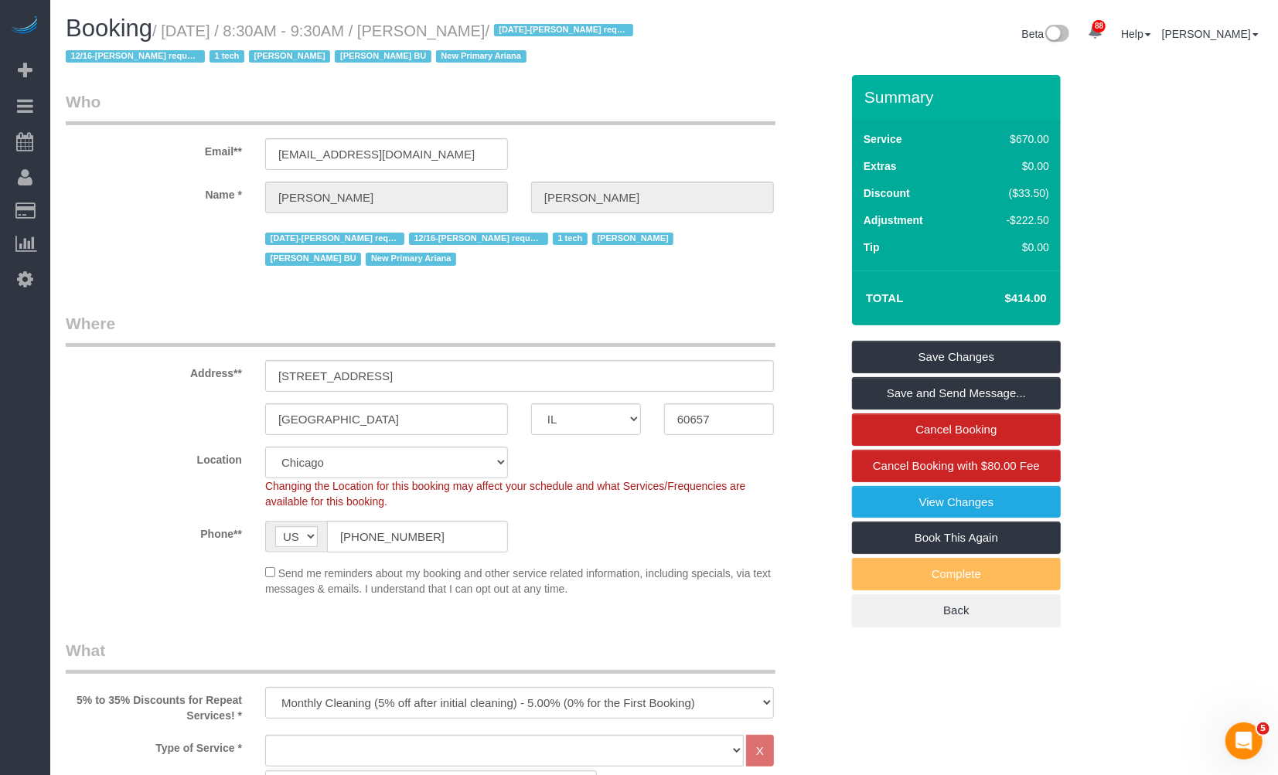
drag, startPoint x: 428, startPoint y: 34, endPoint x: 512, endPoint y: 39, distance: 84.4
click at [512, 39] on small "/ October 16, 2025 / 8:30AM - 9:30AM / Pilar Ortega / 1/16/2025-Pilar requested…" at bounding box center [352, 43] width 572 height 43
copy small "Pilar Ortega"
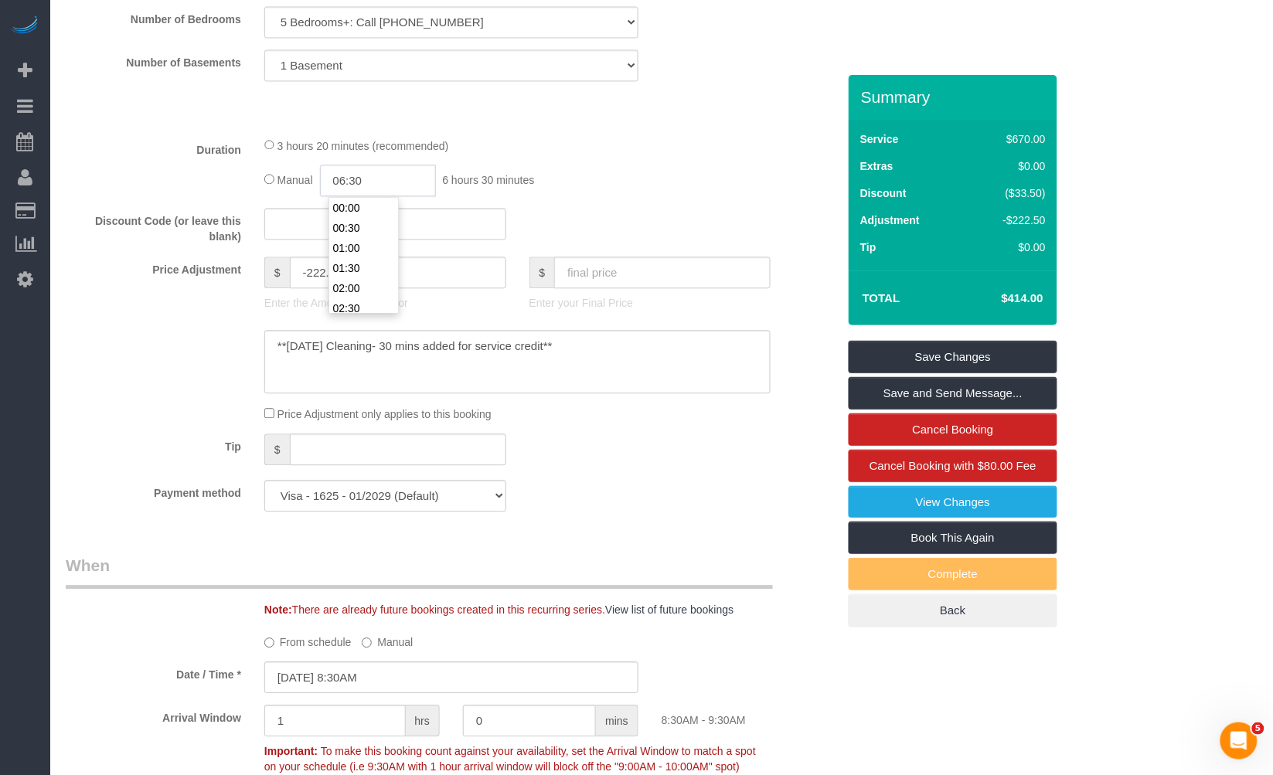
scroll to position [240, 0]
drag, startPoint x: 381, startPoint y: 180, endPoint x: 315, endPoint y: 186, distance: 66.7
click at [315, 186] on div "Manual 06:30 6 hours 30 minutes" at bounding box center [517, 181] width 506 height 32
type input "06:00"
click at [611, 159] on div "3 hours 20 minutes (recommended) Manual 06:00 6 hours 0 minutes" at bounding box center [517, 167] width 529 height 60
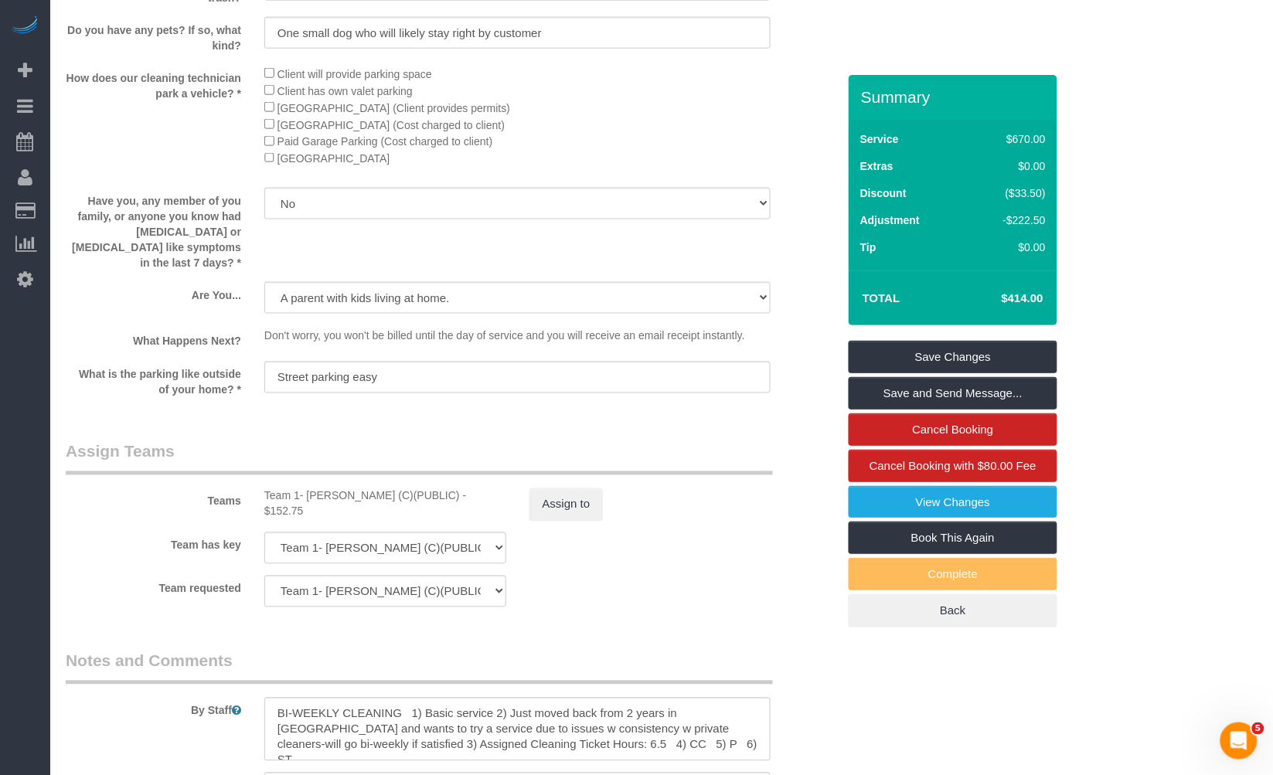
scroll to position [2443, 0]
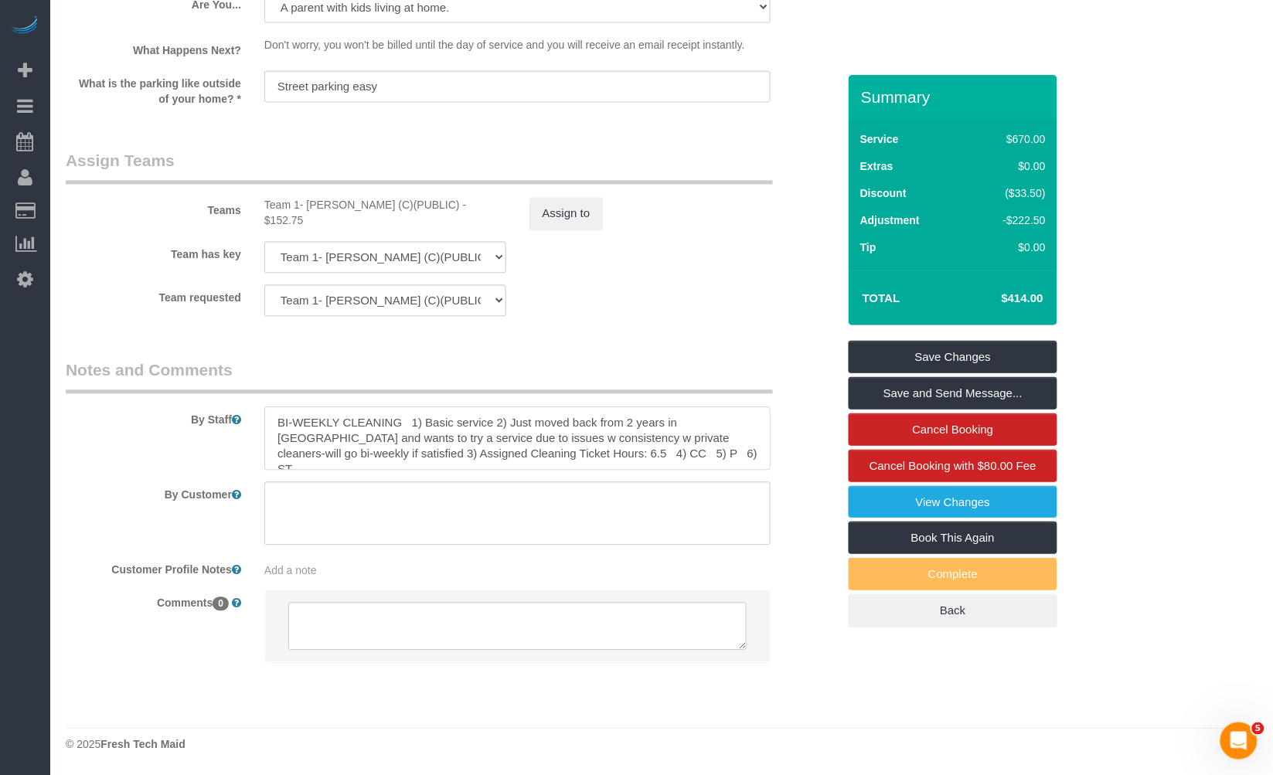
click at [567, 445] on textarea at bounding box center [517, 438] width 506 height 63
click at [521, 449] on textarea at bounding box center [517, 438] width 506 height 63
click at [538, 452] on textarea at bounding box center [517, 438] width 506 height 63
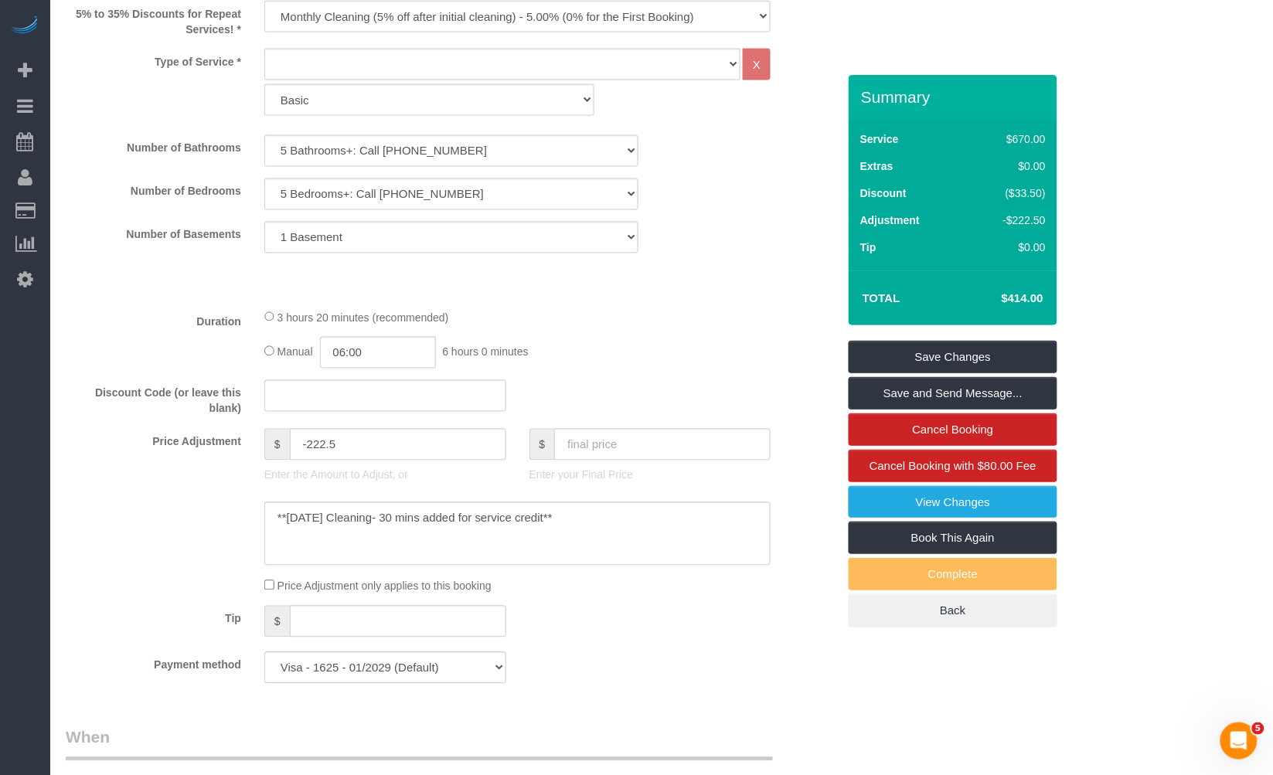
scroll to position [257, 0]
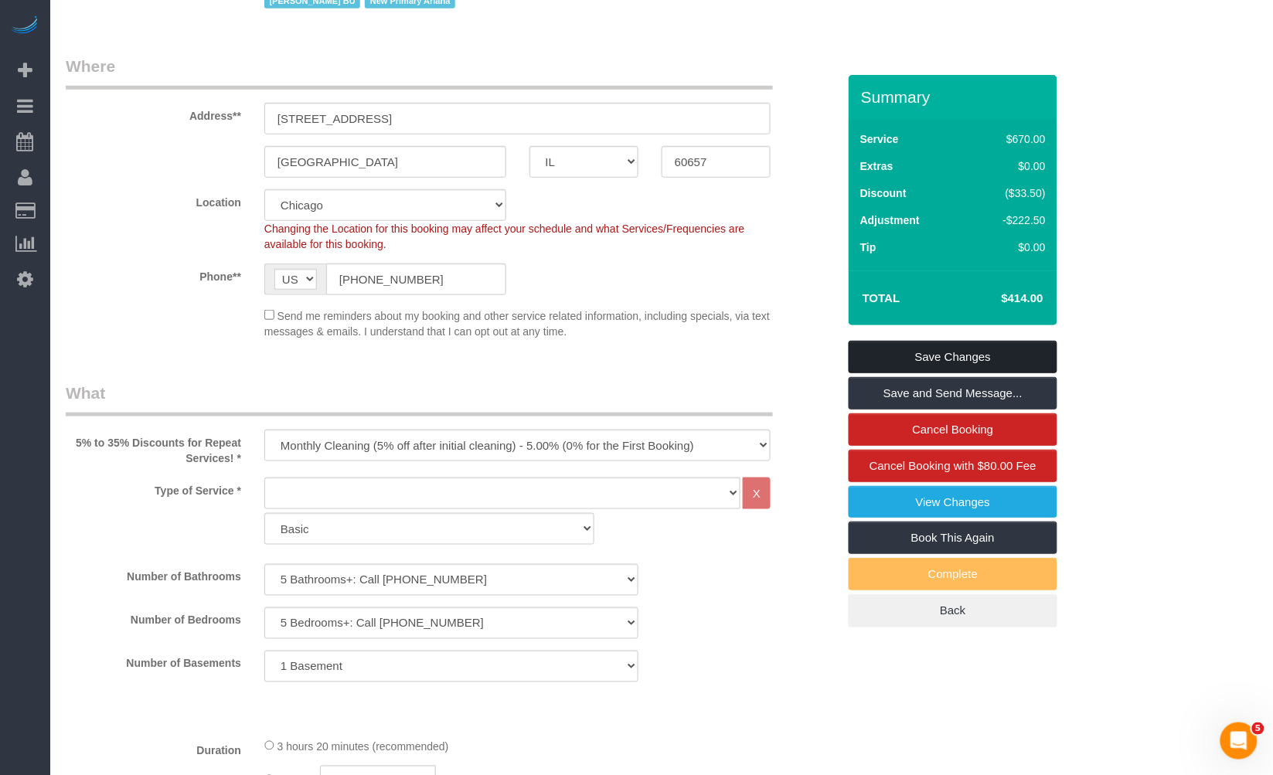
type textarea "BI-WEEKLY CLEANING 1) Basic service 2) Just moved back from 2 years in Spain an…"
click at [948, 348] on link "Save Changes" at bounding box center [953, 357] width 209 height 32
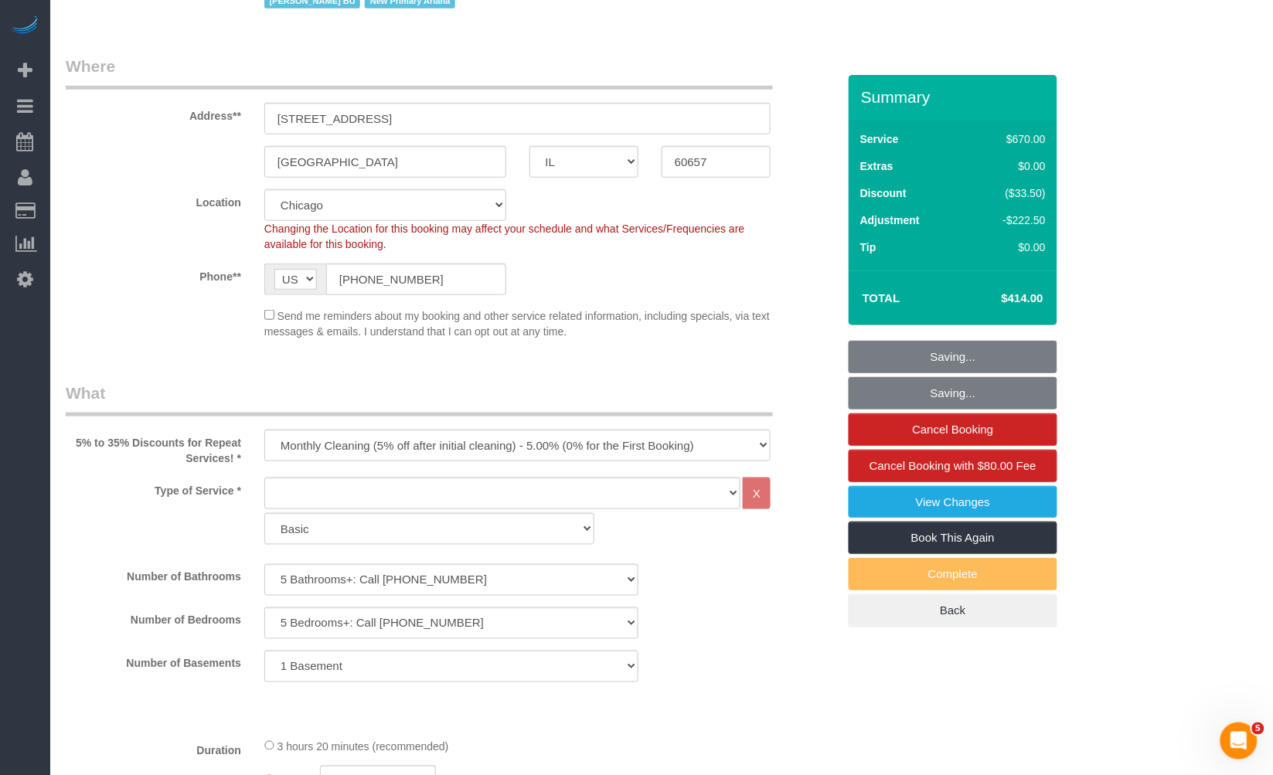
scroll to position [0, 0]
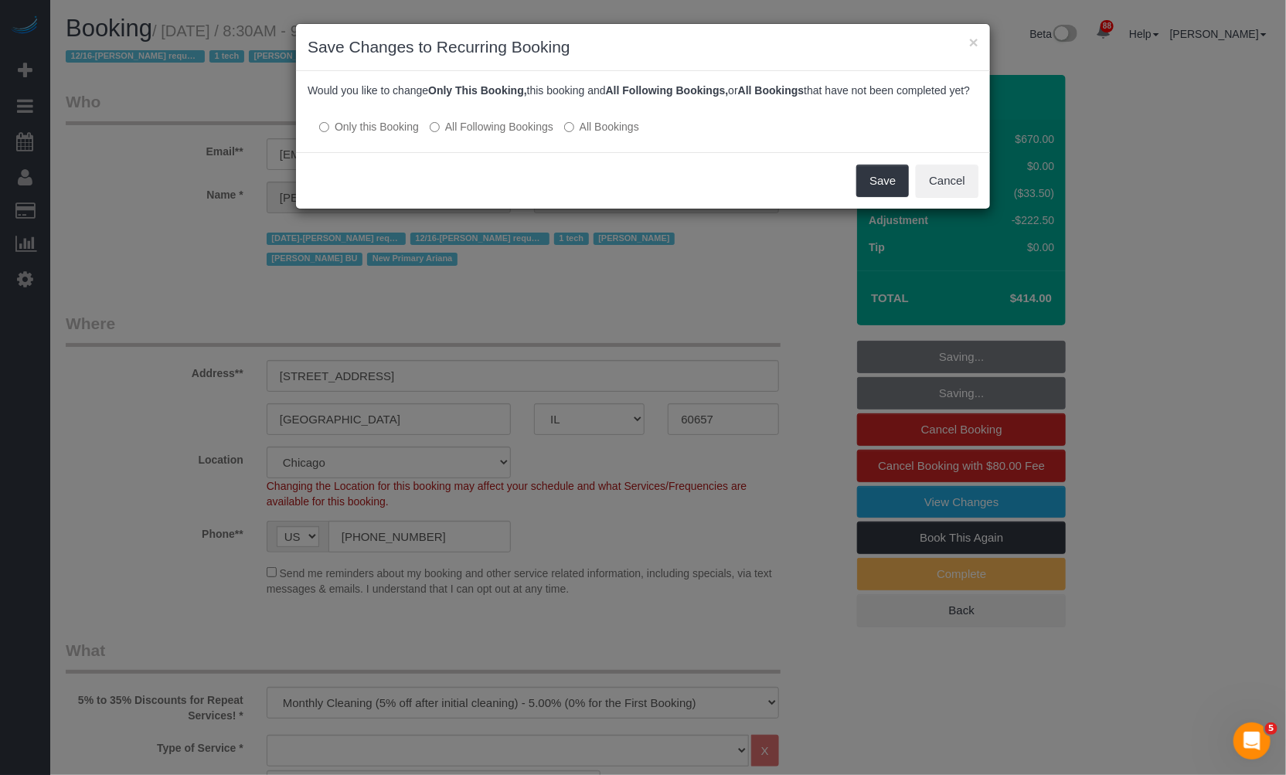
click at [508, 134] on label "All Following Bookings" at bounding box center [492, 126] width 124 height 15
click at [876, 196] on button "Save" at bounding box center [882, 181] width 53 height 32
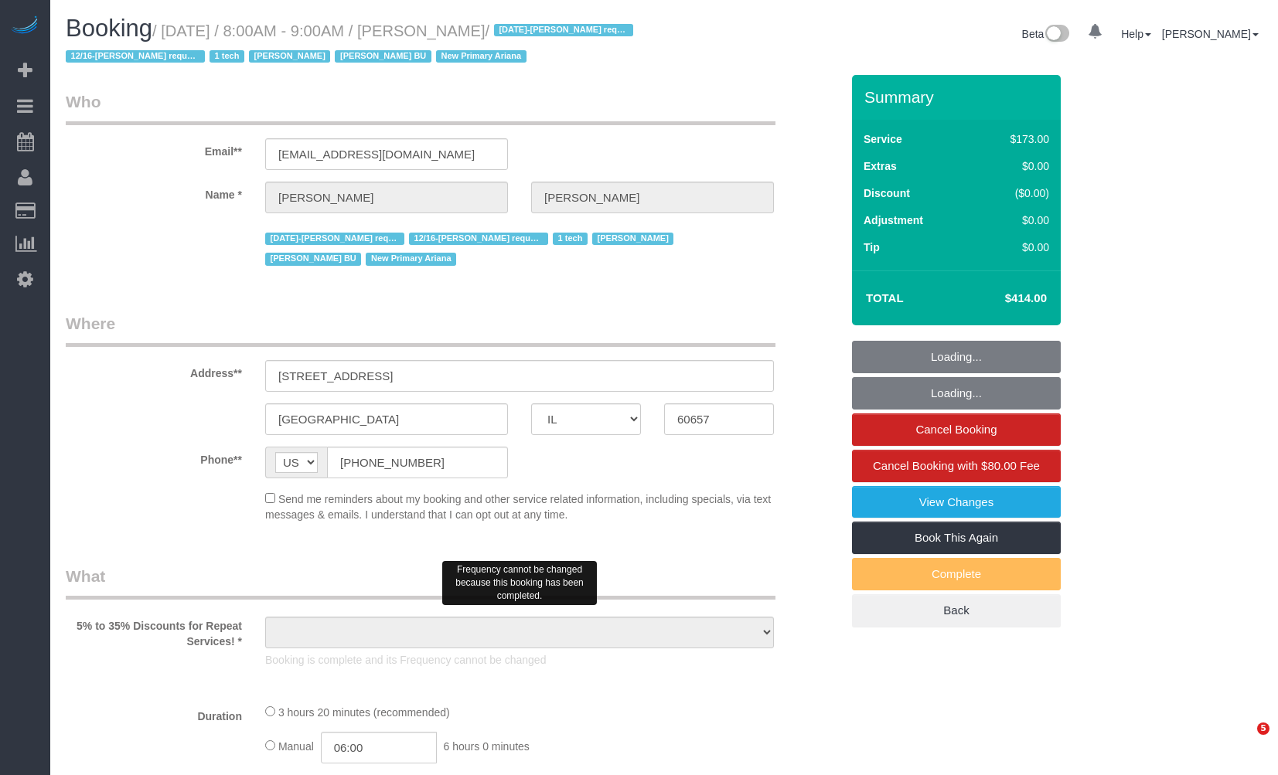
select select "IL"
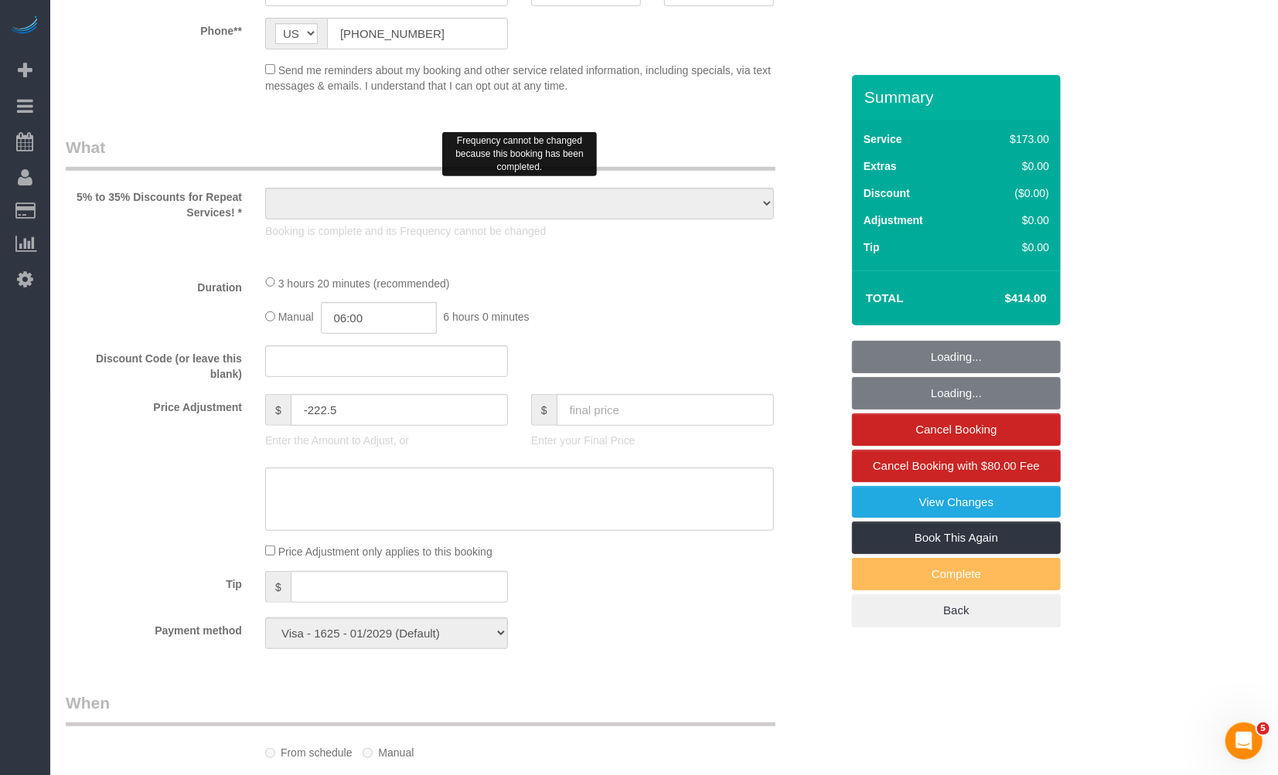
select select "number:1"
select select "number:58"
select select "number:139"
select select "number:104"
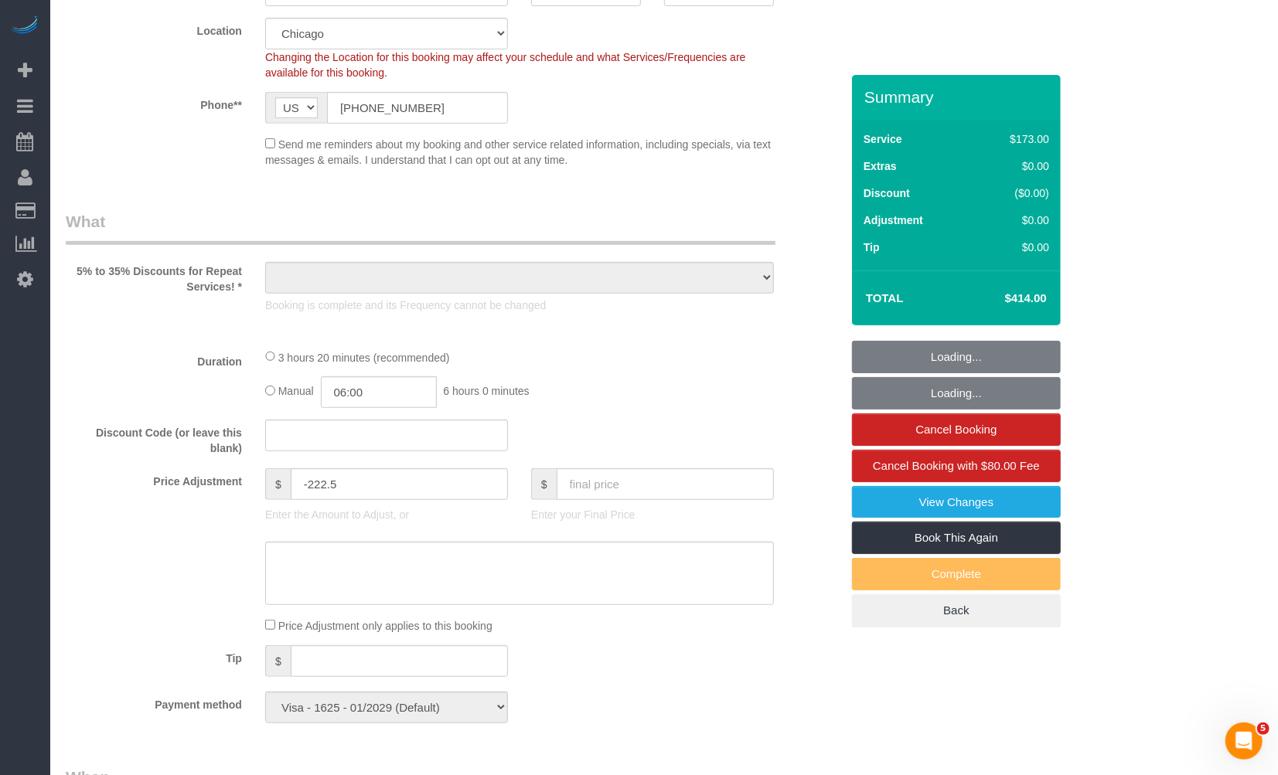
select select "object:1081"
select select "5"
select select "1"
select select "spot1"
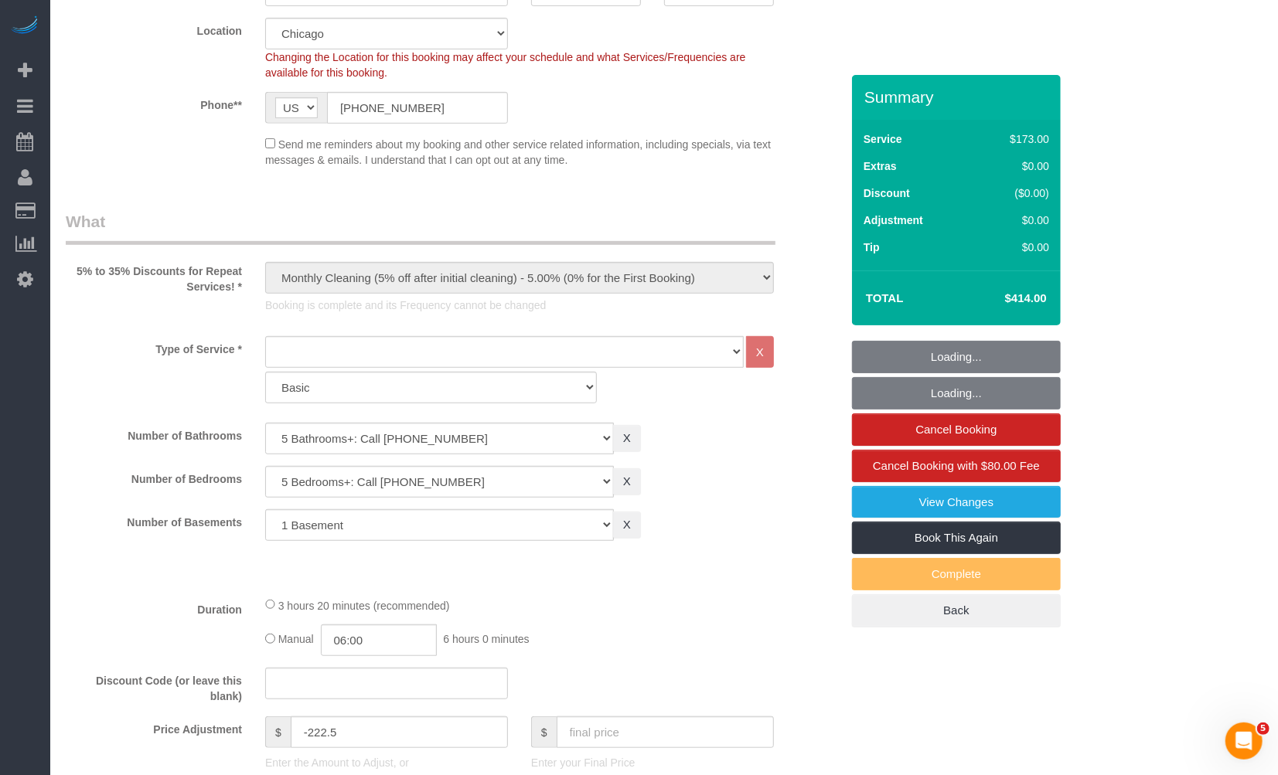
select select "object:1266"
select select "5"
select select "1"
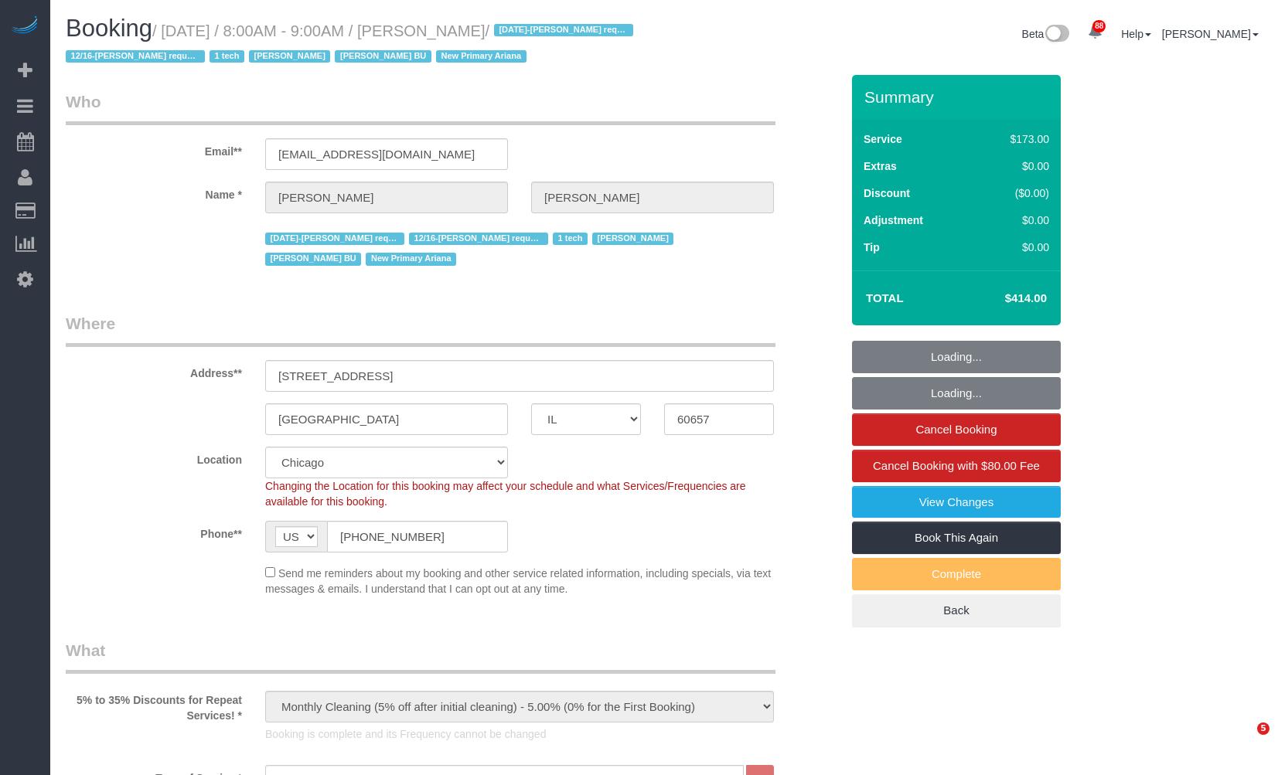
select select "IL"
select select "5"
select select "1"
select select "spot1"
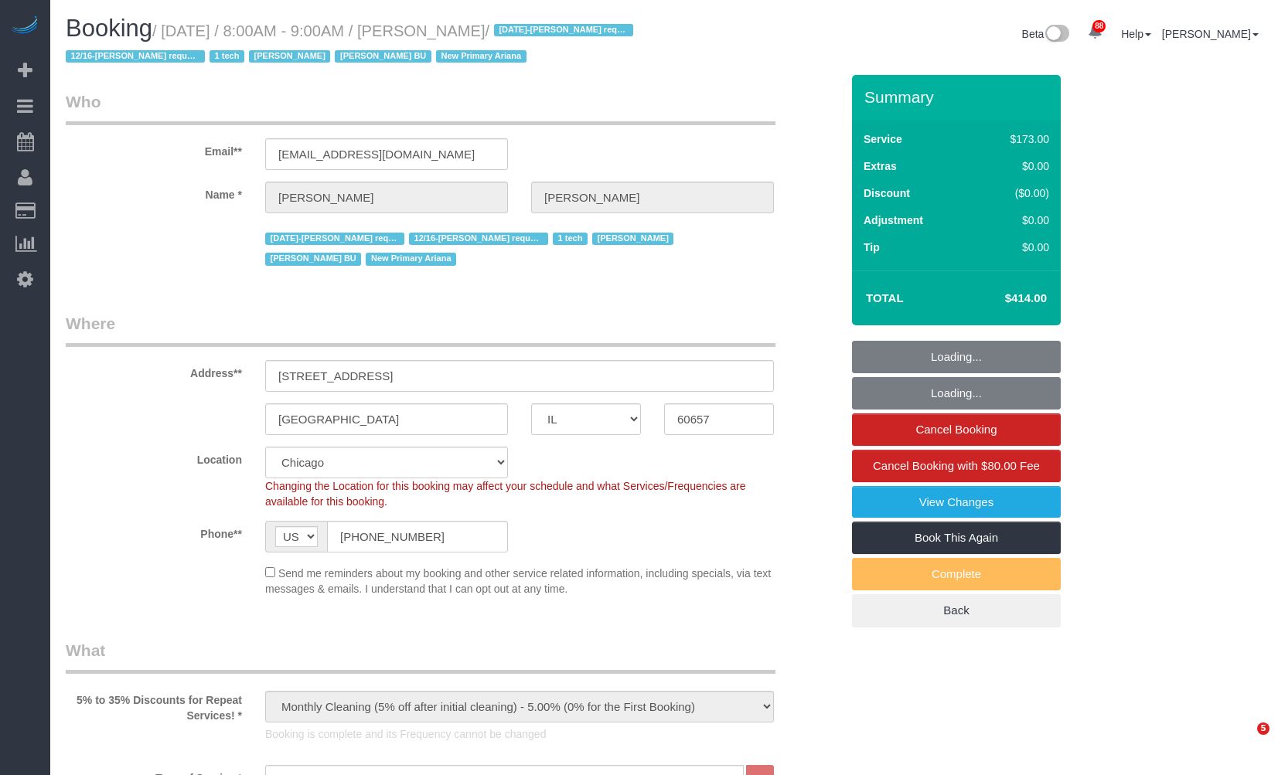
select select "number:1"
select select "number:58"
select select "number:139"
select select "number:104"
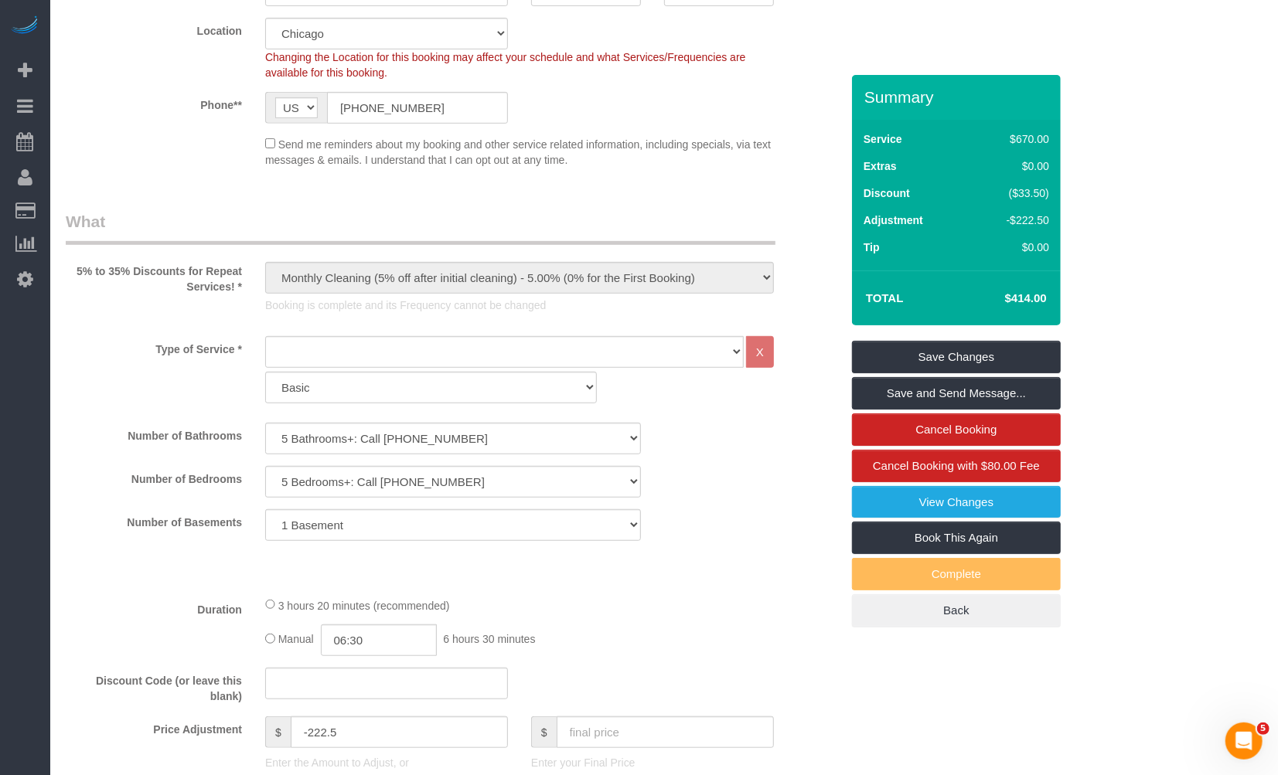
scroll to position [773, 0]
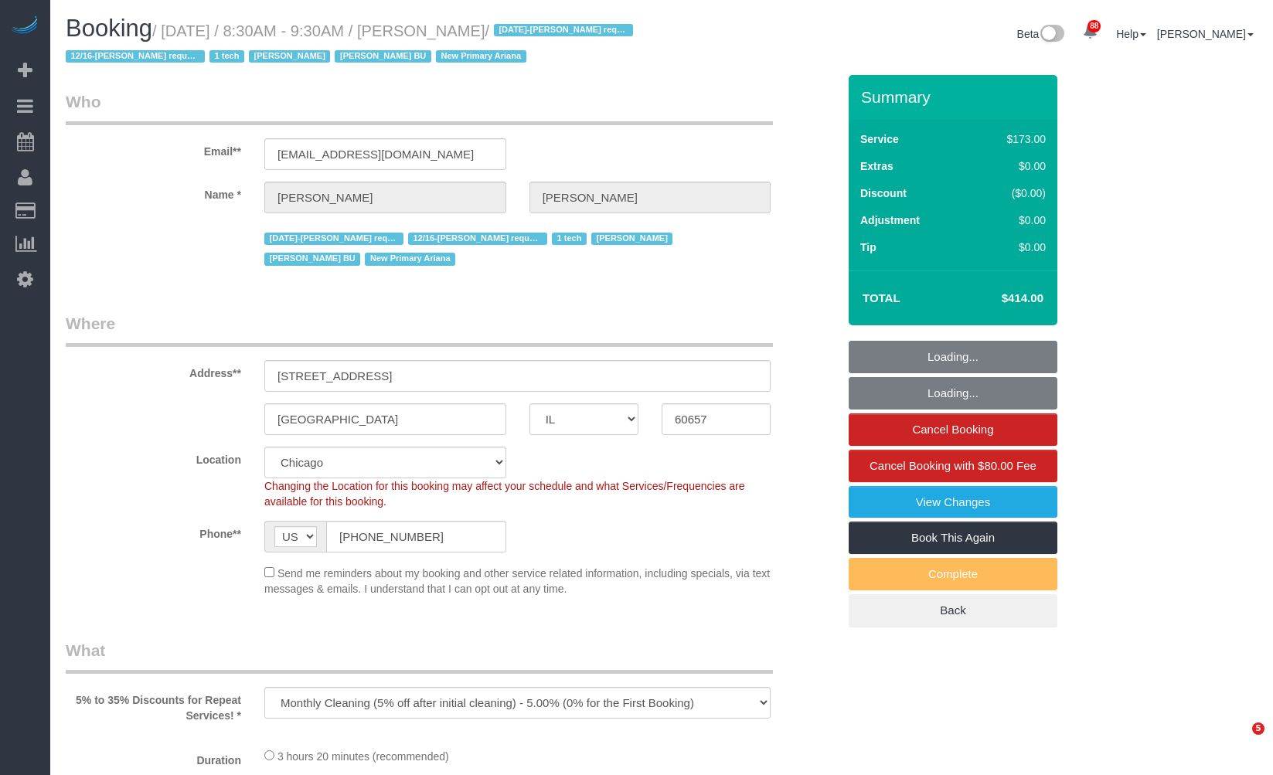
select select "IL"
select select "number:1"
select select "number:58"
select select "number:139"
select select "number:104"
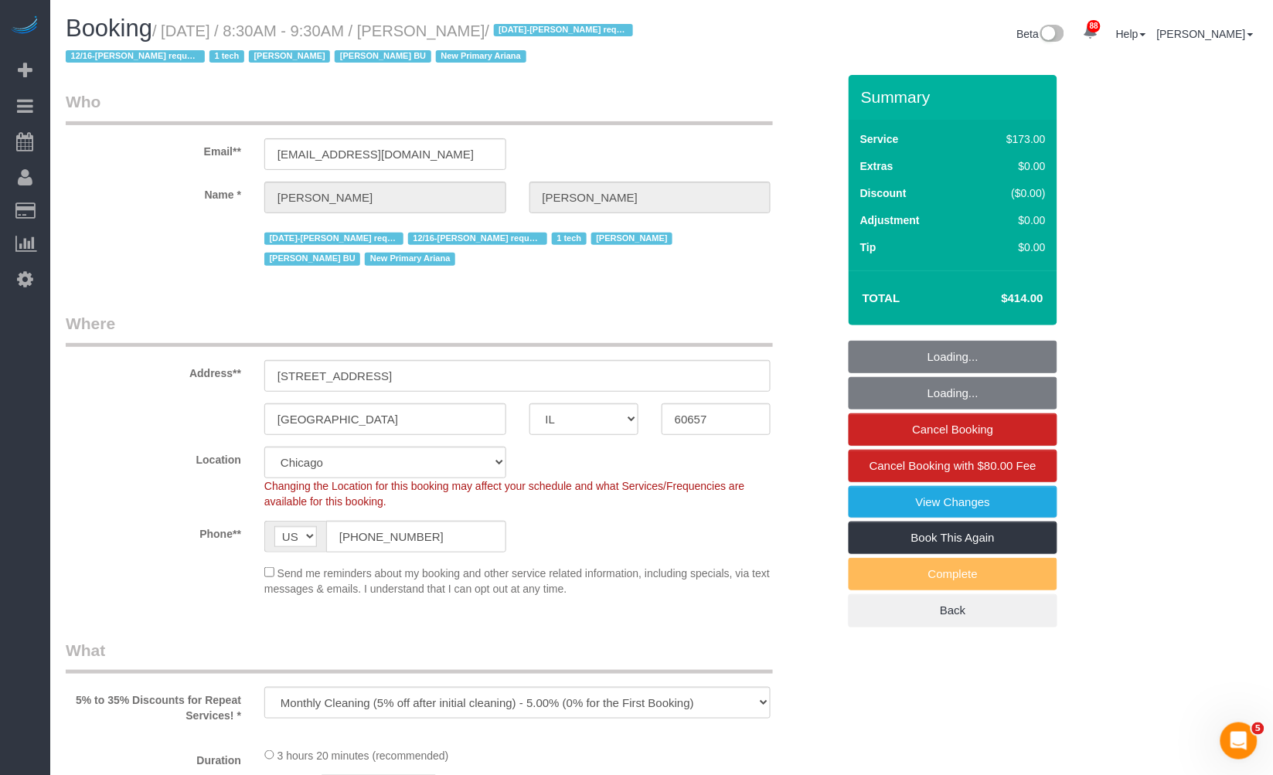
select select "object:1079"
select select "5"
select select "1"
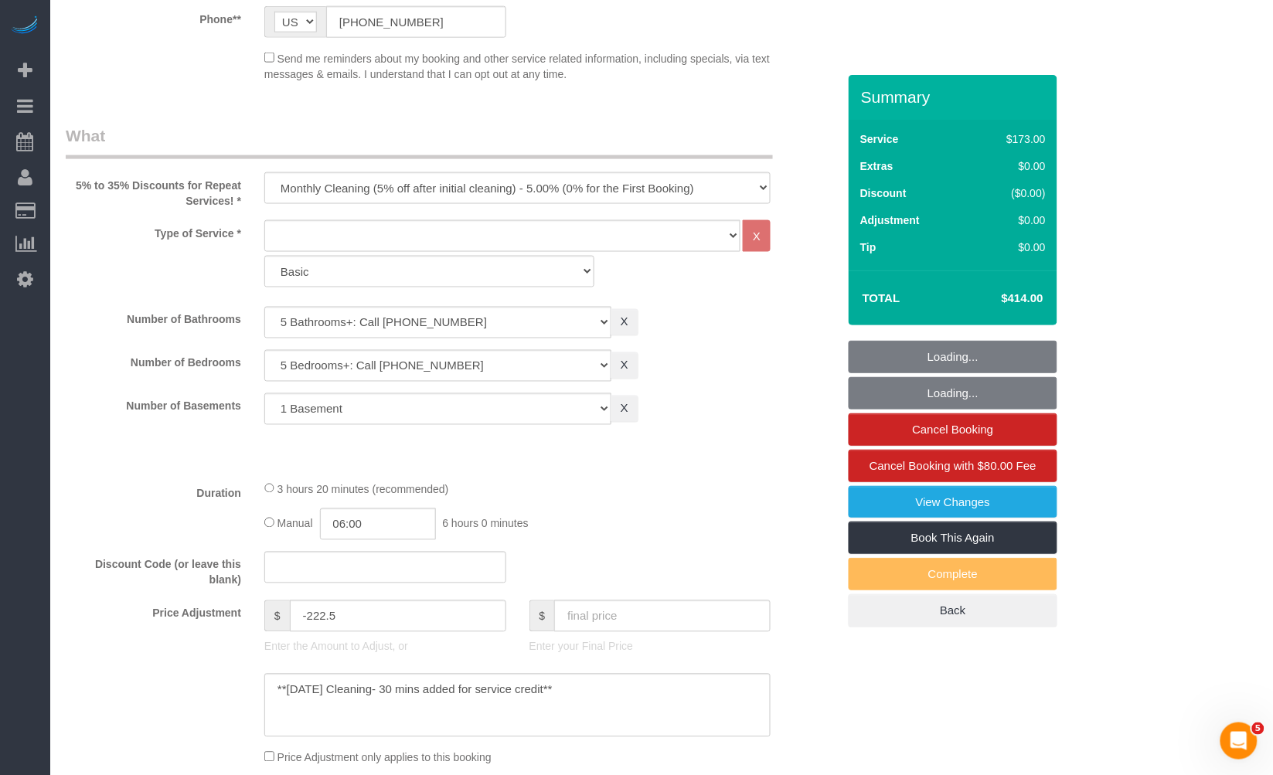
select select "5"
select select "1"
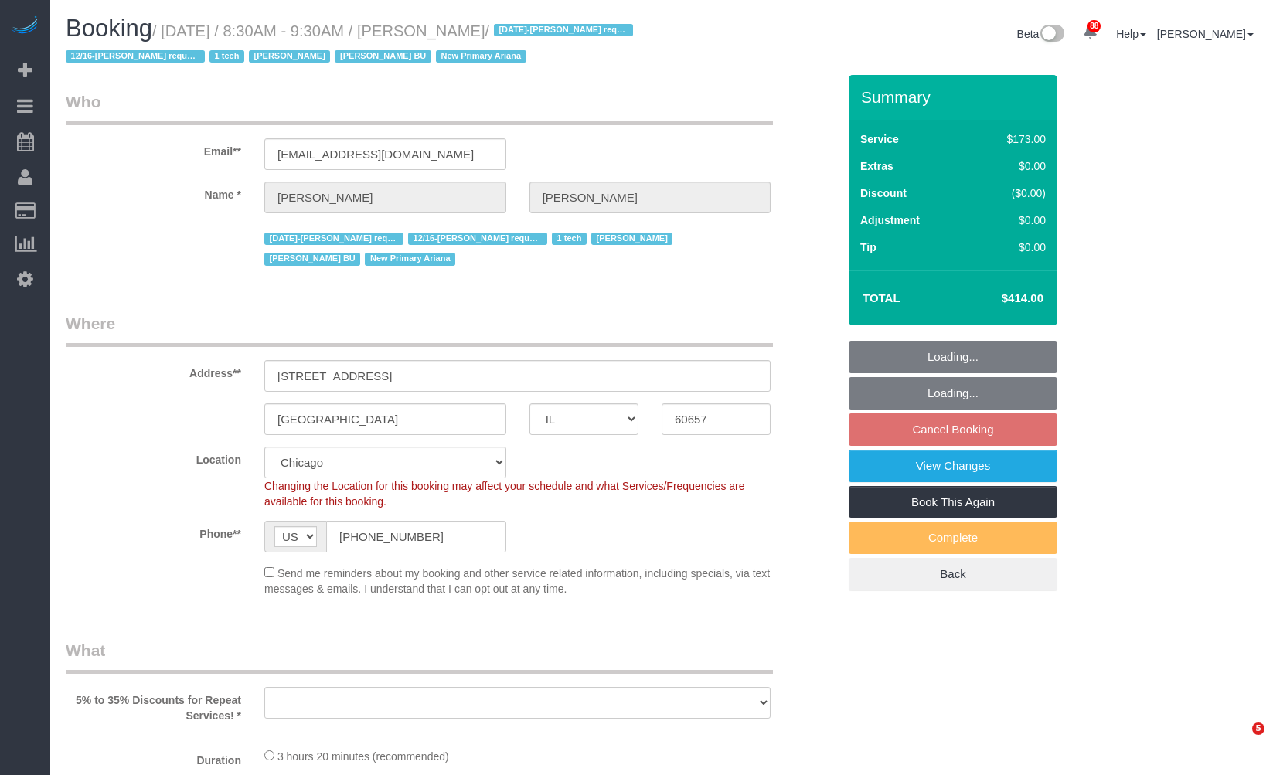
select select "IL"
select select "number:1"
select select "number:58"
select select "number:139"
select select "number:104"
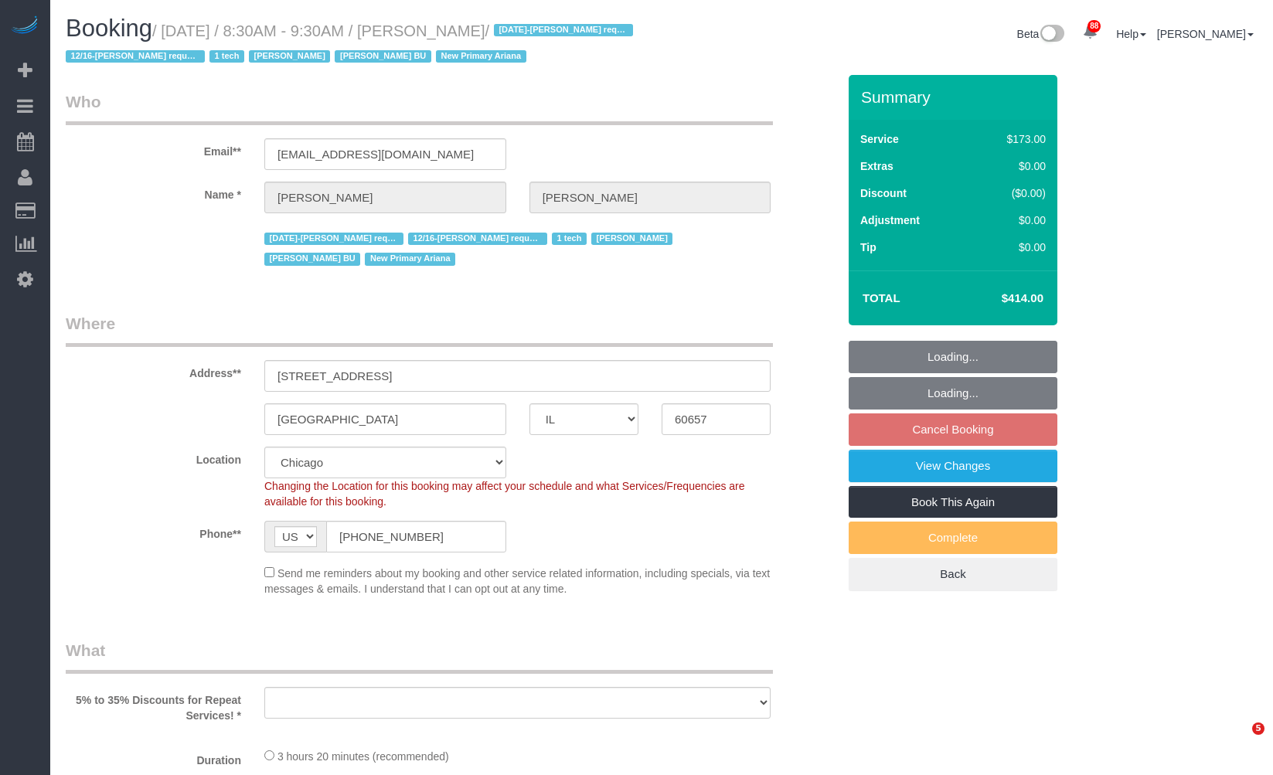
select select "object:1261"
select select "5"
select select "1"
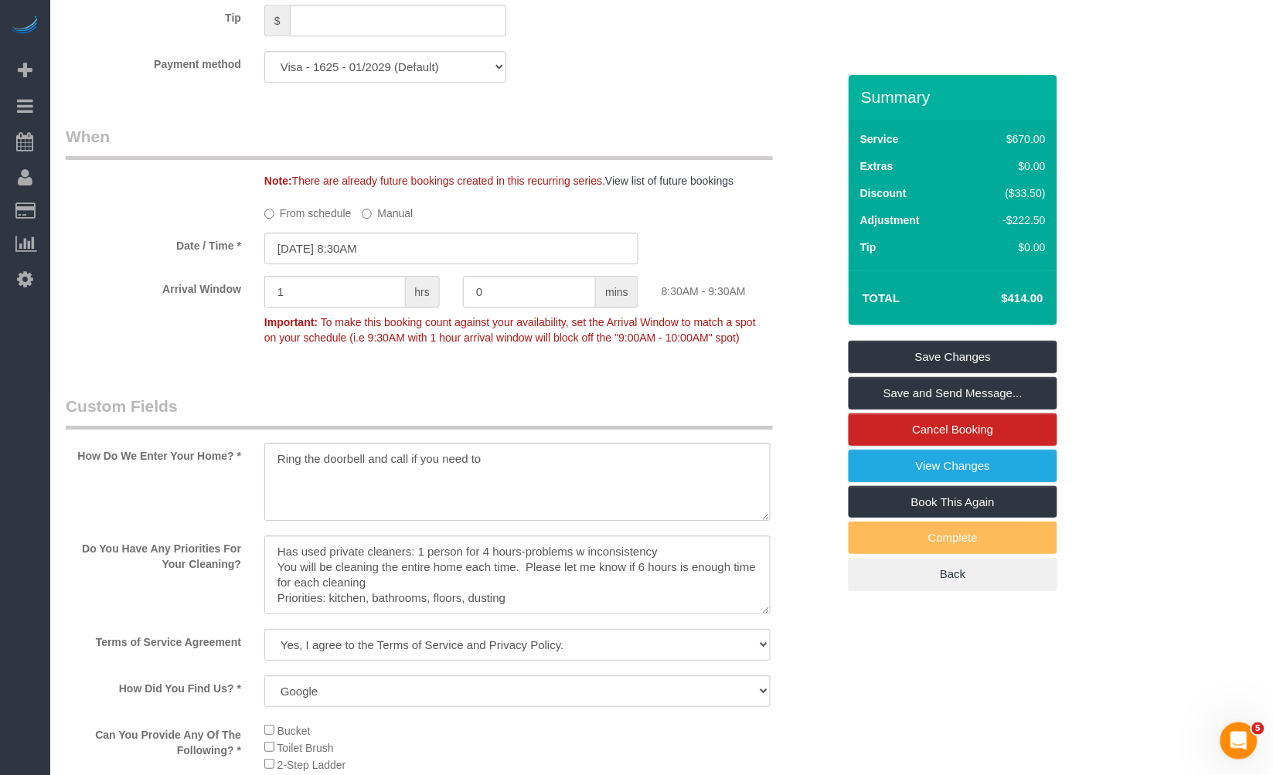
scroll to position [1459, 0]
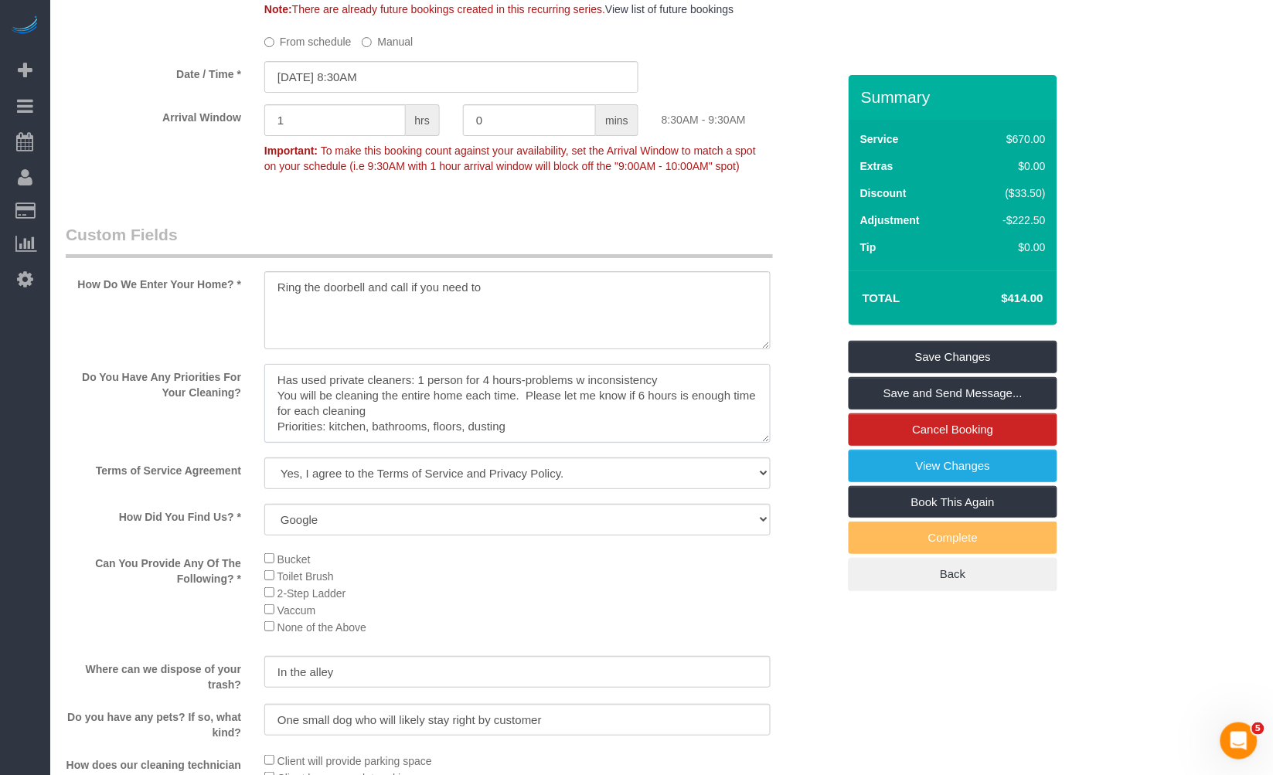
click at [500, 392] on textarea at bounding box center [517, 403] width 506 height 79
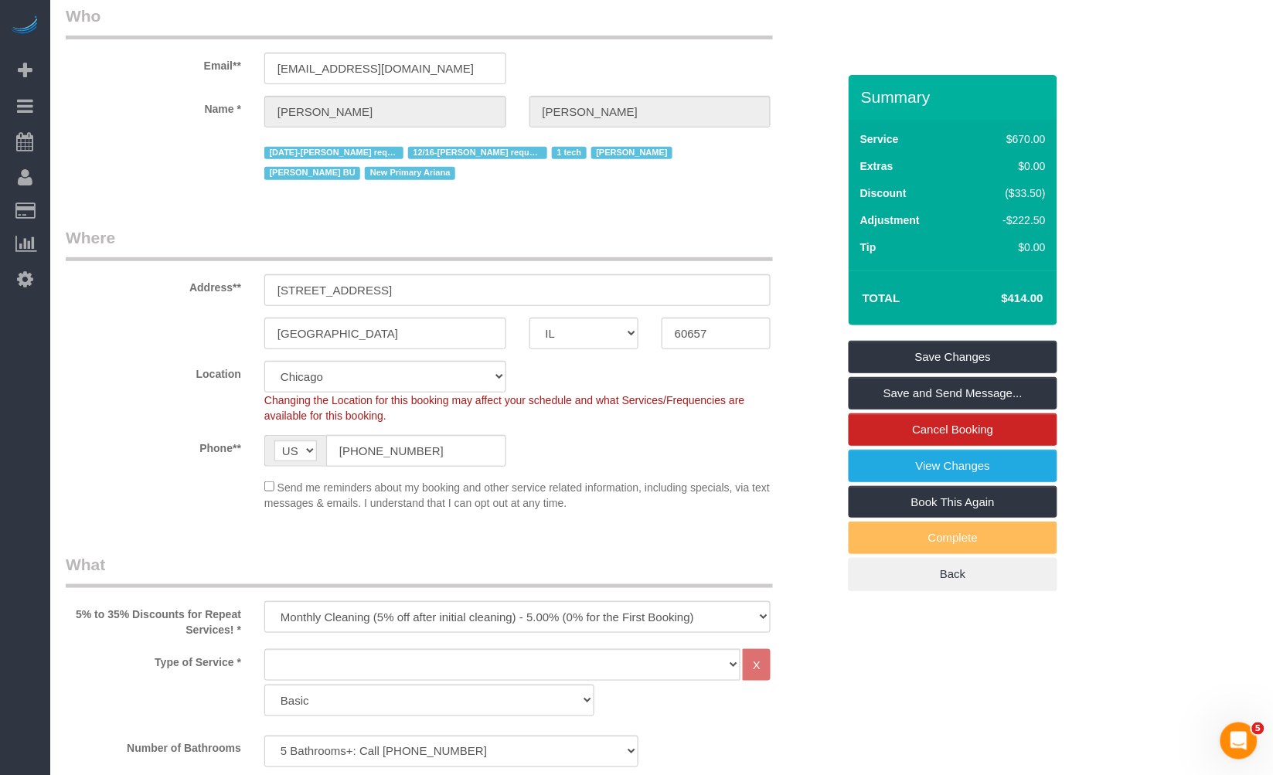
scroll to position [0, 0]
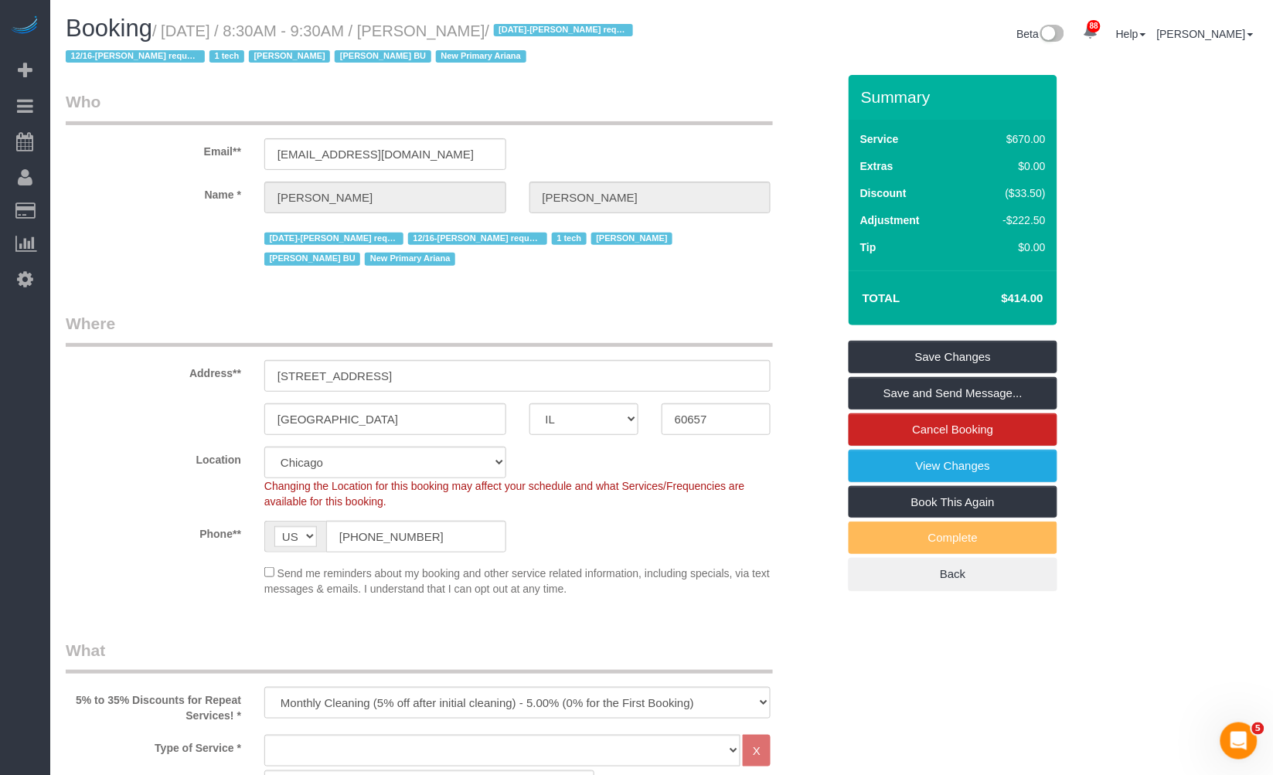
drag, startPoint x: 536, startPoint y: 27, endPoint x: 447, endPoint y: 40, distance: 90.6
click at [447, 40] on h1 "Booking / November 13, 2025 / 8:30AM - 9:30AM / Pilar Ortega / 1/16/2025-Pilar …" at bounding box center [358, 41] width 584 height 53
copy small "Pilar Ortega /"
click at [816, 72] on div "Booking / November 13, 2025 / 8:30AM - 9:30AM / Pilar Ortega / 1/16/2025-Pilar …" at bounding box center [661, 45] width 1215 height 60
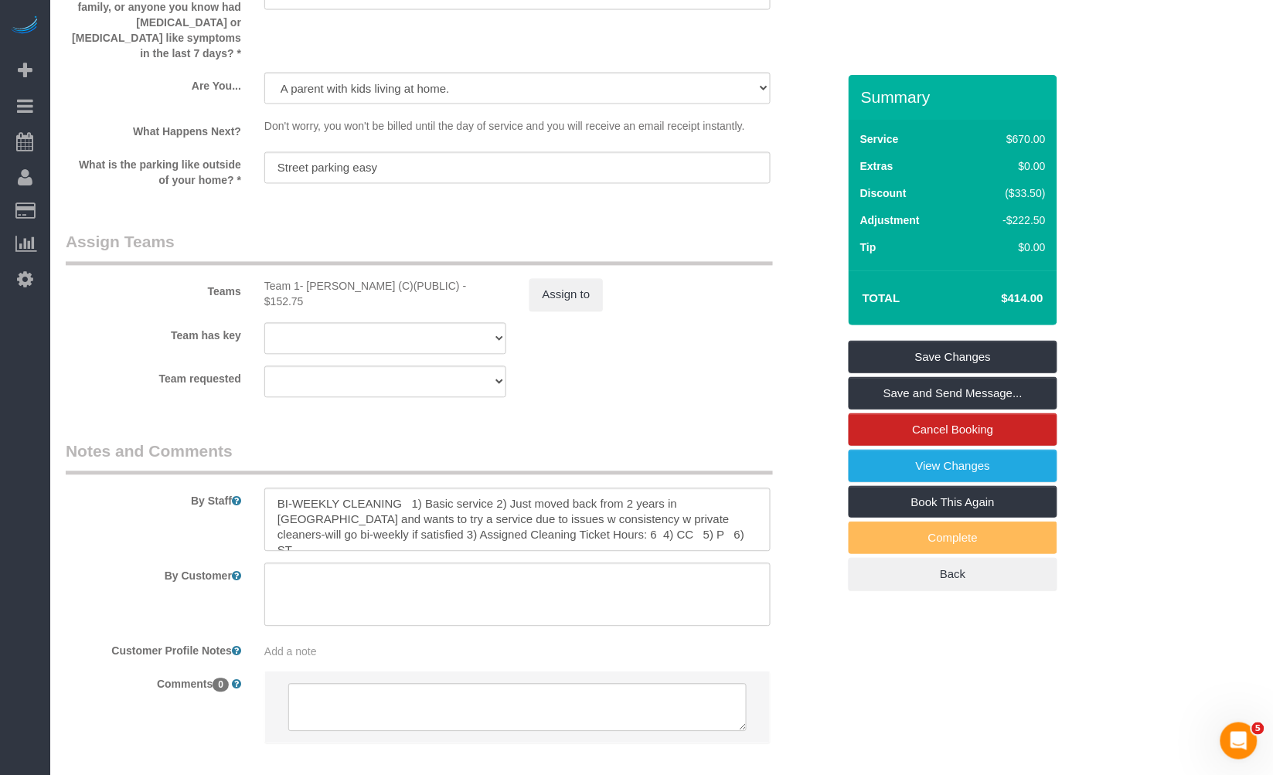
scroll to position [2013, 0]
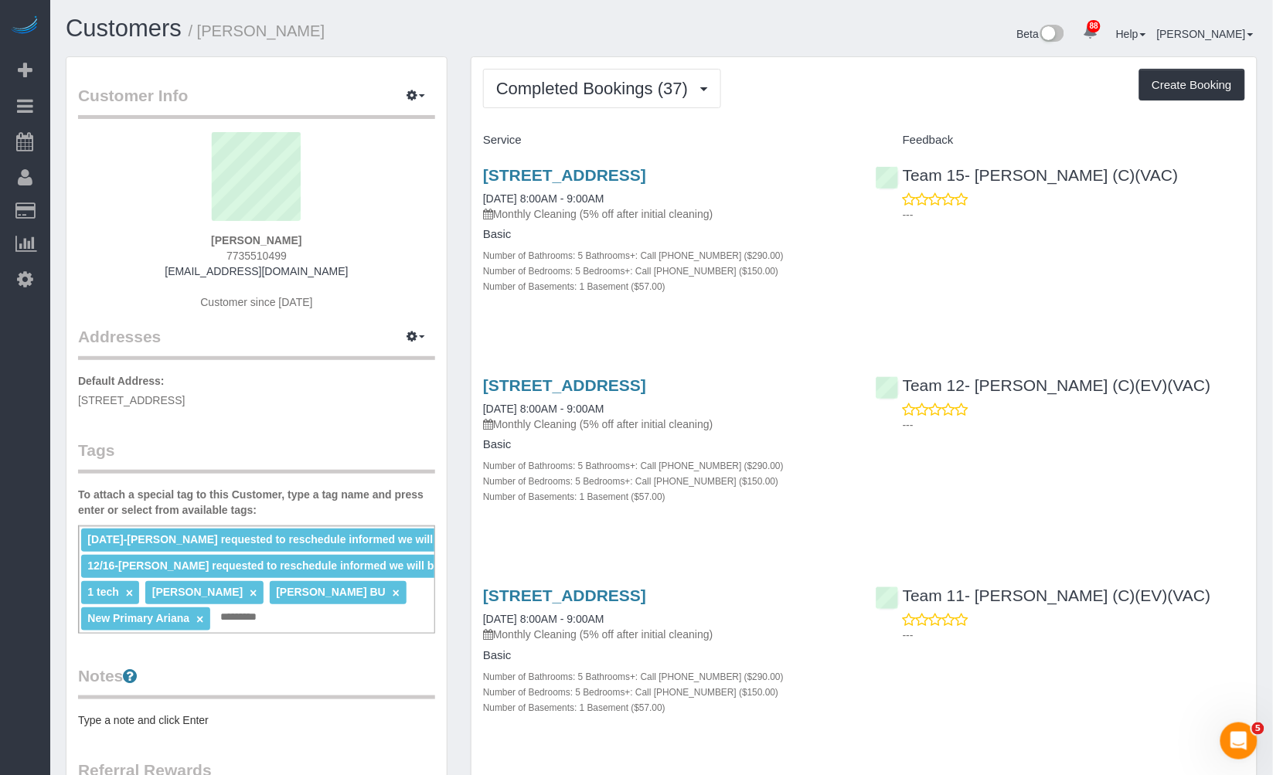
click at [779, 70] on div "Completed Bookings (37) Completed Bookings (37) Upcoming Bookings (16) Cancelle…" at bounding box center [864, 88] width 762 height 39
click at [638, 87] on span "Completed Bookings (37)" at bounding box center [595, 88] width 199 height 19
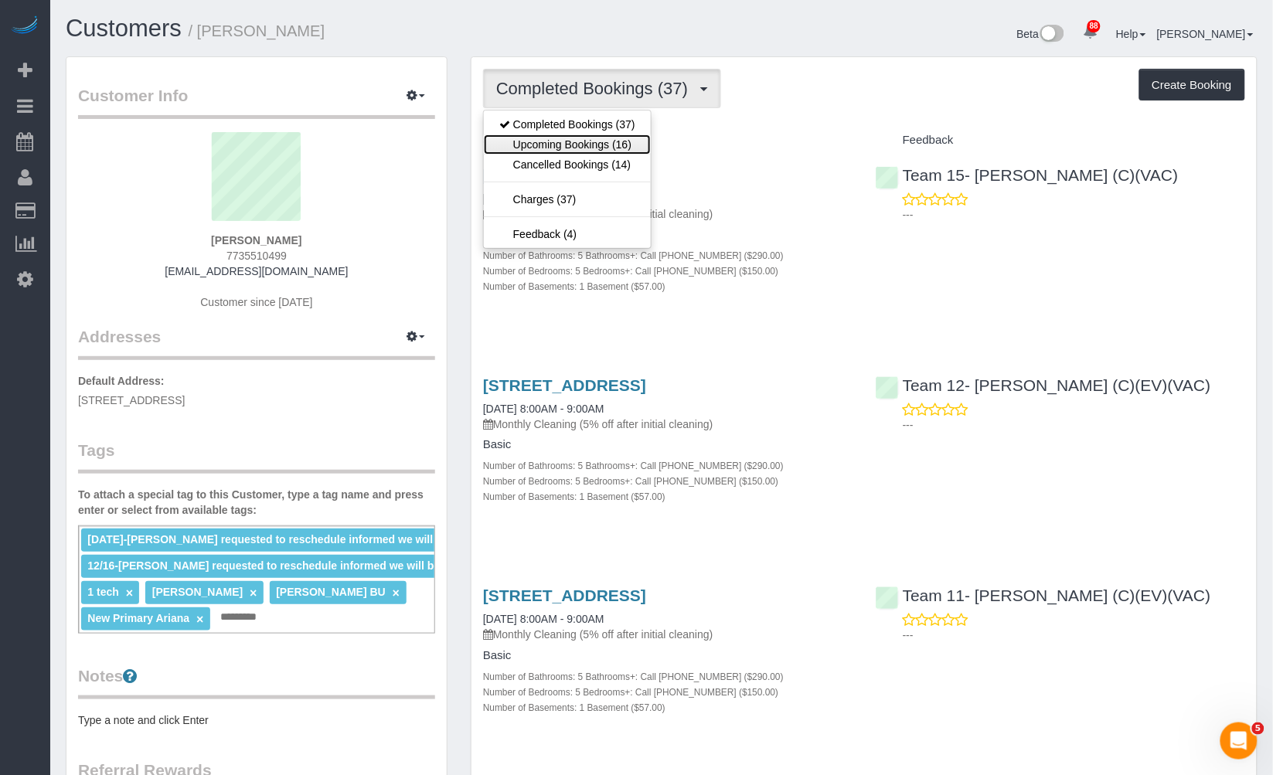
click at [568, 145] on link "Upcoming Bookings (16)" at bounding box center [567, 144] width 167 height 20
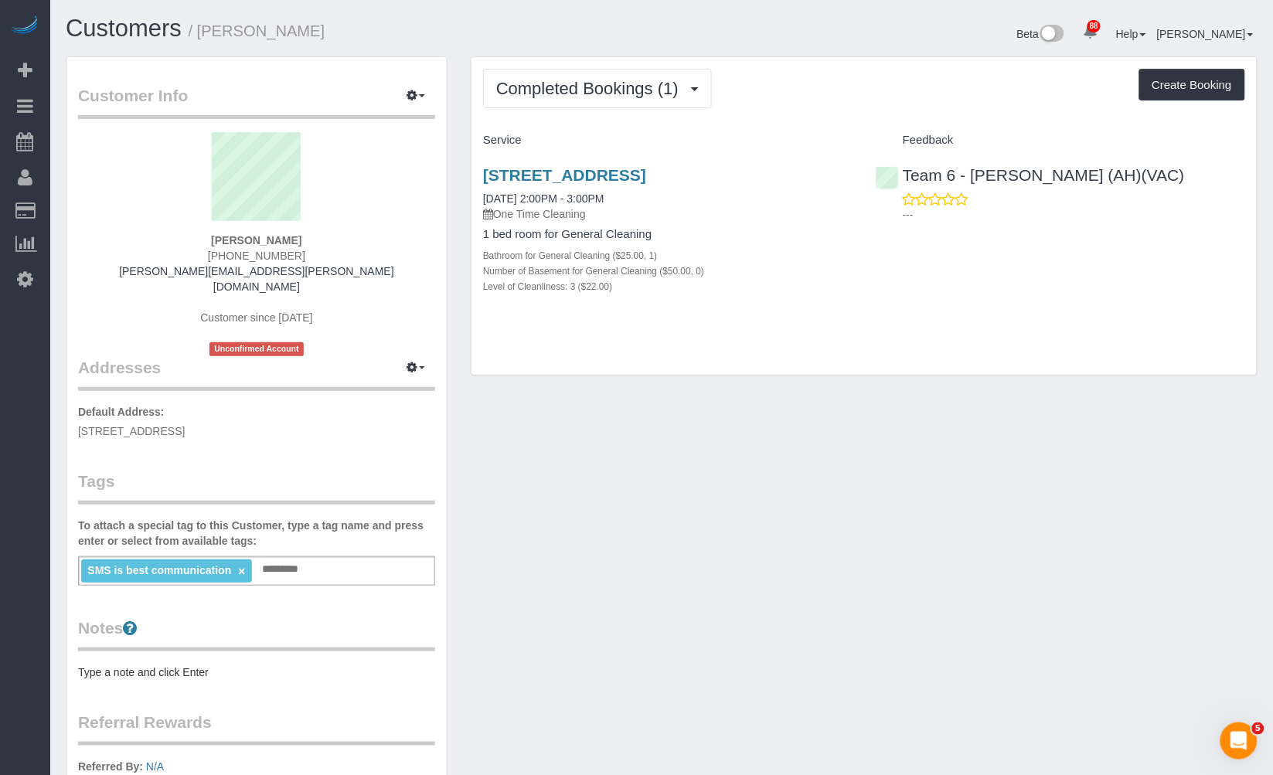
drag, startPoint x: 317, startPoint y: 257, endPoint x: 220, endPoint y: 259, distance: 96.7
click at [220, 259] on div "[PERSON_NAME] [PHONE_NUMBER] [PERSON_NAME][EMAIL_ADDRESS][PERSON_NAME][DOMAIN_N…" at bounding box center [256, 244] width 357 height 224
copy span "[PHONE_NUMBER]"
click at [636, 79] on span "Completed Bookings (1)" at bounding box center [591, 88] width 190 height 19
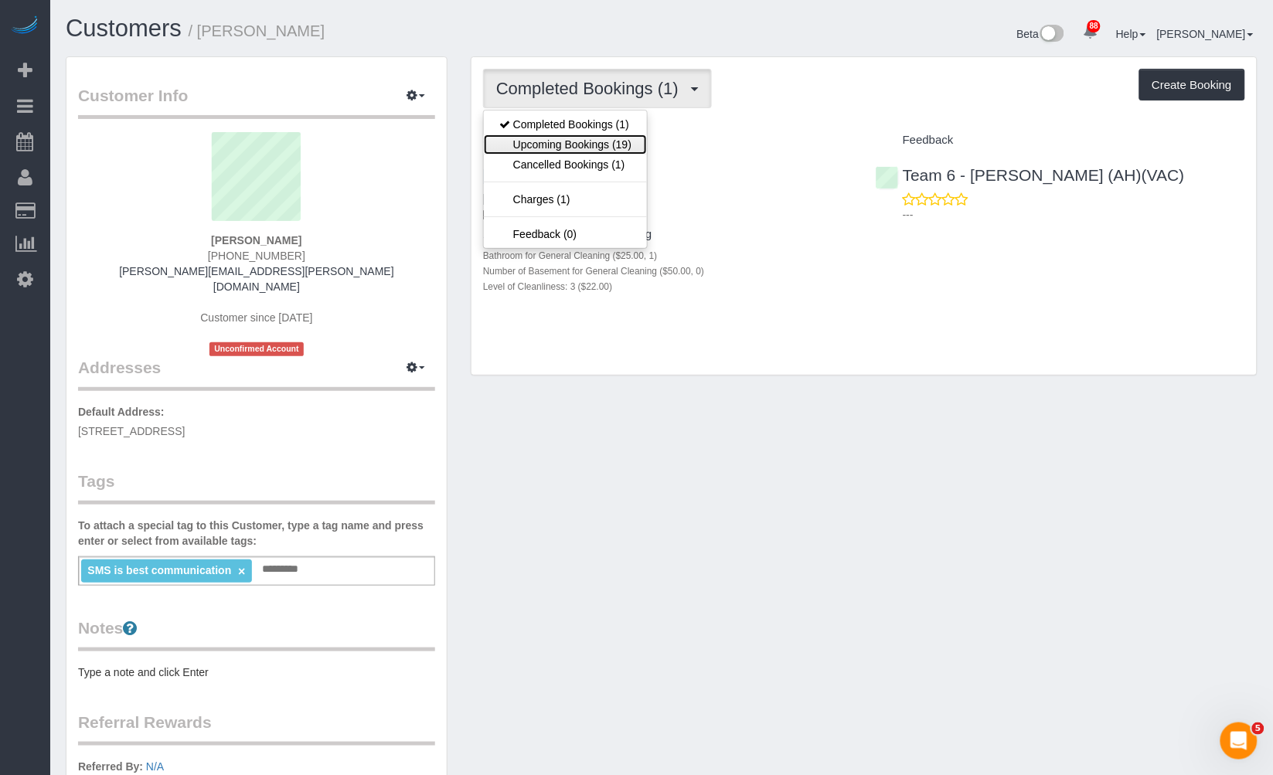
click at [615, 150] on link "Upcoming Bookings (19)" at bounding box center [565, 144] width 163 height 20
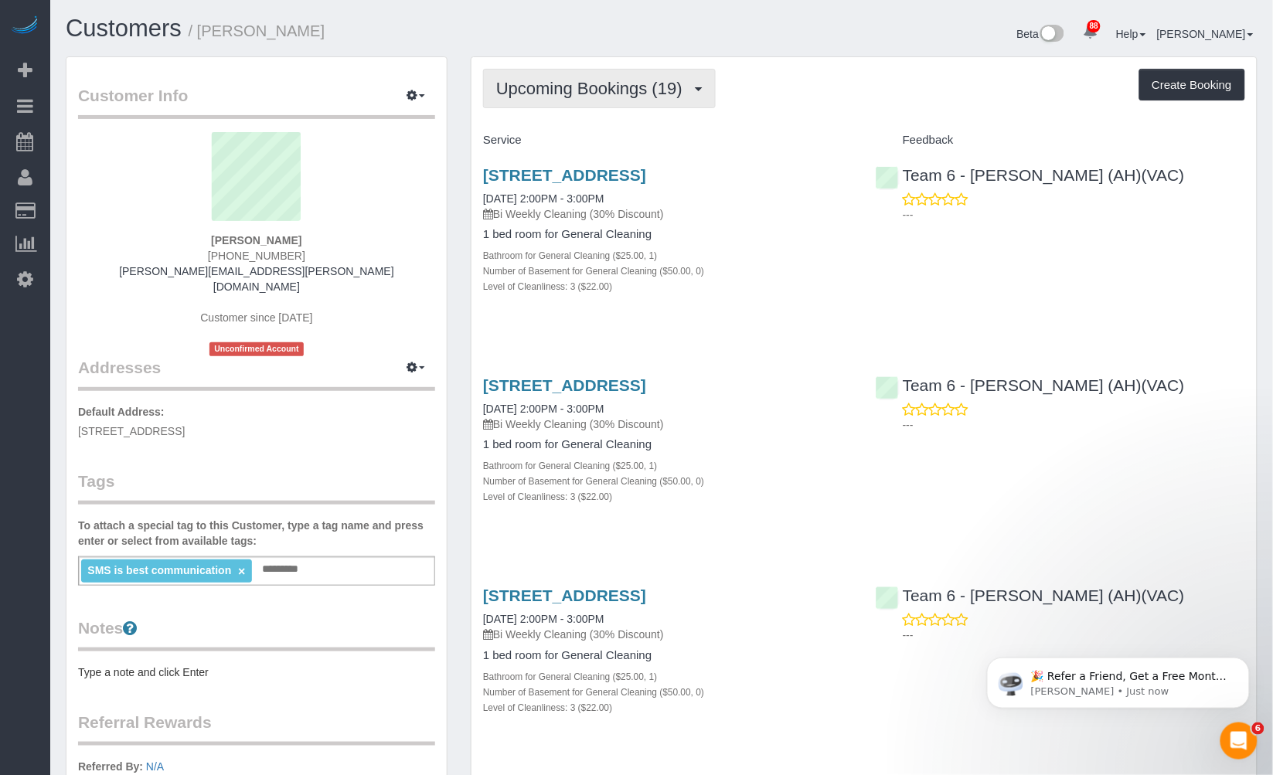
click at [660, 89] on span "Upcoming Bookings (19)" at bounding box center [593, 88] width 194 height 19
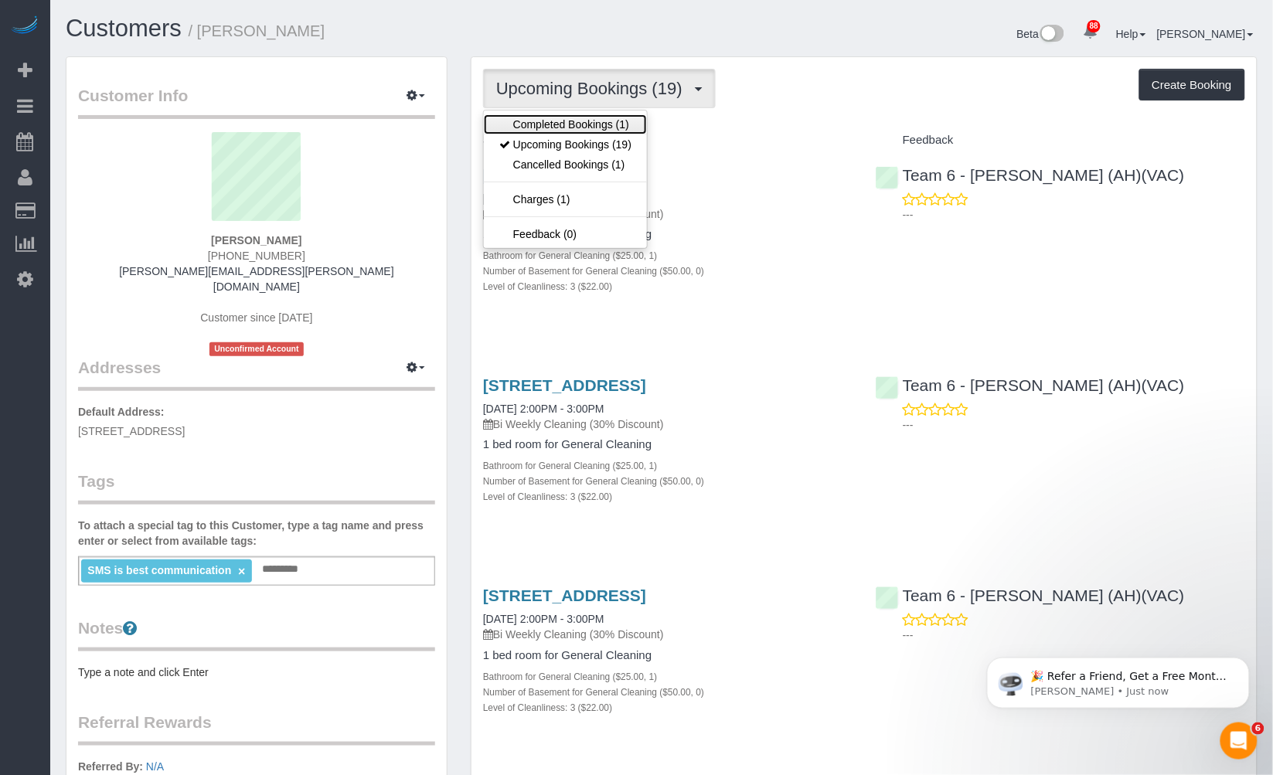
click at [631, 125] on link "Completed Bookings (1)" at bounding box center [565, 124] width 163 height 20
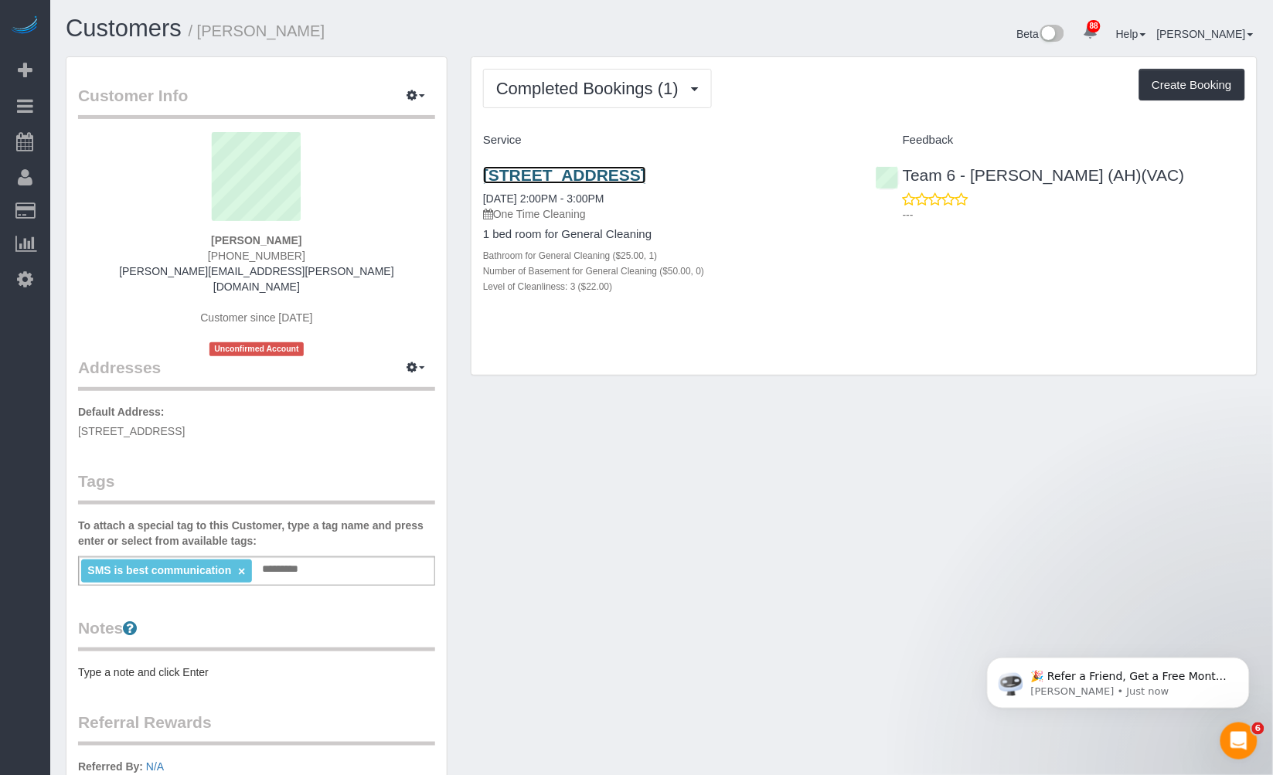
click at [646, 172] on link "1107 W Hawthorne St Apt 1b, Arlington Heights, IL 60005" at bounding box center [564, 175] width 163 height 18
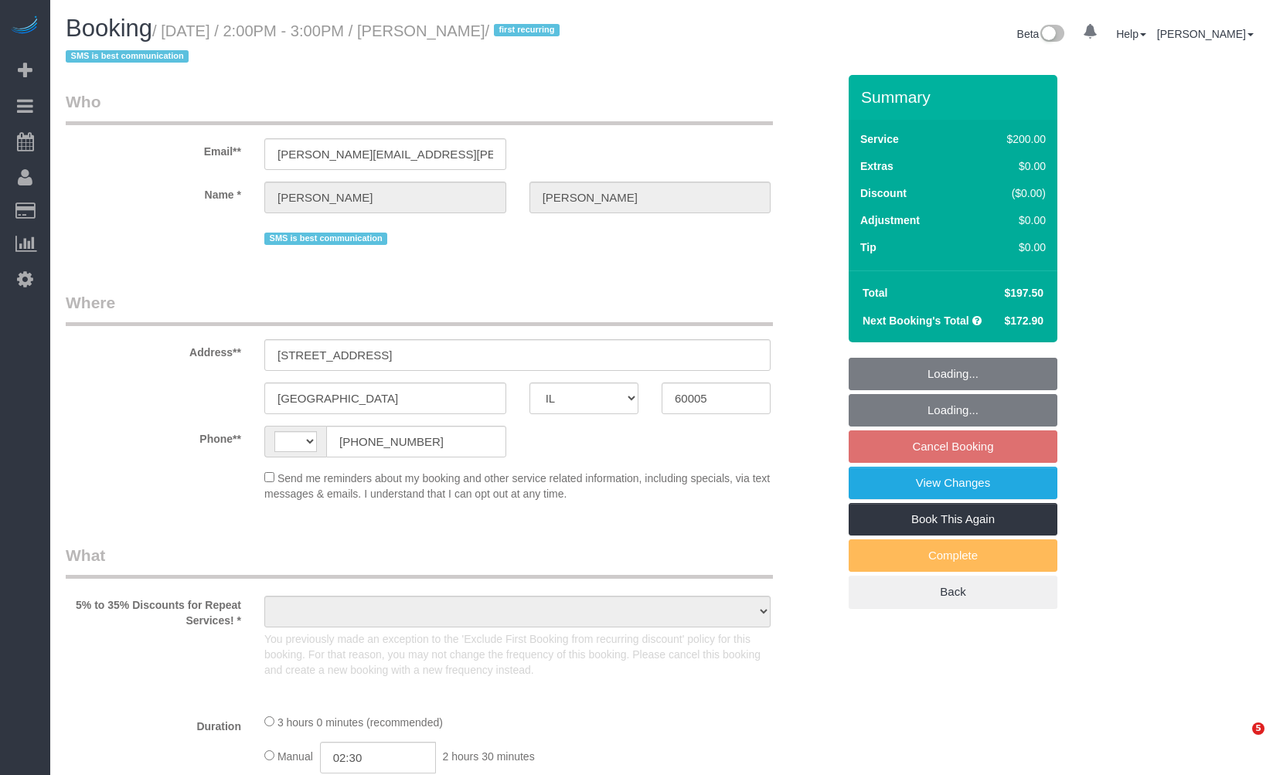
select select "IL"
select select "string:[GEOGRAPHIC_DATA]"
select select "string:fspay-46461b0c-2964-4b41-a651-97e1274448d7"
select select "object:746"
select select "512"
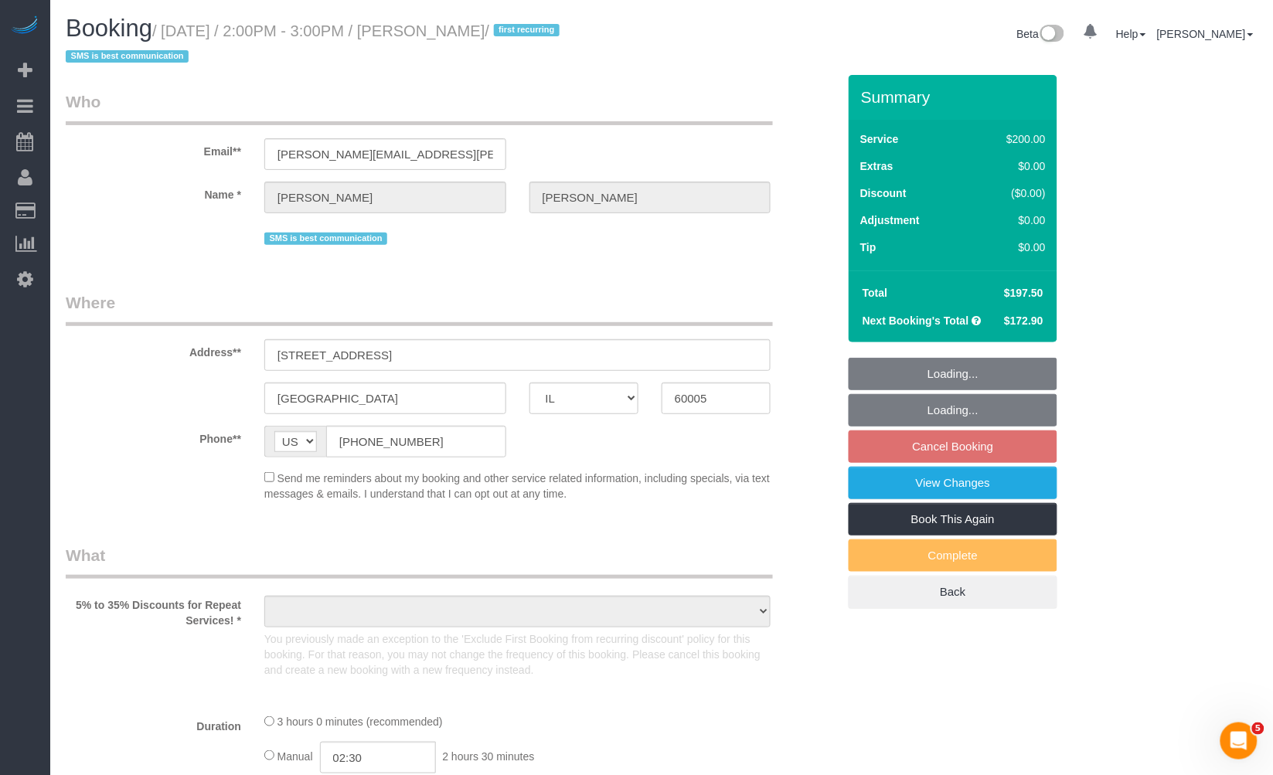
select select "3"
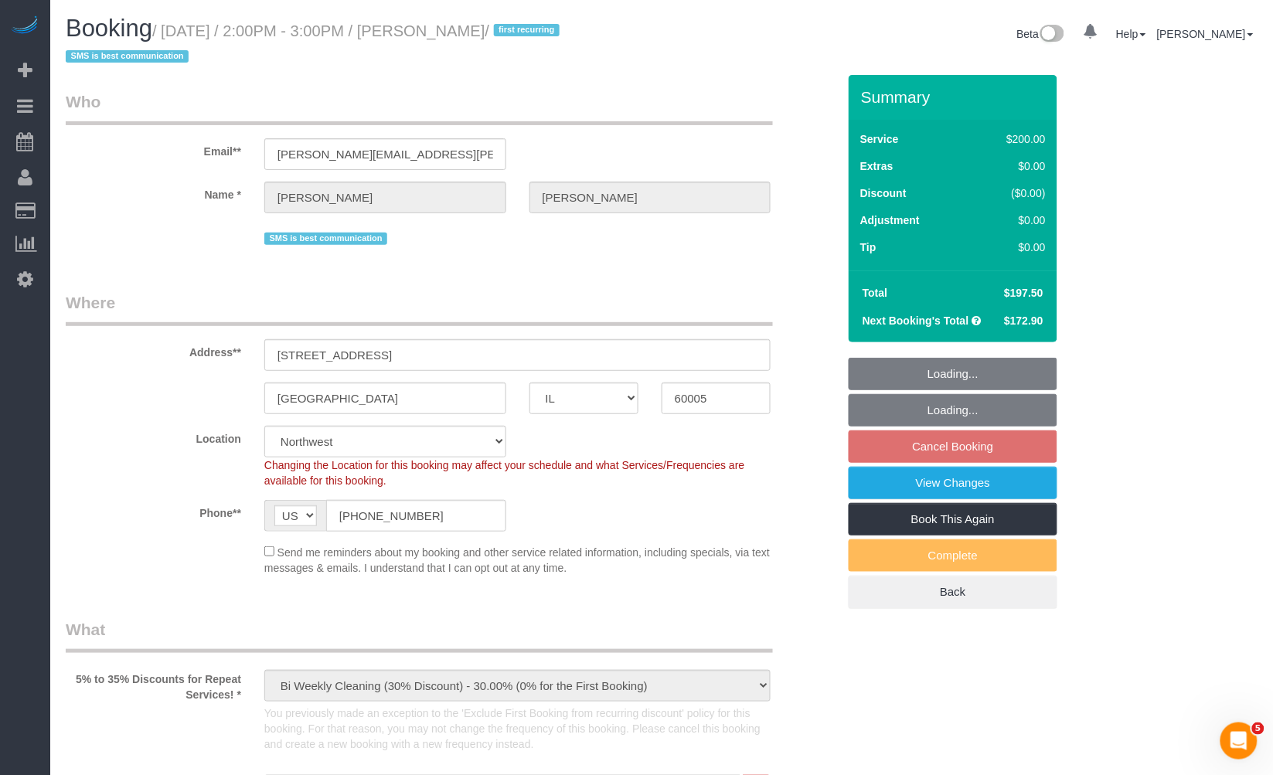
select select "number:1"
select select "number:58"
select select "number:138"
select select "number:107"
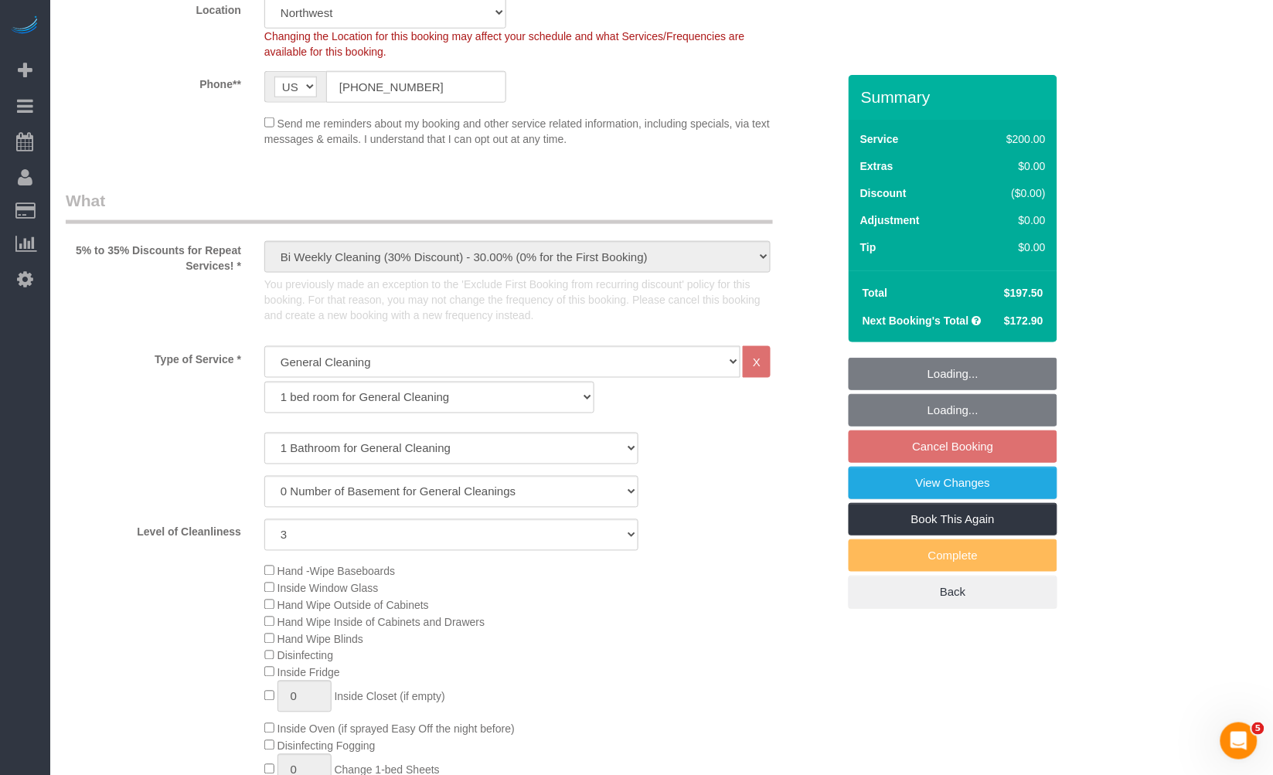
select select "object:1277"
select select "3"
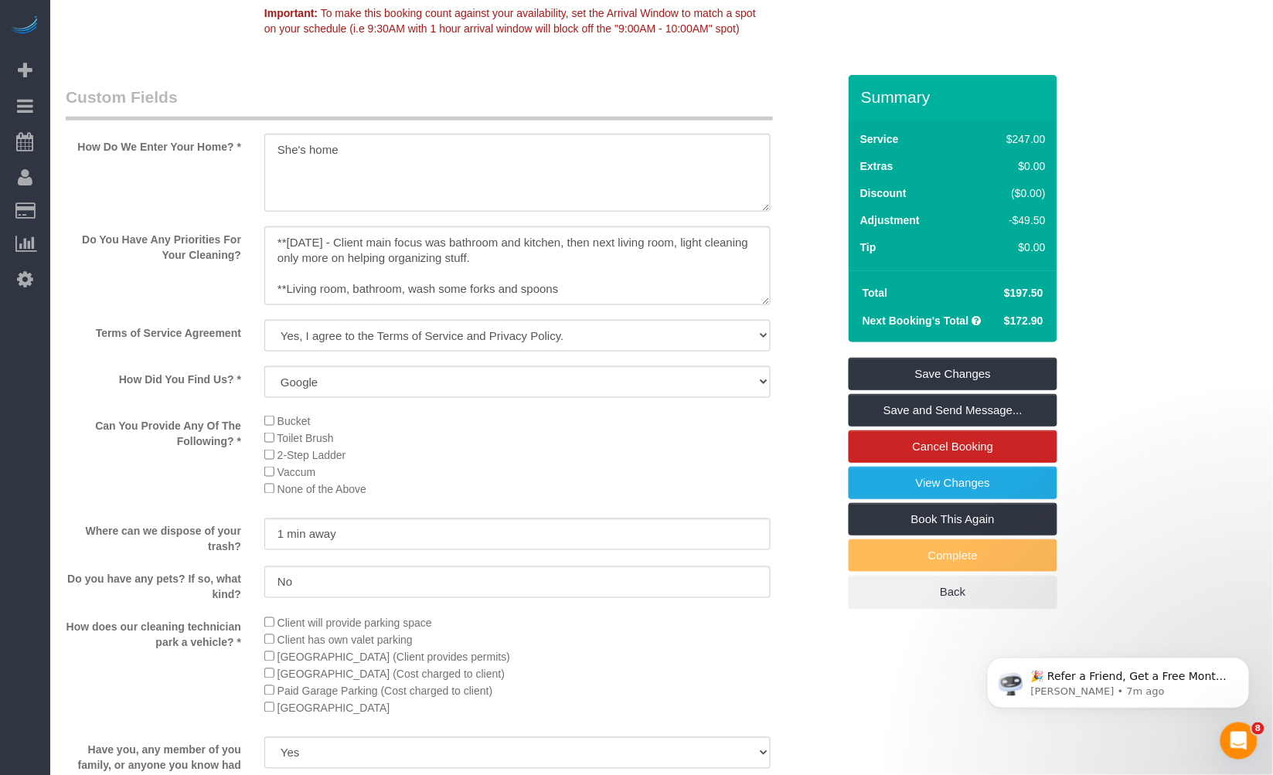
scroll to position [2061, 0]
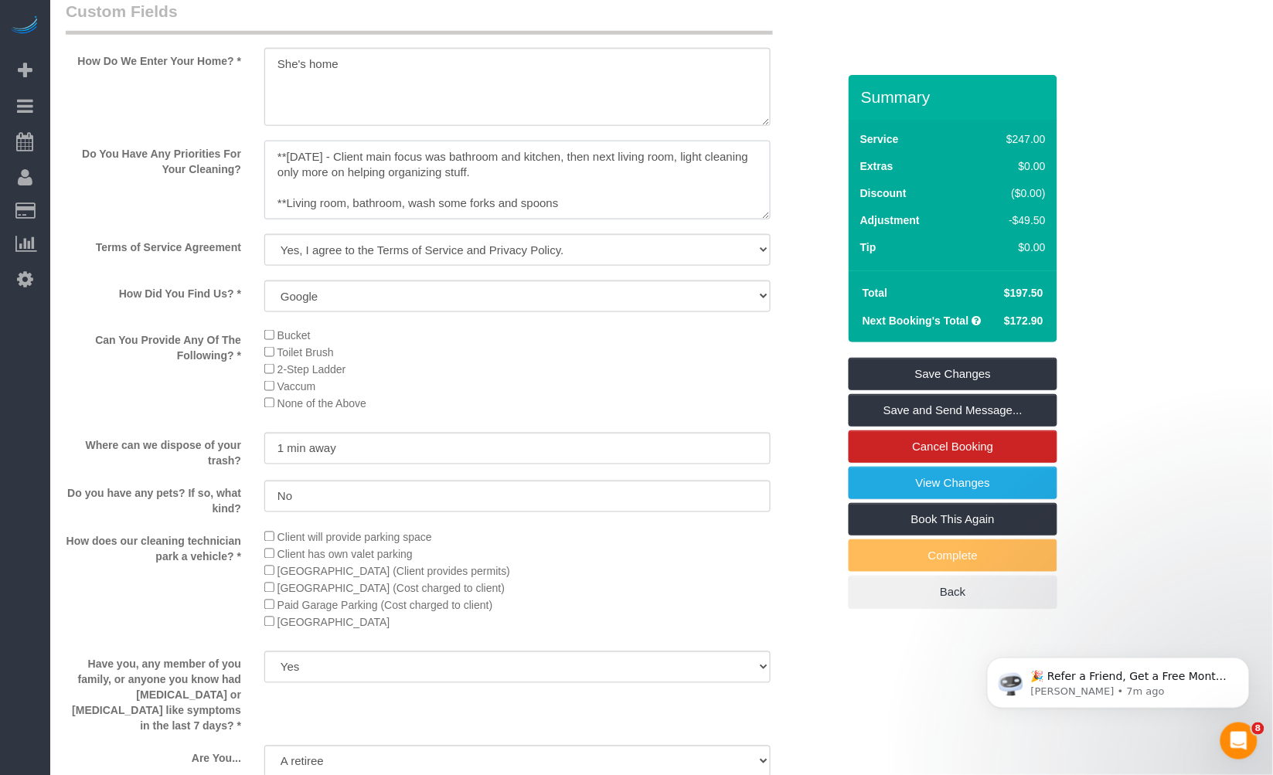
click at [630, 220] on textarea at bounding box center [517, 180] width 506 height 79
click at [274, 178] on textarea at bounding box center [517, 180] width 506 height 79
click at [335, 172] on textarea at bounding box center [517, 180] width 506 height 79
paste textarea "Client is a [DEMOGRAPHIC_DATA] retiree. She fell in the bathtub so her movement…"
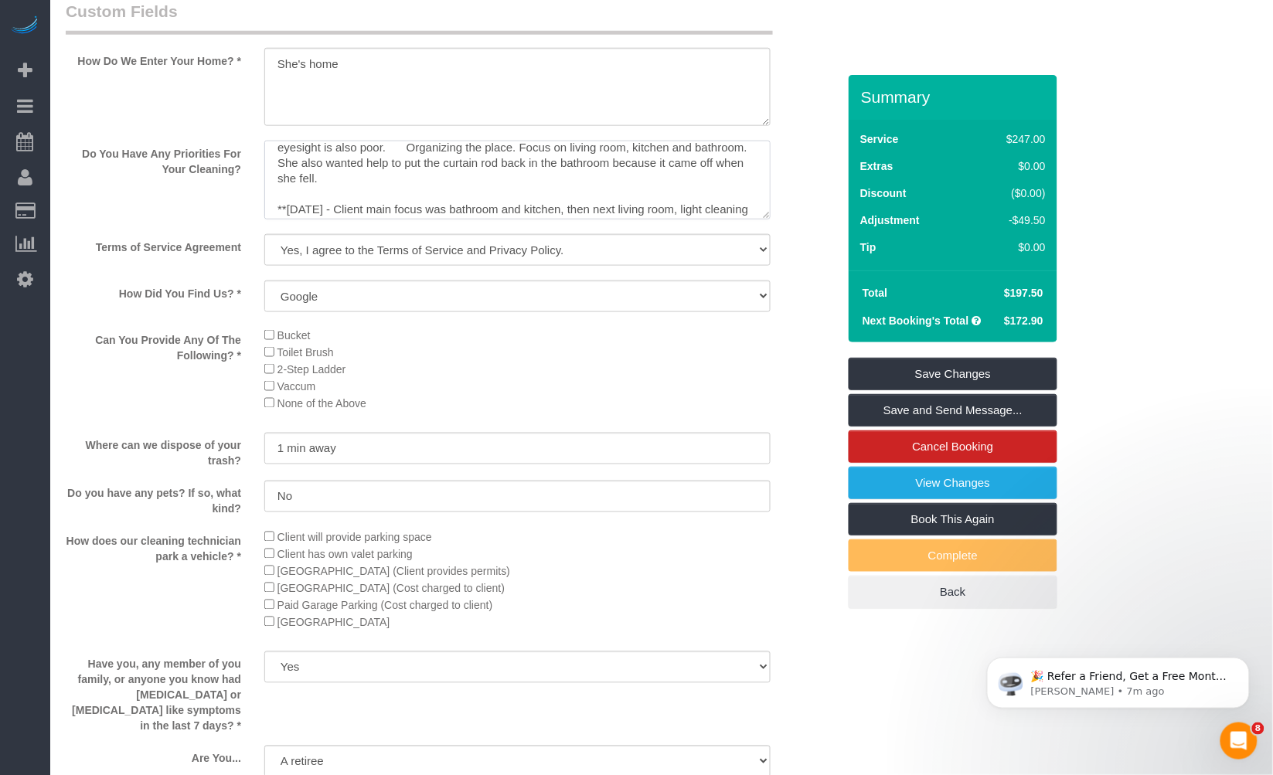
scroll to position [0, 0]
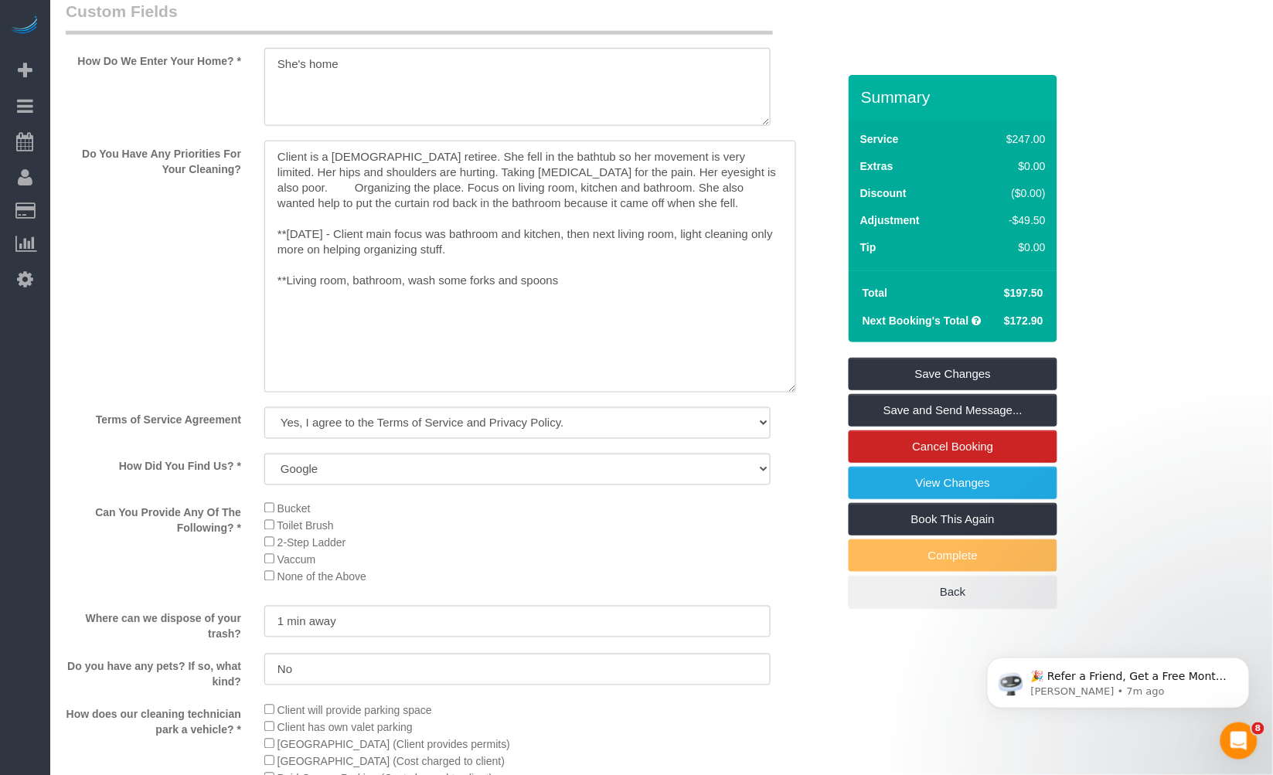
drag, startPoint x: 766, startPoint y: 237, endPoint x: 794, endPoint y: 431, distance: 195.2
click at [794, 393] on textarea at bounding box center [530, 267] width 532 height 252
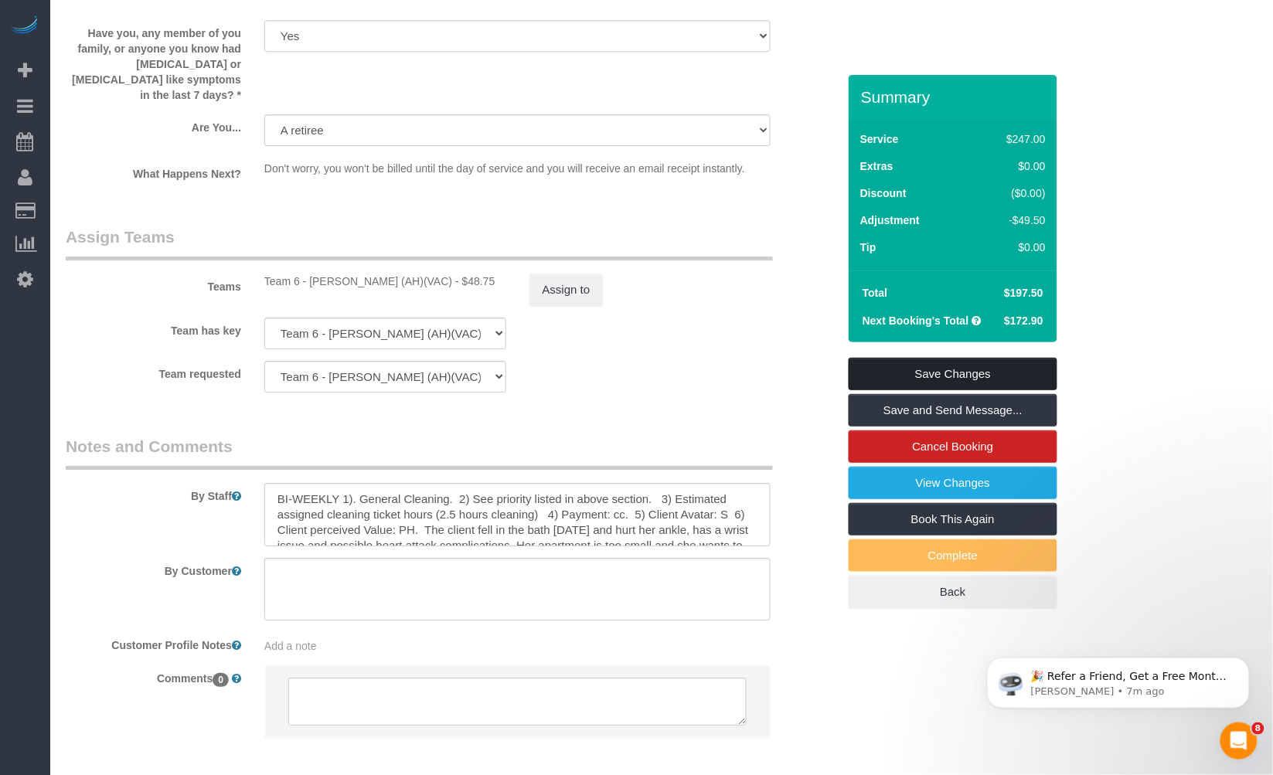
scroll to position [2456, 0]
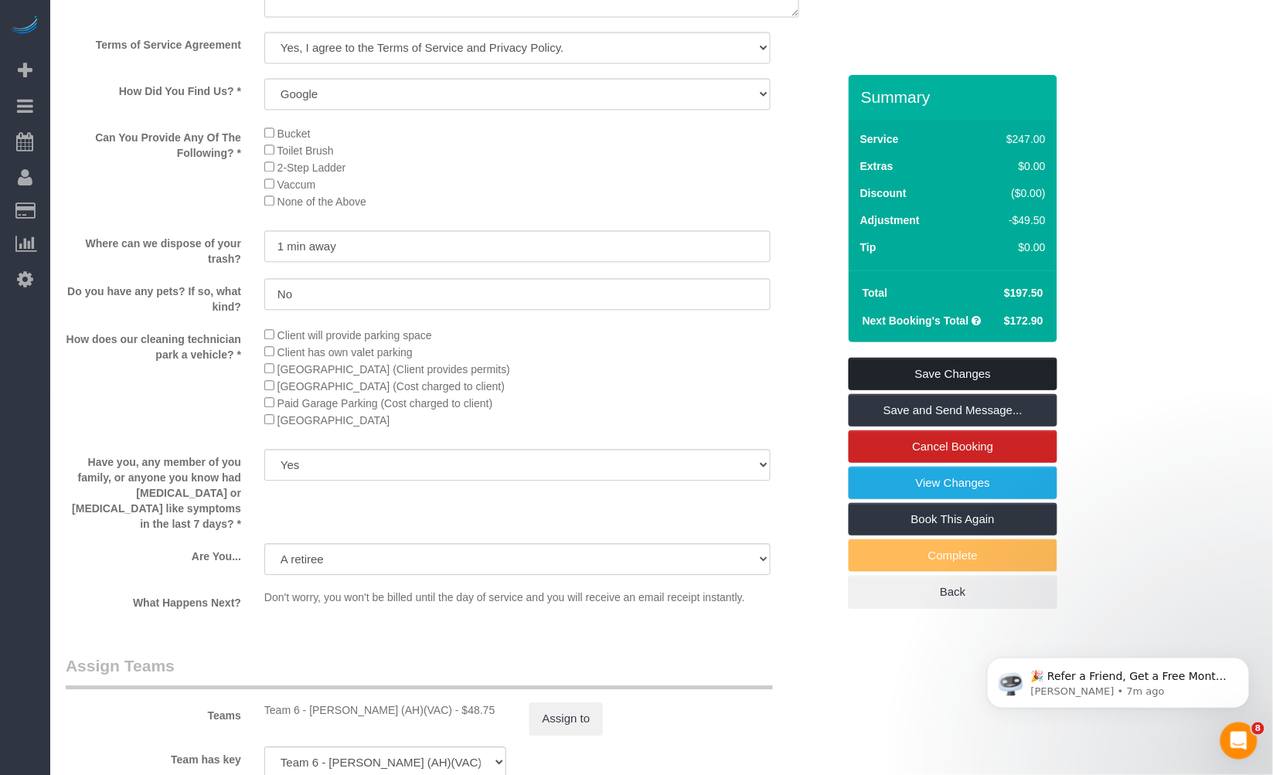
type textarea "Client is a 78 years old retiree. She fell in the bathtub so her movement is ve…"
click at [958, 365] on link "Save Changes" at bounding box center [953, 374] width 209 height 32
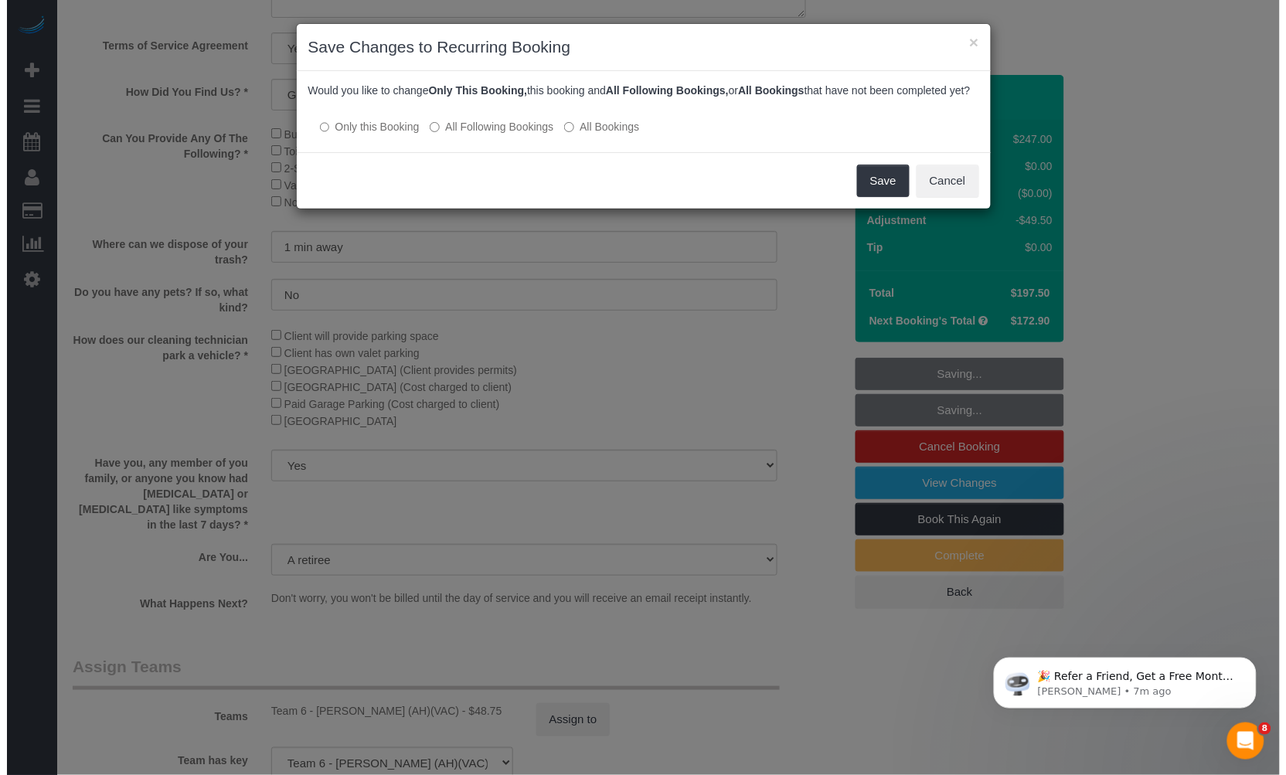
scroll to position [2440, 0]
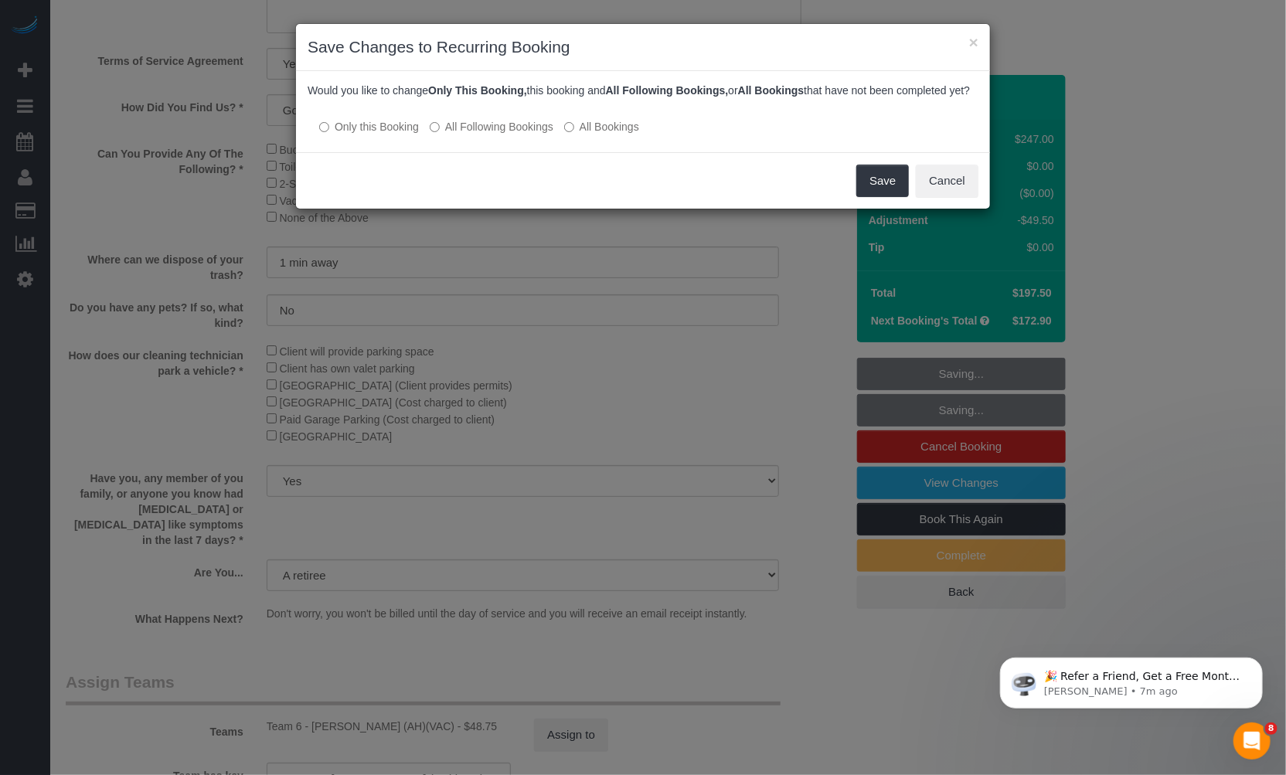
click at [519, 134] on label "All Following Bookings" at bounding box center [492, 126] width 124 height 15
click at [882, 195] on button "Save" at bounding box center [882, 181] width 53 height 32
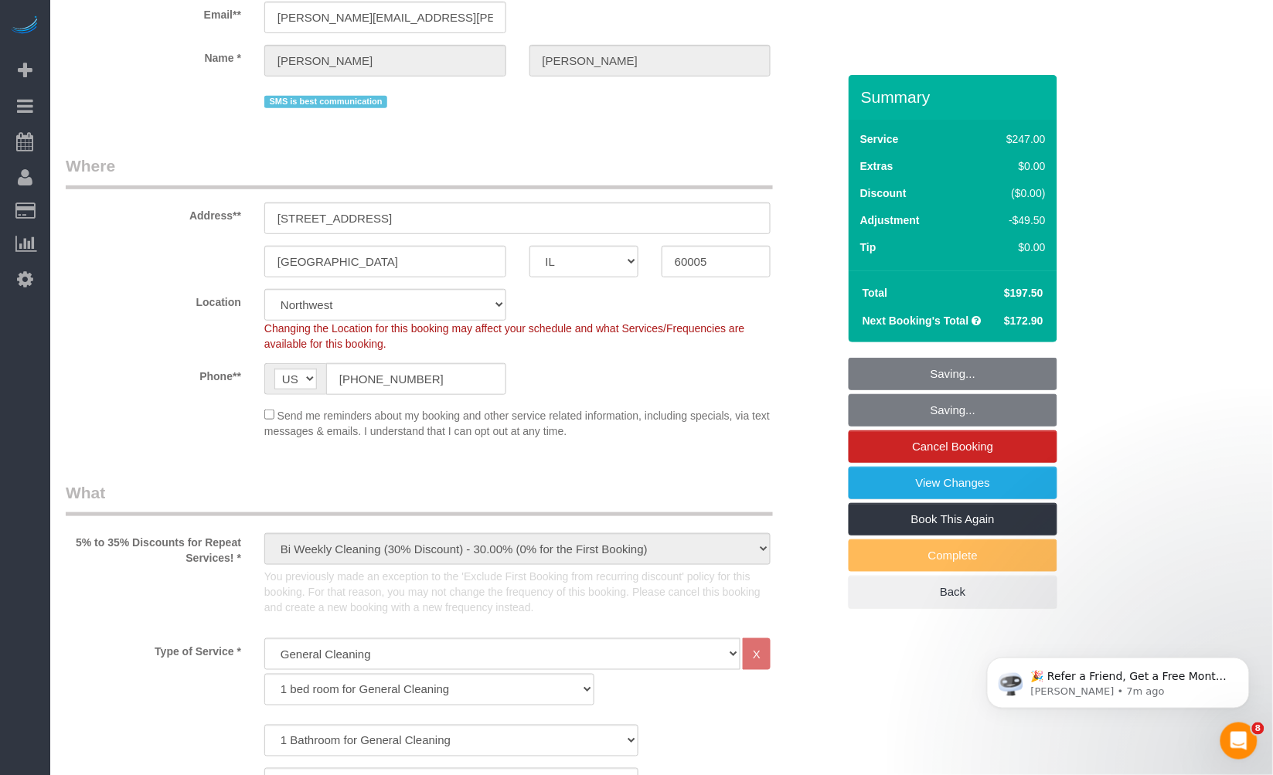
scroll to position [0, 0]
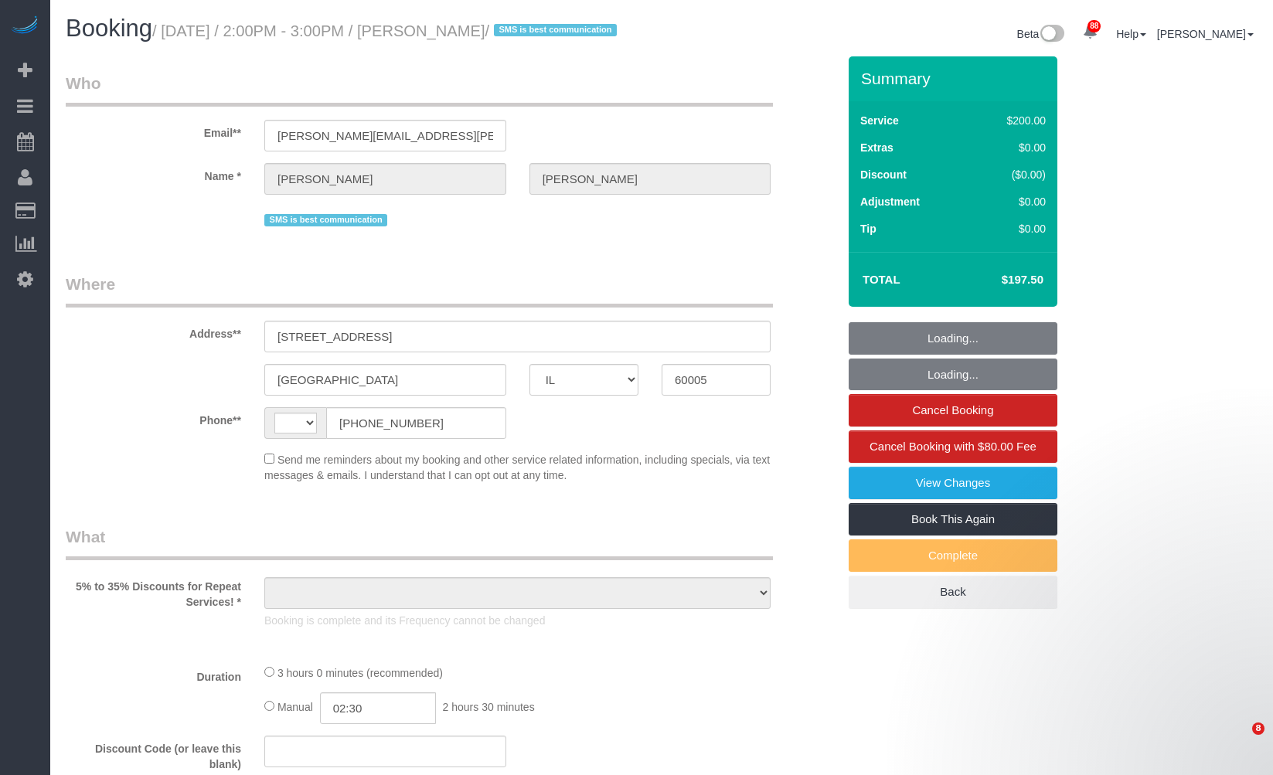
select select "IL"
select select "string:fspay-46461b0c-2964-4b41-a651-97e1274448d7"
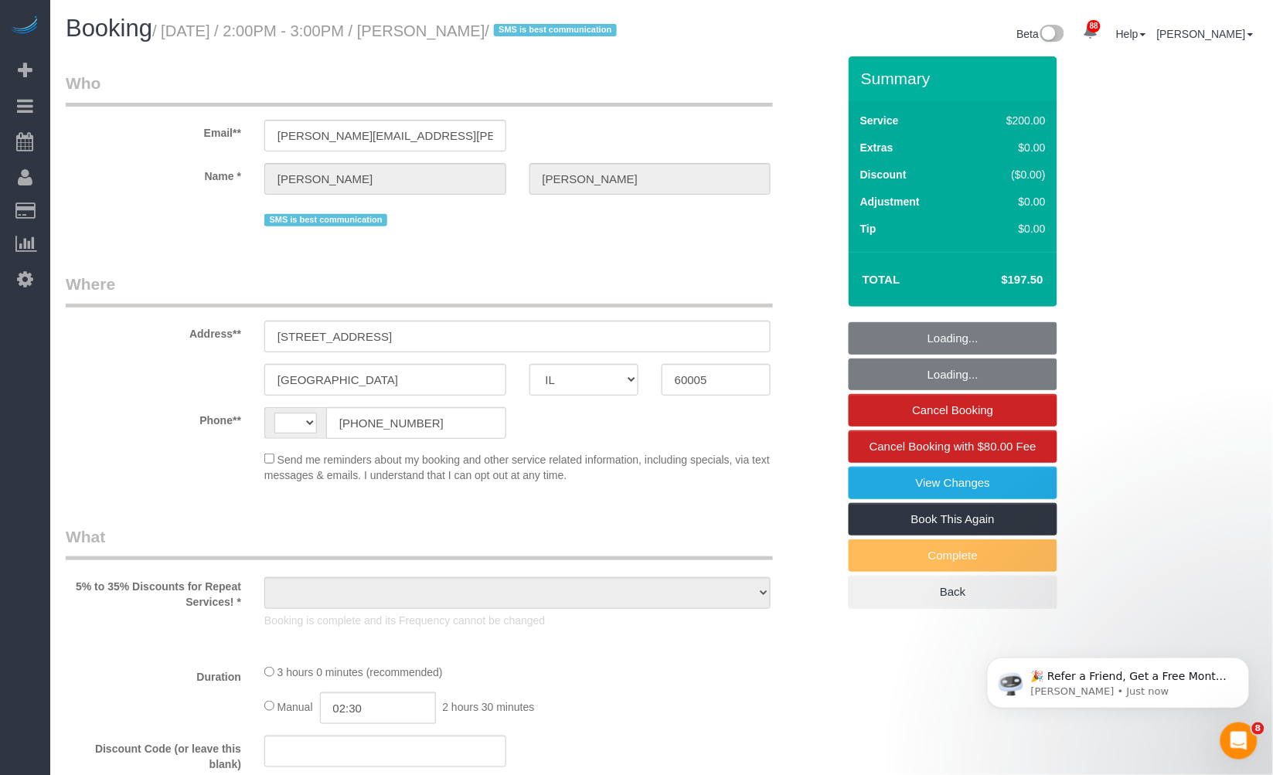
select select "number:1"
select select "number:58"
select select "number:138"
select select "number:107"
select select "string:[GEOGRAPHIC_DATA]"
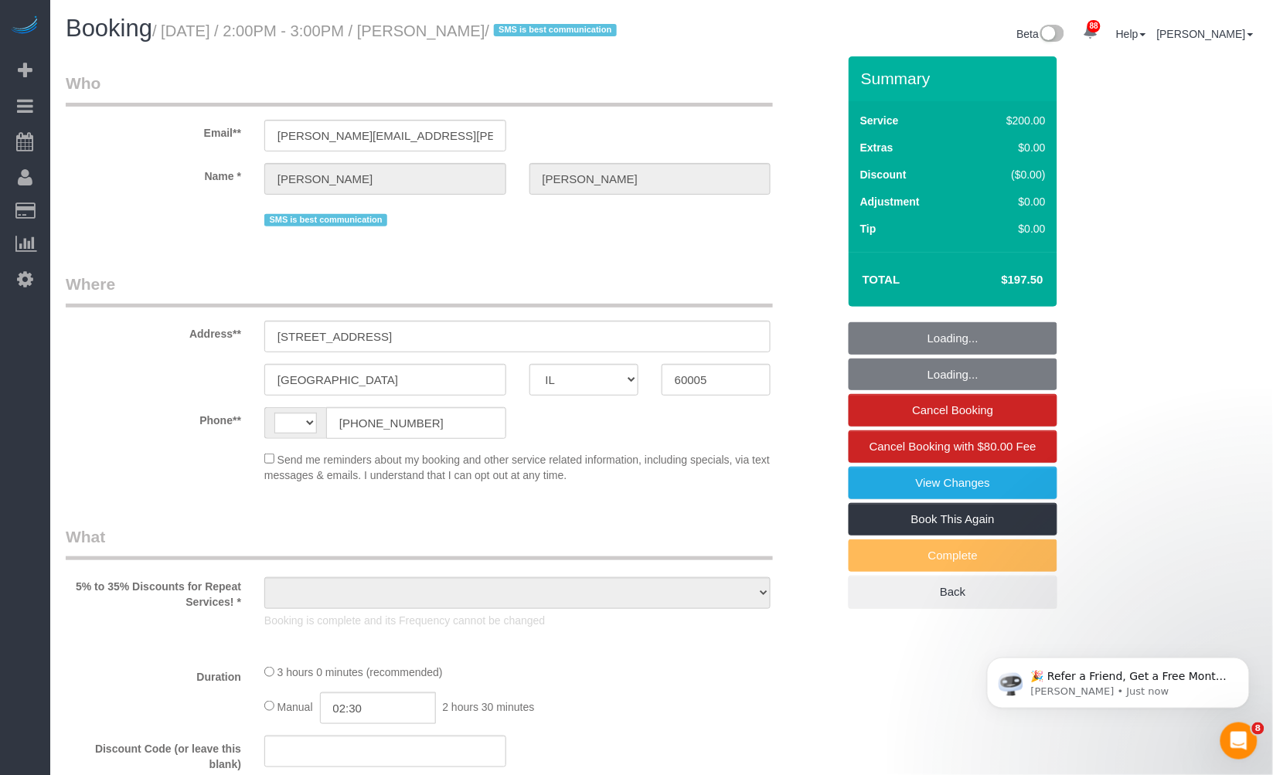
select select "512"
select select "3"
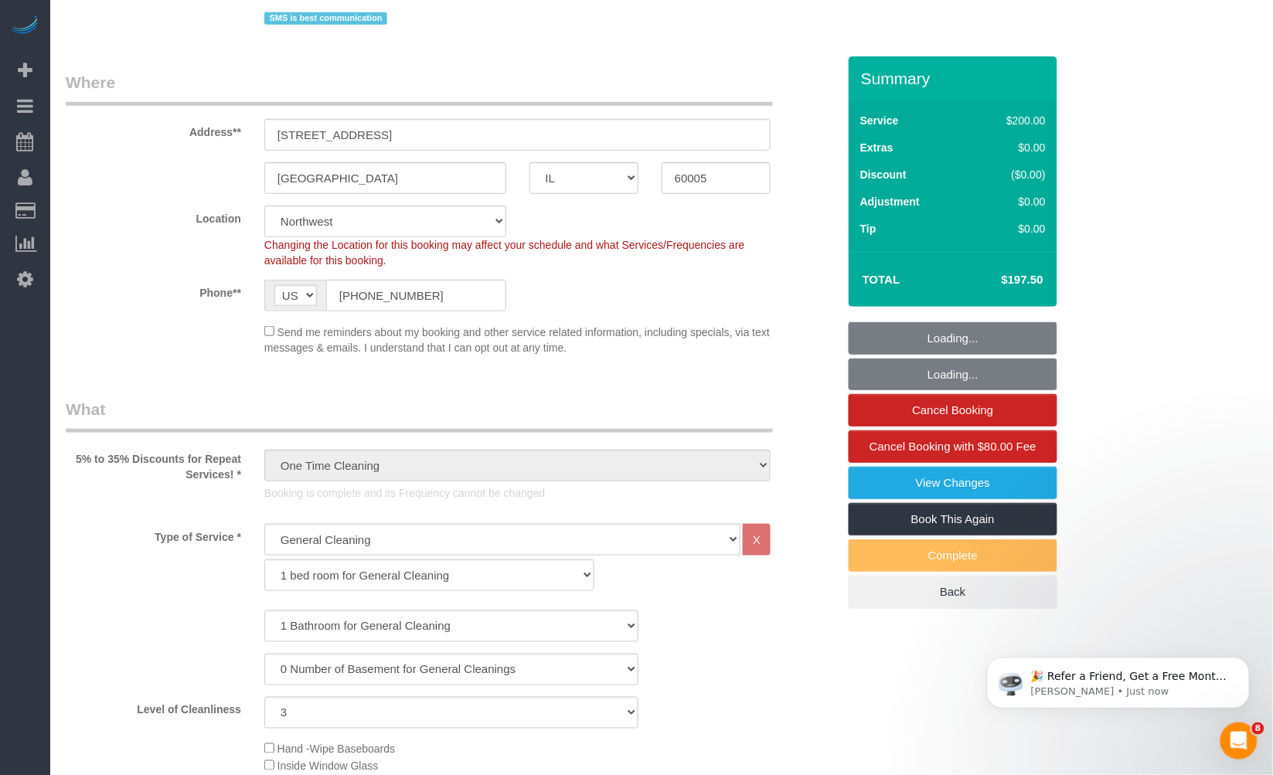
select select "object:1275"
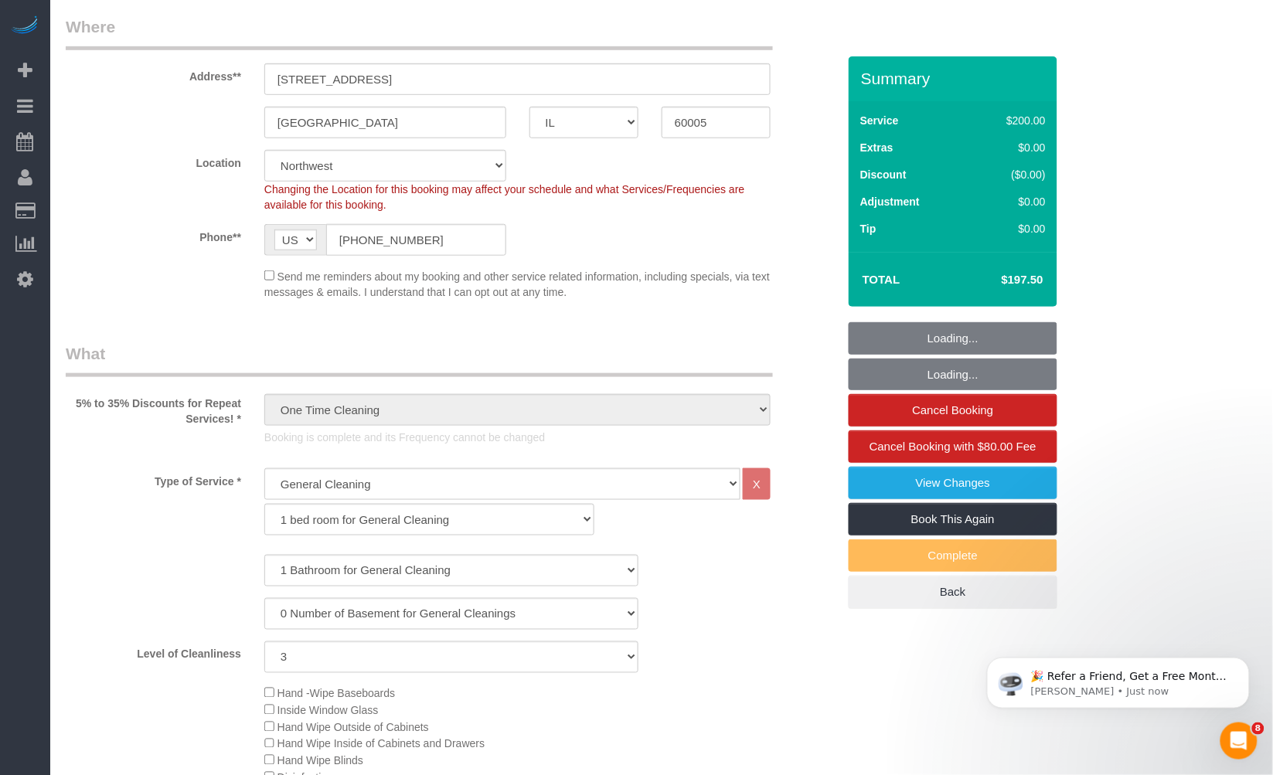
select select "3"
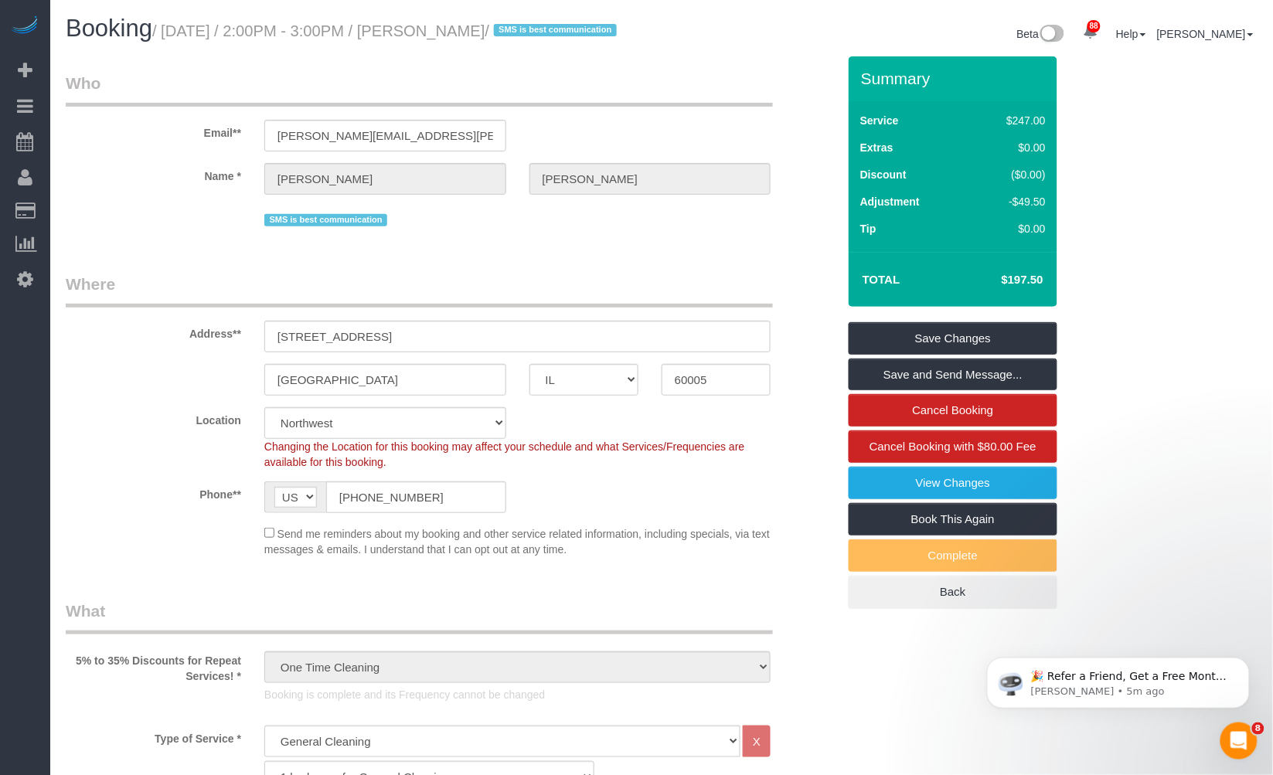
drag, startPoint x: 452, startPoint y: 33, endPoint x: 551, endPoint y: 34, distance: 98.9
click at [551, 34] on small "/ [DATE] / 2:00PM - 3:00PM / [PERSON_NAME] / SMS is best communication" at bounding box center [386, 30] width 469 height 17
click at [510, 39] on small "/ [DATE] / 2:00PM - 3:00PM / [PERSON_NAME] / SMS is best communication" at bounding box center [386, 30] width 469 height 17
drag, startPoint x: 452, startPoint y: 29, endPoint x: 550, endPoint y: 33, distance: 97.5
click at [550, 33] on small "/ [DATE] / 2:00PM - 3:00PM / [PERSON_NAME] / SMS is best communication" at bounding box center [386, 30] width 469 height 17
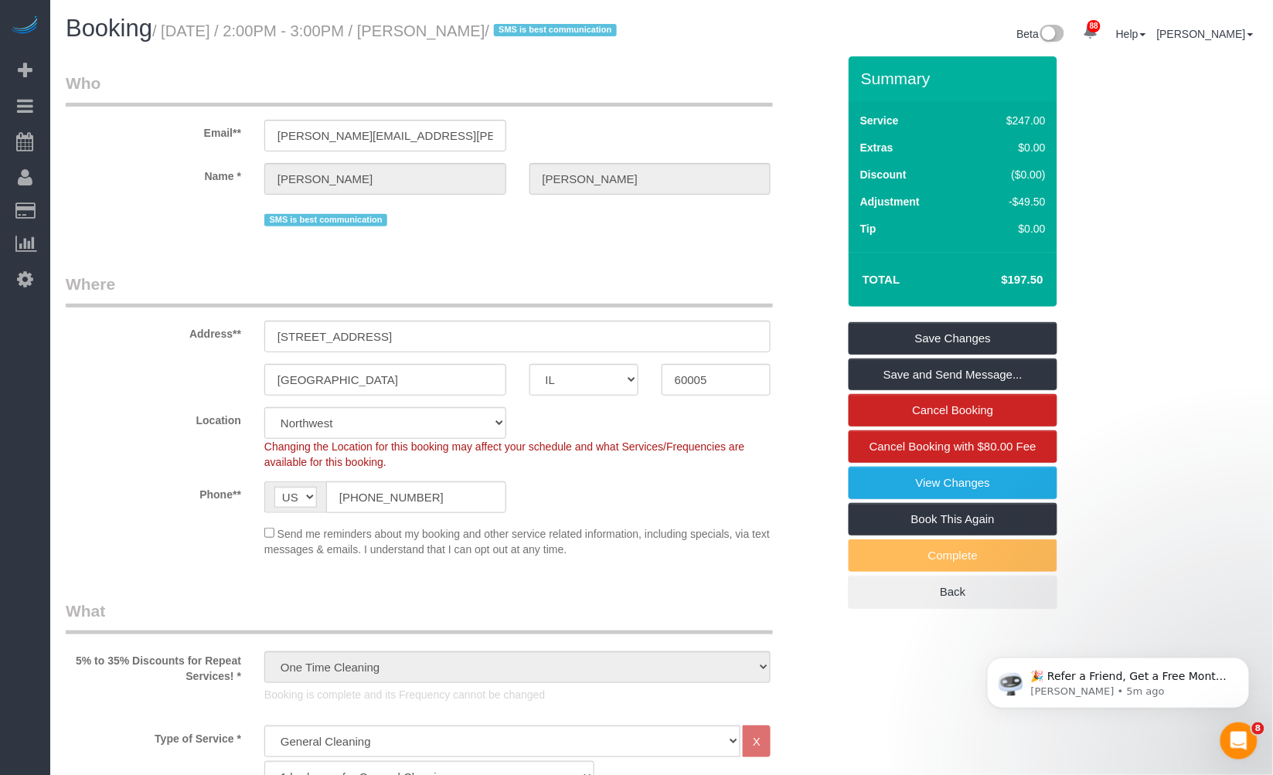
copy small "[PERSON_NAME]"
